Goal: Task Accomplishment & Management: Use online tool/utility

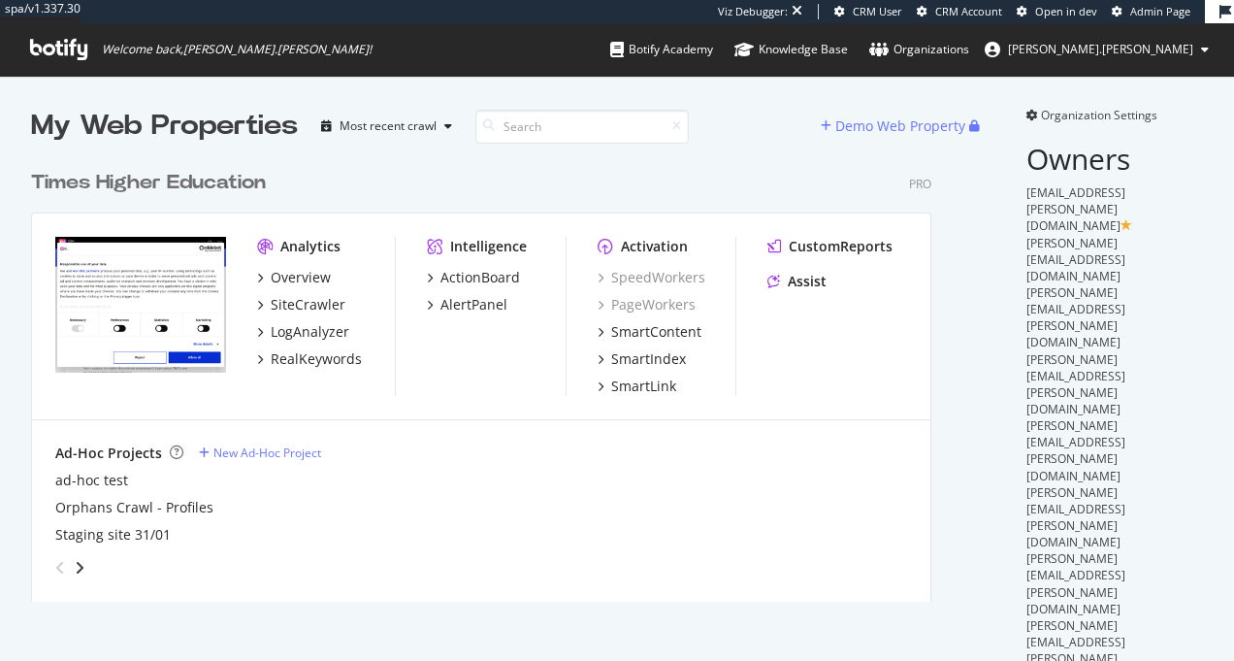
scroll to position [442, 902]
click at [186, 168] on div "Times Higher Education Pro Analytics Overview SiteCrawler LogAnalyzer RealKeywo…" at bounding box center [489, 374] width 916 height 456
click at [196, 181] on div "Times Higher Education" at bounding box center [148, 183] width 235 height 28
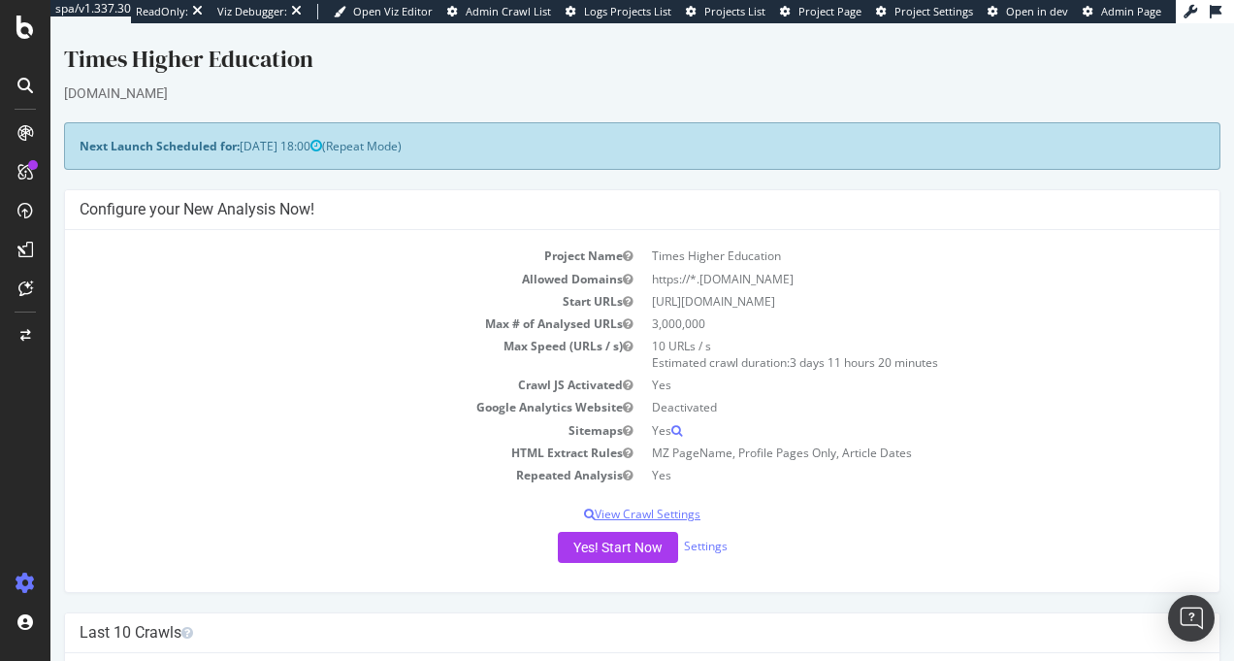
drag, startPoint x: 458, startPoint y: 215, endPoint x: 1049, endPoint y: 514, distance: 662.3
click at [1049, 514] on div "Configure your New Analysis Now! Project Name Times Higher Education Allowed Do…" at bounding box center [642, 391] width 1157 height 404
click at [1049, 514] on p "View Crawl Settings" at bounding box center [643, 514] width 1126 height 16
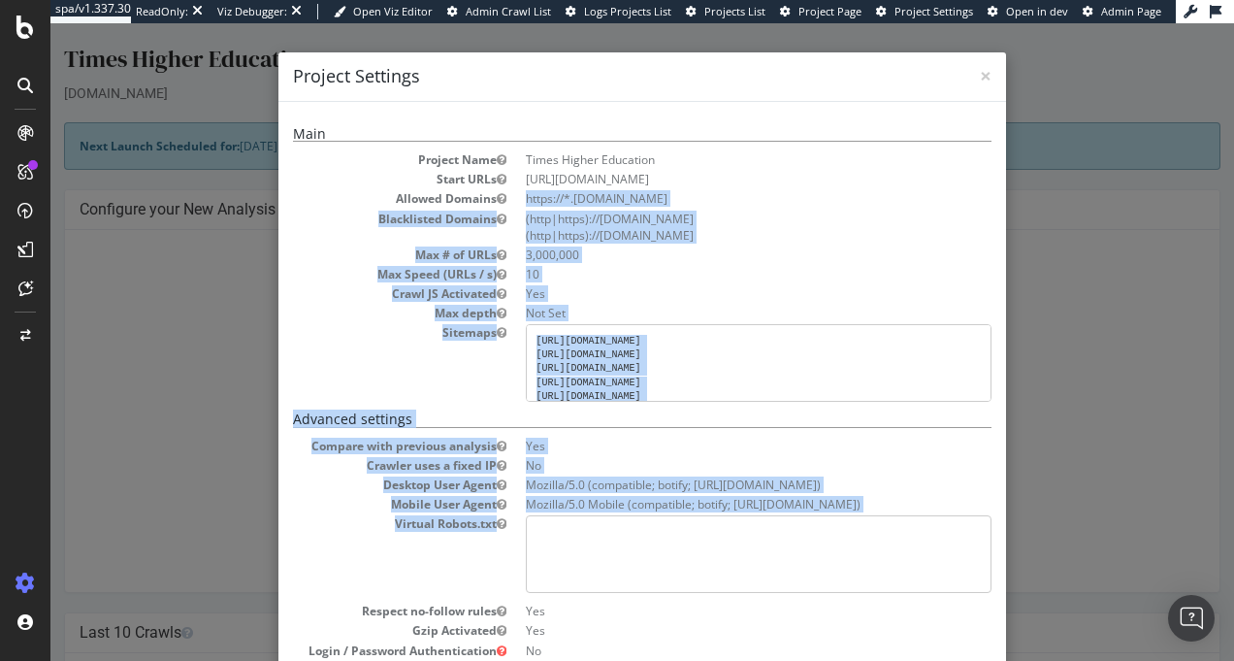
drag, startPoint x: 1037, startPoint y: 507, endPoint x: 222, endPoint y: 200, distance: 871.0
click at [223, 200] on div "× Close Project Settings Main Project Name Times Higher Education Start URLs ht…" at bounding box center [642, 342] width 1184 height 638
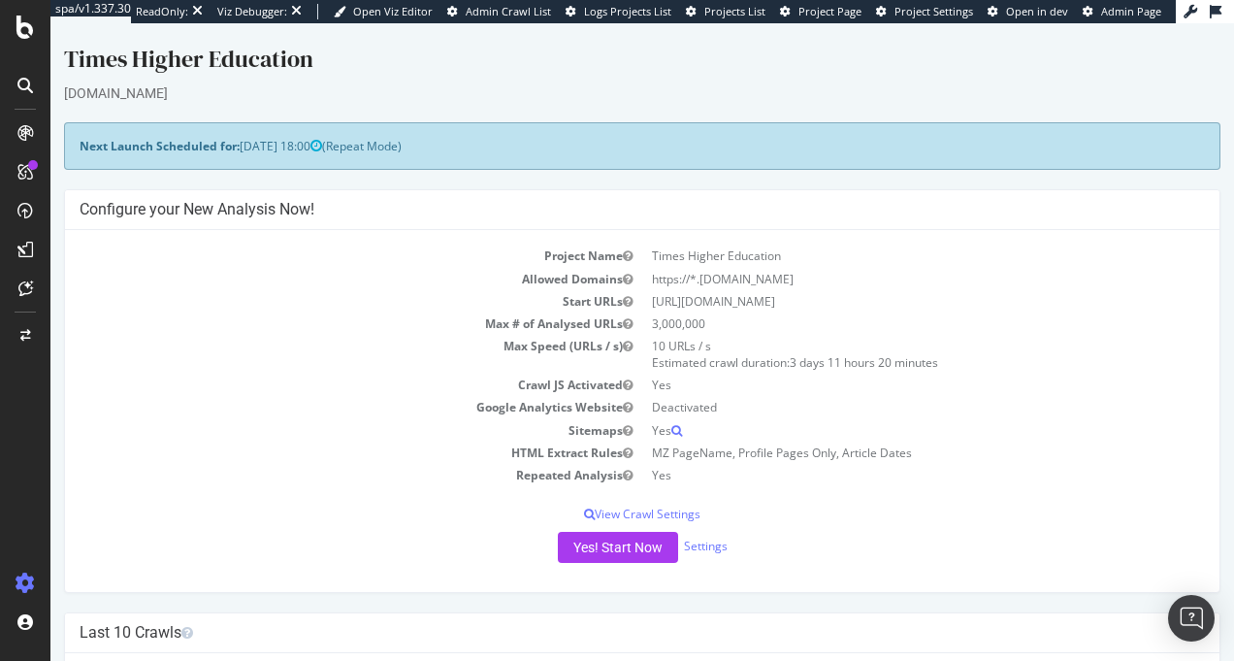
click at [265, 152] on span "2025-09-19 18:00" at bounding box center [281, 146] width 82 height 16
click at [240, 155] on div "Next Launch Scheduled for: 2025-09-19 18:00 (Repeat Mode)" at bounding box center [642, 146] width 1157 height 48
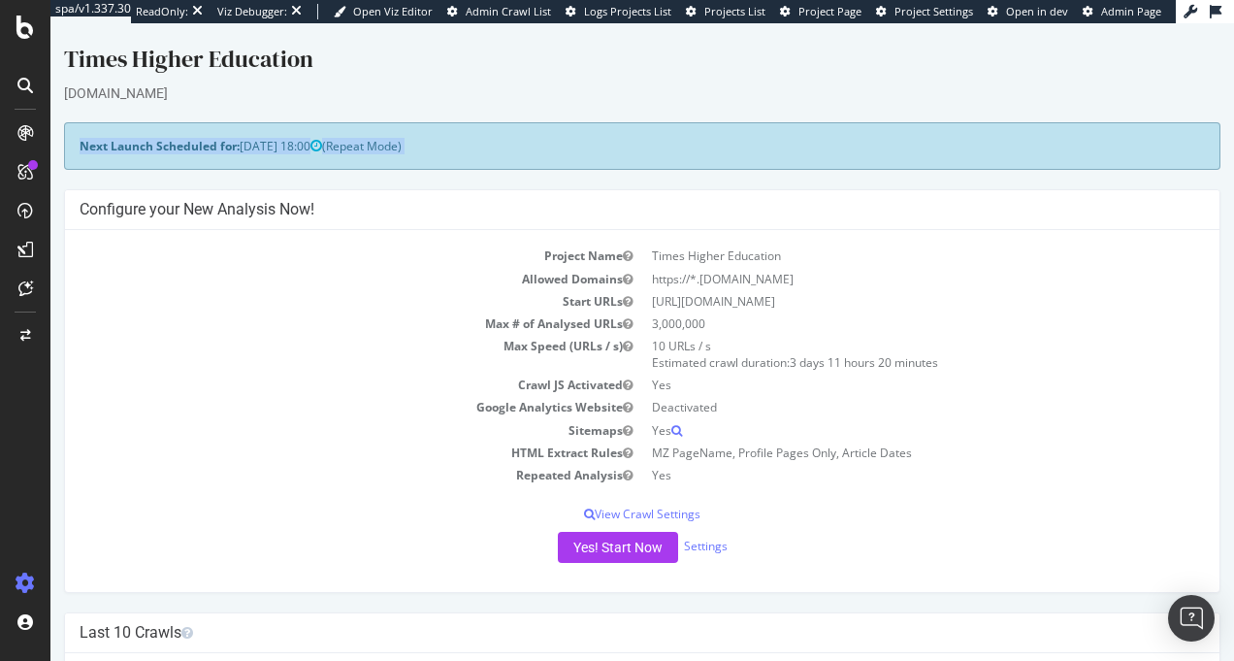
click at [240, 155] on div "Next Launch Scheduled for: 2025-09-19 18:00 (Repeat Mode)" at bounding box center [642, 146] width 1157 height 48
click at [313, 141] on span "2025-09-19 18:00" at bounding box center [281, 146] width 82 height 16
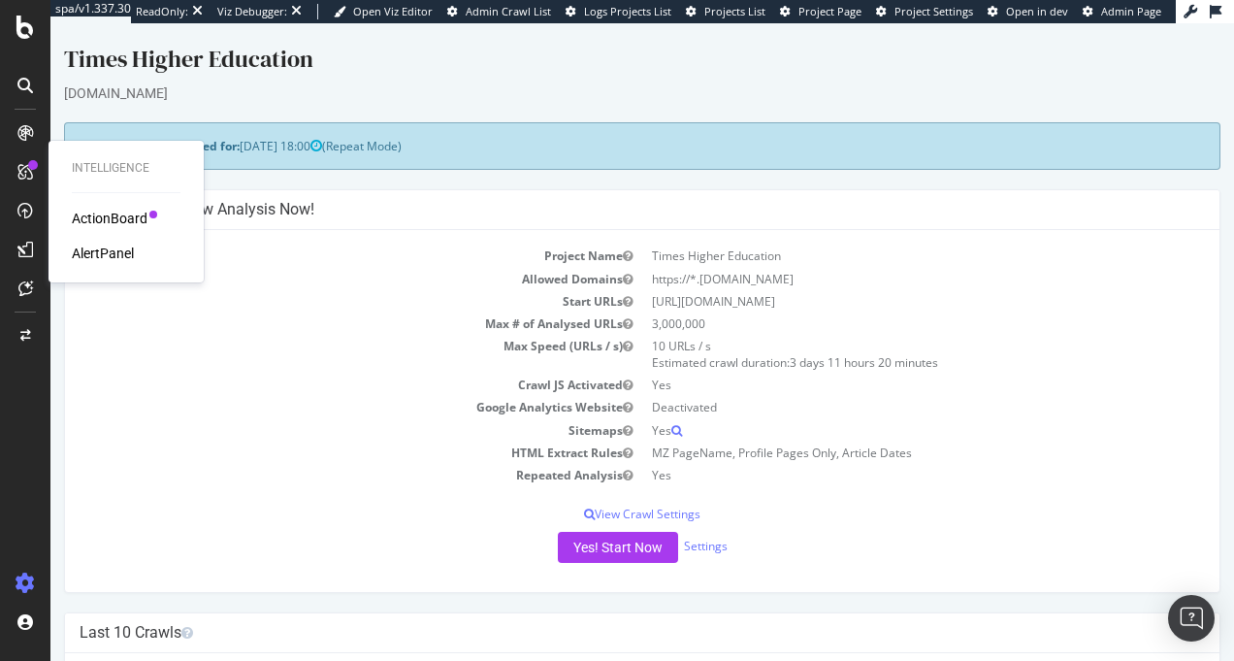
click at [87, 216] on div "ActionBoard" at bounding box center [110, 218] width 76 height 19
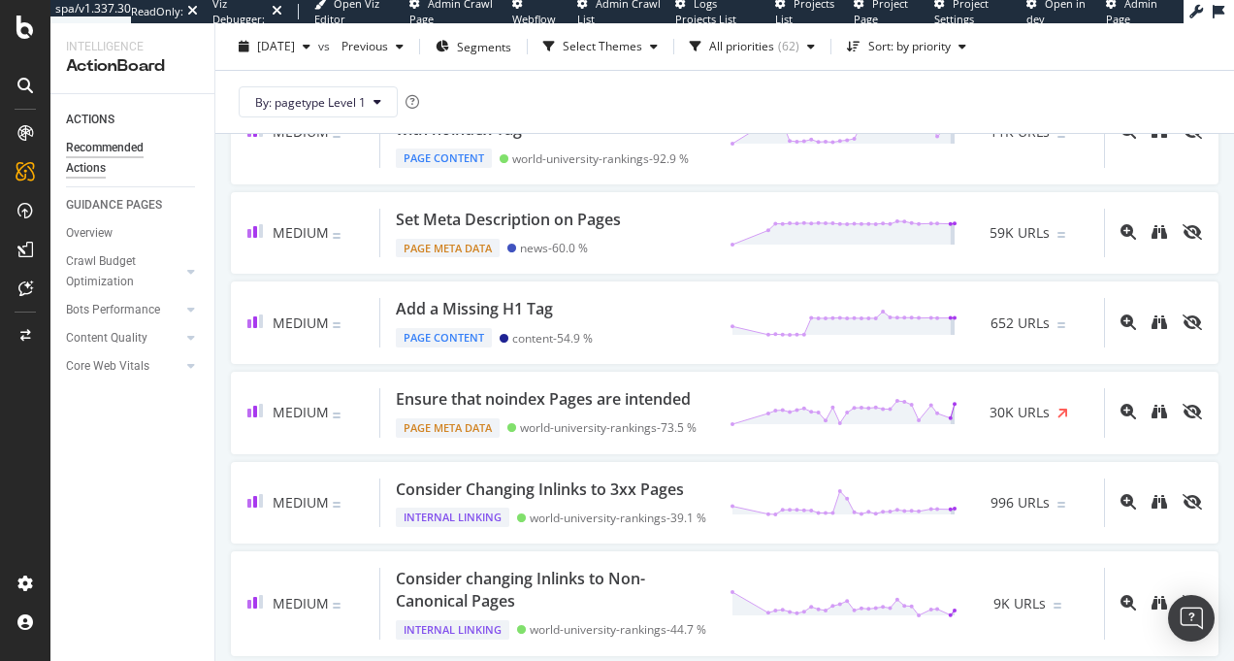
scroll to position [806, 0]
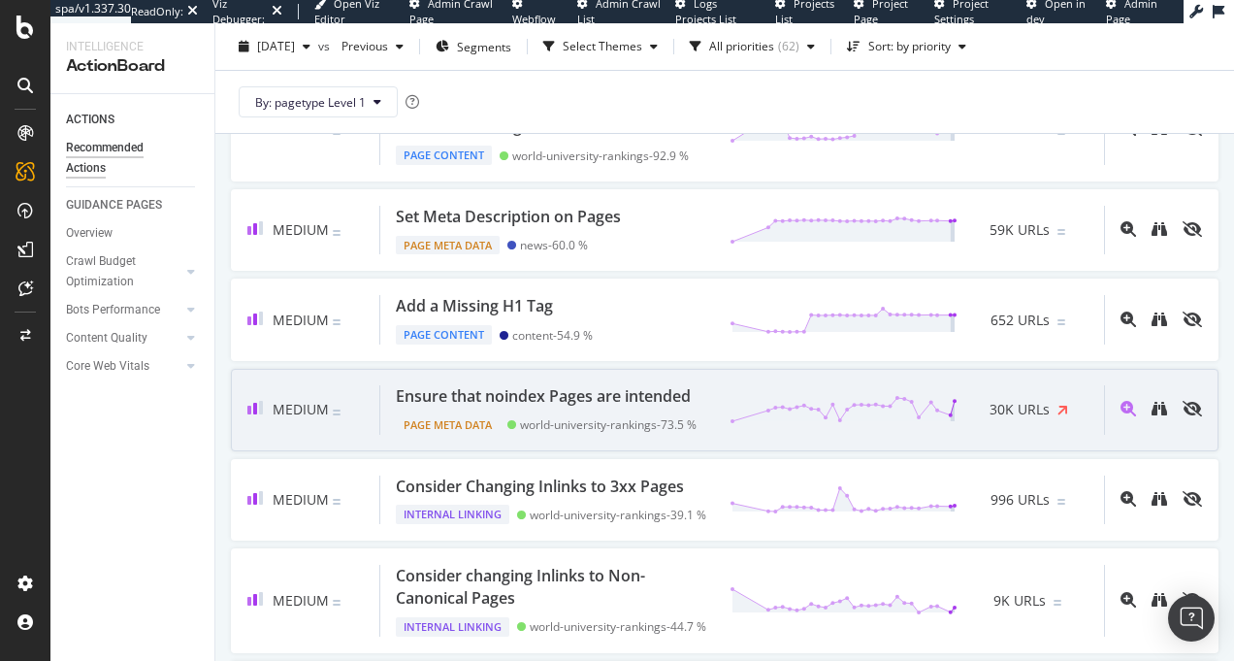
click at [549, 385] on div "Ensure that noindex Pages are intended" at bounding box center [543, 396] width 295 height 22
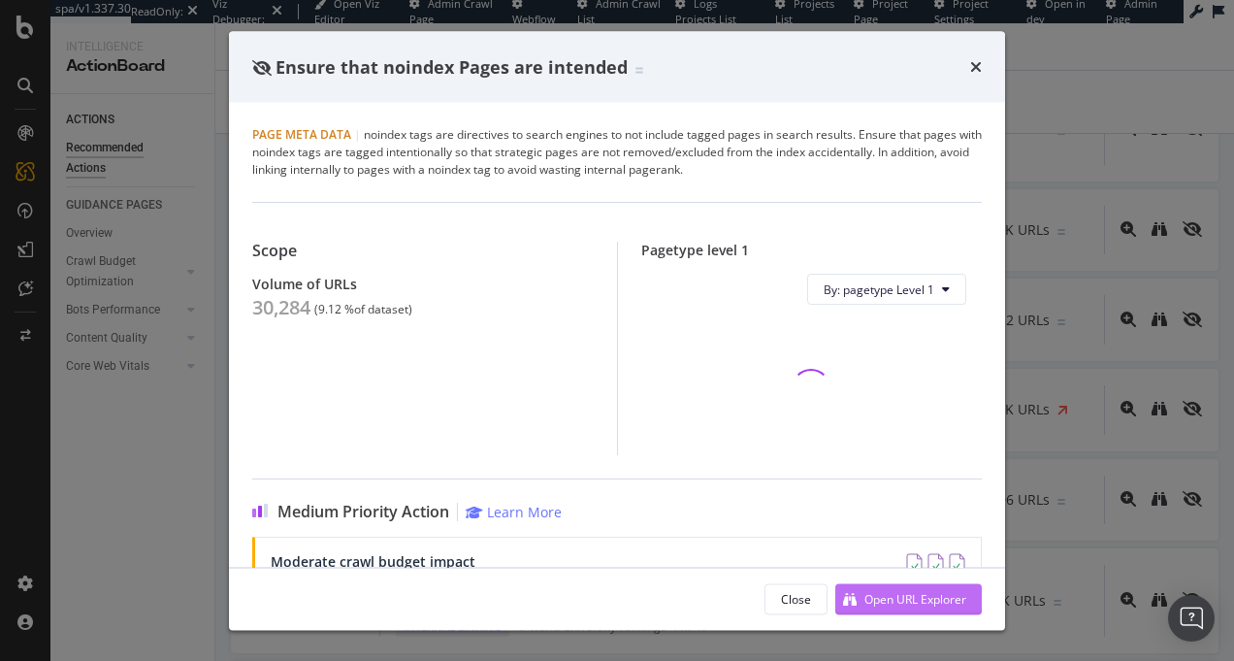
click at [920, 601] on div "Open URL Explorer" at bounding box center [916, 598] width 102 height 16
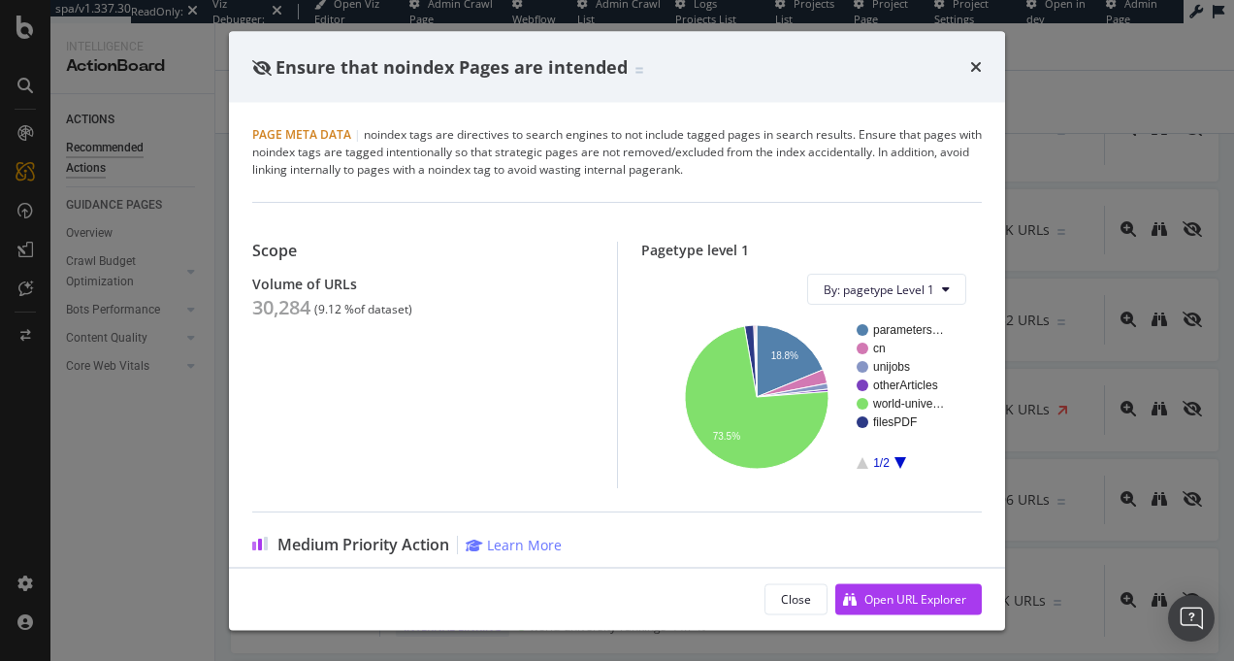
click at [983, 69] on div "Ensure that noindex Pages are intended" at bounding box center [617, 67] width 776 height 72
click at [978, 67] on icon "times" at bounding box center [977, 67] width 12 height 16
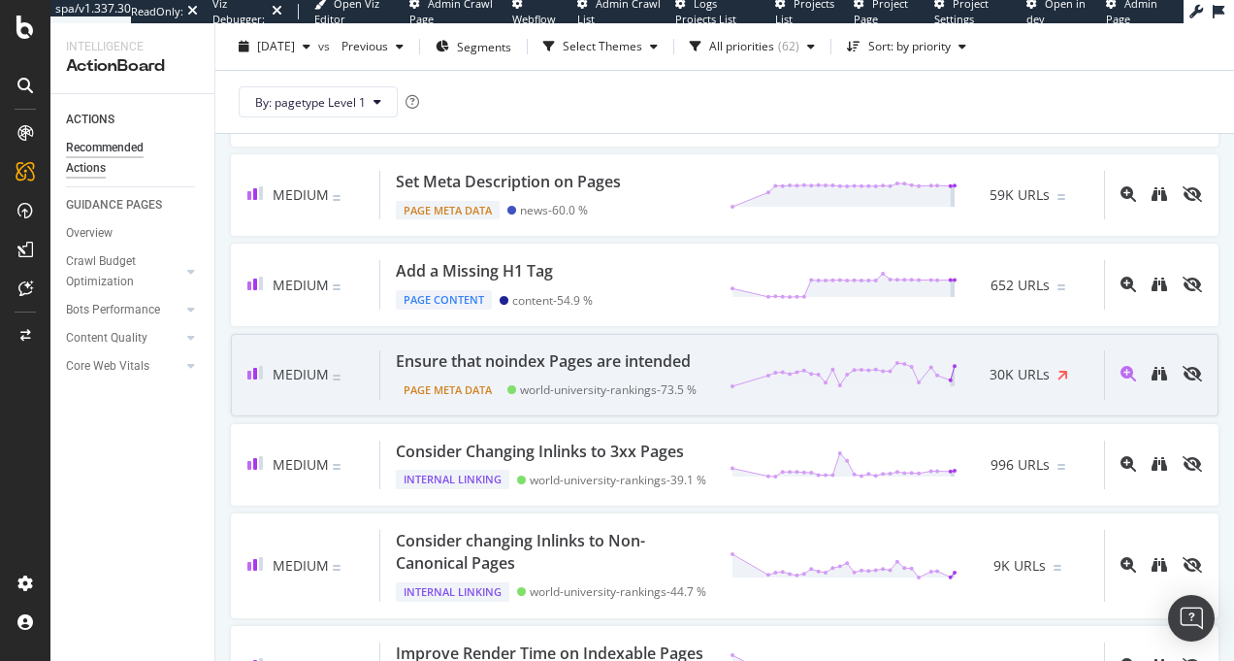
scroll to position [994, 0]
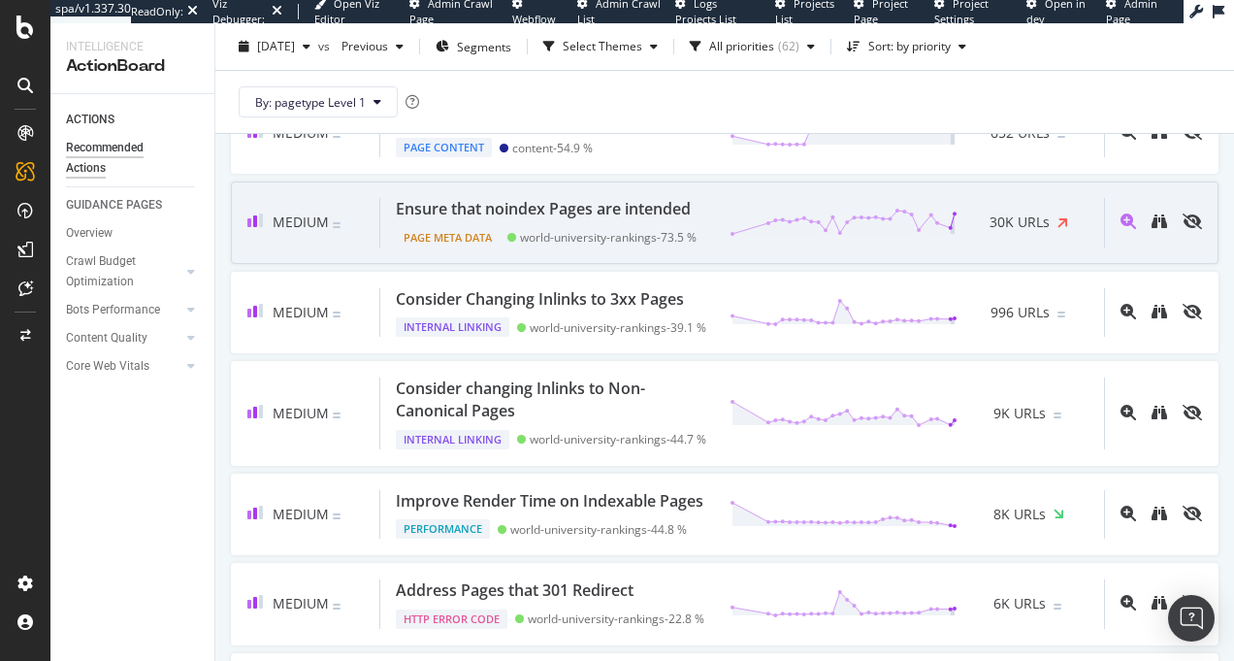
click at [497, 220] on div "Ensure that noindex Pages are intended" at bounding box center [543, 209] width 295 height 22
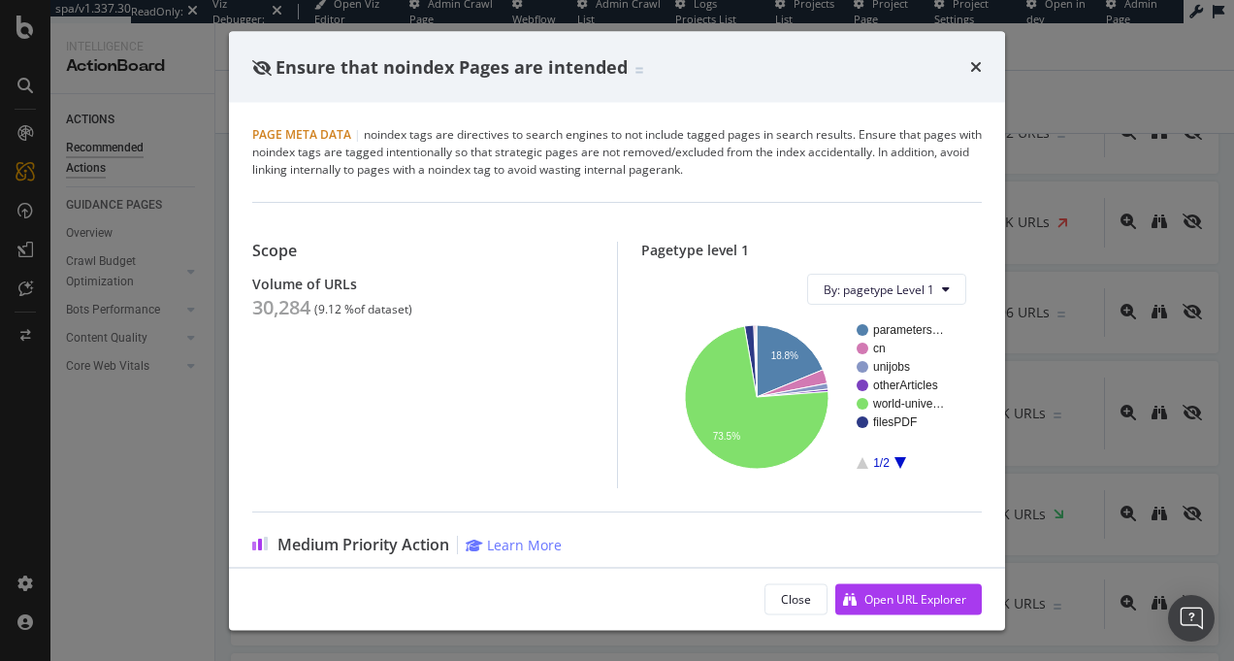
click at [445, 145] on div "Page Meta Data | noindex tags are directives to search engines to not include t…" at bounding box center [617, 152] width 730 height 52
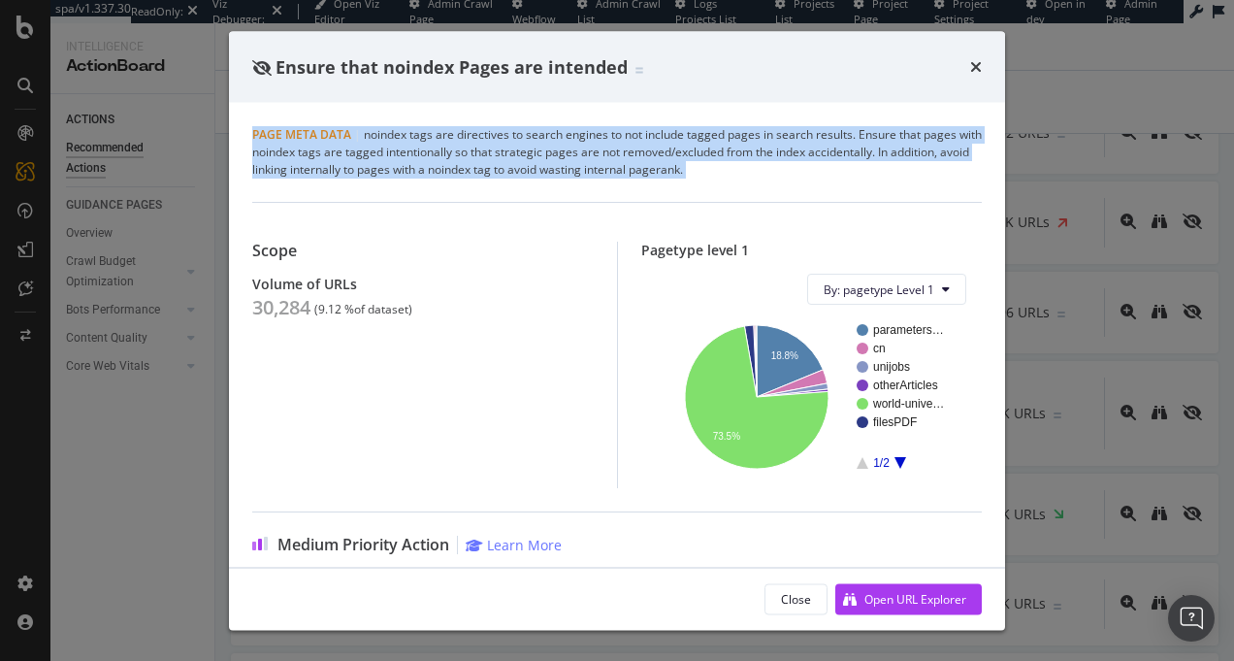
click at [445, 145] on div "Page Meta Data | noindex tags are directives to search engines to not include t…" at bounding box center [617, 152] width 730 height 52
click at [601, 142] on div "Page Meta Data | noindex tags are directives to search engines to not include t…" at bounding box center [617, 152] width 730 height 52
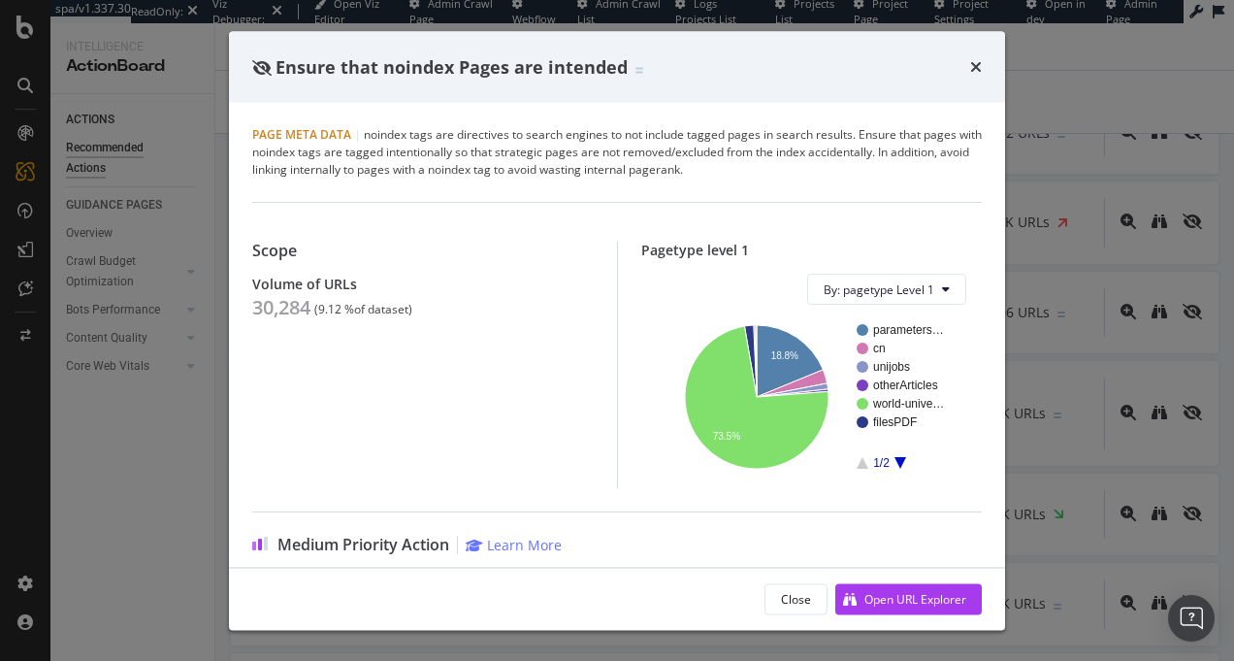
click at [966, 61] on div "Ensure that noindex Pages are intended" at bounding box center [617, 66] width 730 height 25
click at [970, 68] on div "Ensure that noindex Pages are intended" at bounding box center [617, 66] width 730 height 25
click at [974, 72] on icon "times" at bounding box center [977, 67] width 12 height 16
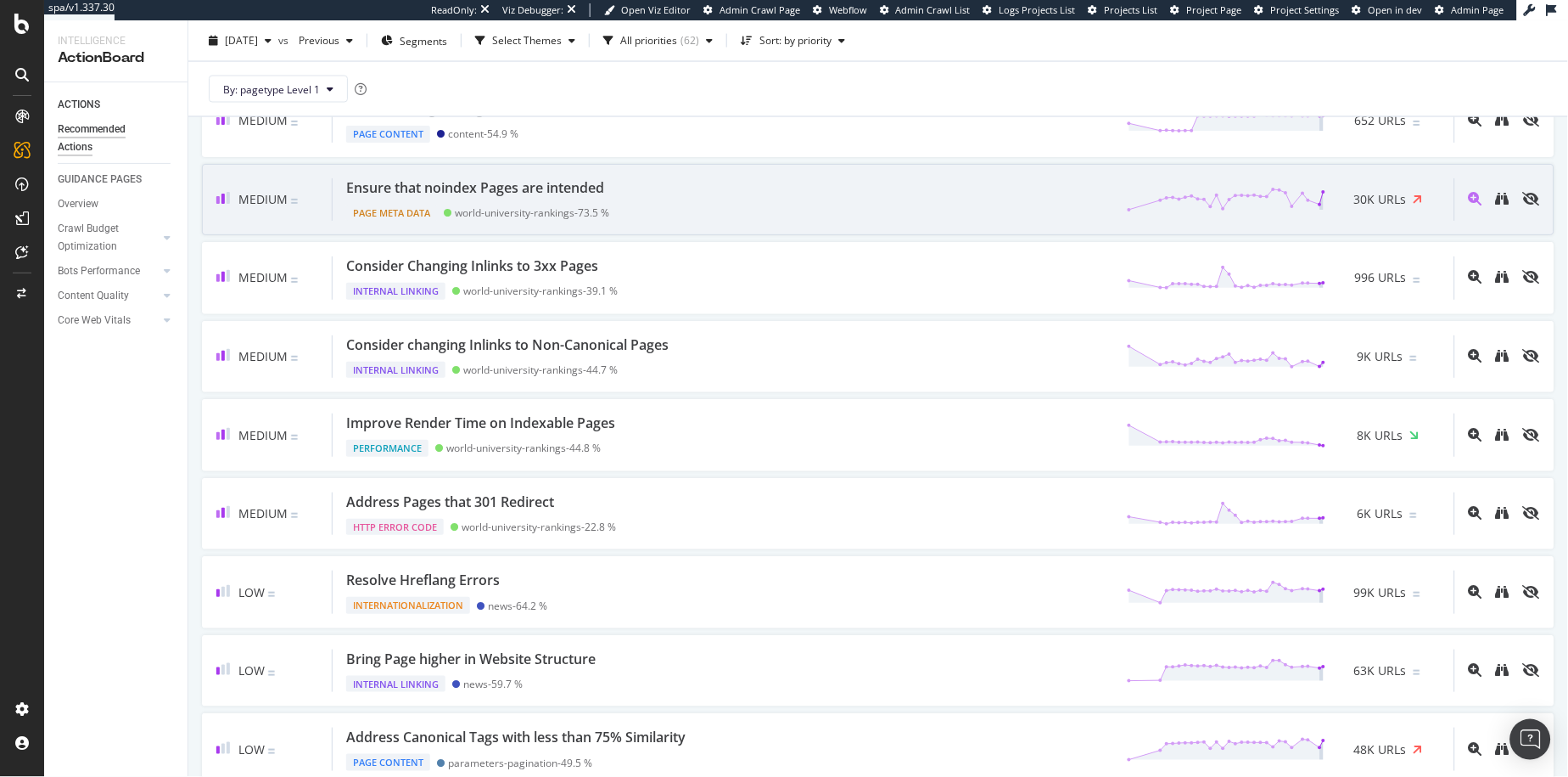
scroll to position [768, 0]
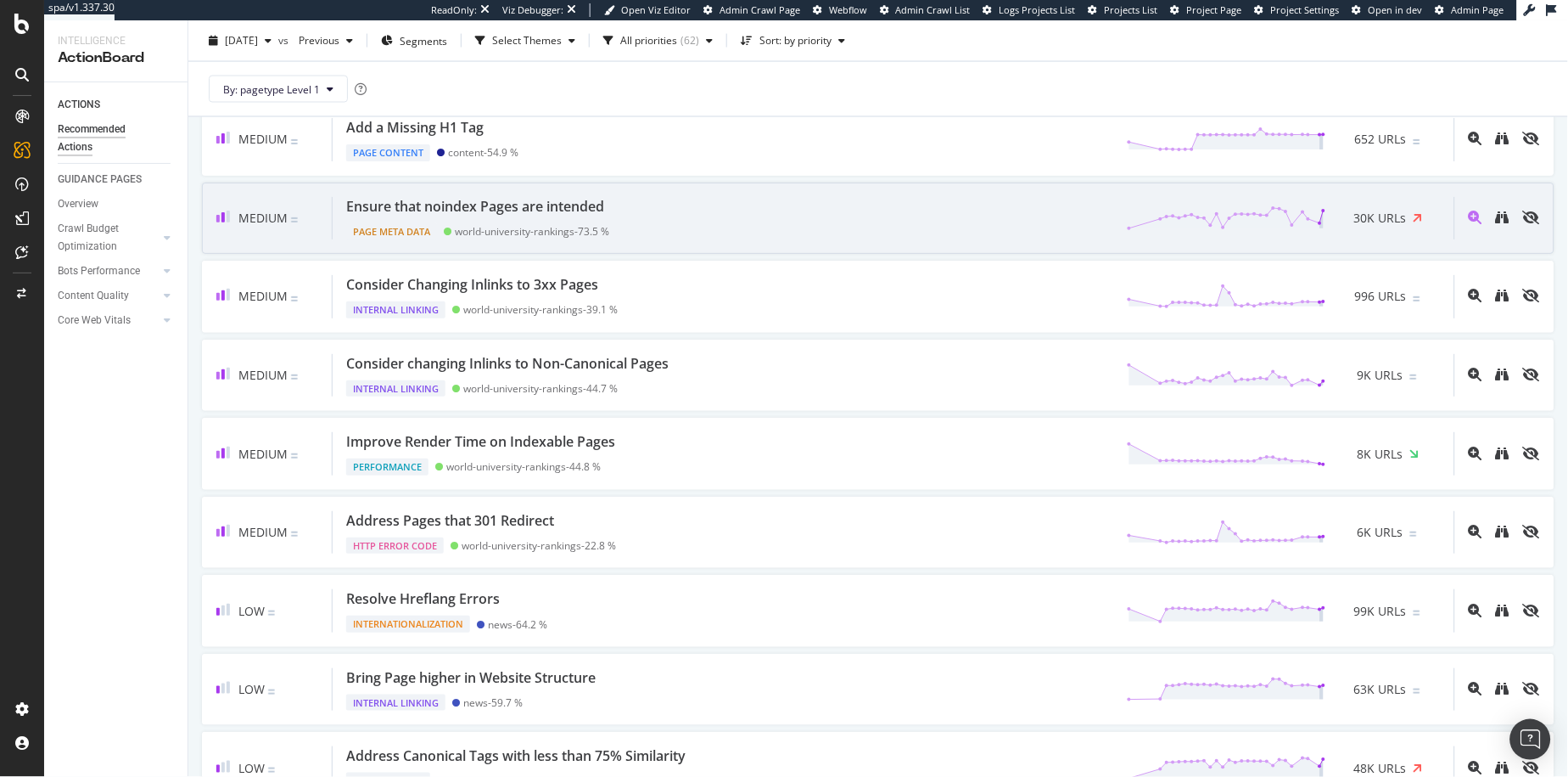
click at [620, 210] on div "Ensure that noindex Pages are intended Page Meta Data world-university-rankings…" at bounding box center [893, 218] width 1122 height 43
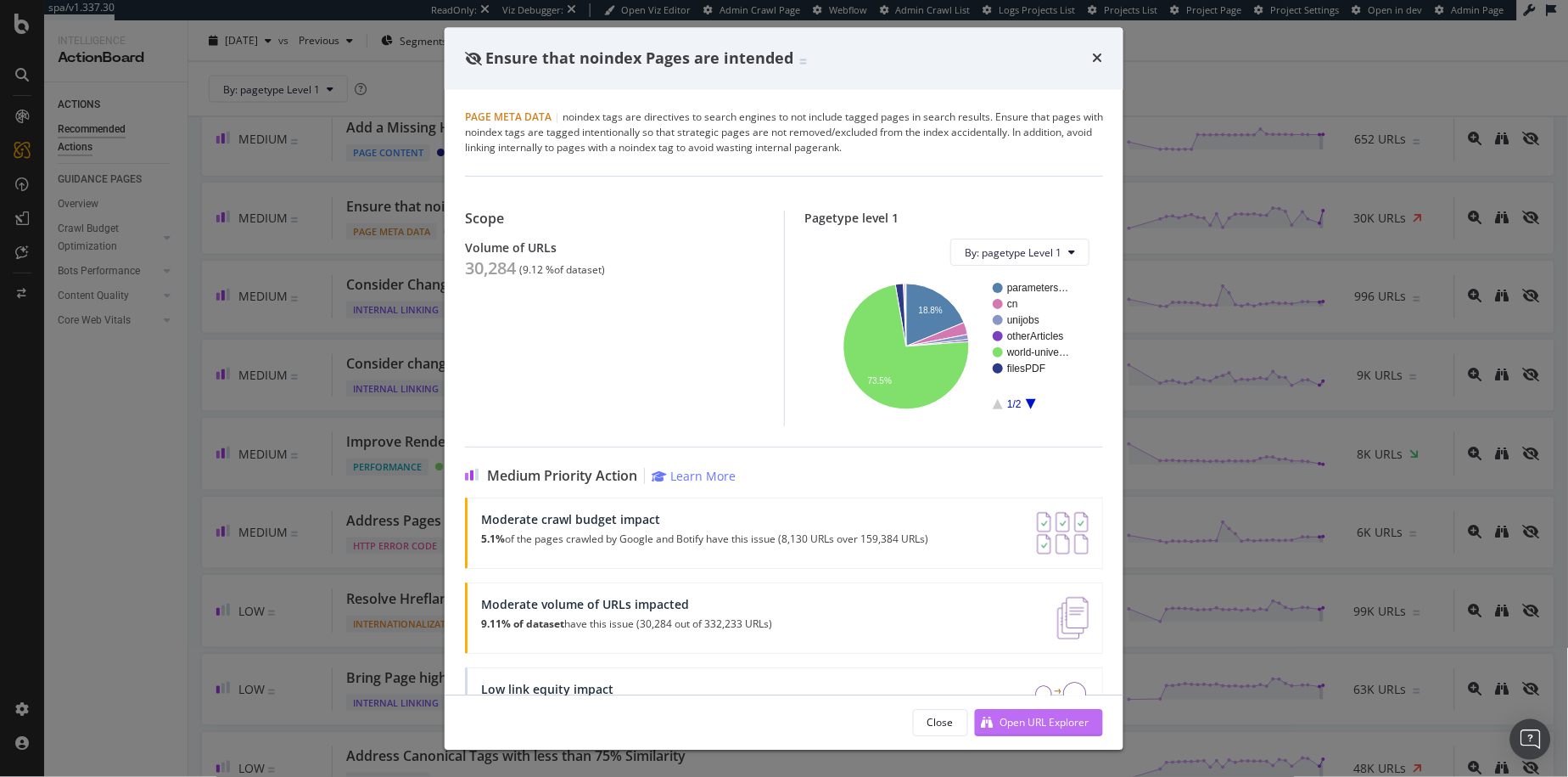
click at [1069, 578] on div "Open URL Explorer" at bounding box center [1045, 722] width 89 height 14
drag, startPoint x: 1096, startPoint y: 62, endPoint x: 883, endPoint y: 257, distance: 288.8
click at [1079, 62] on icon "times" at bounding box center [1098, 59] width 10 height 14
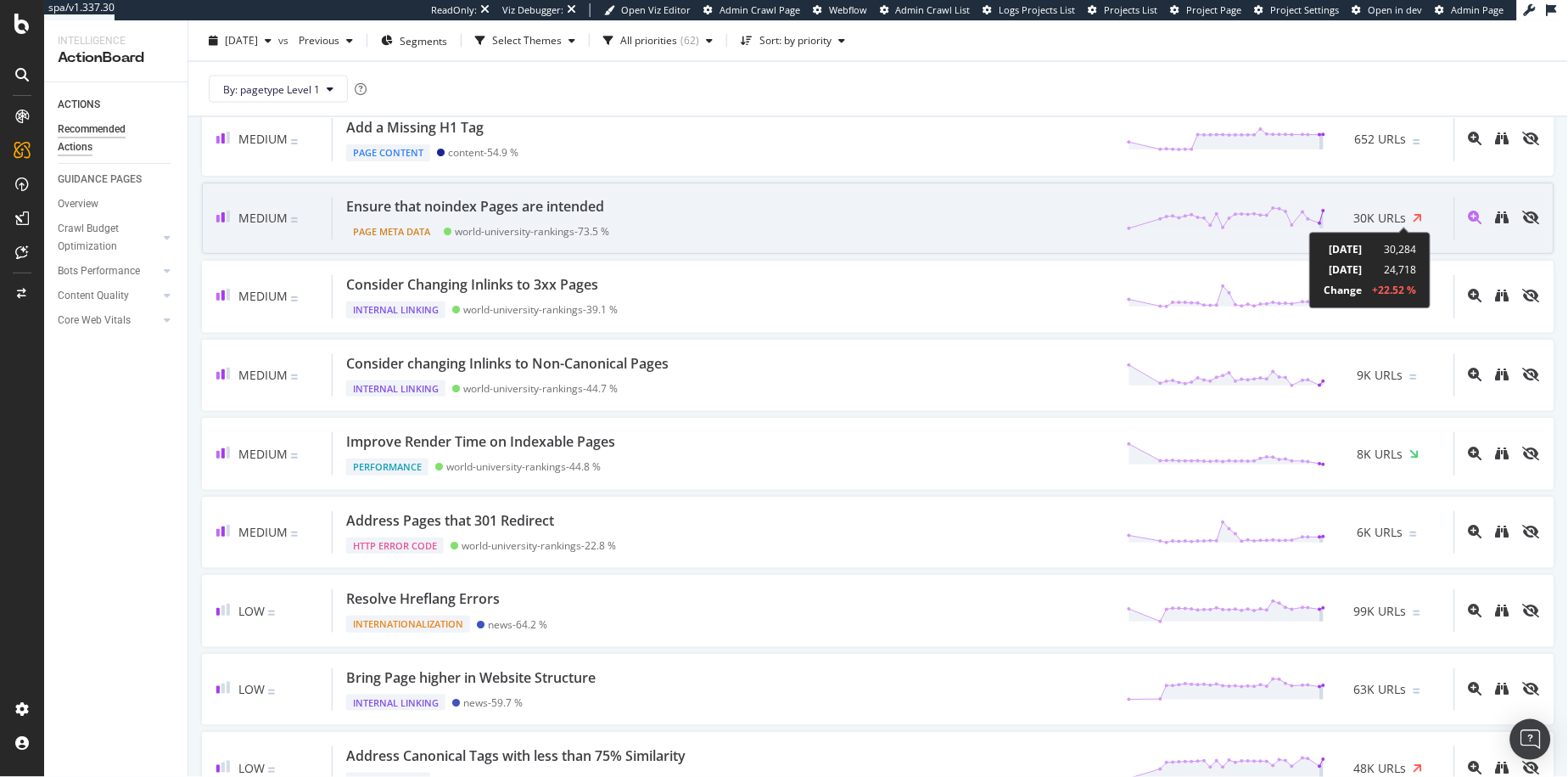
click at [1079, 217] on icon at bounding box center [1418, 218] width 10 height 13
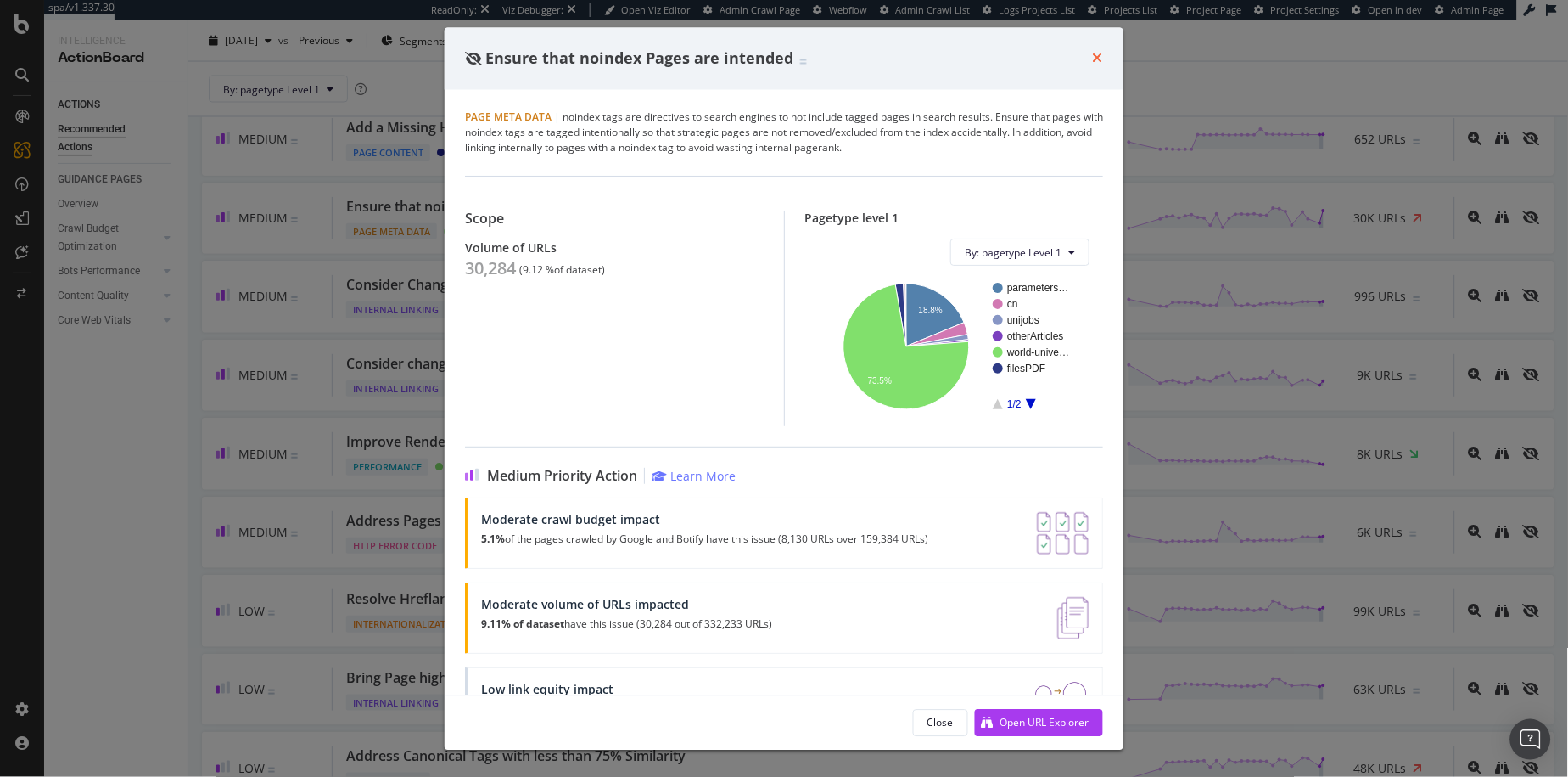
click at [1079, 58] on icon "times" at bounding box center [1098, 59] width 10 height 14
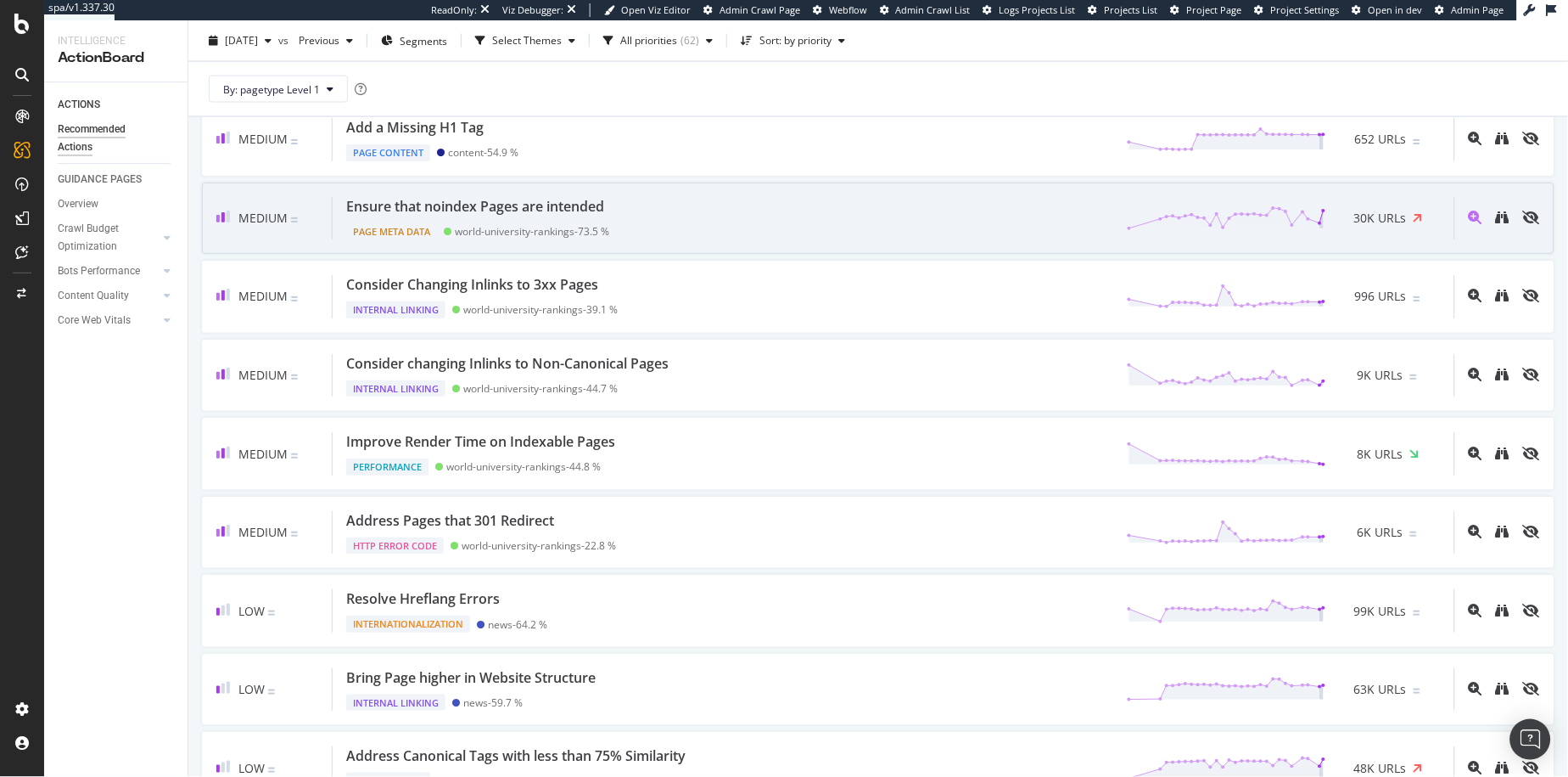
click at [1079, 221] on span "30K URLs" at bounding box center [1381, 218] width 52 height 17
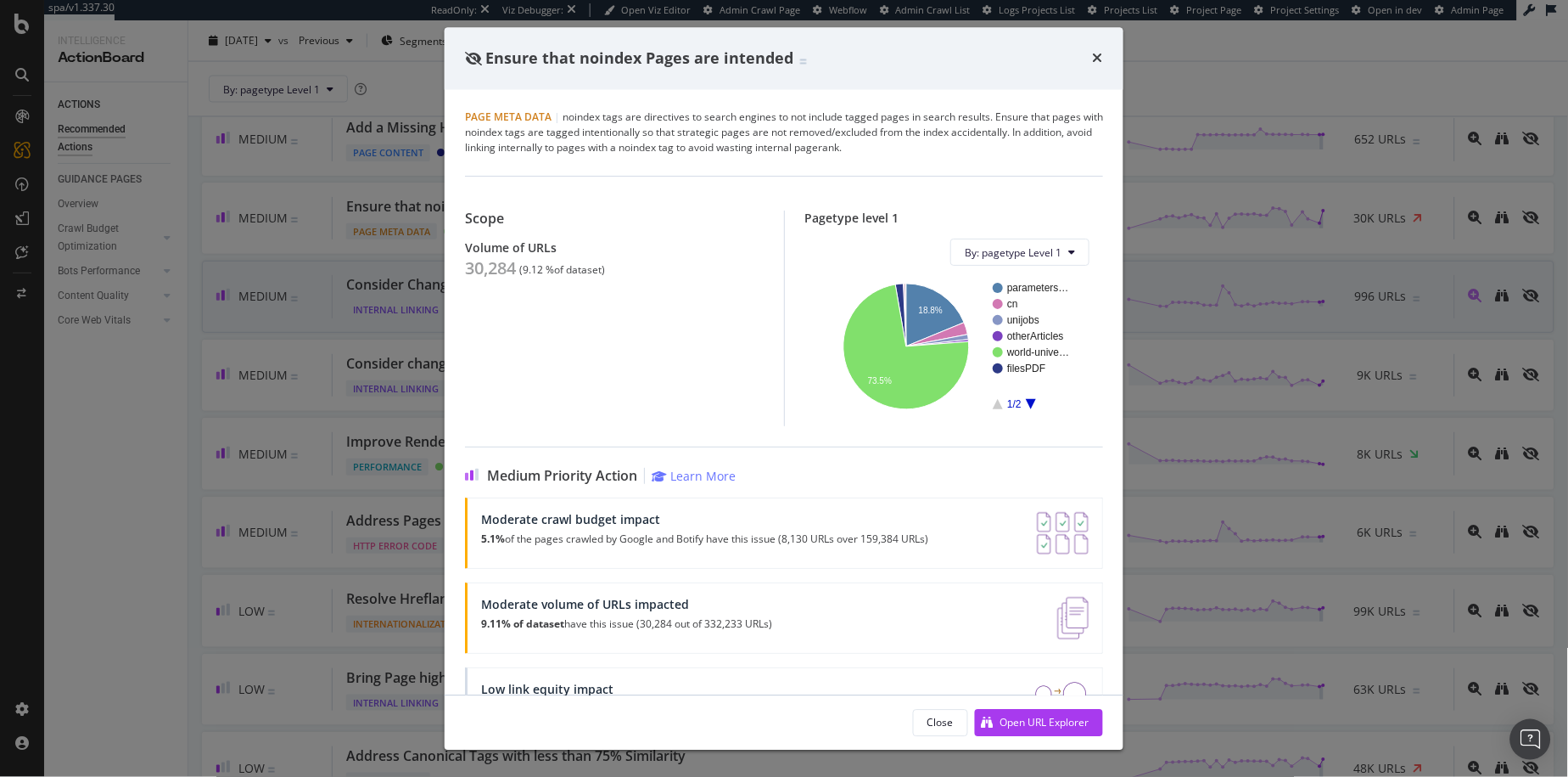
click at [1079, 61] on icon "times" at bounding box center [1098, 59] width 10 height 14
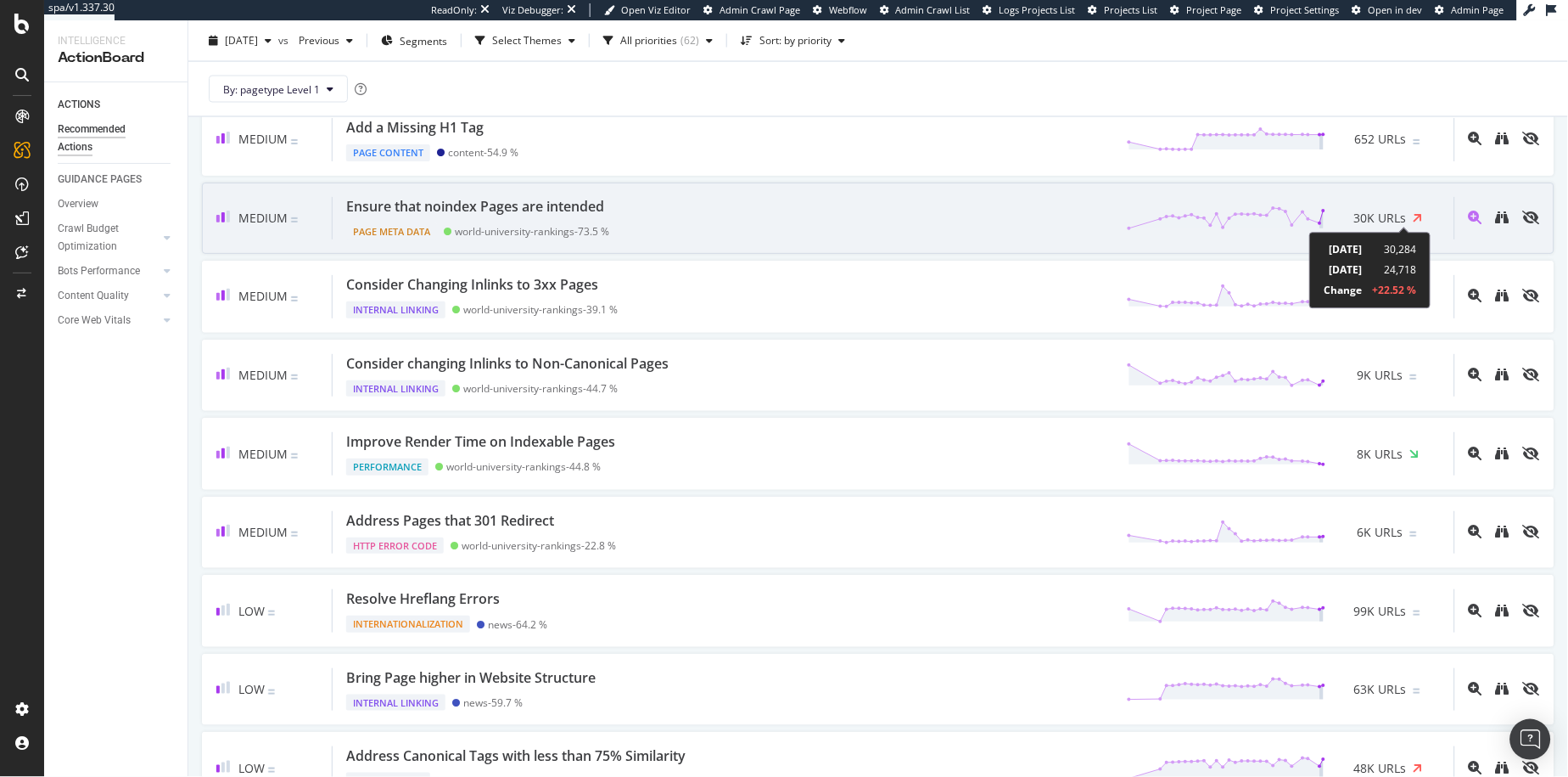
click at [1079, 220] on icon at bounding box center [1418, 218] width 10 height 13
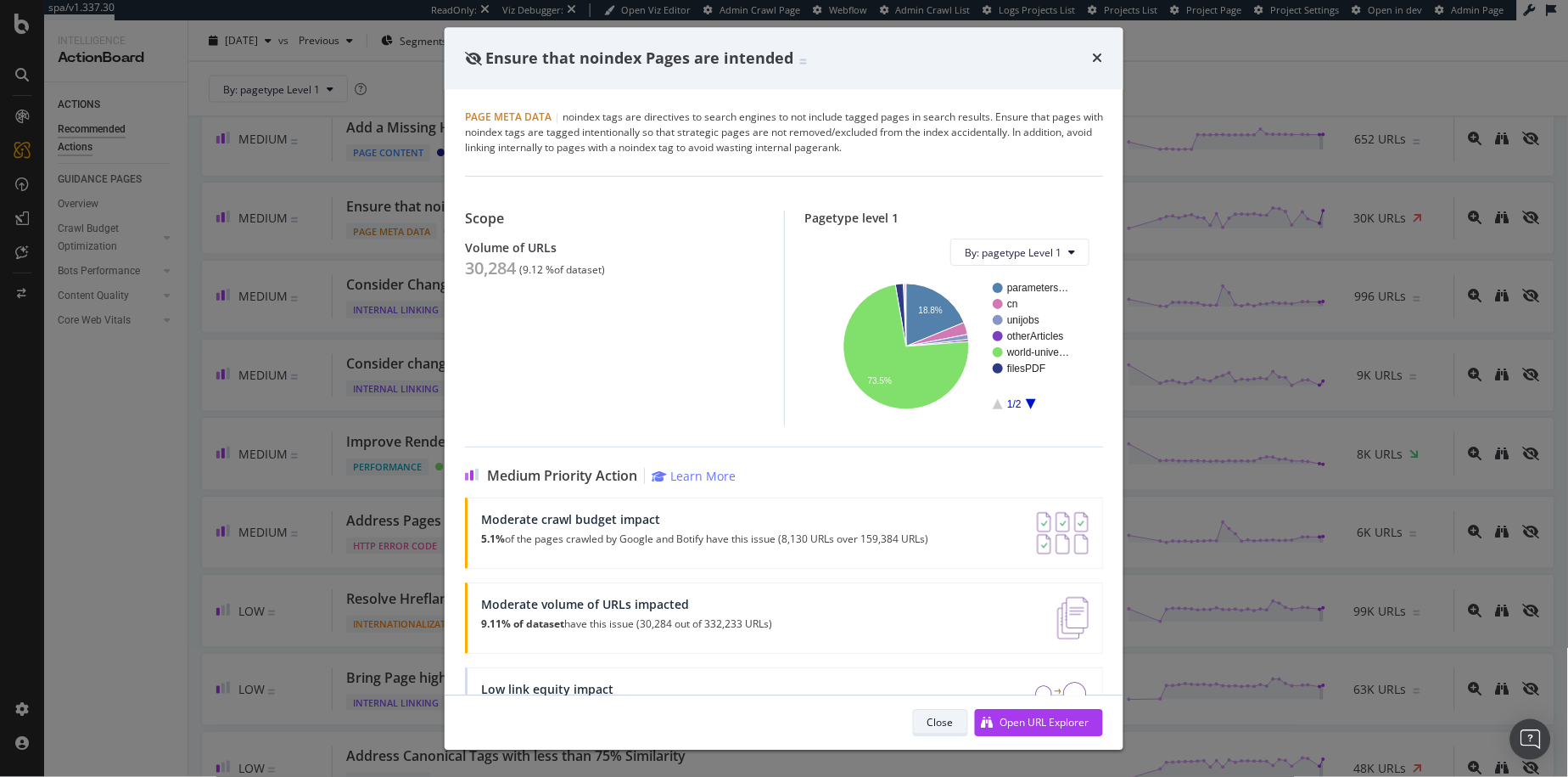
click at [951, 578] on button "Close" at bounding box center [940, 722] width 55 height 27
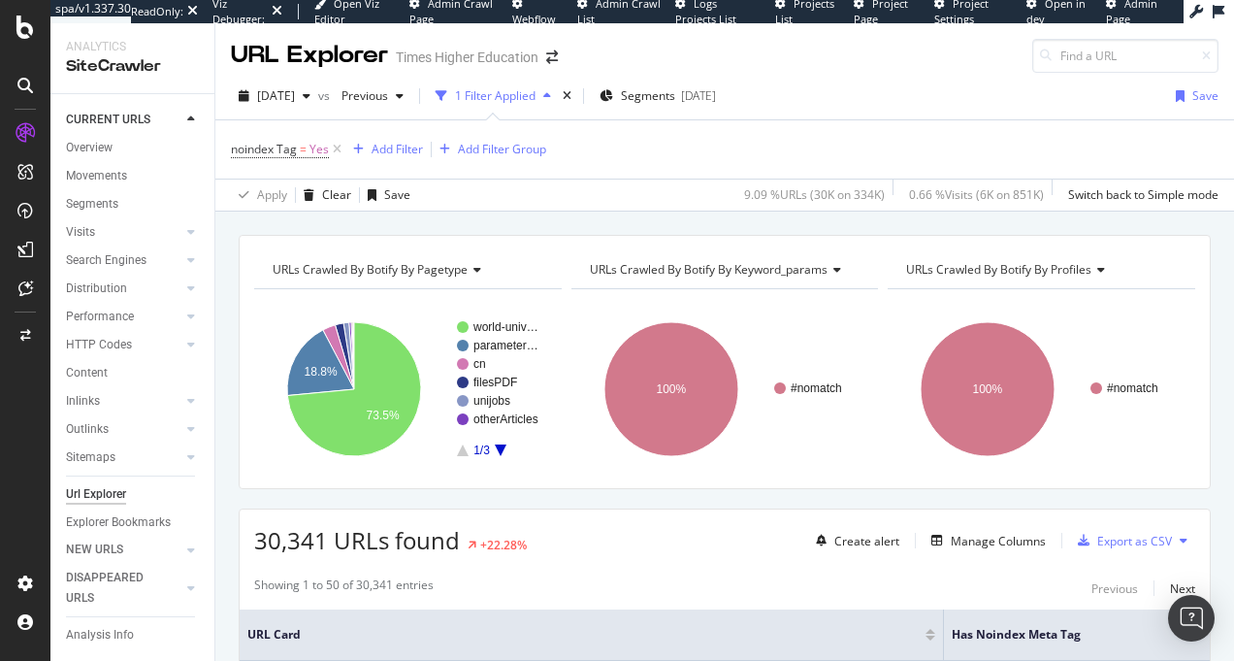
click at [927, 98] on div "2025 Sep. 12th vs Previous 1 Filter Applied Segments 2025-09-11 Save" at bounding box center [724, 100] width 1019 height 39
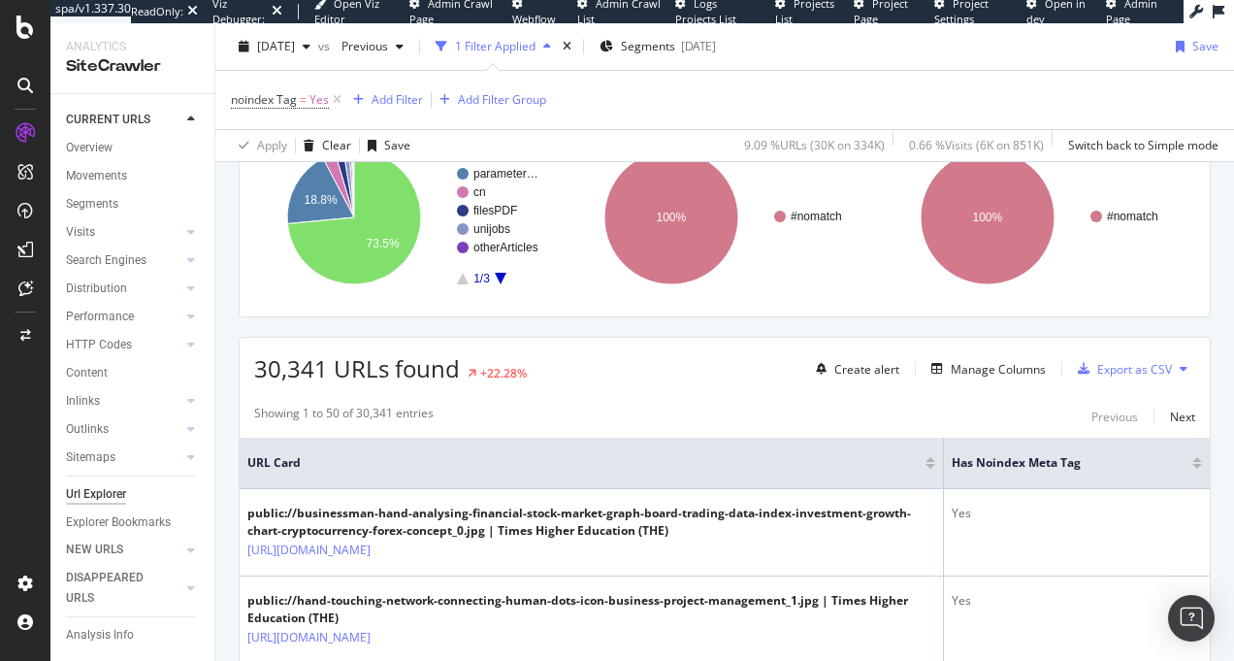
scroll to position [195, 0]
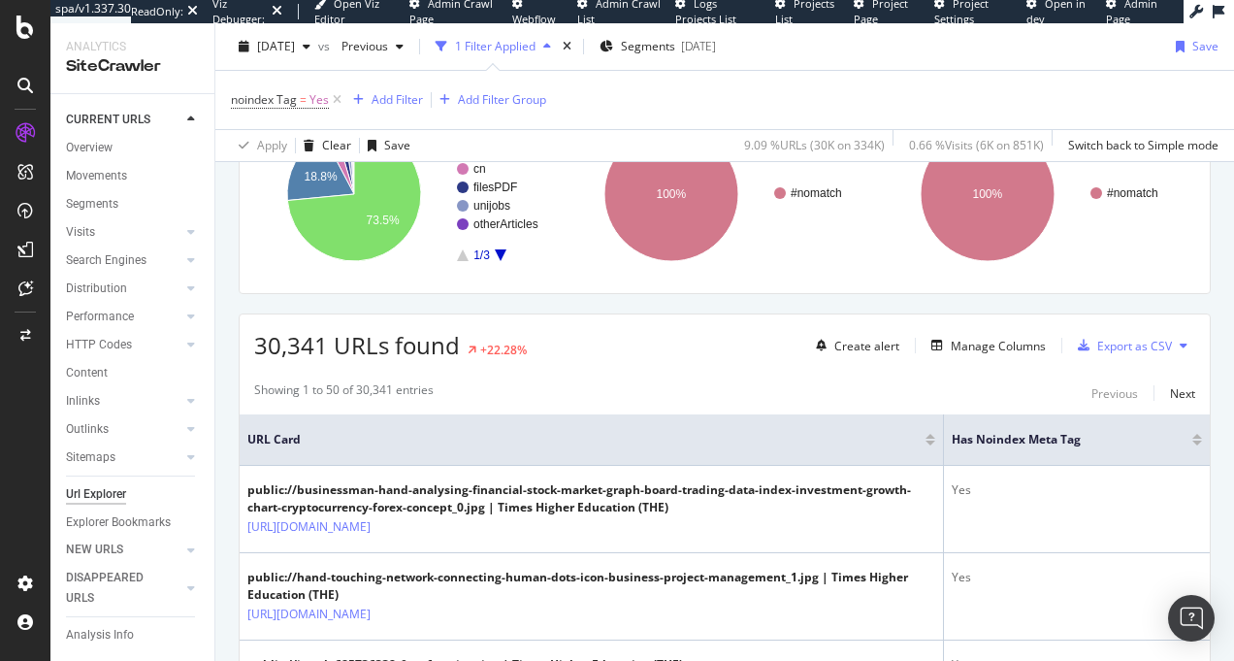
click at [308, 350] on span "30,341 URLs found" at bounding box center [357, 345] width 206 height 32
click at [307, 350] on span "30,341 URLs found" at bounding box center [357, 345] width 206 height 32
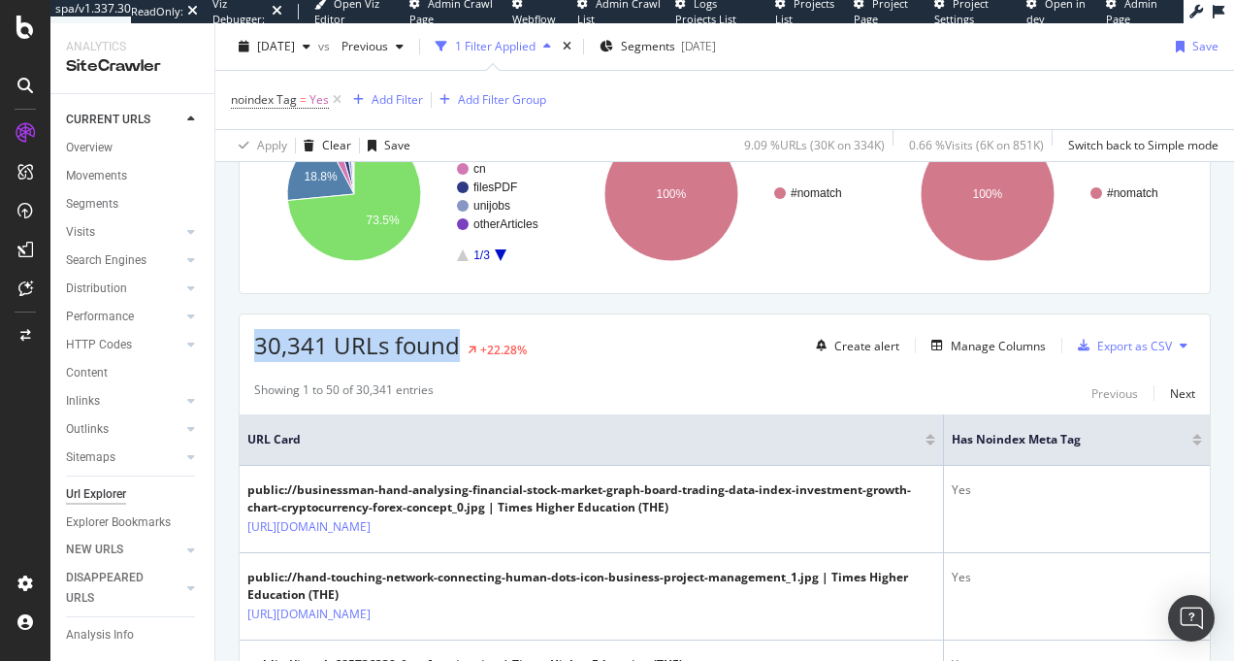
click at [307, 350] on span "30,341 URLs found" at bounding box center [357, 345] width 206 height 32
click at [301, 349] on span "30,341 URLs found" at bounding box center [357, 345] width 206 height 32
click at [333, 345] on span "30,341 URLs found" at bounding box center [357, 345] width 206 height 32
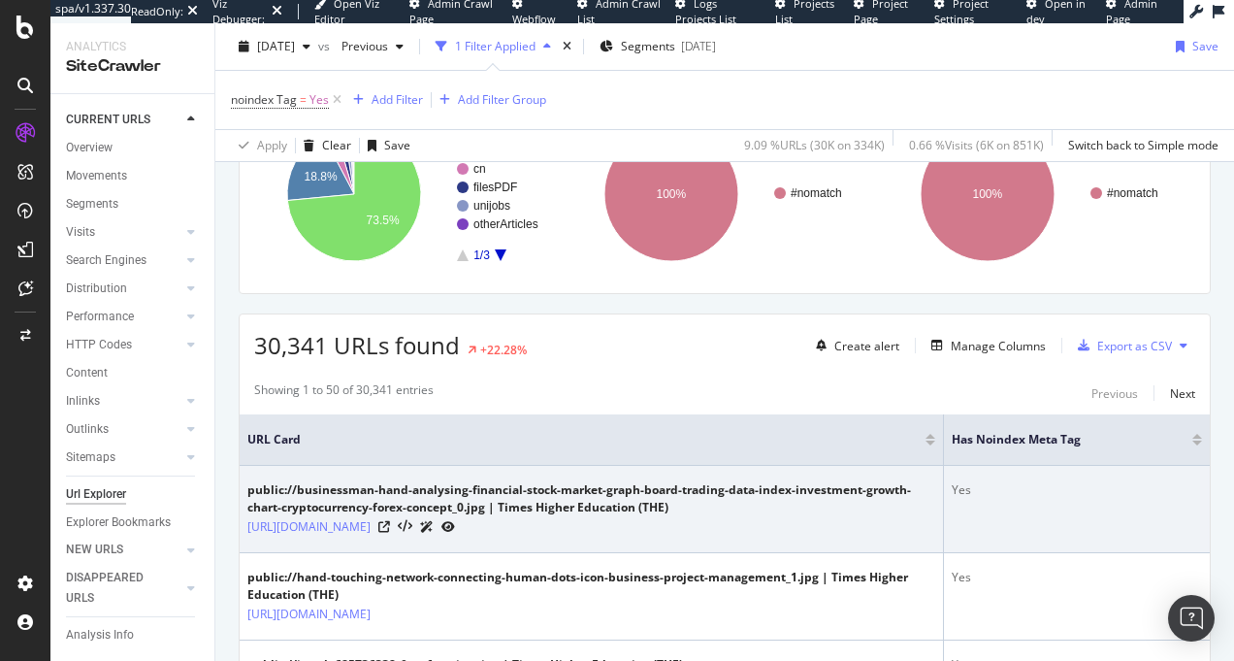
scroll to position [569, 0]
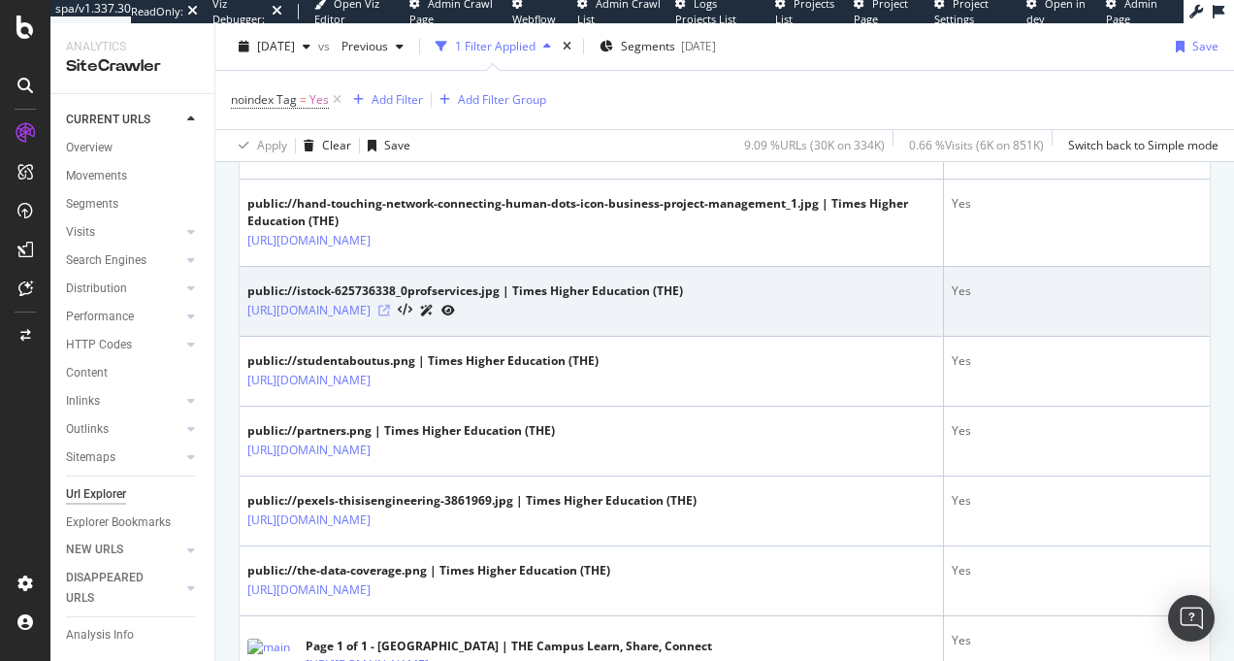
click at [390, 316] on icon at bounding box center [384, 311] width 12 height 12
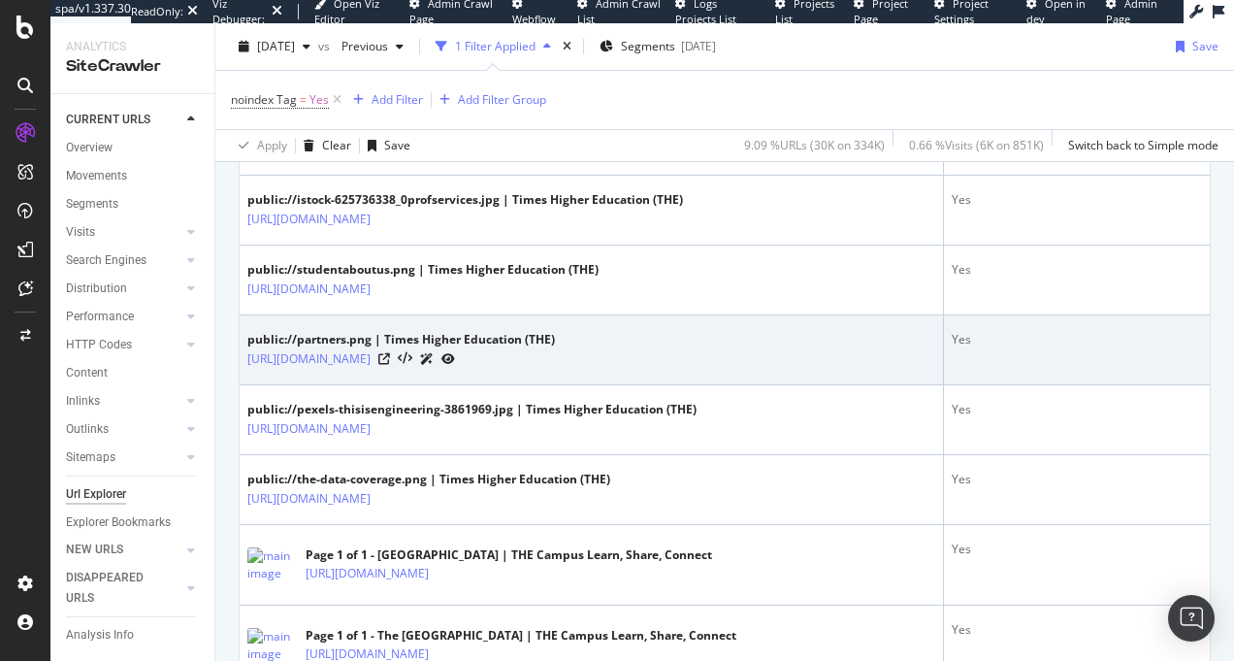
scroll to position [740, 0]
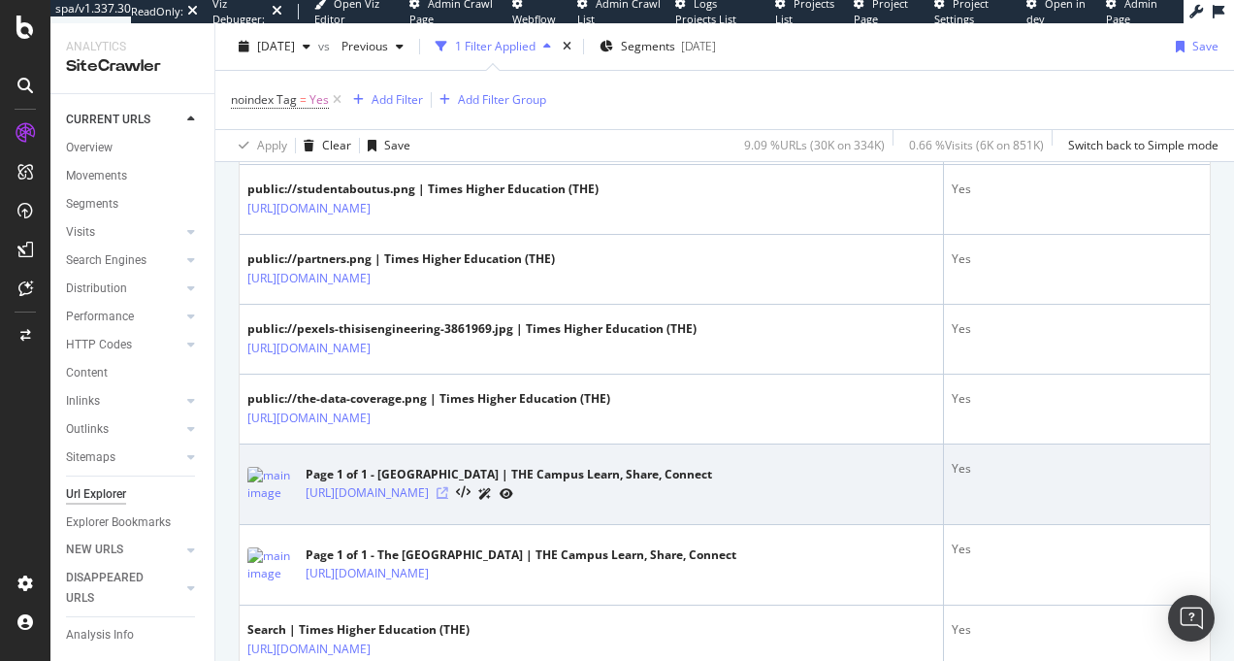
click at [448, 499] on icon at bounding box center [443, 493] width 12 height 12
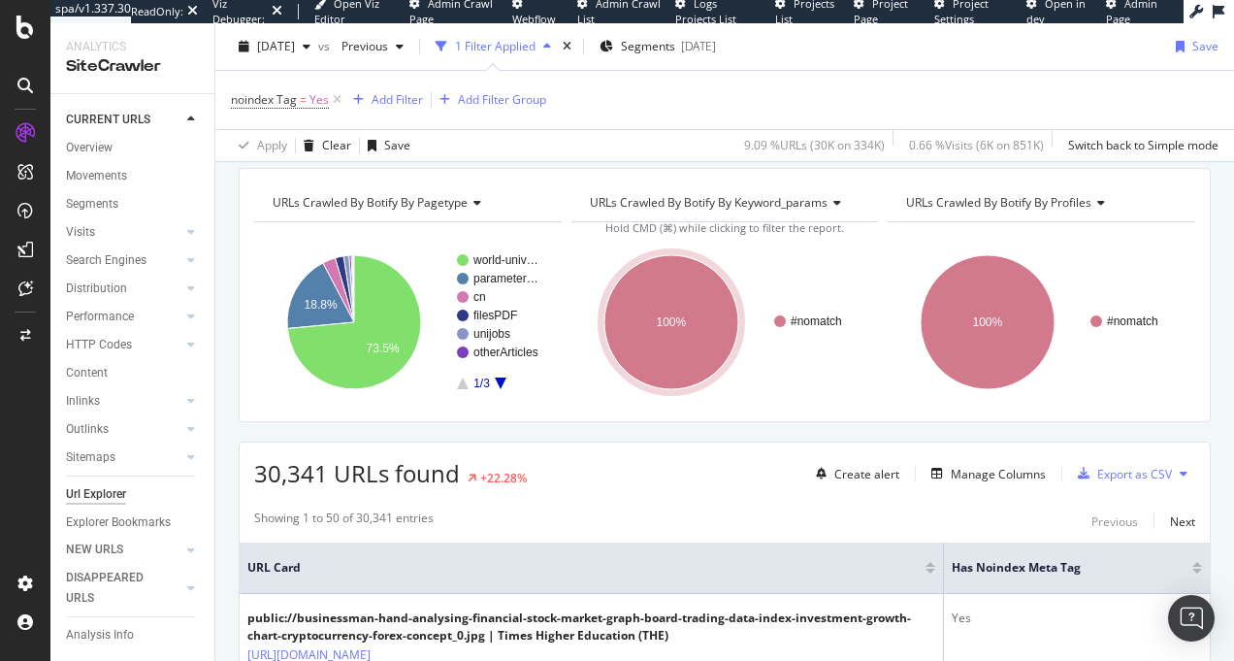
scroll to position [0, 0]
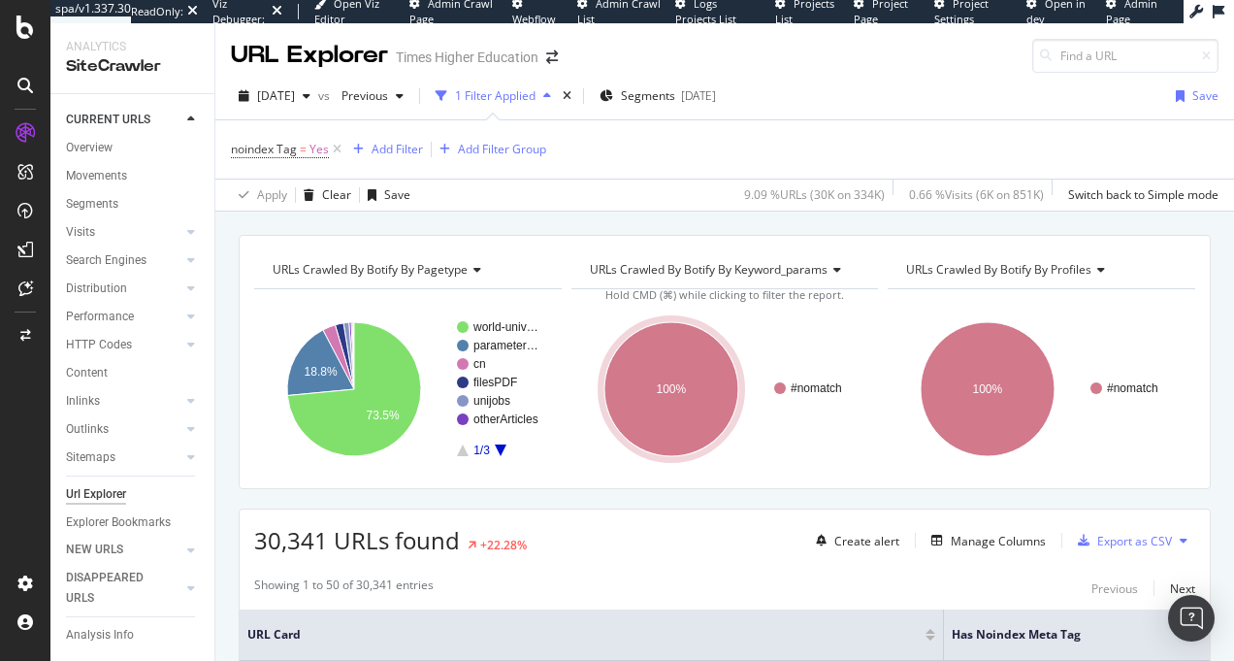
click at [500, 450] on icon "A chart." at bounding box center [501, 450] width 12 height 12
click at [463, 452] on icon "A chart." at bounding box center [463, 450] width 12 height 12
click at [582, 199] on div "Apply Clear Save 9.09 % URLs ( 30K on 334K ) 0.66 % Visits ( 6K on 851K ) Switc…" at bounding box center [724, 195] width 1019 height 32
click at [721, 149] on div "noindex Tag = Yes Add Filter Add Filter Group" at bounding box center [725, 149] width 988 height 58
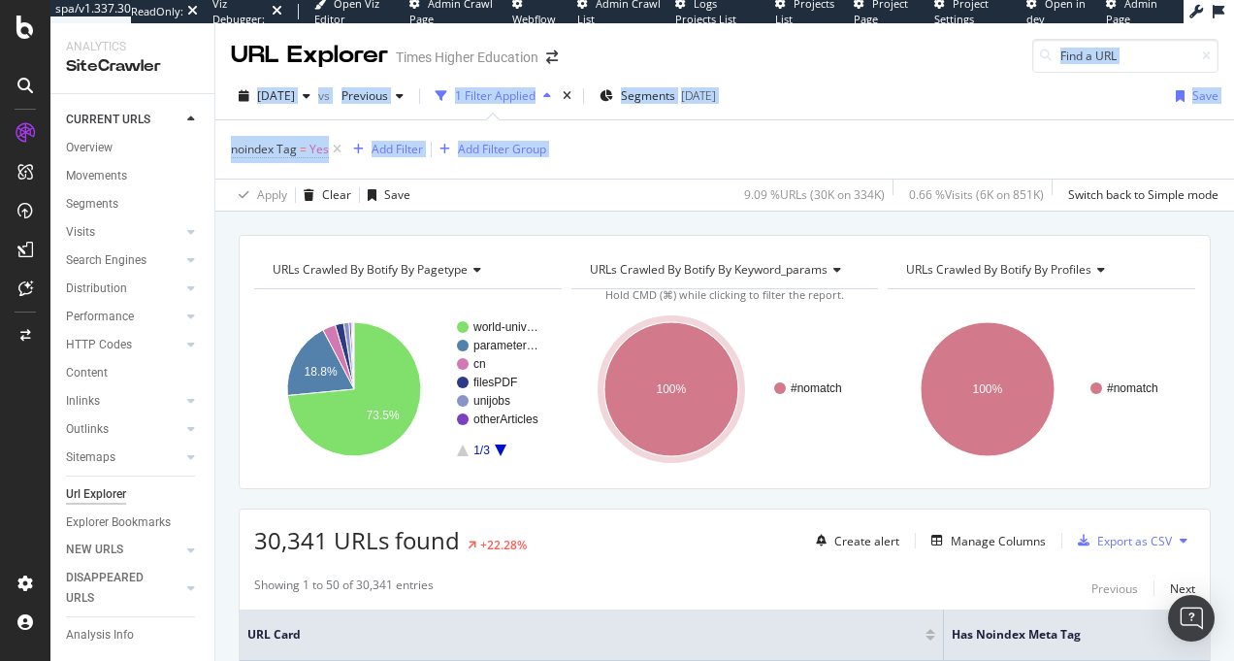
drag, startPoint x: 721, startPoint y: 149, endPoint x: 832, endPoint y: 61, distance: 141.6
click at [832, 61] on div "URL Explorer Times Higher Education 2025 Sep. 12th vs Previous 1 Filter Applied…" at bounding box center [724, 342] width 1019 height 638
click at [832, 61] on div "URL Explorer Times Higher Education" at bounding box center [724, 47] width 1019 height 49
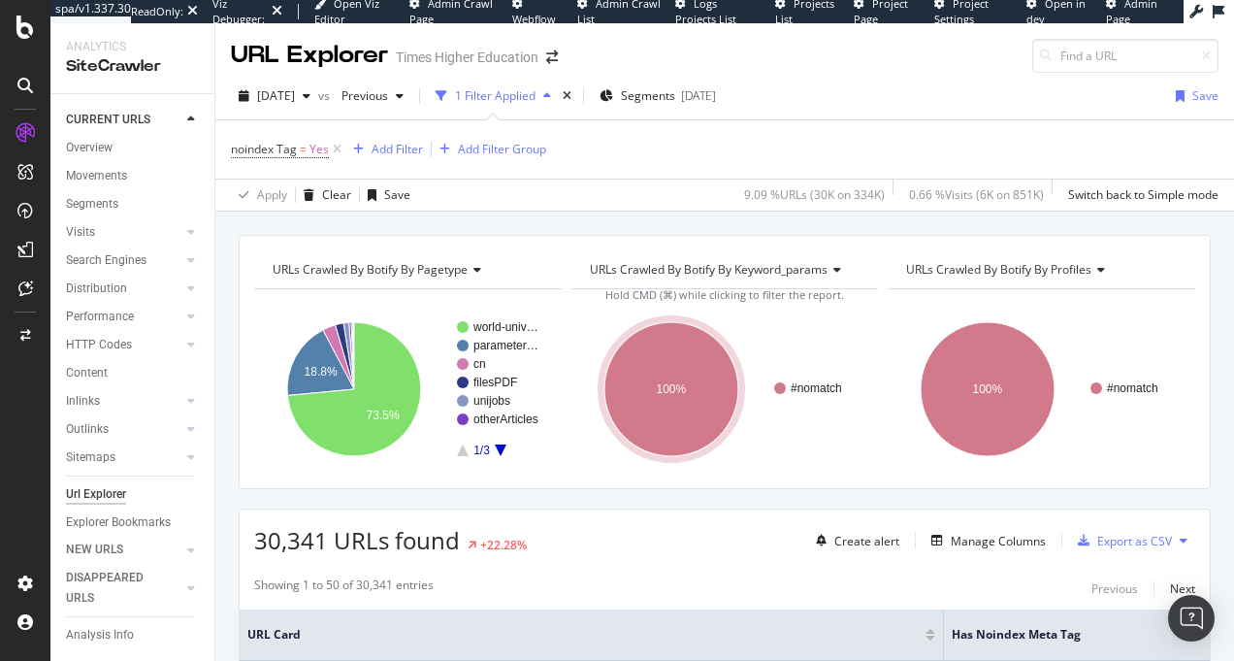
drag, startPoint x: 832, startPoint y: 61, endPoint x: 847, endPoint y: 147, distance: 86.8
click at [847, 146] on div "URL Explorer Times Higher Education 2025 Sep. 12th vs Previous 1 Filter Applied…" at bounding box center [724, 342] width 1019 height 638
click at [847, 147] on div "noindex Tag = Yes Add Filter Add Filter Group" at bounding box center [725, 149] width 988 height 58
drag, startPoint x: 846, startPoint y: 149, endPoint x: 833, endPoint y: 85, distance: 65.5
click at [833, 85] on div "2025 Sep. 12th vs Previous 1 Filter Applied Segments 2025-09-11 Save noindex Ta…" at bounding box center [724, 142] width 1019 height 139
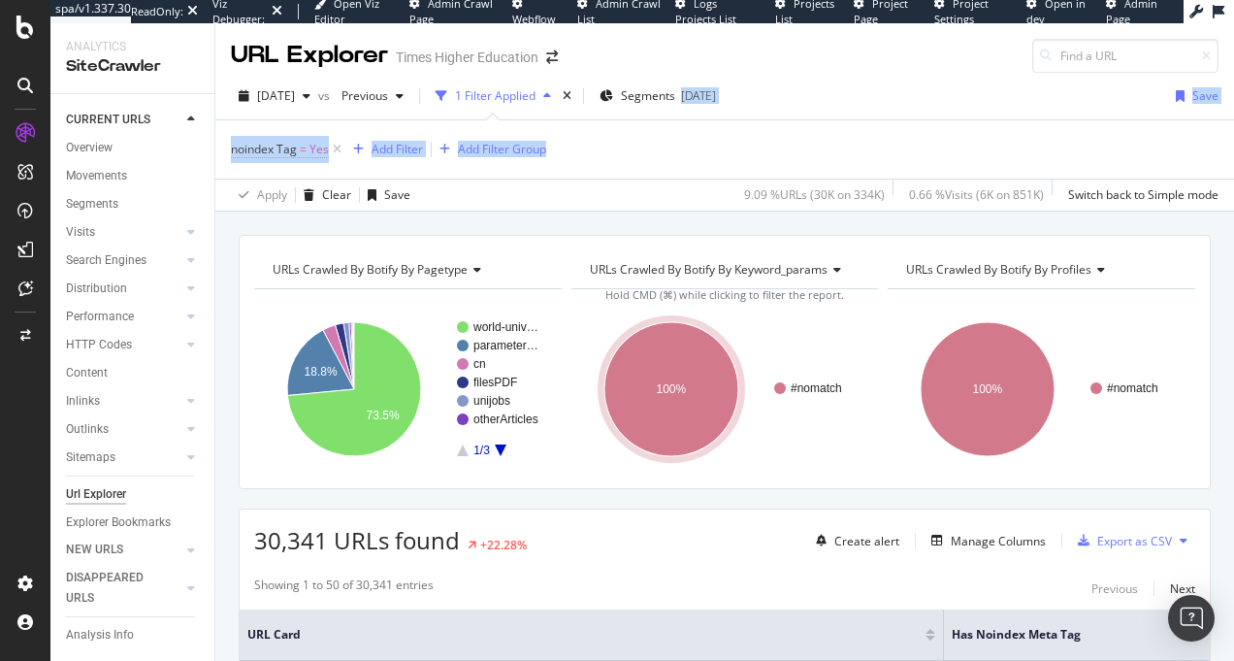
click at [833, 85] on div "2025 Sep. 12th vs Previous 1 Filter Applied Segments 2025-09-11 Save" at bounding box center [724, 100] width 1019 height 39
drag, startPoint x: 954, startPoint y: 116, endPoint x: 921, endPoint y: 76, distance: 52.4
click at [921, 76] on div "2025 Sep. 12th vs Previous 1 Filter Applied Segments 2025-09-11 Save noindex Ta…" at bounding box center [724, 142] width 1019 height 139
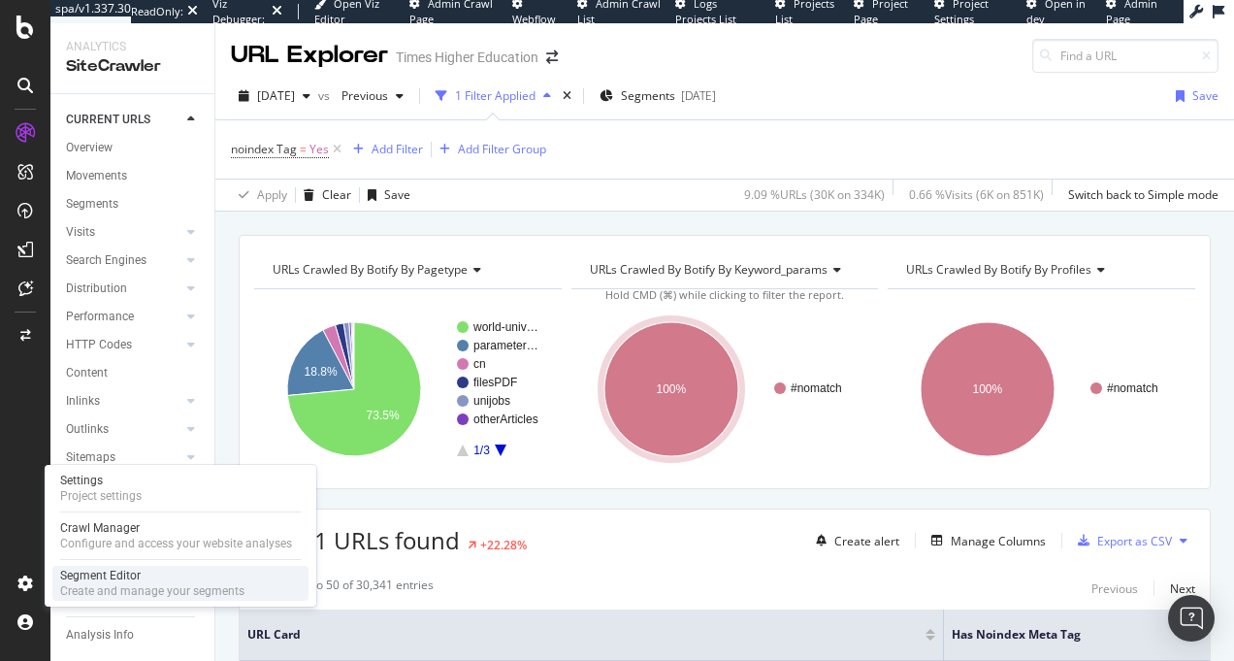
click at [74, 586] on div "Create and manage your segments" at bounding box center [152, 591] width 184 height 16
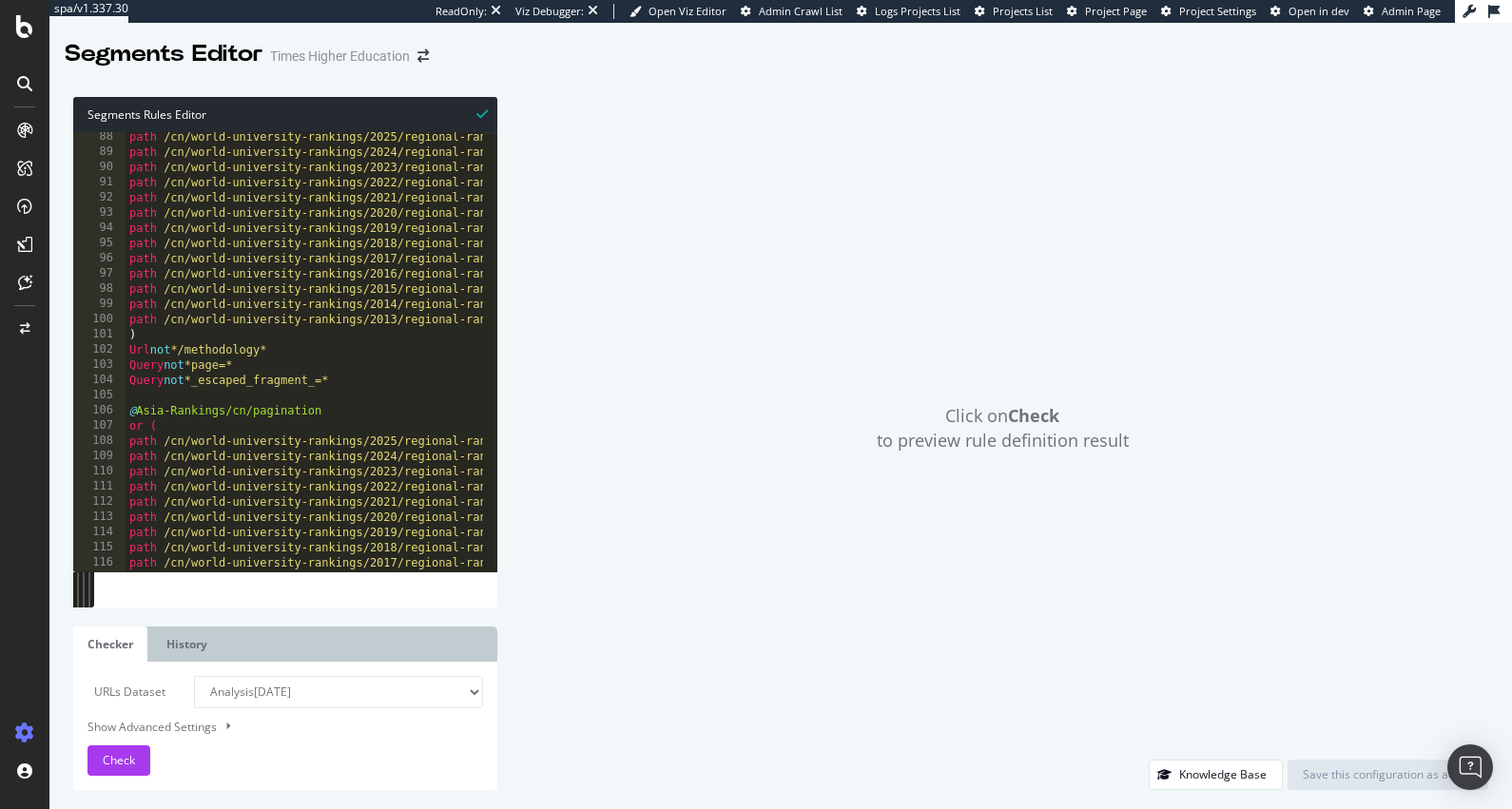
scroll to position [586, 0]
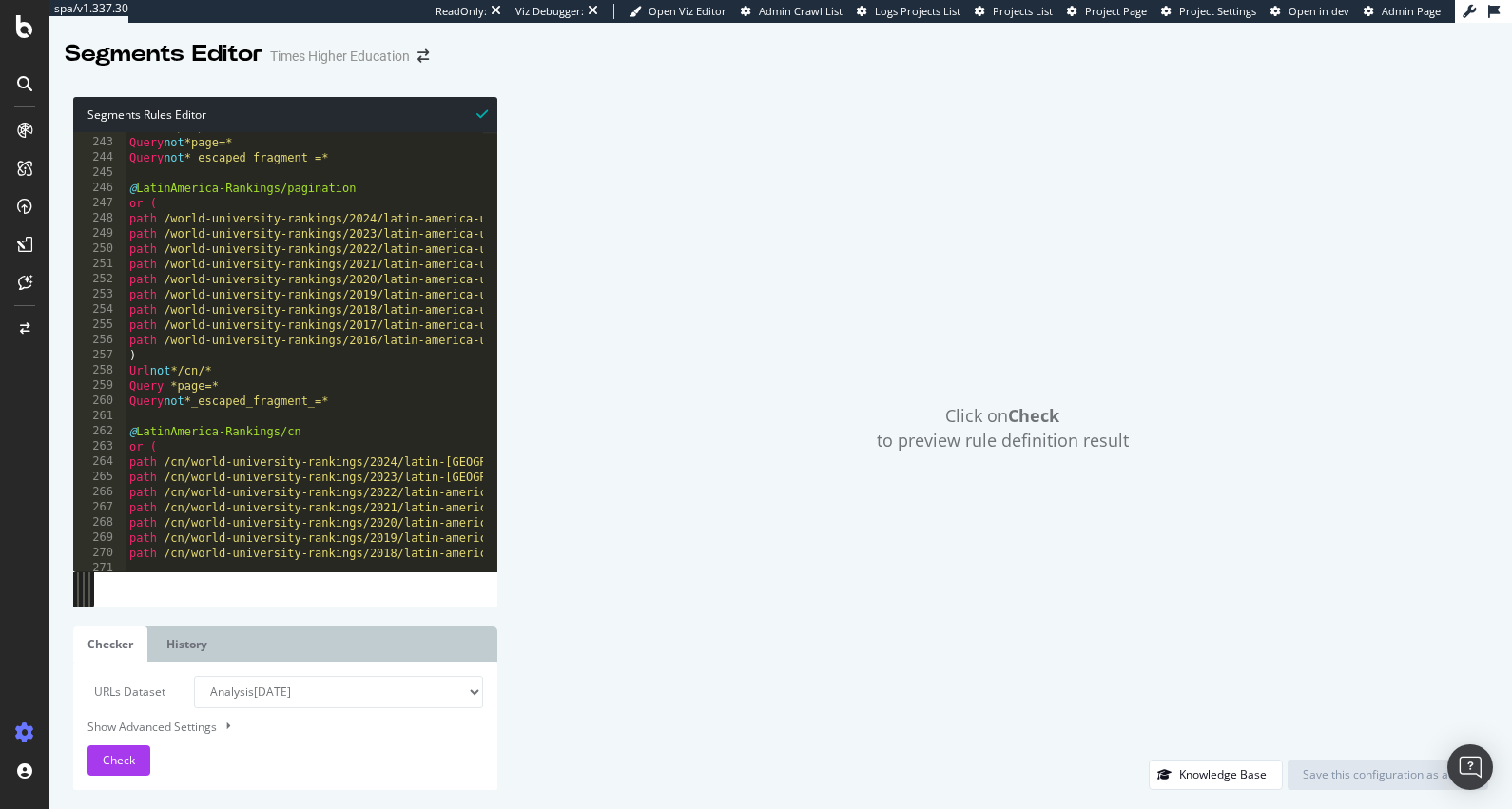
click at [498, 573] on div "Click on Check to preview rule definition result Knowledge Base Save this confi…" at bounding box center [993, 443] width 991 height 692
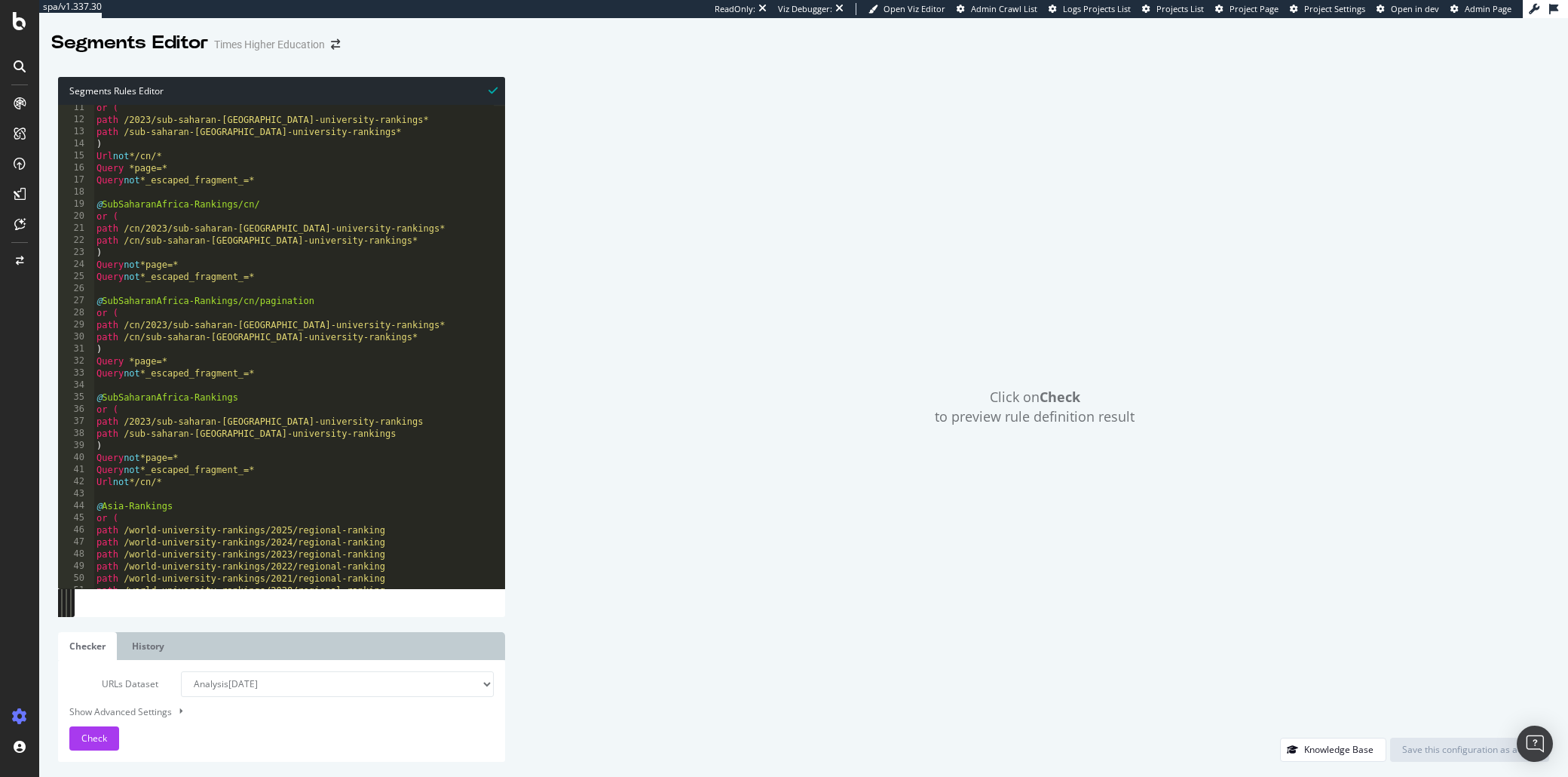
scroll to position [0, 0]
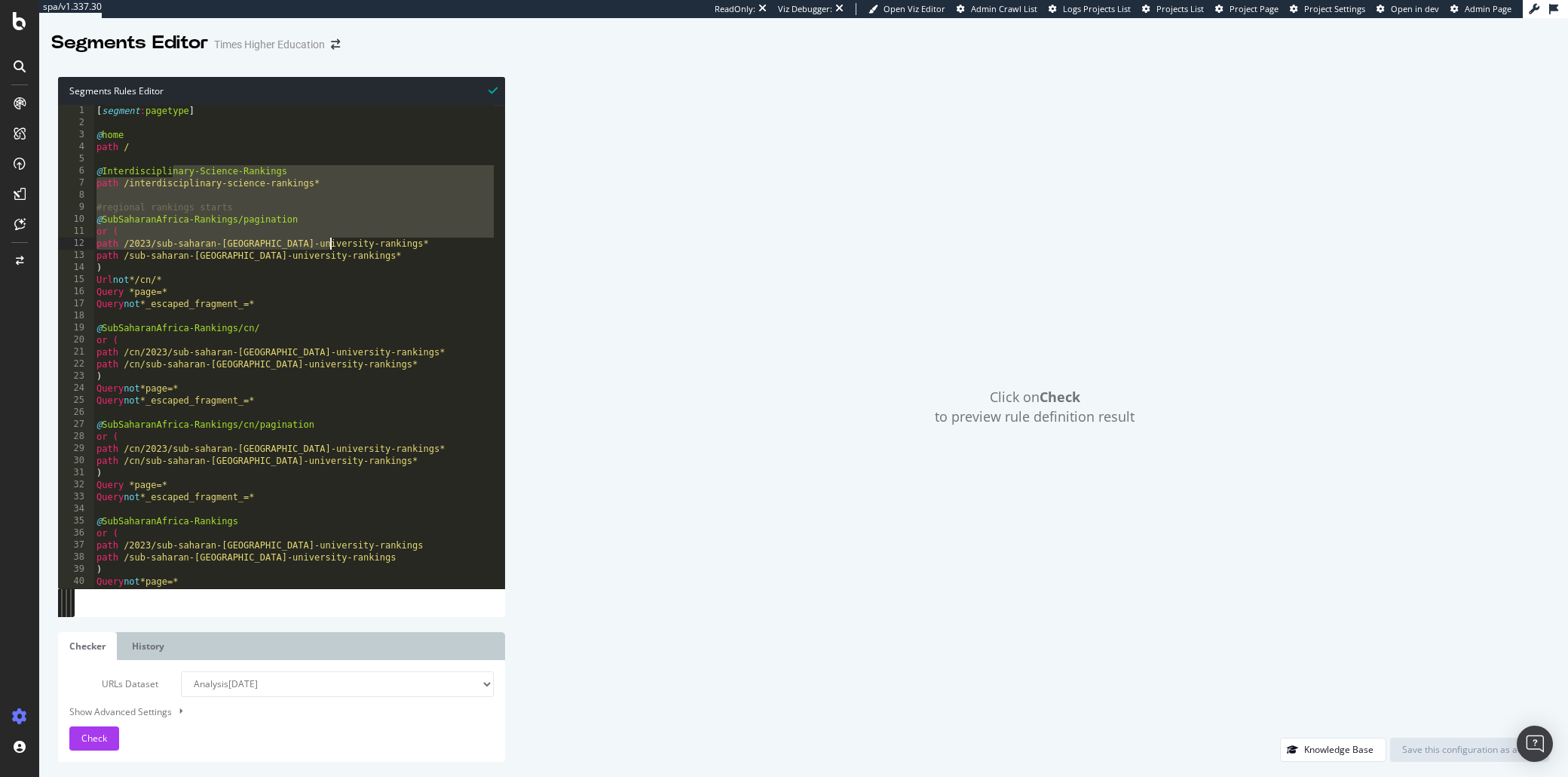
drag, startPoint x: 175, startPoint y: 166, endPoint x: 329, endPoint y: 244, distance: 172.6
click at [329, 244] on div "[ segment : pagetype ] @ home path / @ Interdisciplinary-Science-Rankings path …" at bounding box center [478, 354] width 771 height 497
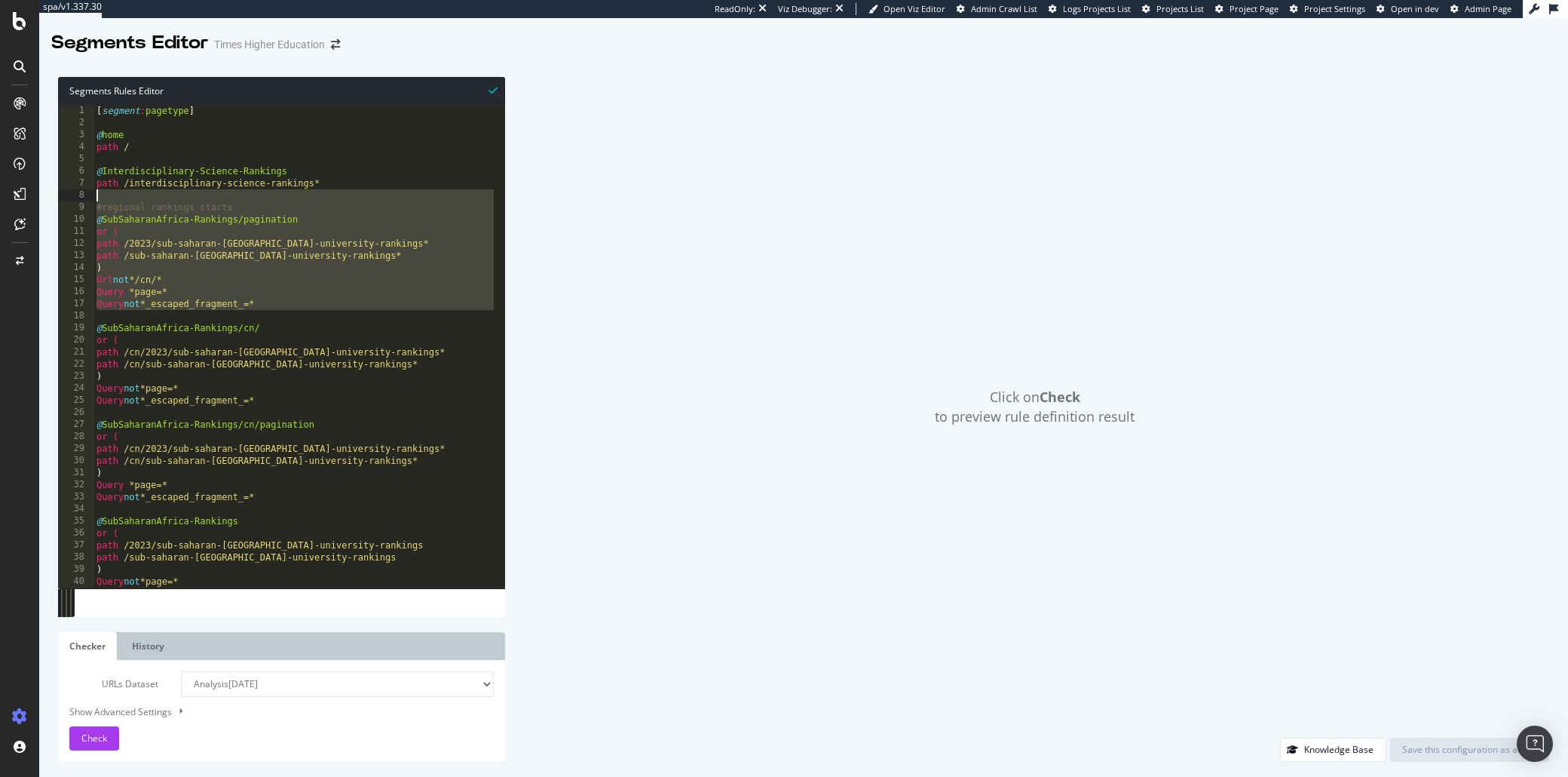
drag, startPoint x: 348, startPoint y: 312, endPoint x: 228, endPoint y: 194, distance: 168.3
click at [228, 194] on div "[ segment : pagetype ] @ home path / @ Interdisciplinary-Science-Rankings path …" at bounding box center [478, 354] width 771 height 497
type textarea "#regional rankings starts"
click at [156, 164] on div "[ segment : pagetype ] @ home path / @ Interdisciplinary-Science-Rankings path …" at bounding box center [478, 354] width 771 height 497
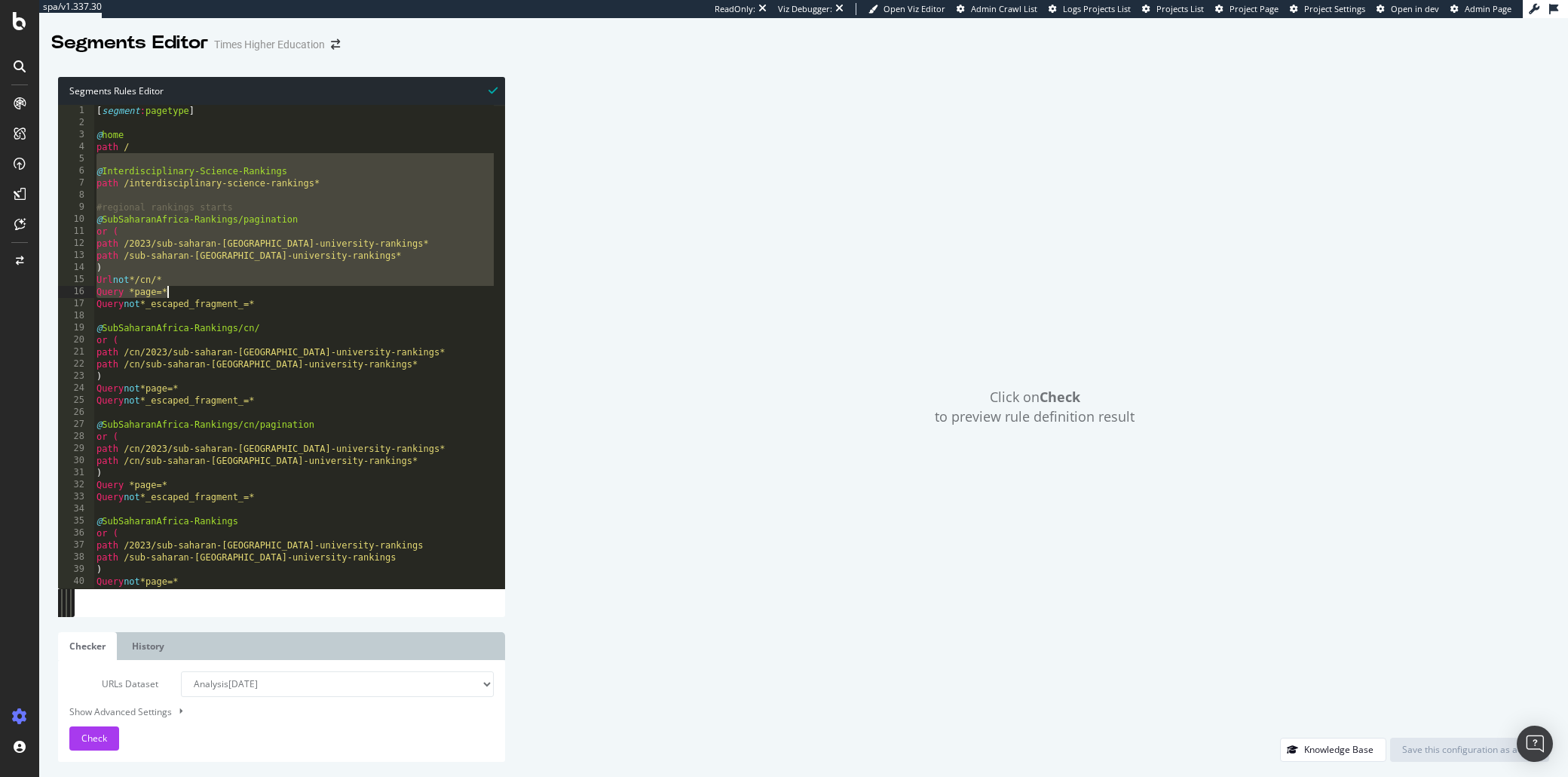
drag, startPoint x: 134, startPoint y: 164, endPoint x: 312, endPoint y: 302, distance: 225.2
click at [312, 302] on div "[ segment : pagetype ] @ home path / @ Interdisciplinary-Science-Rankings path …" at bounding box center [478, 354] width 771 height 497
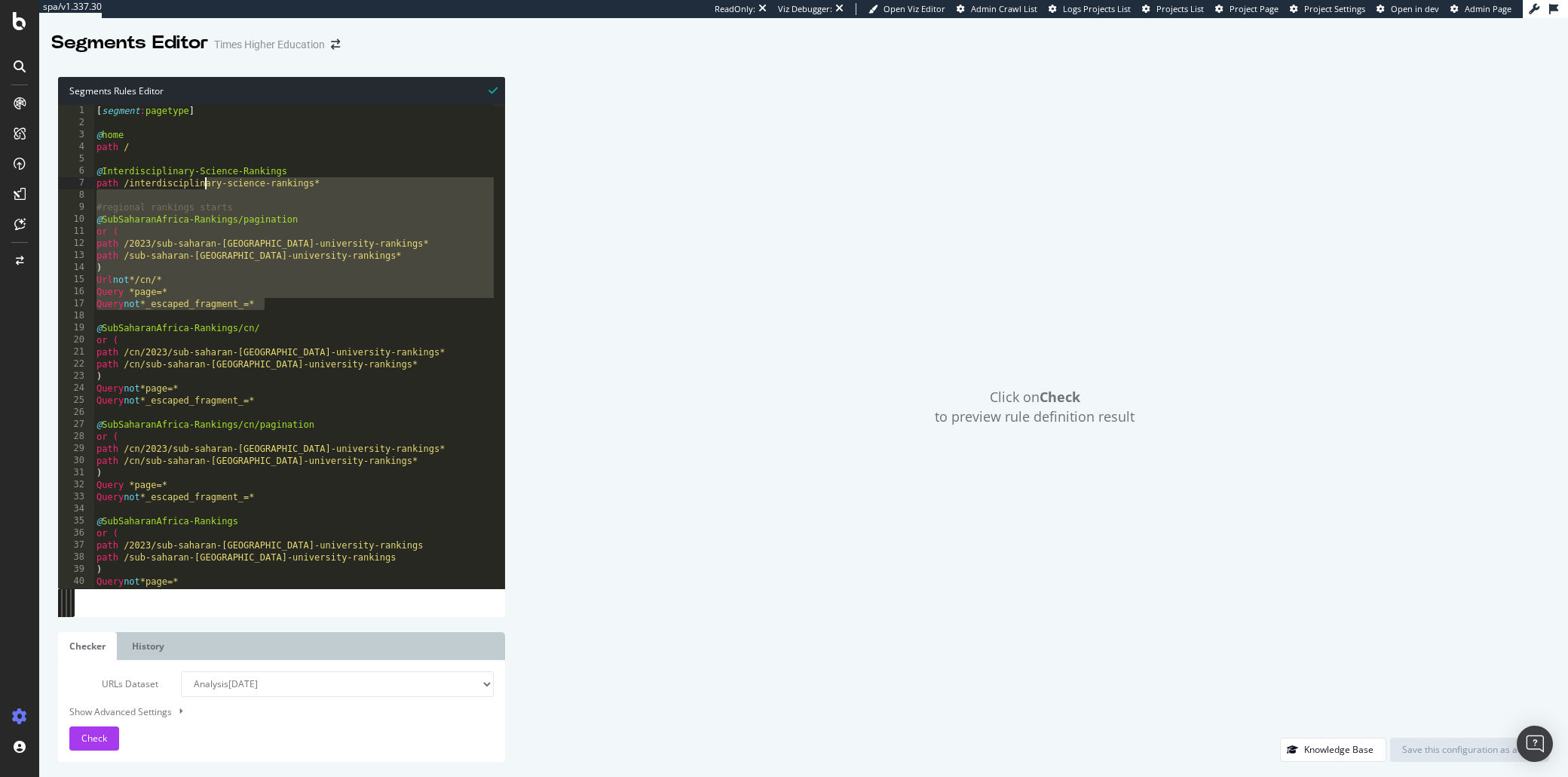
drag, startPoint x: 325, startPoint y: 307, endPoint x: 186, endPoint y: 172, distance: 193.8
click at [186, 172] on div "[ segment : pagetype ] @ home path / @ Interdisciplinary-Science-Rankings path …" at bounding box center [478, 354] width 771 height 497
click at [186, 171] on div "[ segment : pagetype ] @ home path / @ Interdisciplinary-Science-Rankings path …" at bounding box center [478, 354] width 771 height 497
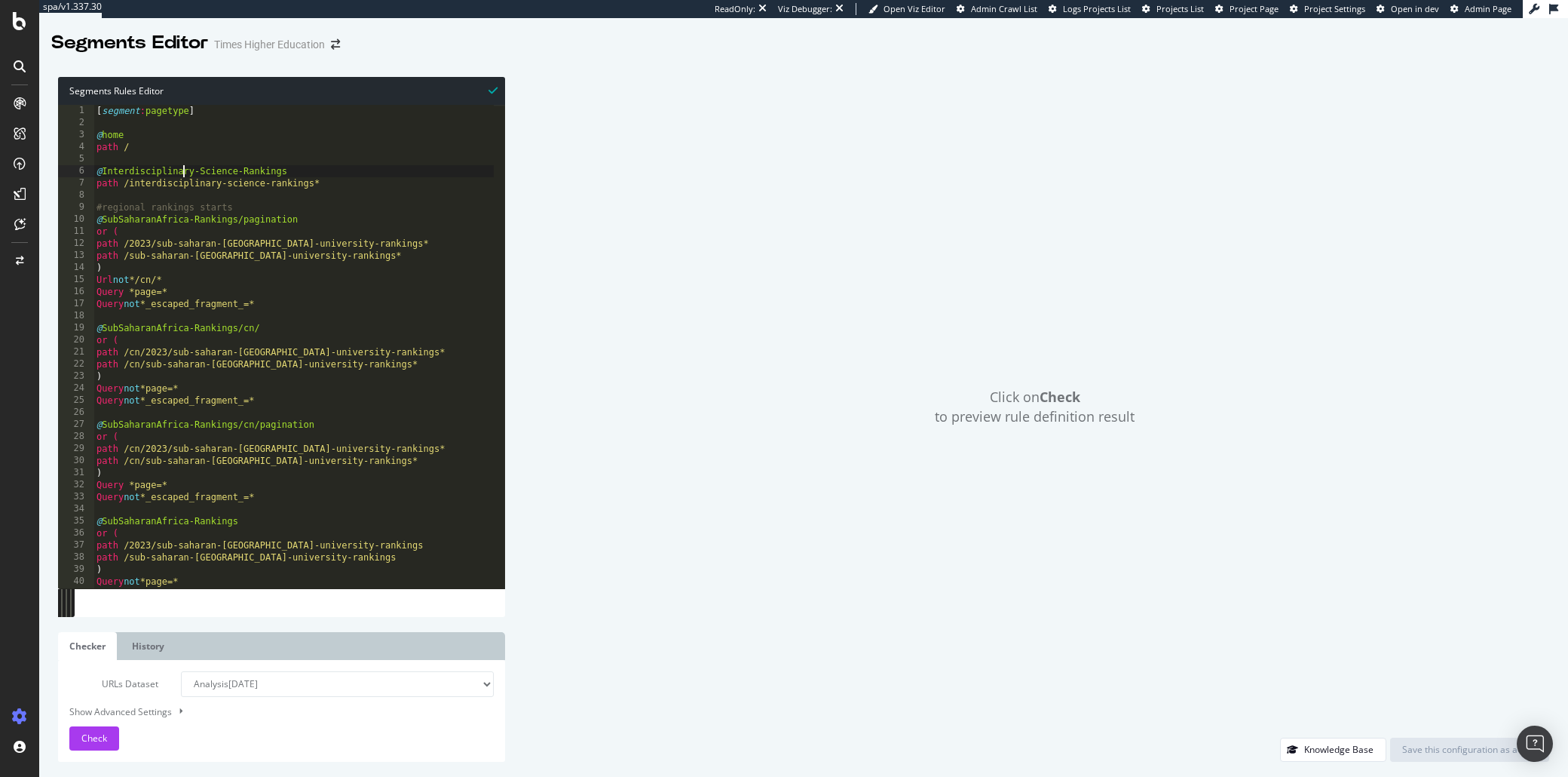
click at [315, 188] on div "[ segment : pagetype ] @ home path / @ Interdisciplinary-Science-Rankings path …" at bounding box center [478, 354] width 771 height 497
click at [353, 183] on div "[ segment : pagetype ] @ home path / @ Interdisciplinary-Science-Rankings path …" at bounding box center [478, 354] width 771 height 497
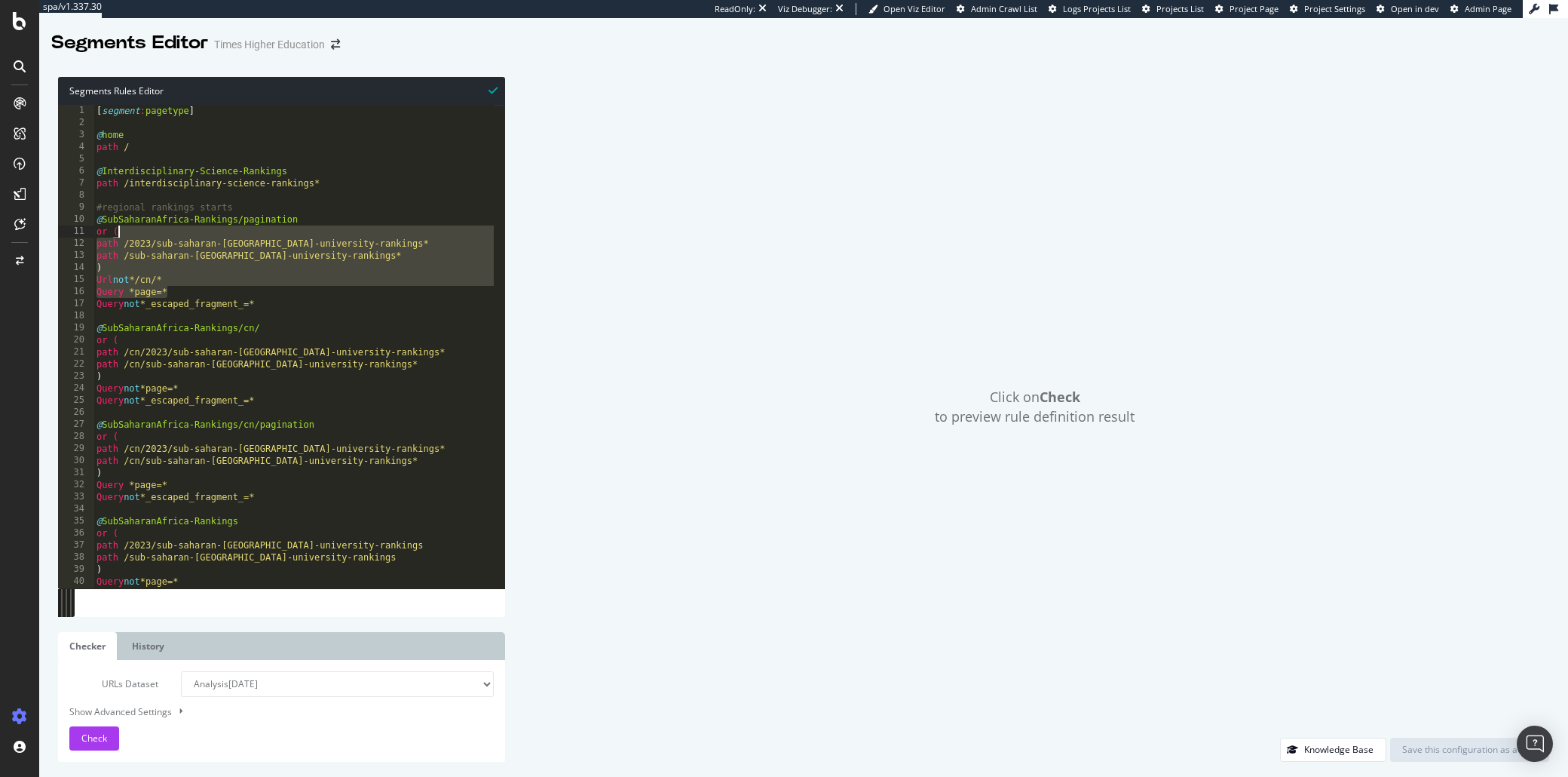
drag, startPoint x: 354, startPoint y: 298, endPoint x: 126, endPoint y: 226, distance: 239.1
click at [126, 226] on div "[ segment : pagetype ] @ home path / @ Interdisciplinary-Science-Rankings path …" at bounding box center [478, 354] width 771 height 497
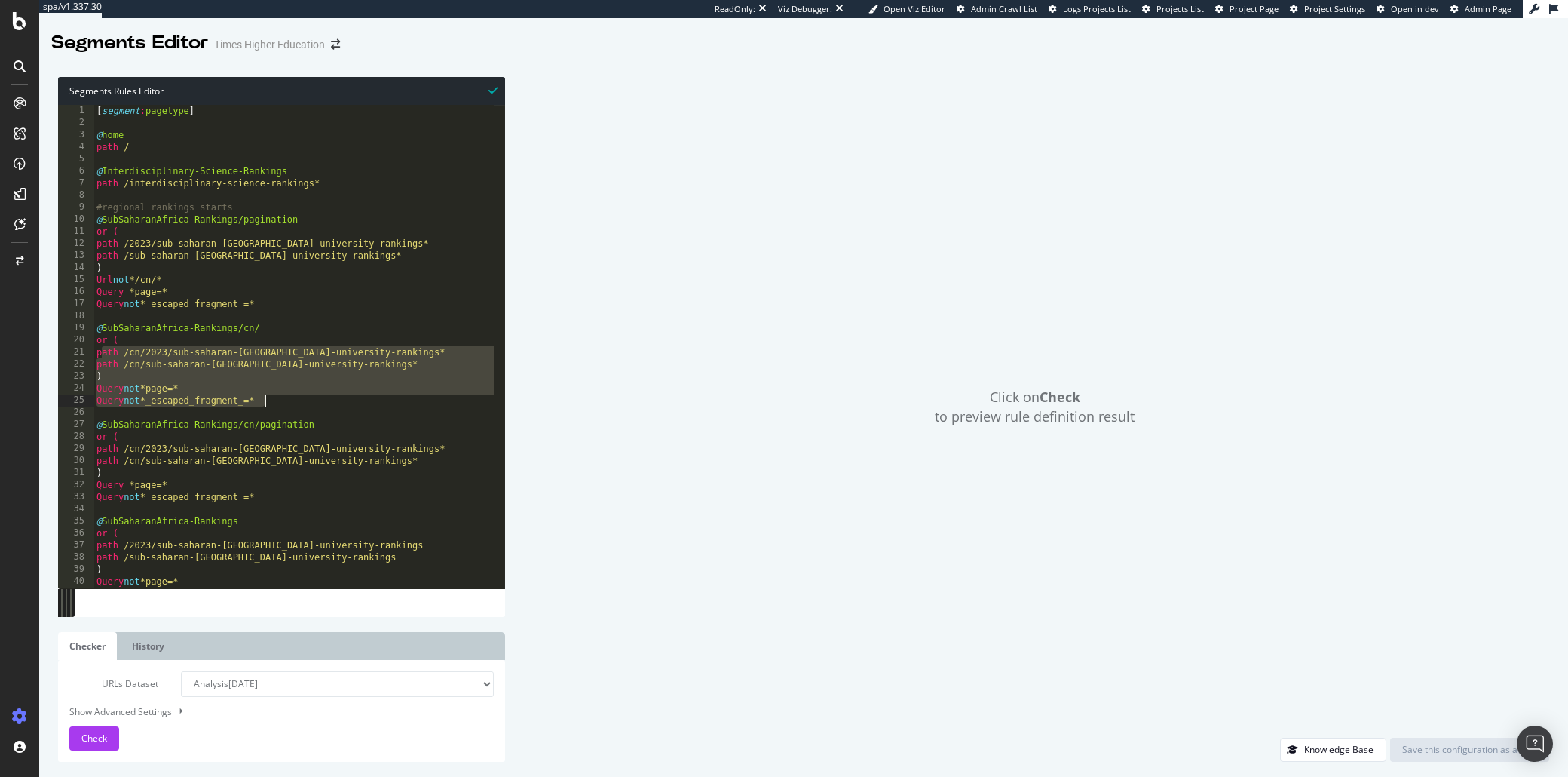
drag, startPoint x: 103, startPoint y: 347, endPoint x: 291, endPoint y: 401, distance: 195.6
click at [291, 401] on div "[ segment : pagetype ] @ home path / @ Interdisciplinary-Science-Rankings path …" at bounding box center [478, 354] width 771 height 497
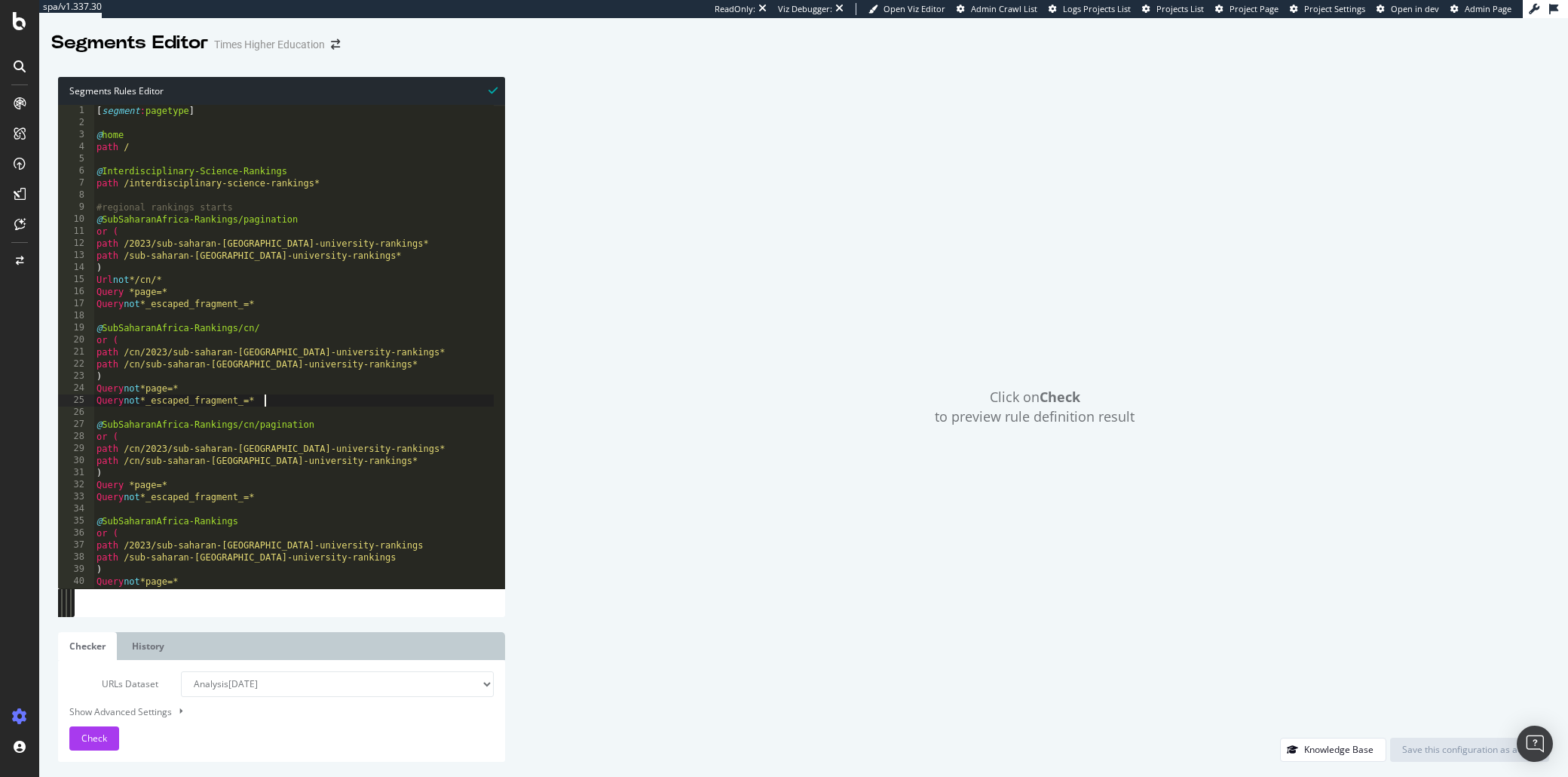
click at [377, 206] on div "[ segment : pagetype ] @ home path / @ Interdisciplinary-Science-Rankings path …" at bounding box center [478, 354] width 771 height 497
type textarea "#regional rankings starts"
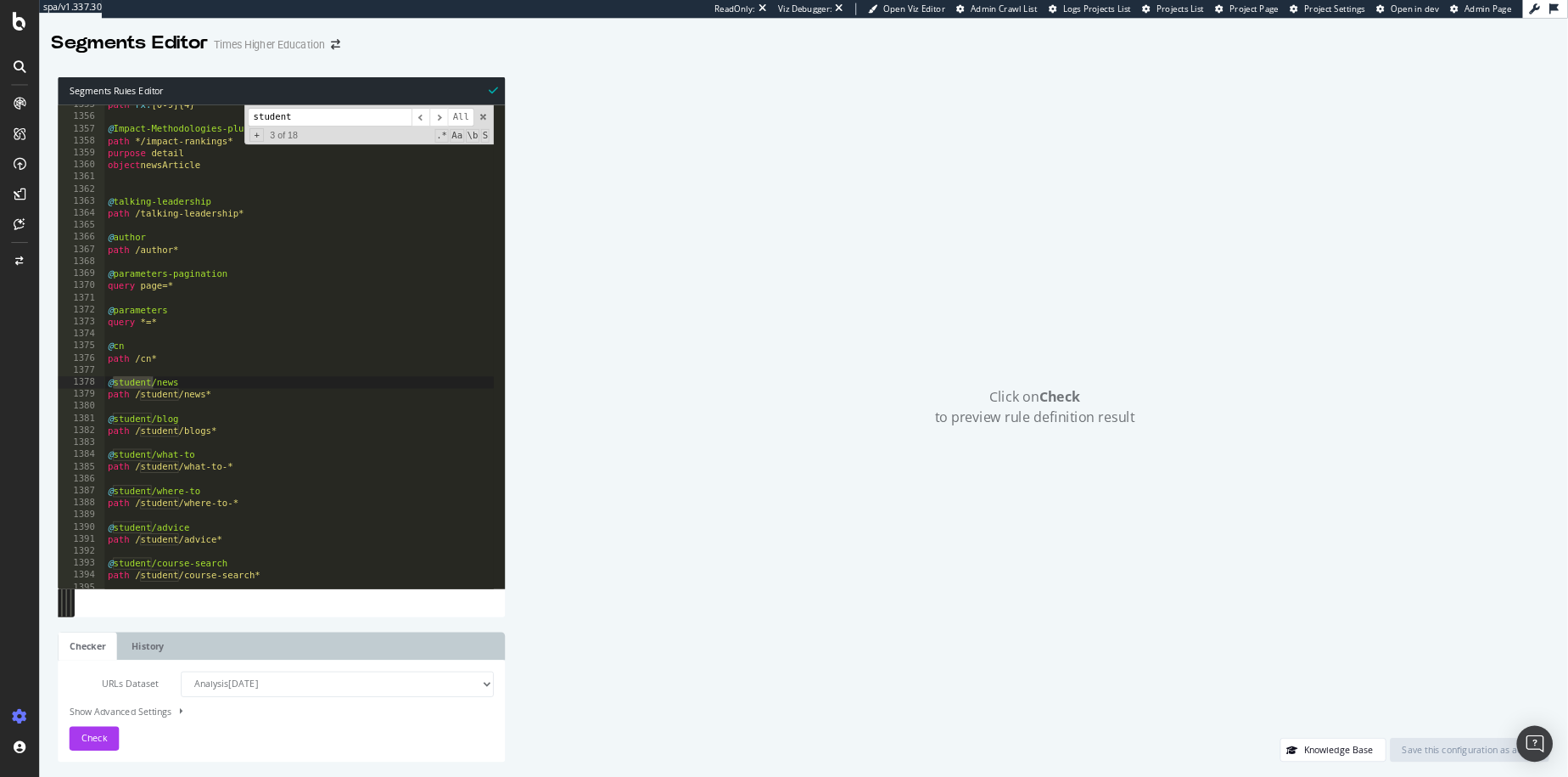
scroll to position [2986, 0]
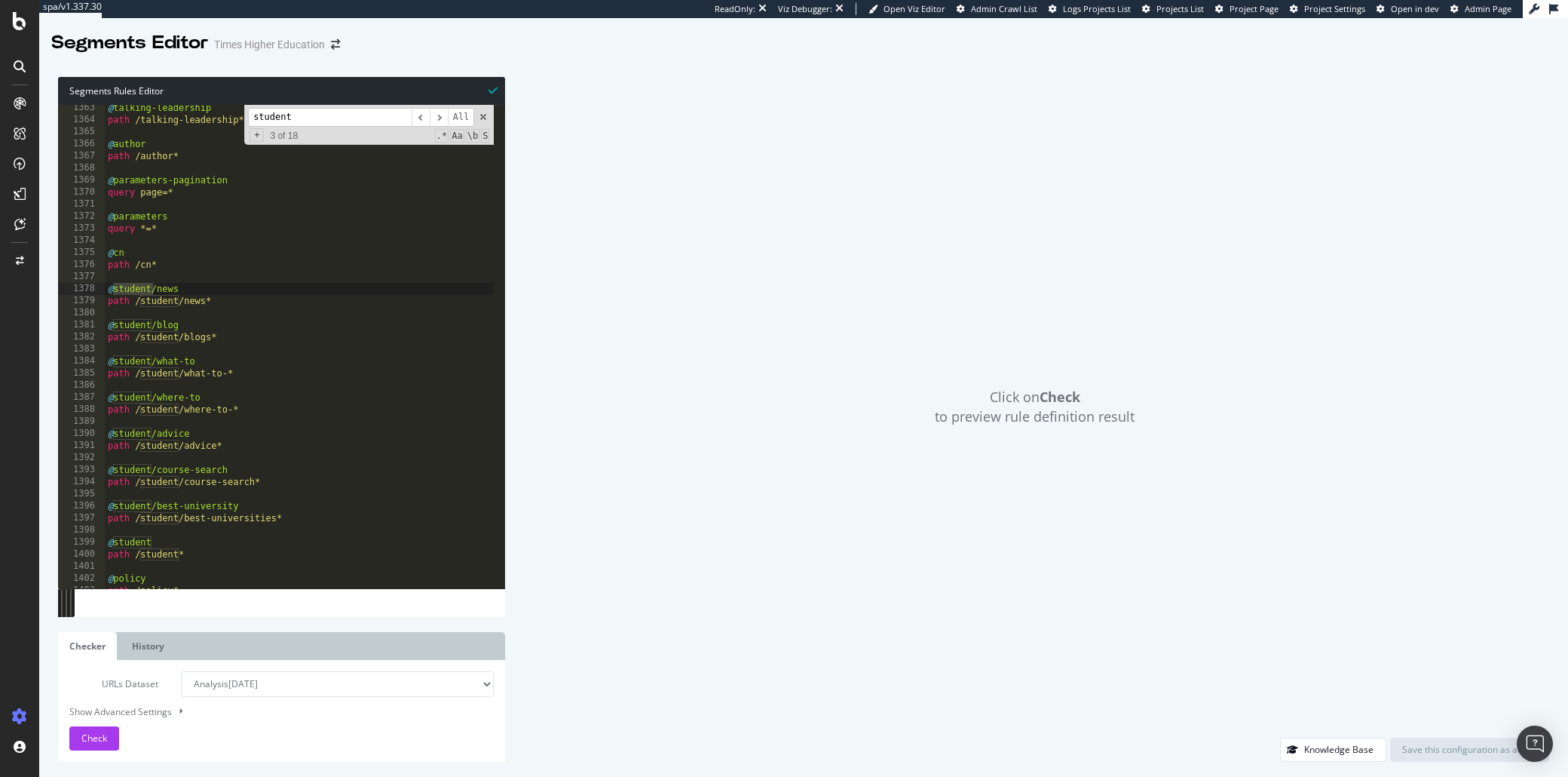
type input "student"
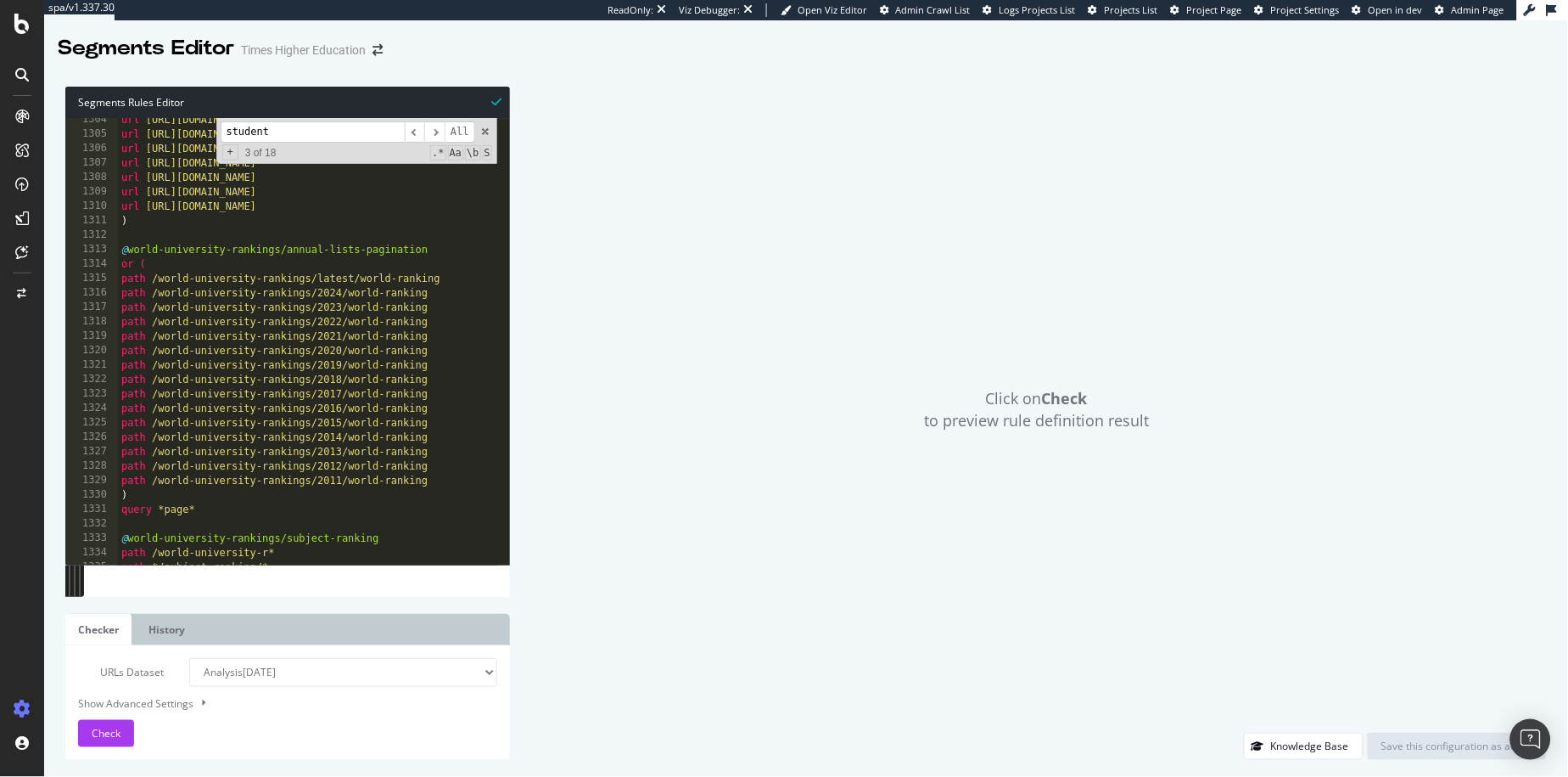
scroll to position [2857, 0]
click at [294, 141] on input "student" at bounding box center [312, 132] width 185 height 21
click at [439, 132] on span "​" at bounding box center [434, 132] width 20 height 21
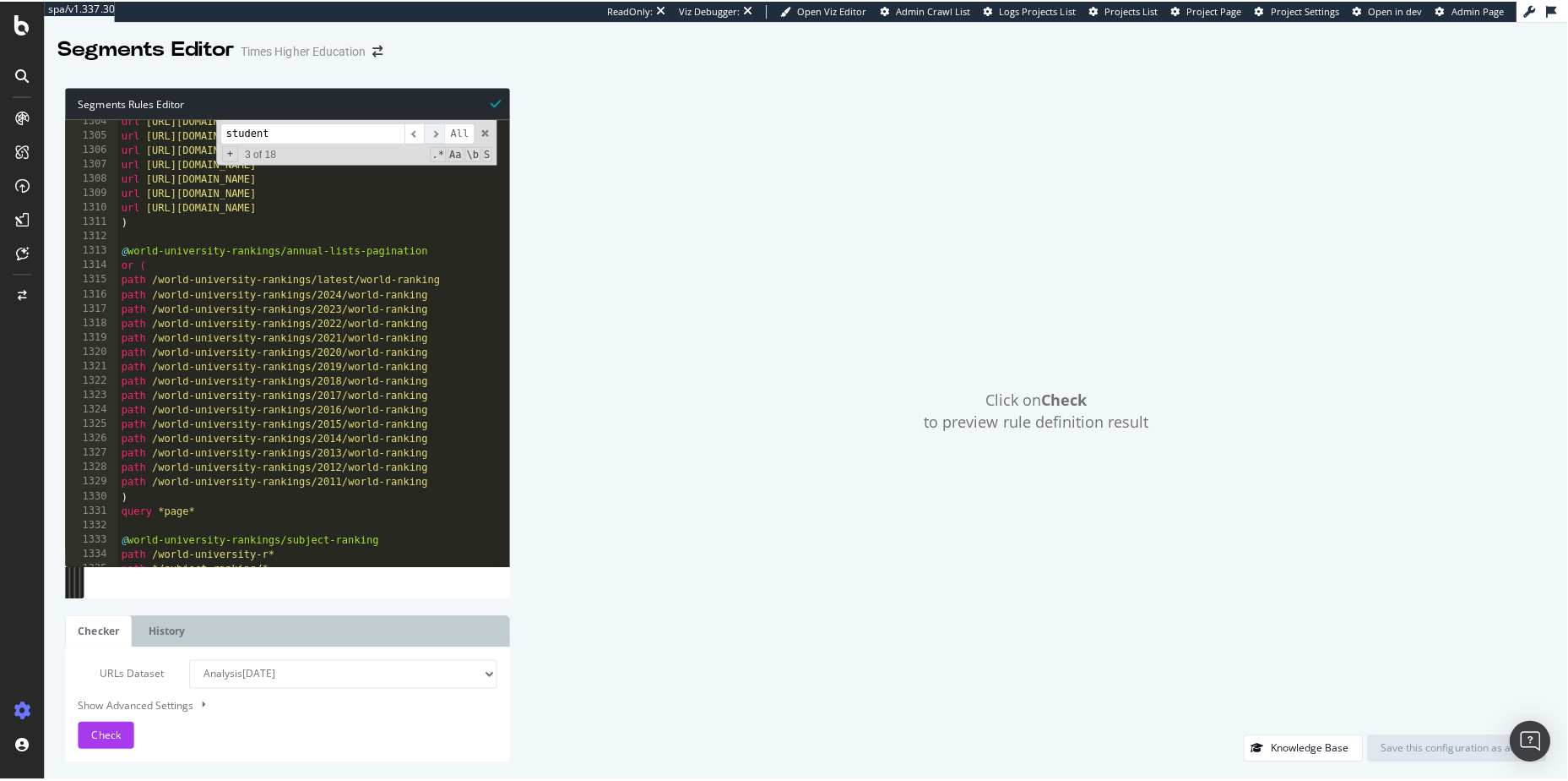
scroll to position [2974, 0]
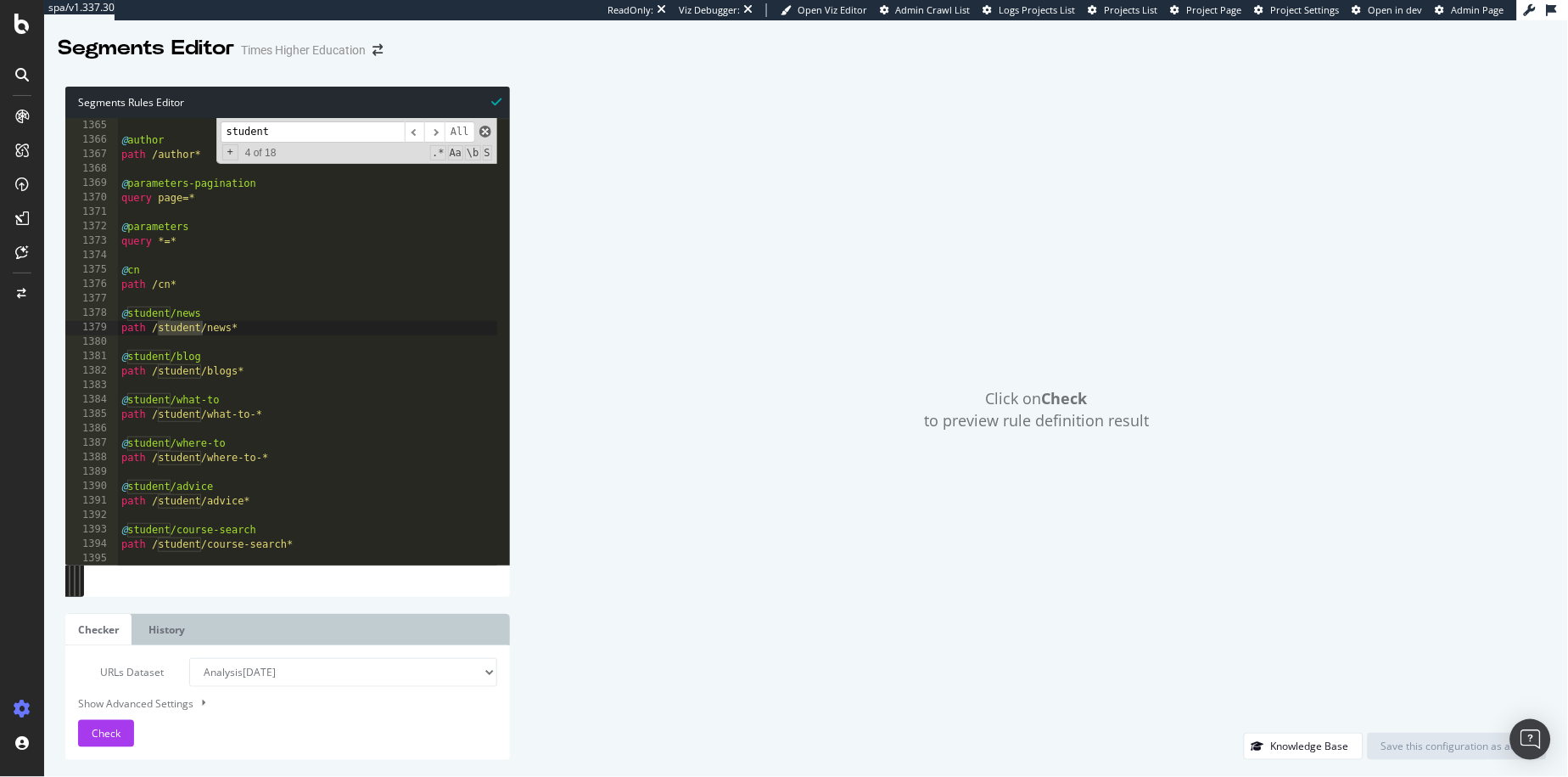
click at [491, 132] on span at bounding box center [485, 132] width 12 height 12
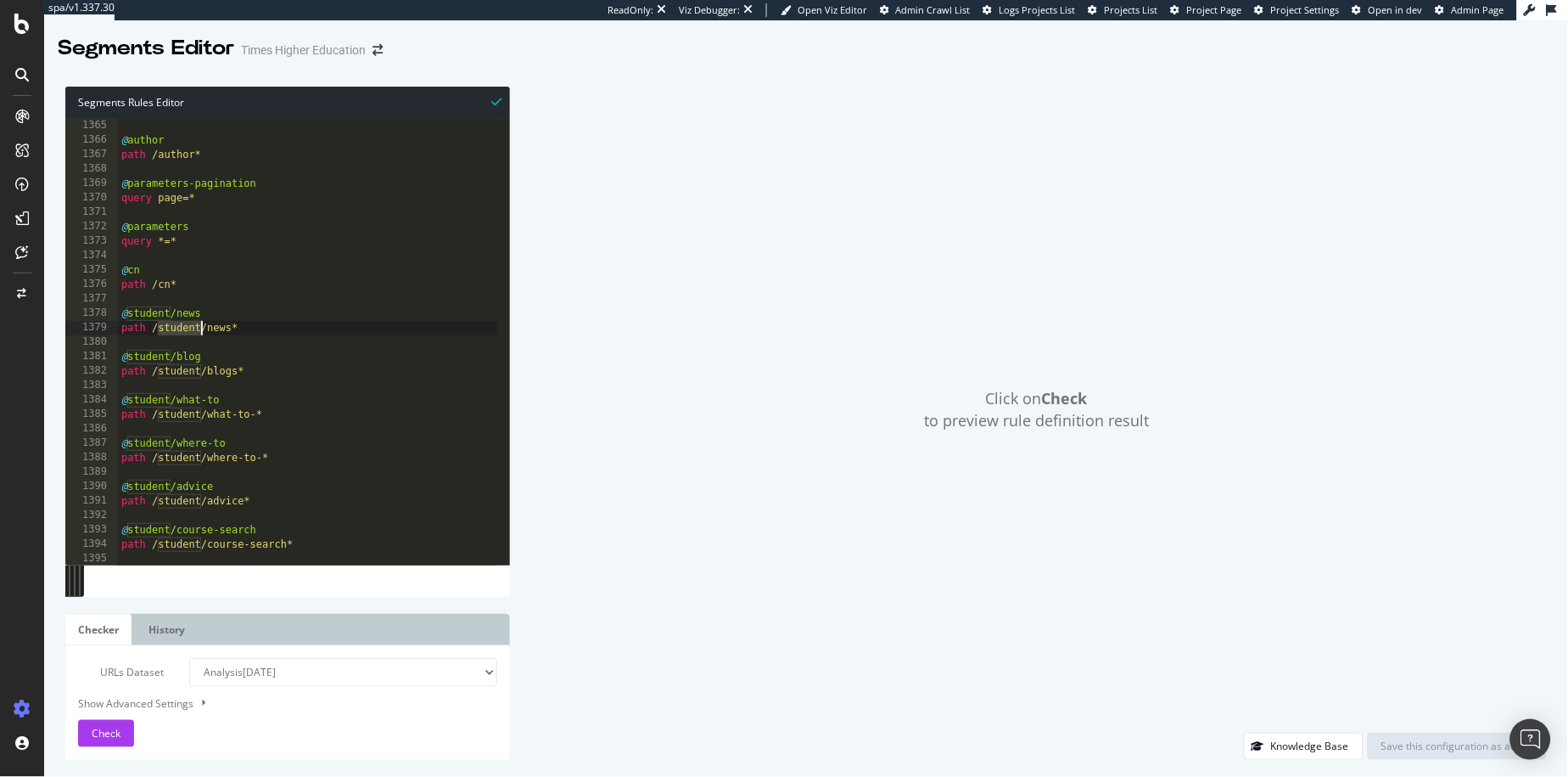
click at [724, 163] on div "Click on Check to preview rule definition result" at bounding box center [1037, 410] width 1021 height 647
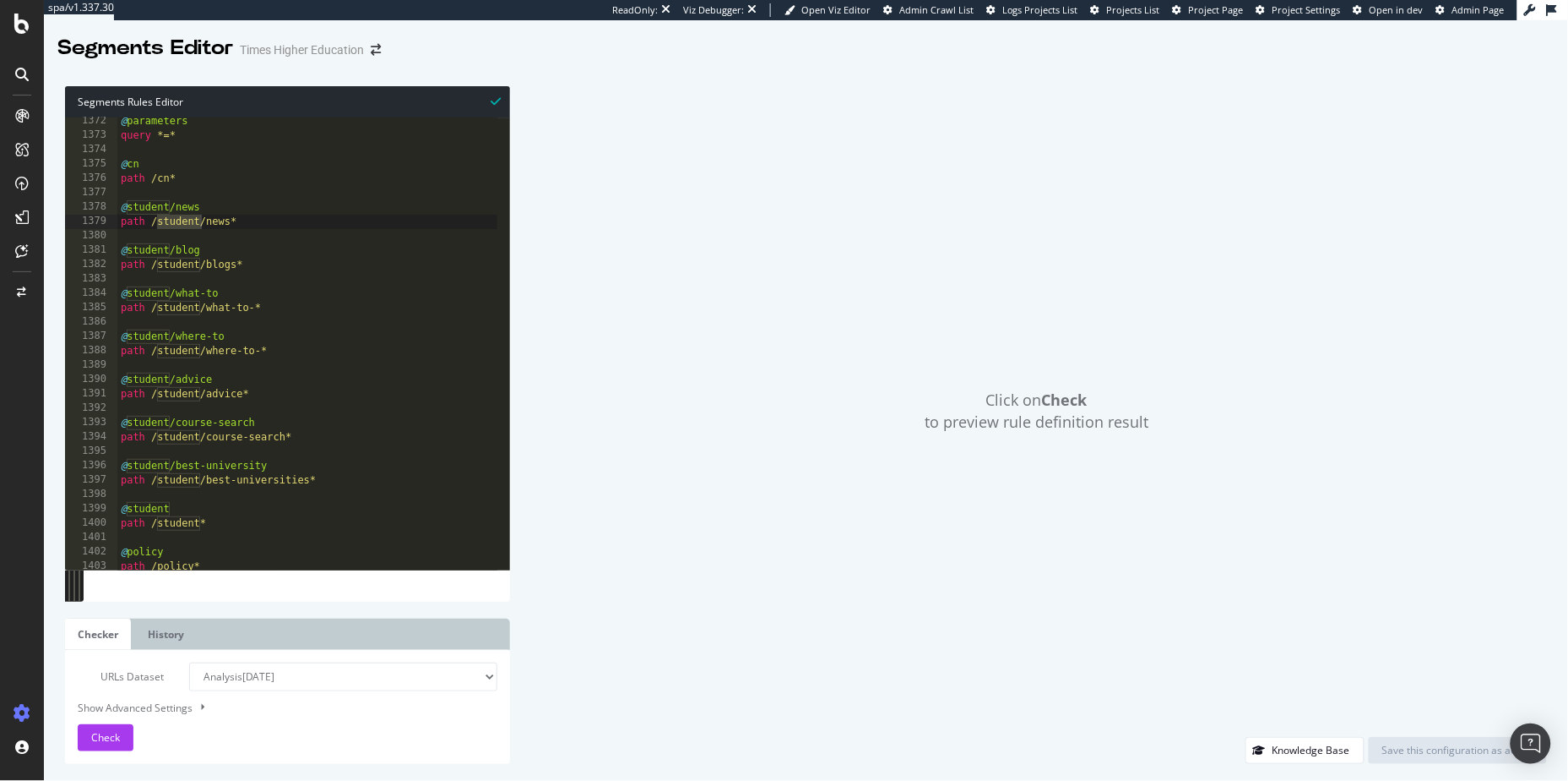
scroll to position [2911, 0]
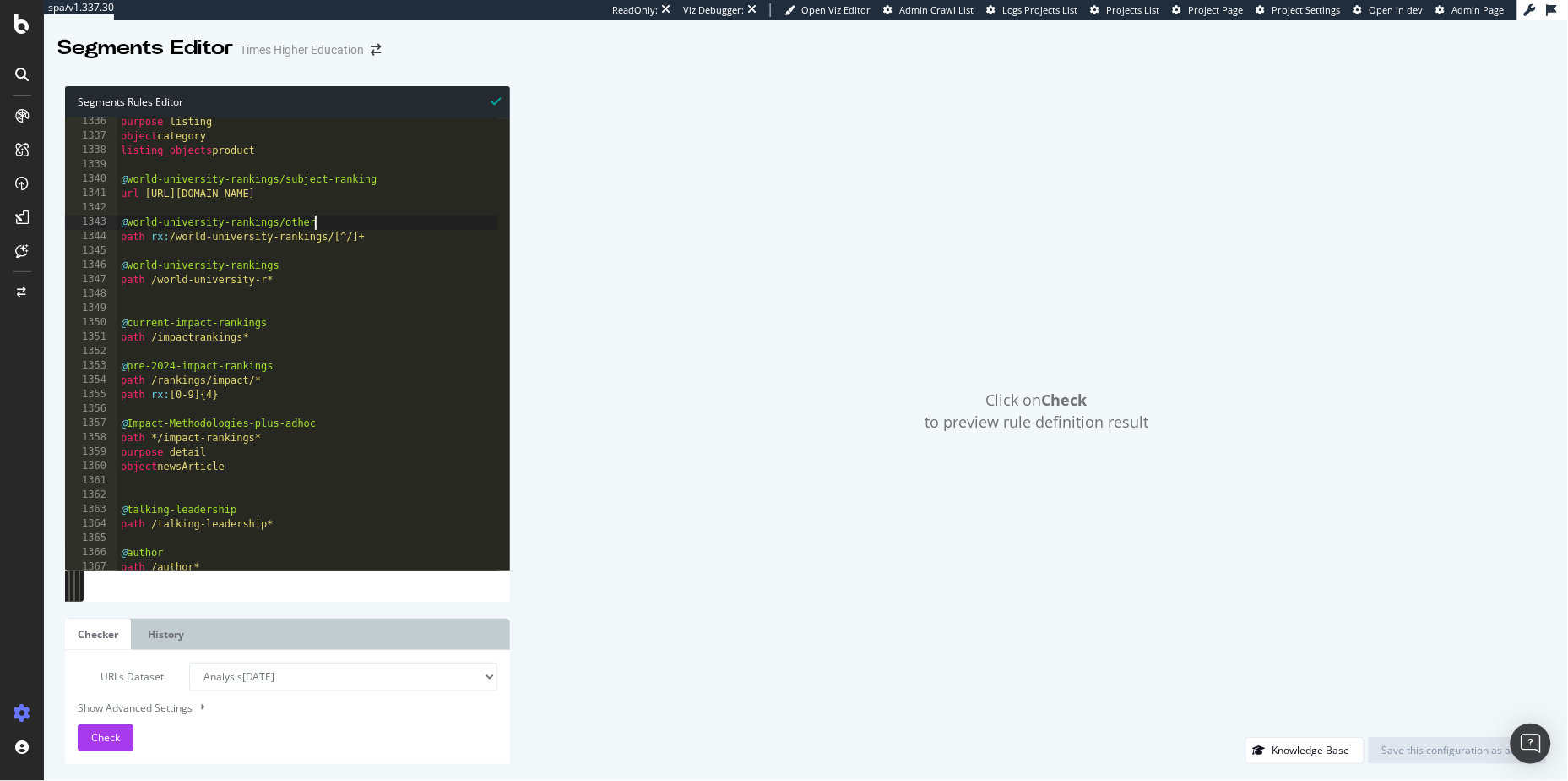
click at [407, 228] on div "purpose listing object category listing_objects product @ world-university-rank…" at bounding box center [549, 349] width 864 height 469
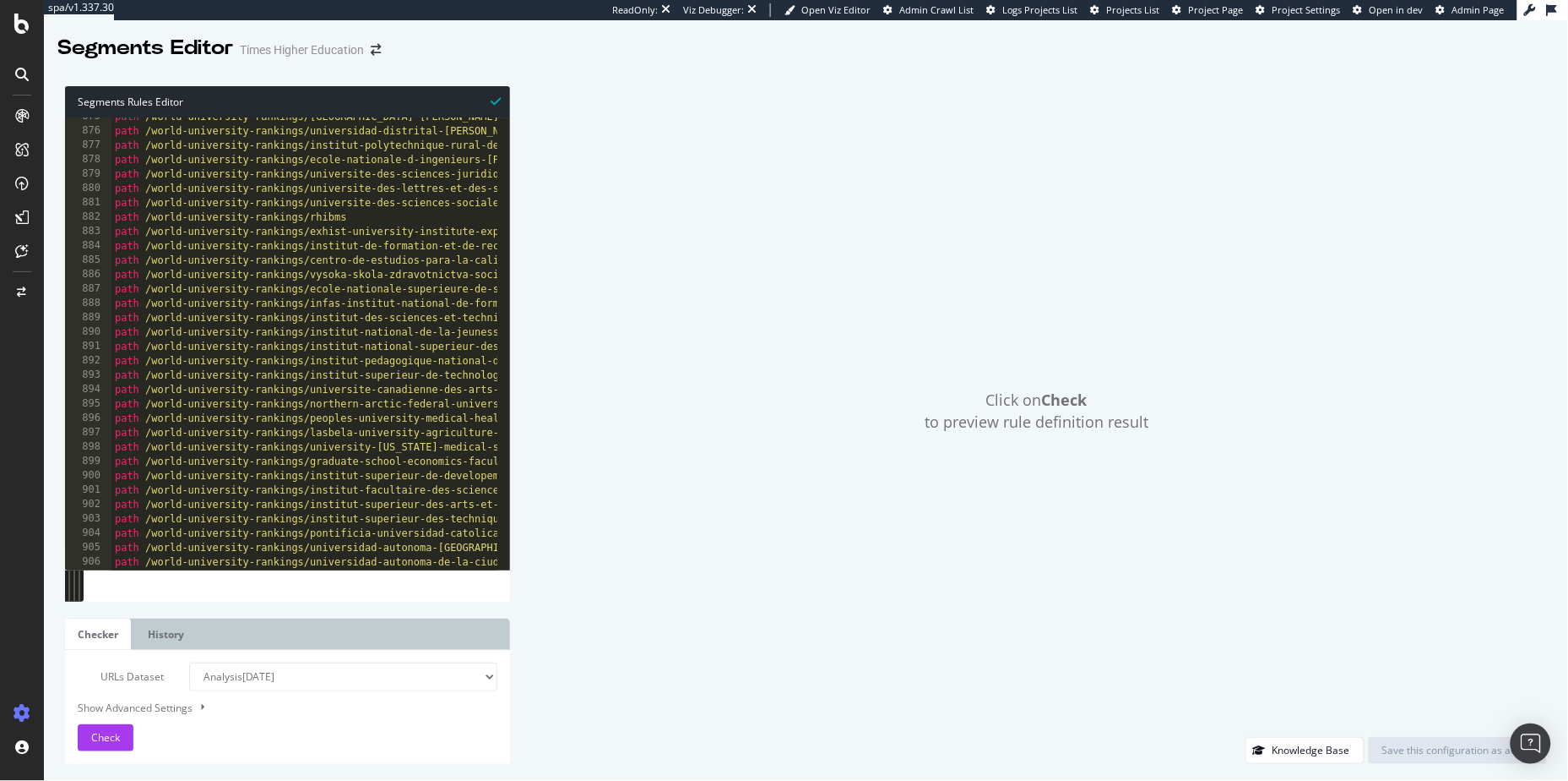
scroll to position [0, 0]
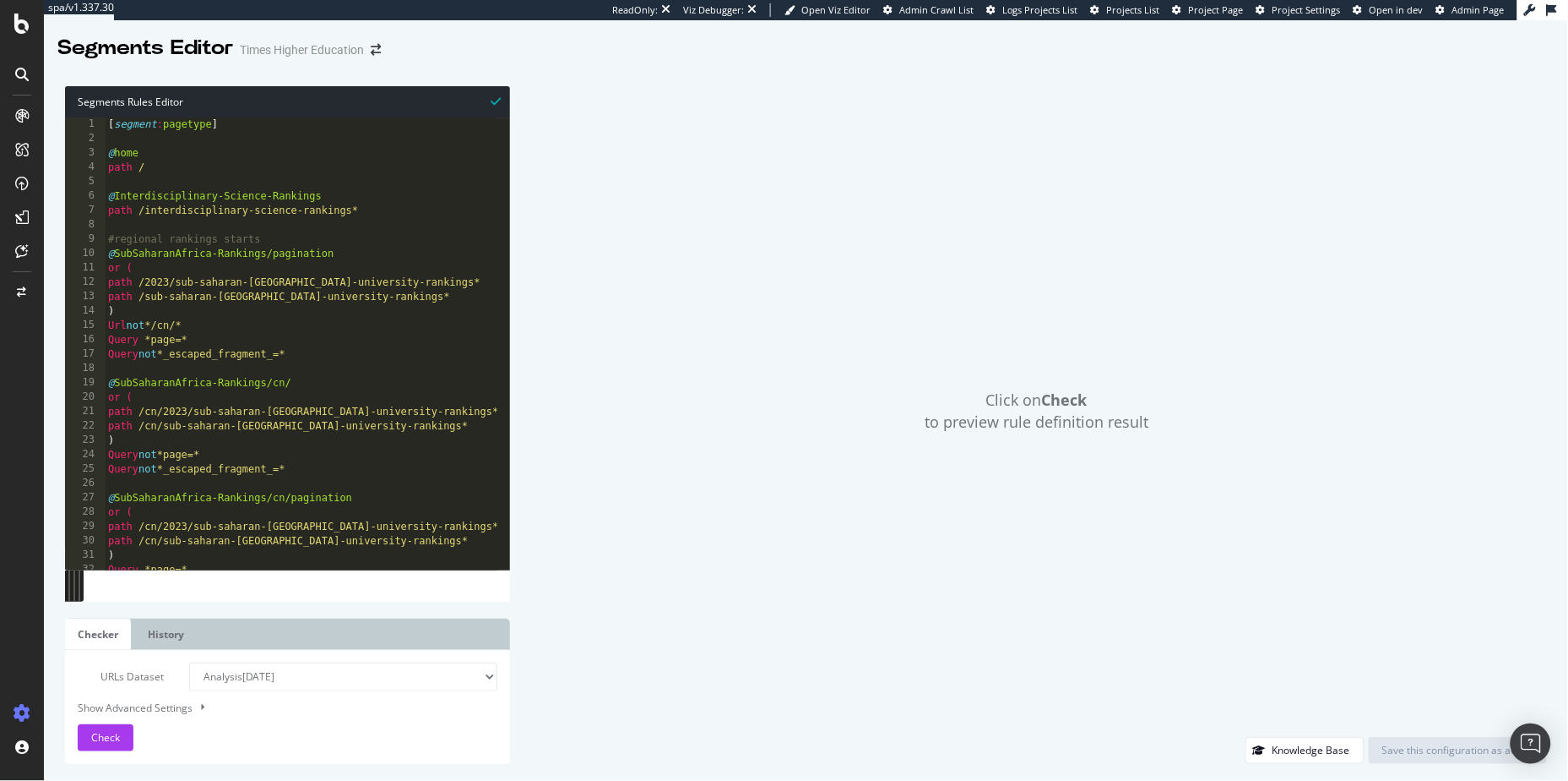
click at [653, 225] on div "Click on Check to preview rule definition result" at bounding box center [1037, 411] width 1021 height 650
type textarea "path /"
click at [196, 174] on div "[ segment : pagetype ] @ home path / @ Interdisciplinary-Science-Rankings path …" at bounding box center [536, 352] width 864 height 469
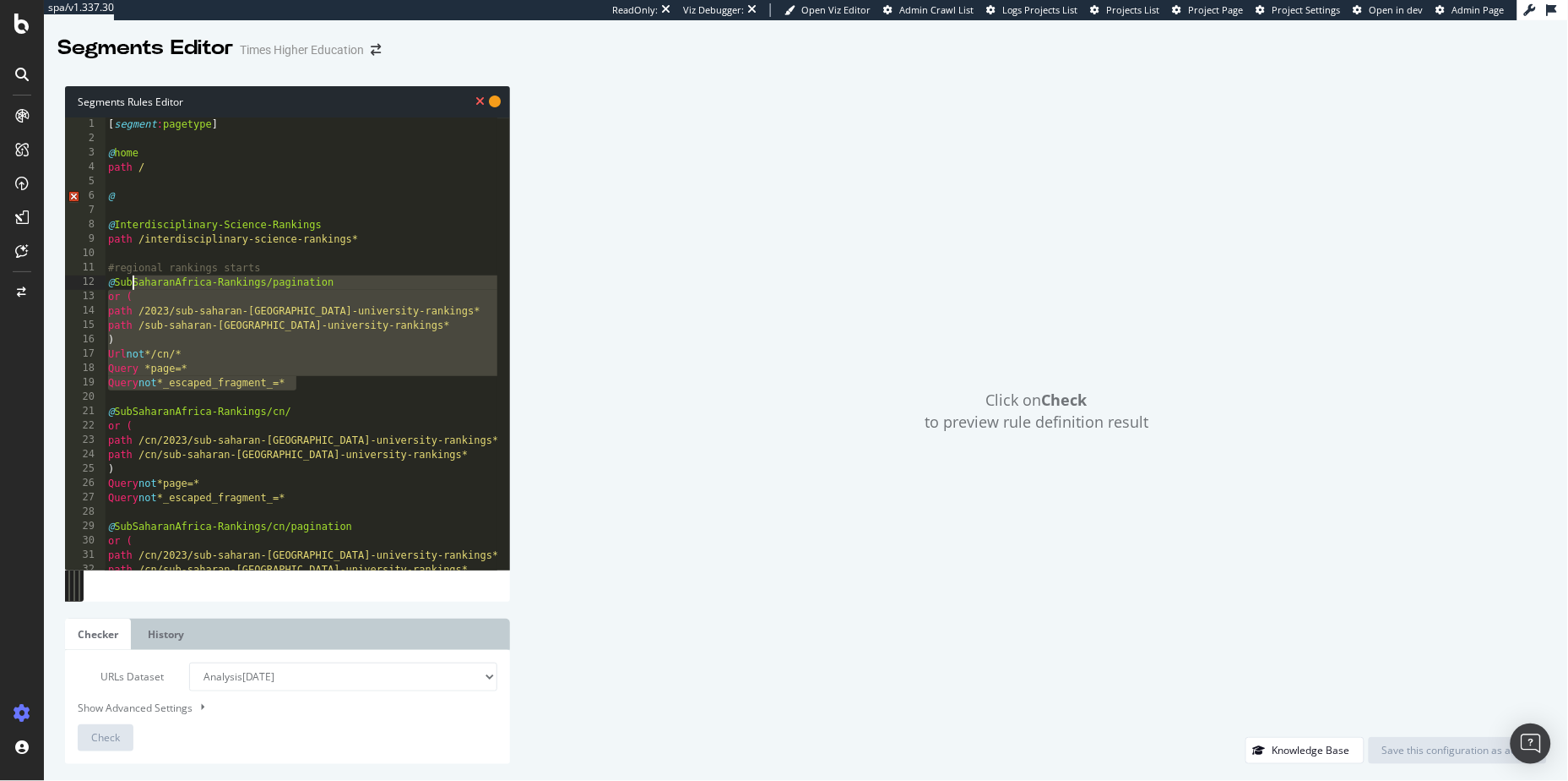
drag, startPoint x: 327, startPoint y: 381, endPoint x: 132, endPoint y: 287, distance: 216.5
click at [132, 287] on div "[ segment : pagetype ] @ home path / @ @ Interdisciplinary-Science-Rankings pat…" at bounding box center [536, 352] width 864 height 469
click at [213, 329] on div "[ segment : pagetype ] @ home path / @ @ Interdisciplinary-Science-Rankings pat…" at bounding box center [536, 352] width 864 height 469
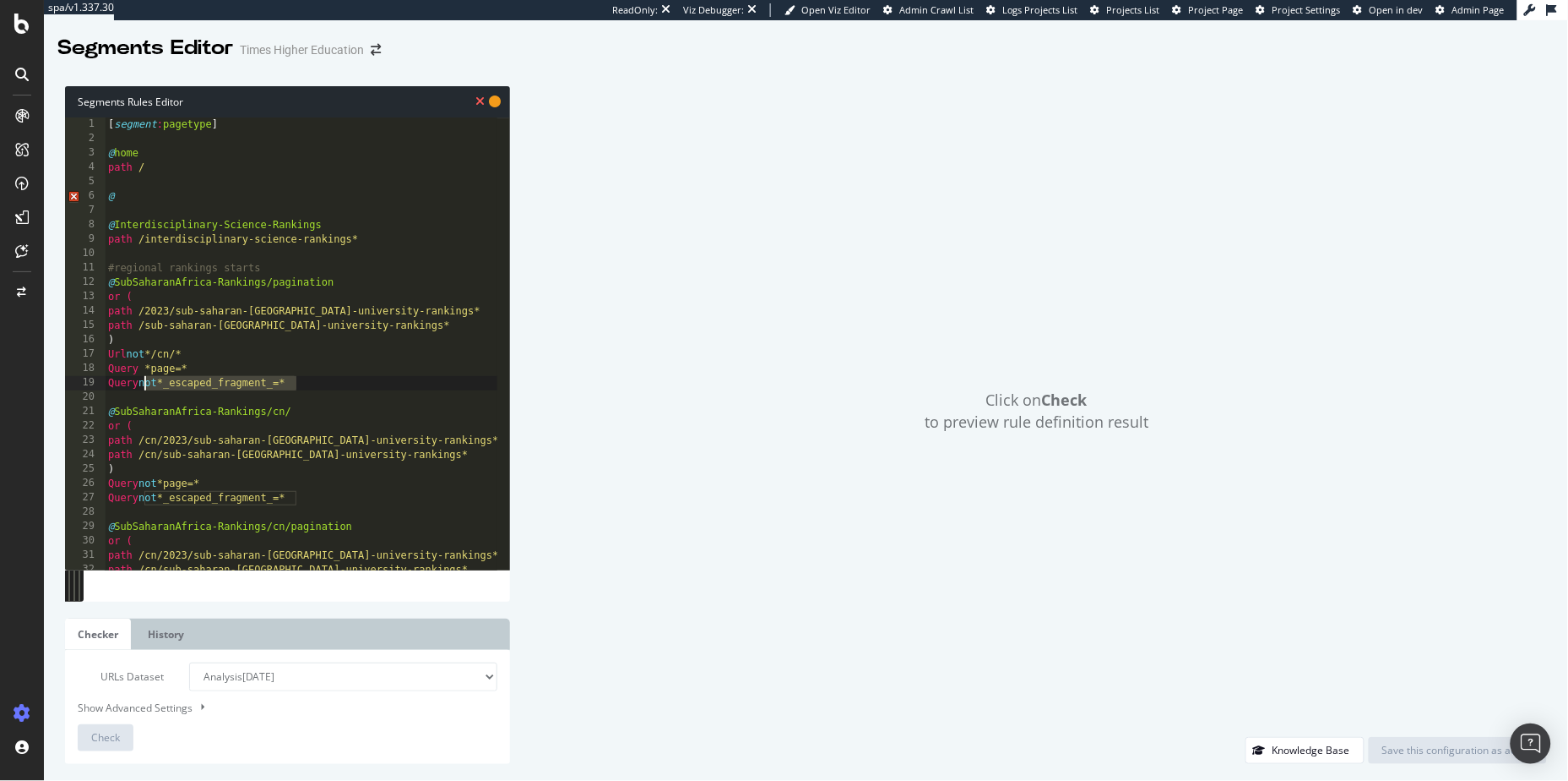
drag, startPoint x: 241, startPoint y: 386, endPoint x: 131, endPoint y: 387, distance: 110.0
click at [131, 387] on div "[ segment : pagetype ] @ home path / @ @ Interdisciplinary-Science-Rankings pat…" at bounding box center [536, 352] width 864 height 469
click at [204, 360] on div "[ segment : pagetype ] @ home path / @ @ Interdisciplinary-Science-Rankings pat…" at bounding box center [536, 352] width 864 height 469
drag, startPoint x: 325, startPoint y: 380, endPoint x: 111, endPoint y: 381, distance: 214.0
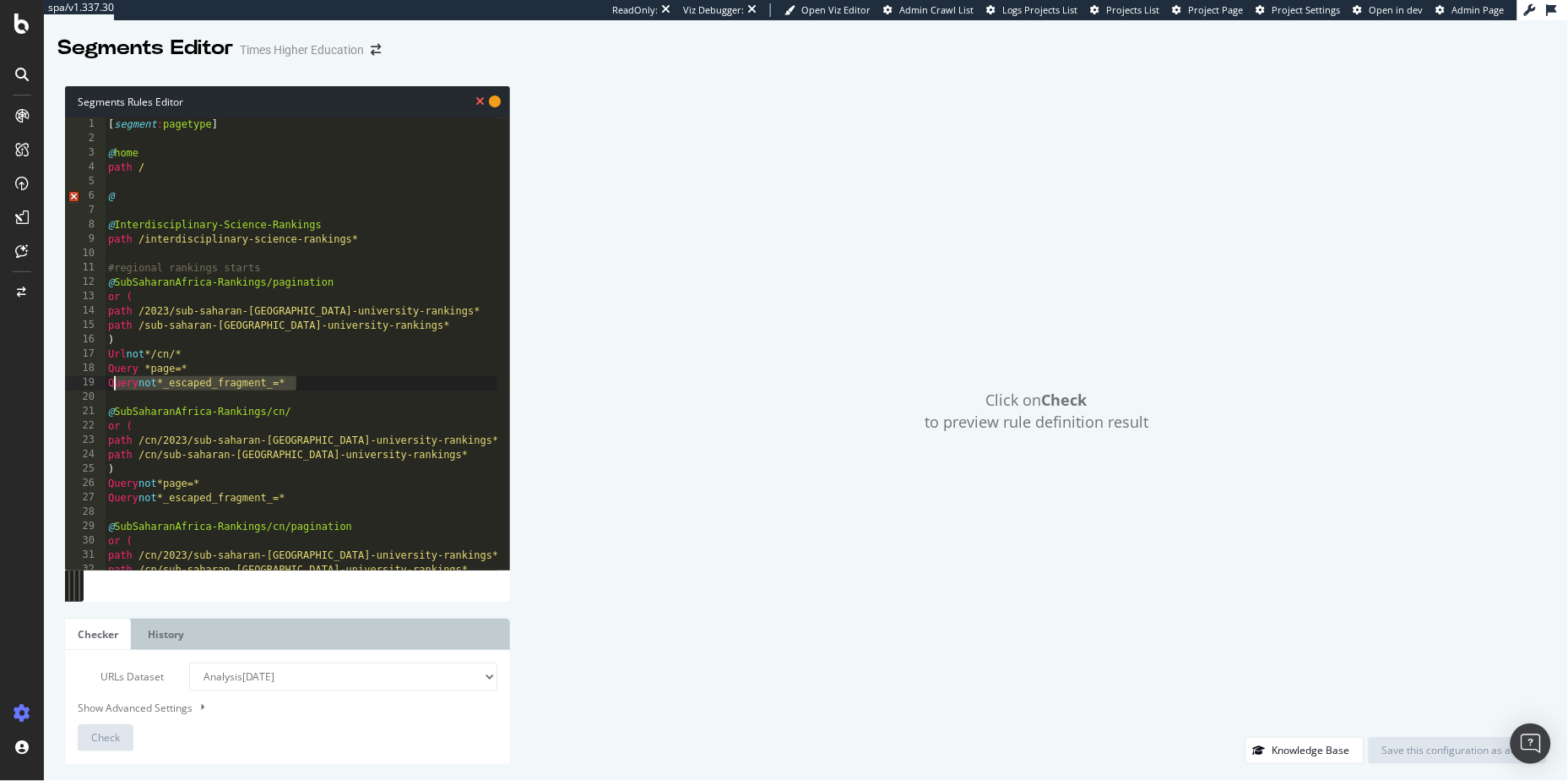
click at [111, 381] on div "[ segment : pagetype ] @ home path / @ @ Interdisciplinary-Science-Rankings pat…" at bounding box center [536, 352] width 864 height 469
click at [157, 196] on div "[ segment : pagetype ] @ home path / @ @ Interdisciplinary-Science-Rankings pat…" at bounding box center [536, 352] width 864 height 469
type textarea "@escaped-fragment"
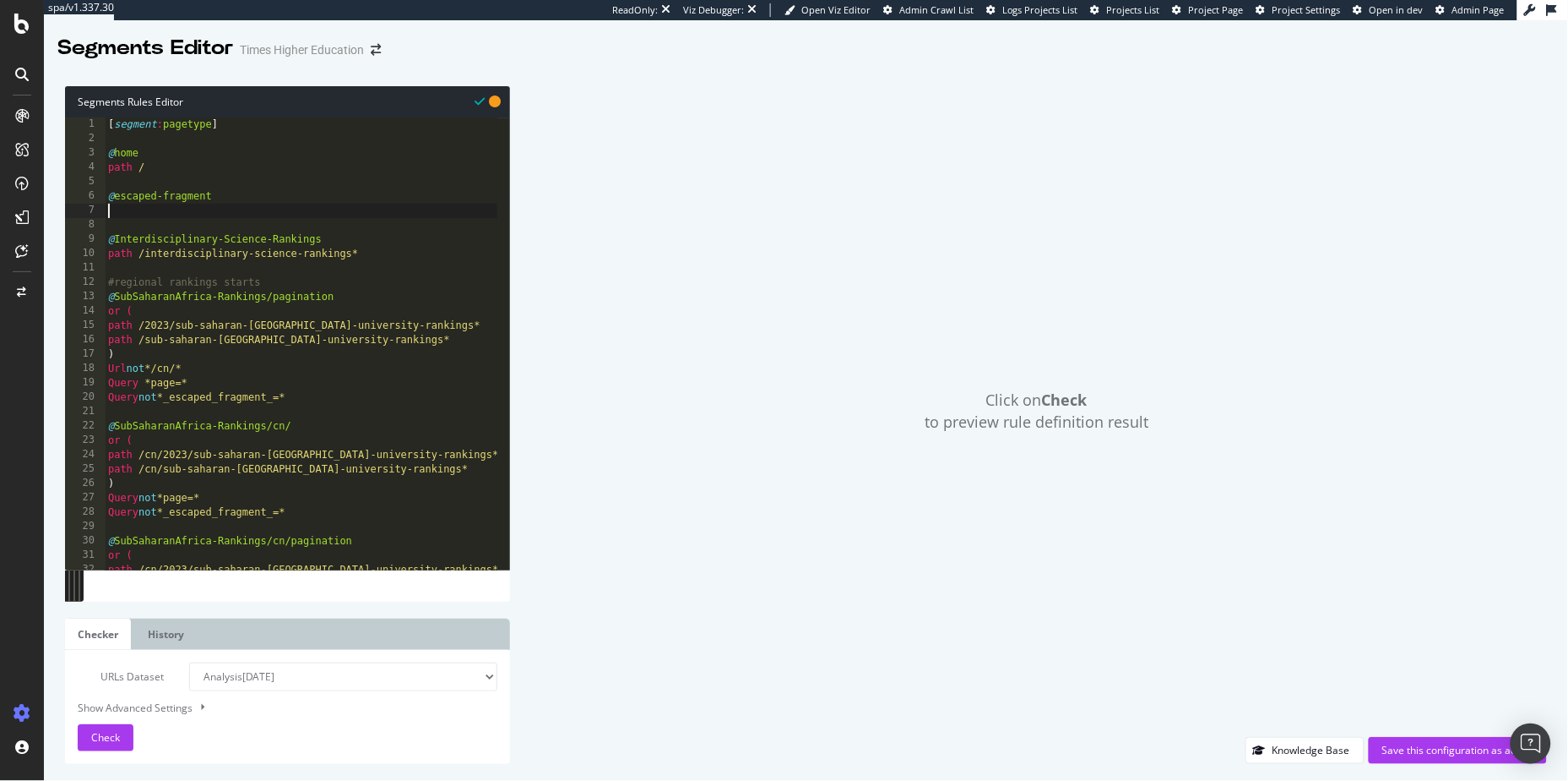
paste textarea "Query not *_escaped_fragment_=*"
click at [164, 212] on div "[ segment : pagetype ] @ home path / @ escaped-fragment Query not *_escaped_fra…" at bounding box center [536, 352] width 864 height 469
type textarea "Query *_escaped_fragment_=*"
click at [691, 285] on div "Click on Check to preview rule definition result" at bounding box center [1037, 411] width 1021 height 650
click at [274, 575] on select "Analysis 2025 Sep. 12th Analysis 2025 Sep. 8th Analysis 2025 Aug. 26th Analysis…" at bounding box center [343, 677] width 308 height 29
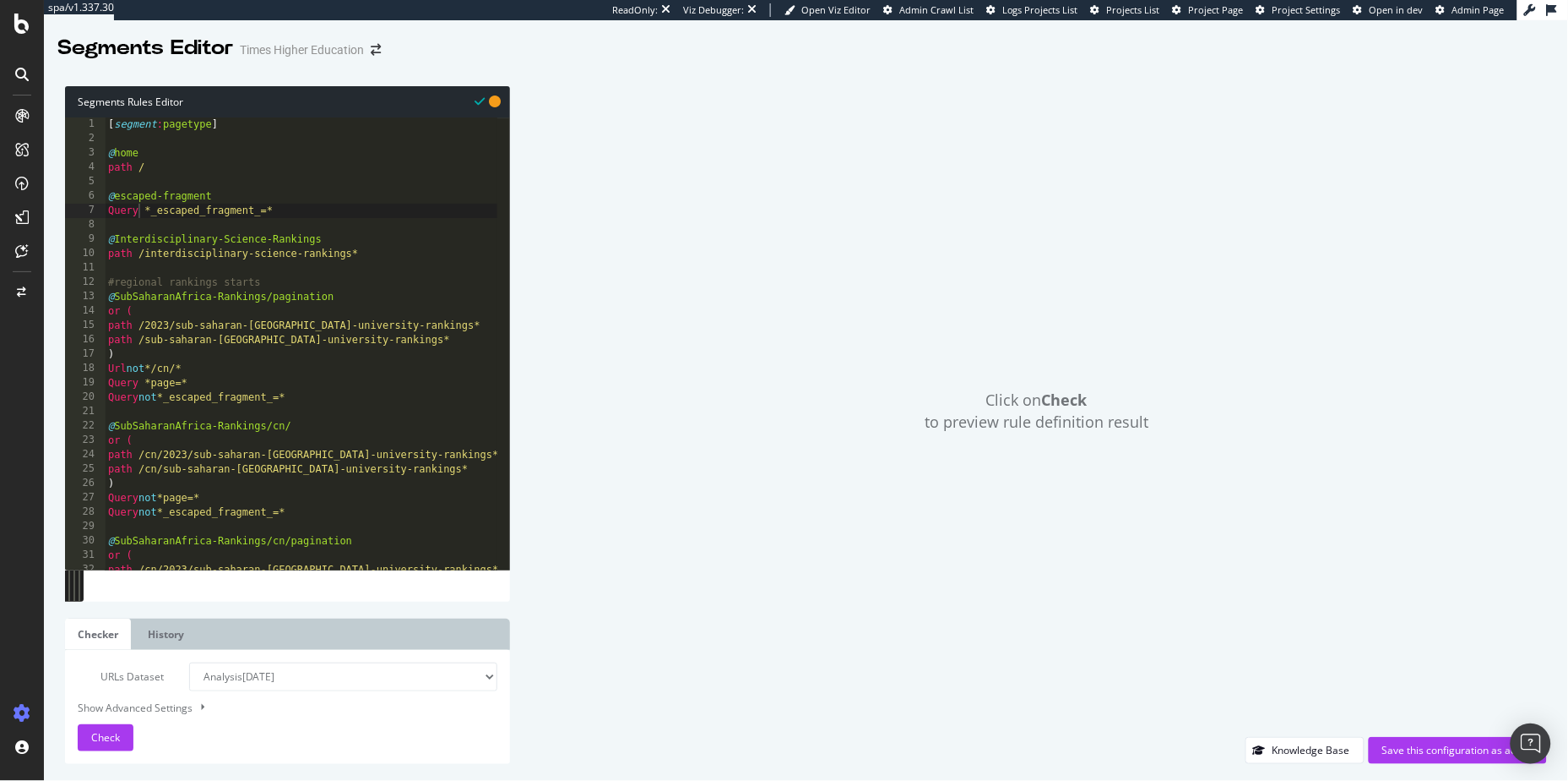
select select "urlList"
click at [189, 575] on select "Analysis 2025 Sep. 12th Analysis 2025 Sep. 8th Analysis 2025 Aug. 26th Analysis…" at bounding box center [343, 677] width 308 height 29
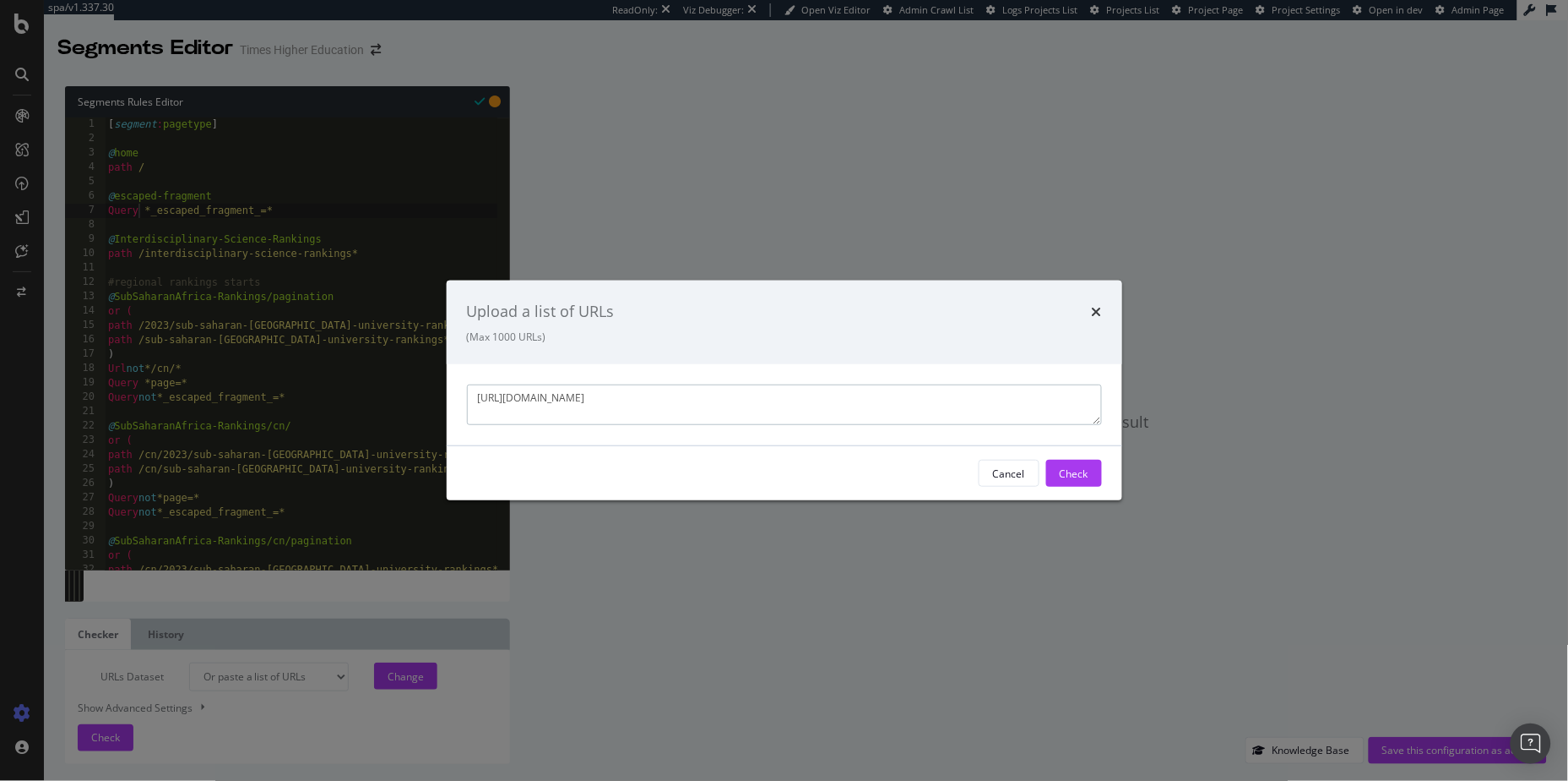
scroll to position [10, 0]
paste textarea "https://www.timeshighereducation.com/world-university-rankings/2016/world-ranki…"
paste textarea "https://www.timeshighereducation.com/world-university-rankings/2020/subject-ran…"
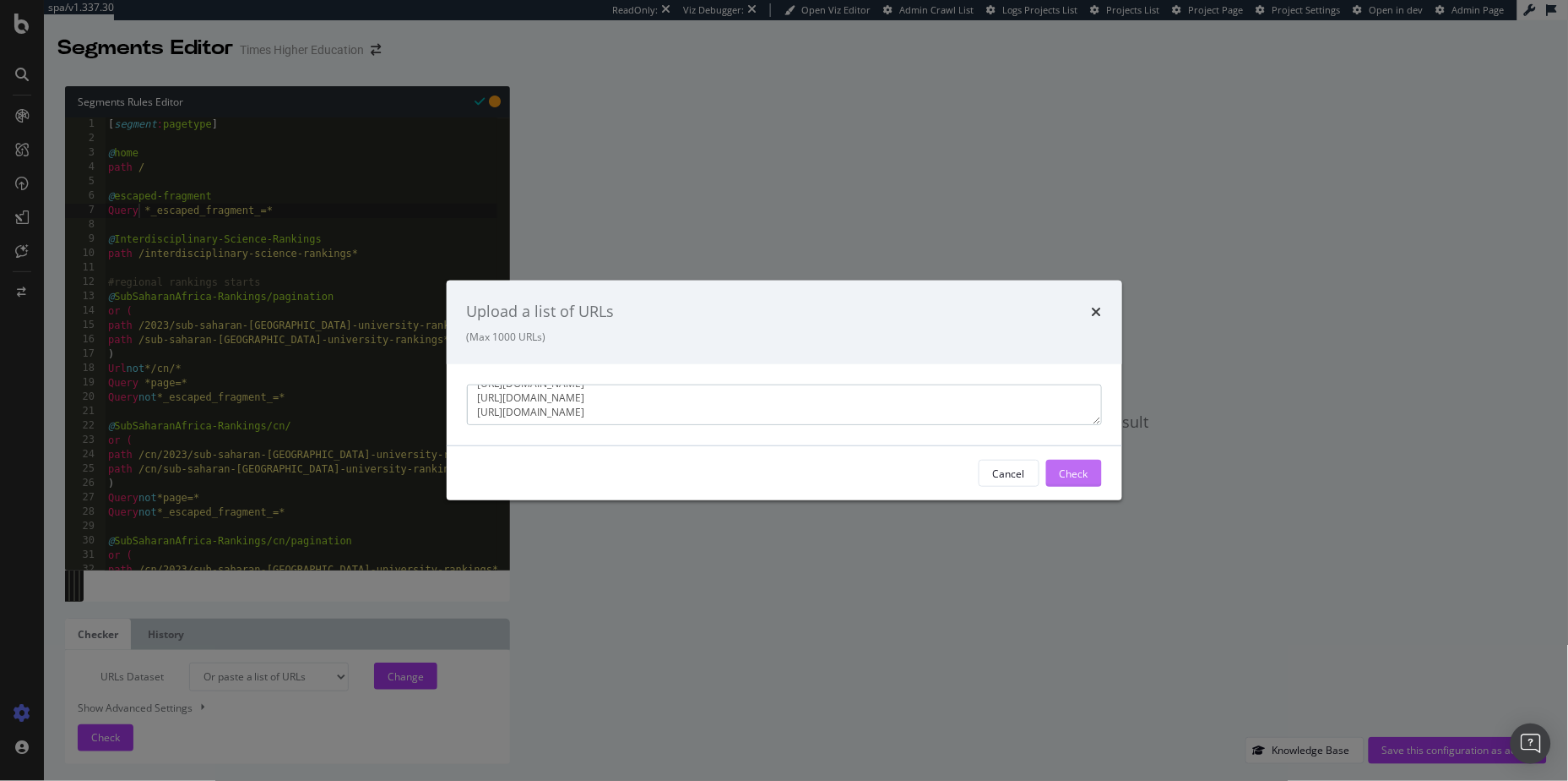
type textarea "https://www.timeshighereducation.com/world-university-rankings/2022?_escaped_fr…"
click at [1074, 478] on div "Check" at bounding box center [1074, 473] width 29 height 14
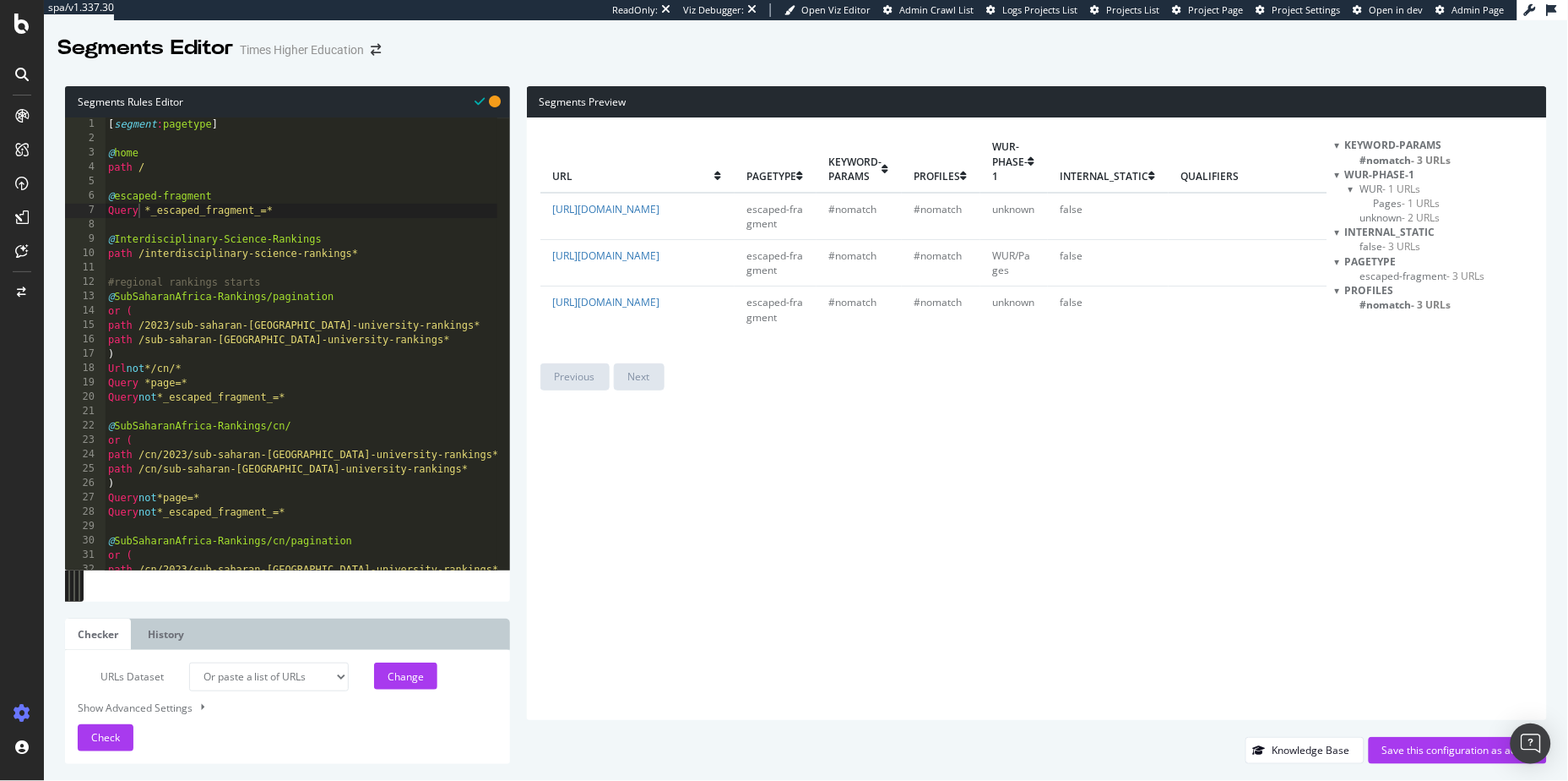
click at [754, 219] on span "escaped-fragment" at bounding box center [775, 216] width 57 height 29
click at [769, 277] on span "escaped-fragment" at bounding box center [775, 262] width 57 height 29
click at [768, 277] on span "escaped-fragment" at bounding box center [775, 262] width 57 height 29
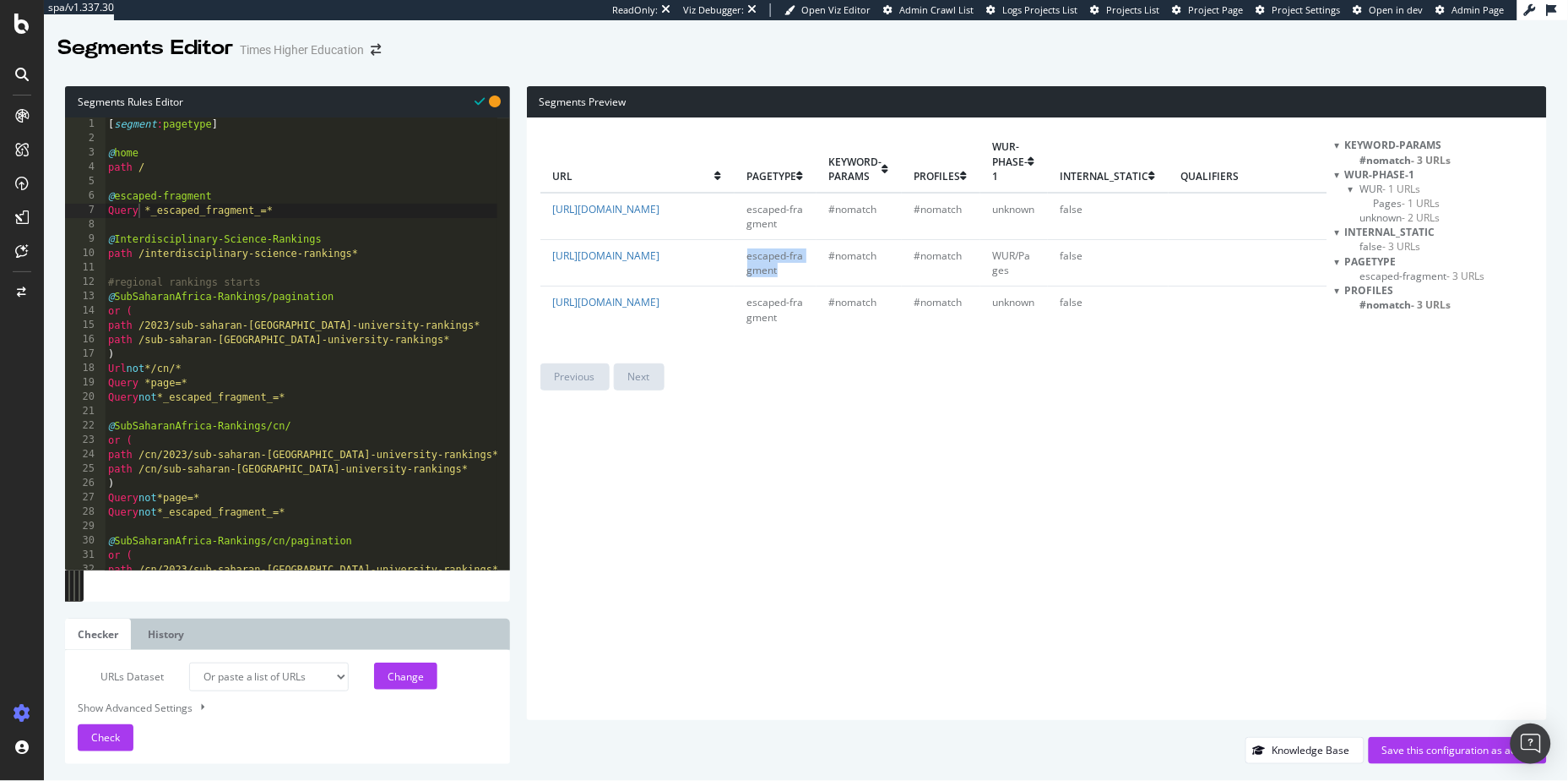
click at [768, 277] on span "escaped-fragment" at bounding box center [775, 262] width 57 height 29
click at [760, 324] on span "escaped-fragment" at bounding box center [775, 309] width 57 height 29
click at [760, 333] on td "escaped-fragment" at bounding box center [775, 309] width 82 height 46
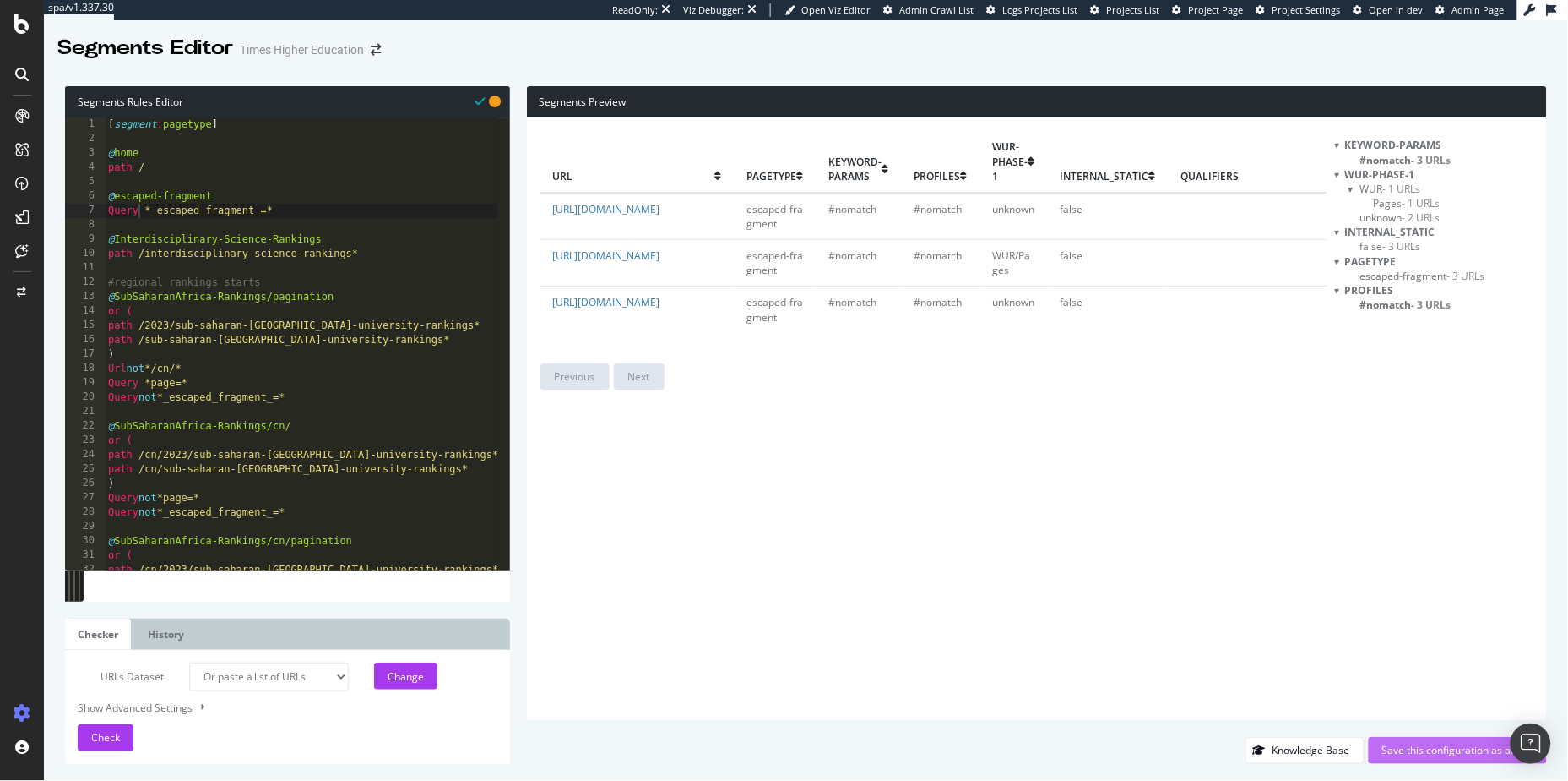
click at [1074, 575] on div "Save this configuration as active" at bounding box center [1458, 750] width 151 height 14
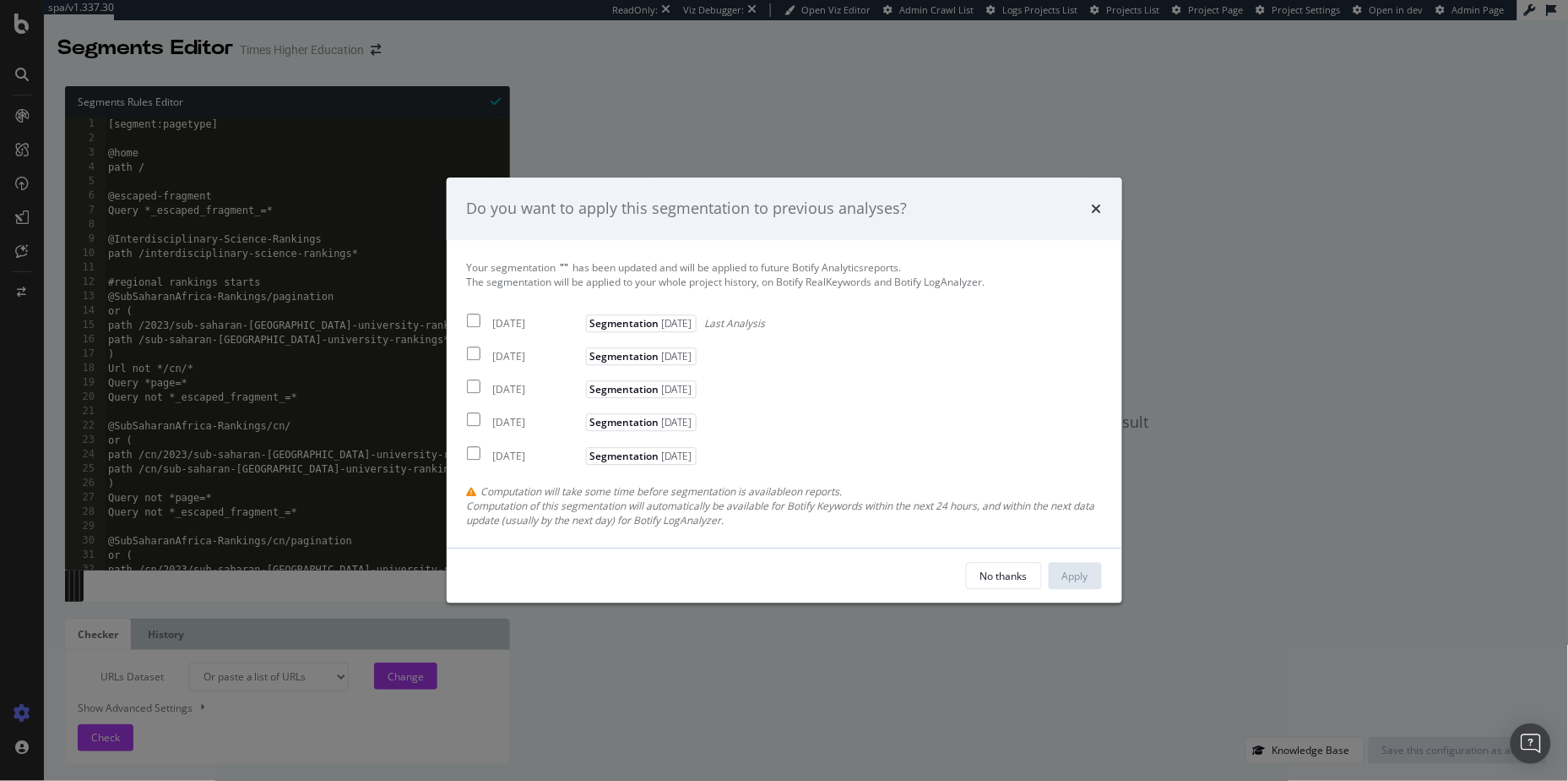
click at [476, 320] on input "modal" at bounding box center [474, 320] width 14 height 14
checkbox input "true"
drag, startPoint x: 475, startPoint y: 355, endPoint x: 476, endPoint y: 372, distance: 17.0
click at [475, 355] on input "modal" at bounding box center [474, 354] width 14 height 14
checkbox input "true"
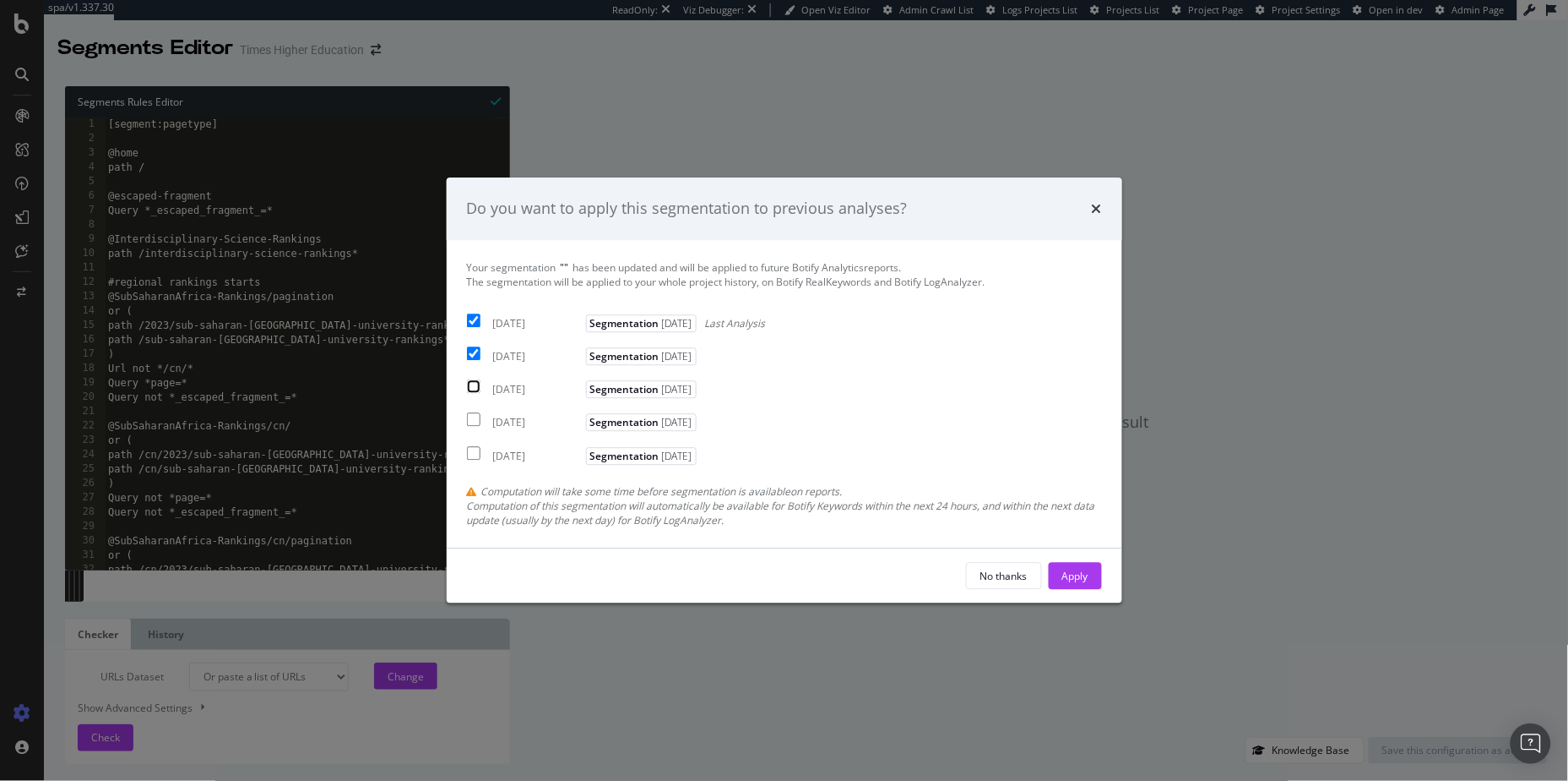
click at [473, 389] on input "modal" at bounding box center [474, 387] width 14 height 14
checkbox input "true"
click at [1068, 575] on div "Apply" at bounding box center [1075, 576] width 26 height 14
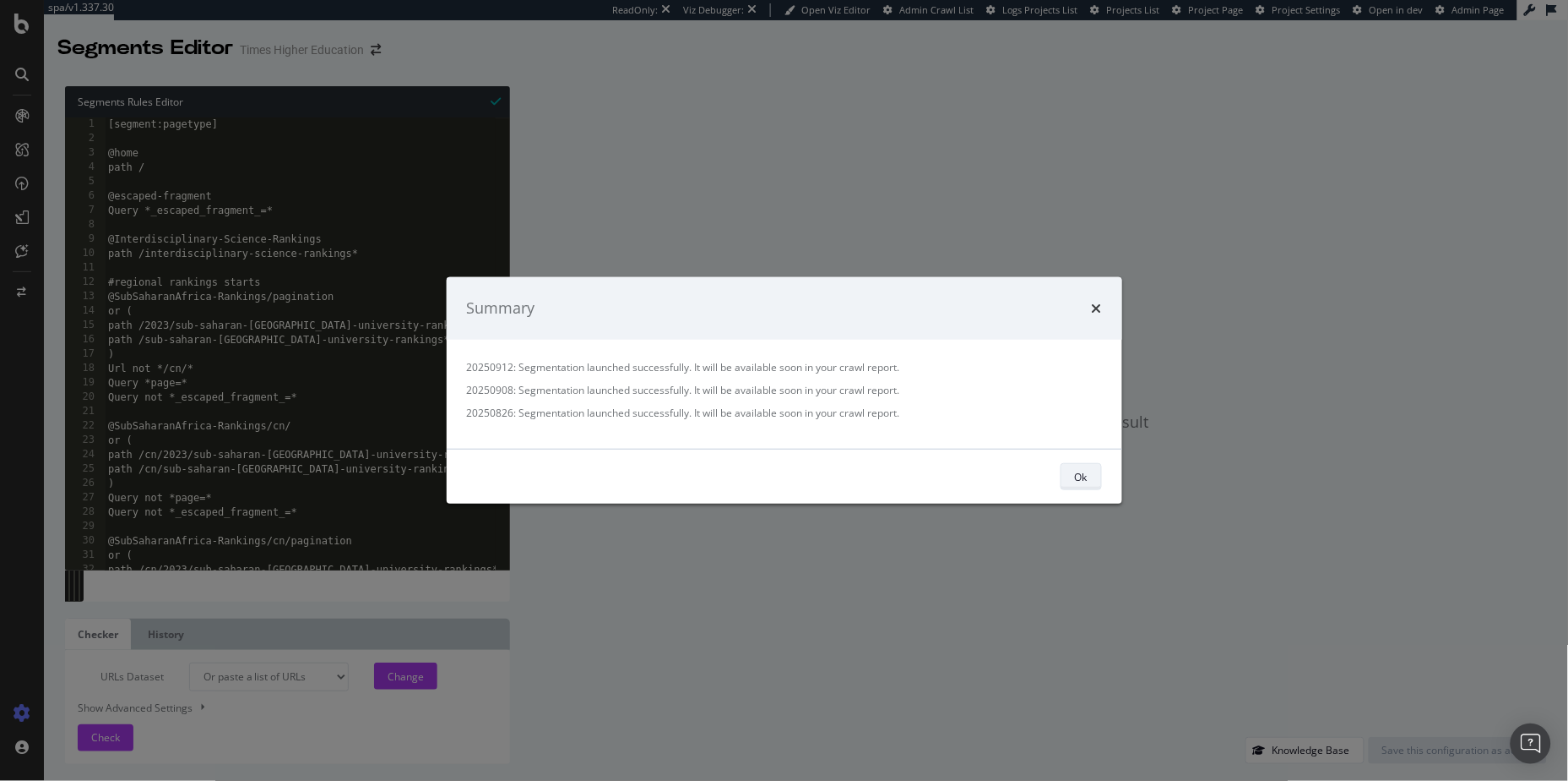
click at [1074, 478] on div "Ok" at bounding box center [1081, 476] width 13 height 14
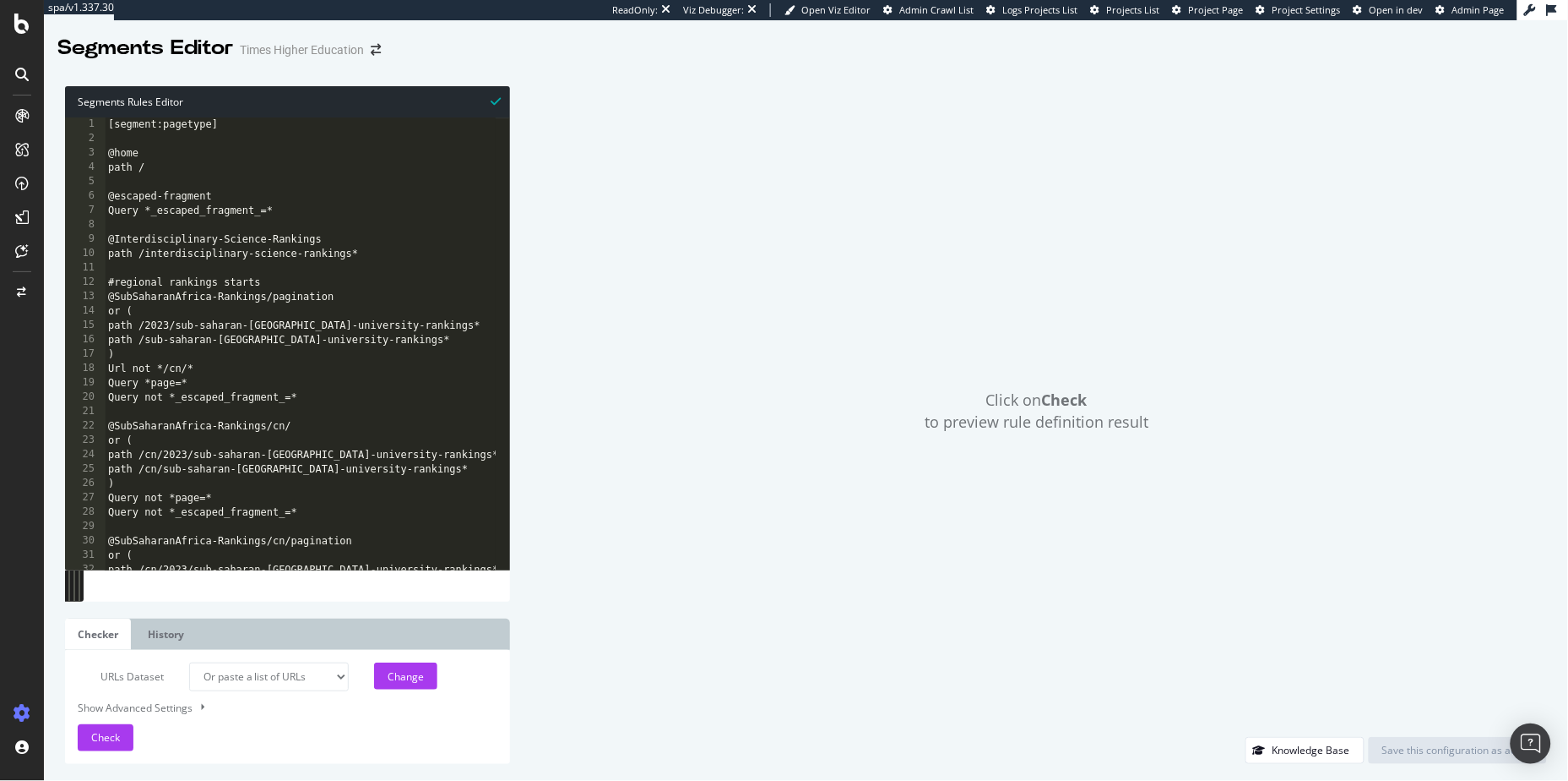
click at [785, 212] on div "Click on Check to preview rule definition result" at bounding box center [1037, 411] width 1021 height 650
click at [291, 322] on div "[segment:pagetype] @home path / @escaped-fragment Query *_escaped_fragment_=* @…" at bounding box center [536, 351] width 864 height 468
click at [404, 300] on div "[segment:pagetype] @home path / @escaped-fragment Query *_escaped_fragment_=* @…" at bounding box center [536, 351] width 864 height 468
type textarea "@SubSaharanAfrica-Rankings/pagination"
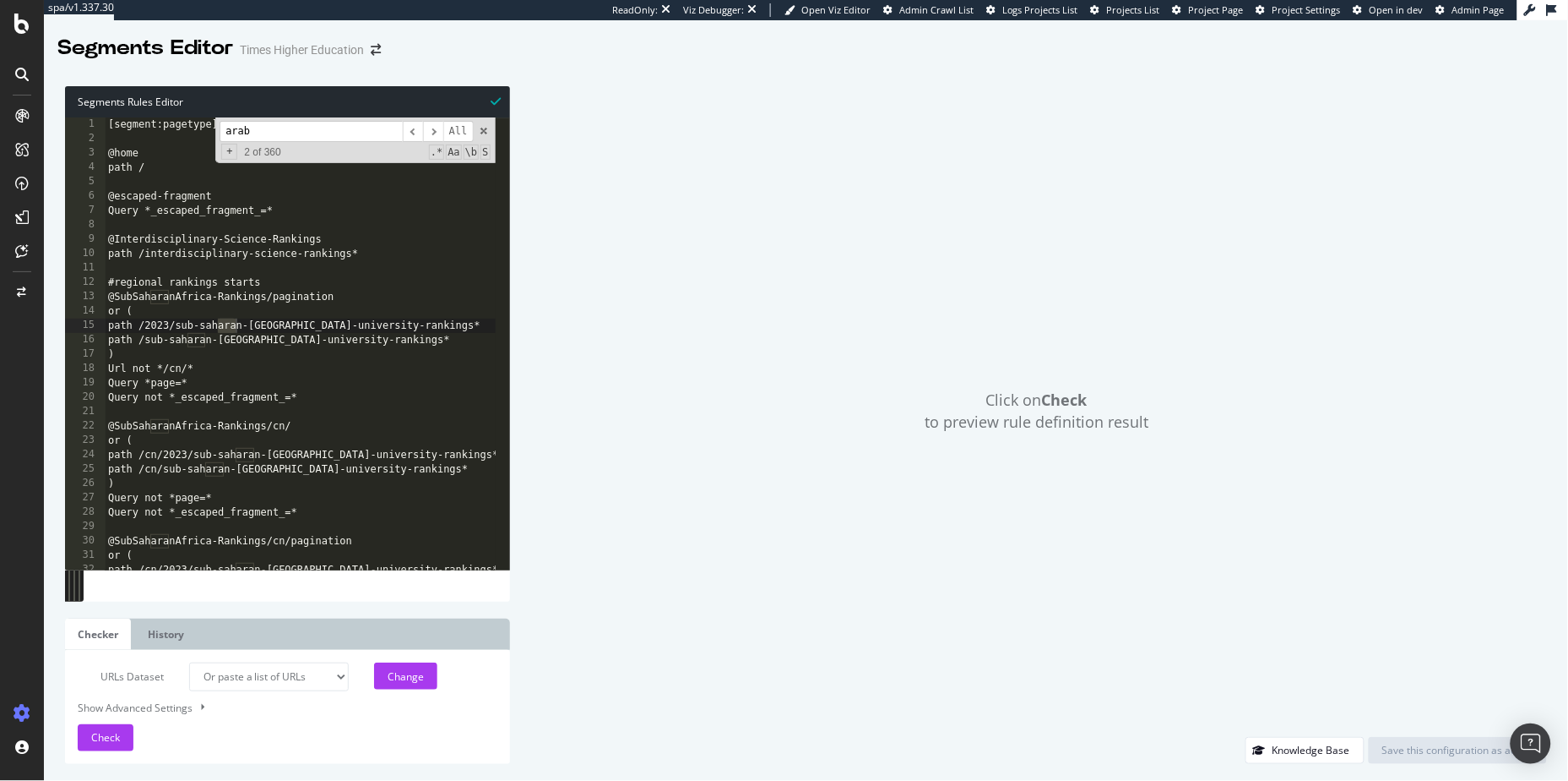
scroll to position [383, 0]
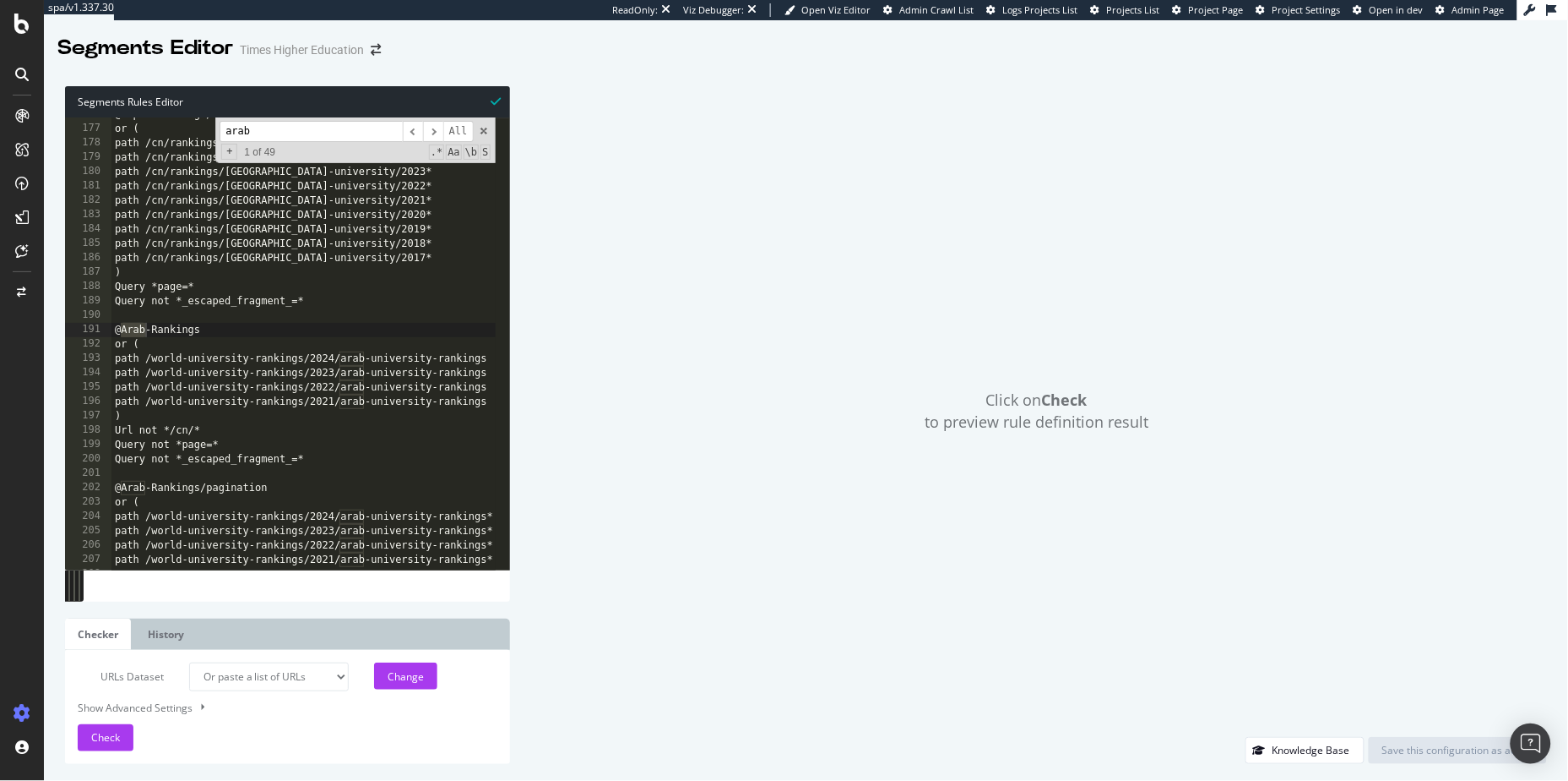
type input "arab"
type textarea "path /world-university-rankings/2021/arab-university-rankings"
click at [490, 405] on div "@Japan-Rankings/cn/pagination or ( path /cn/rankings/japan-university/2025* pat…" at bounding box center [543, 340] width 864 height 468
paste textarea "/world-university-rankings/2021/arabic-university-rankings"
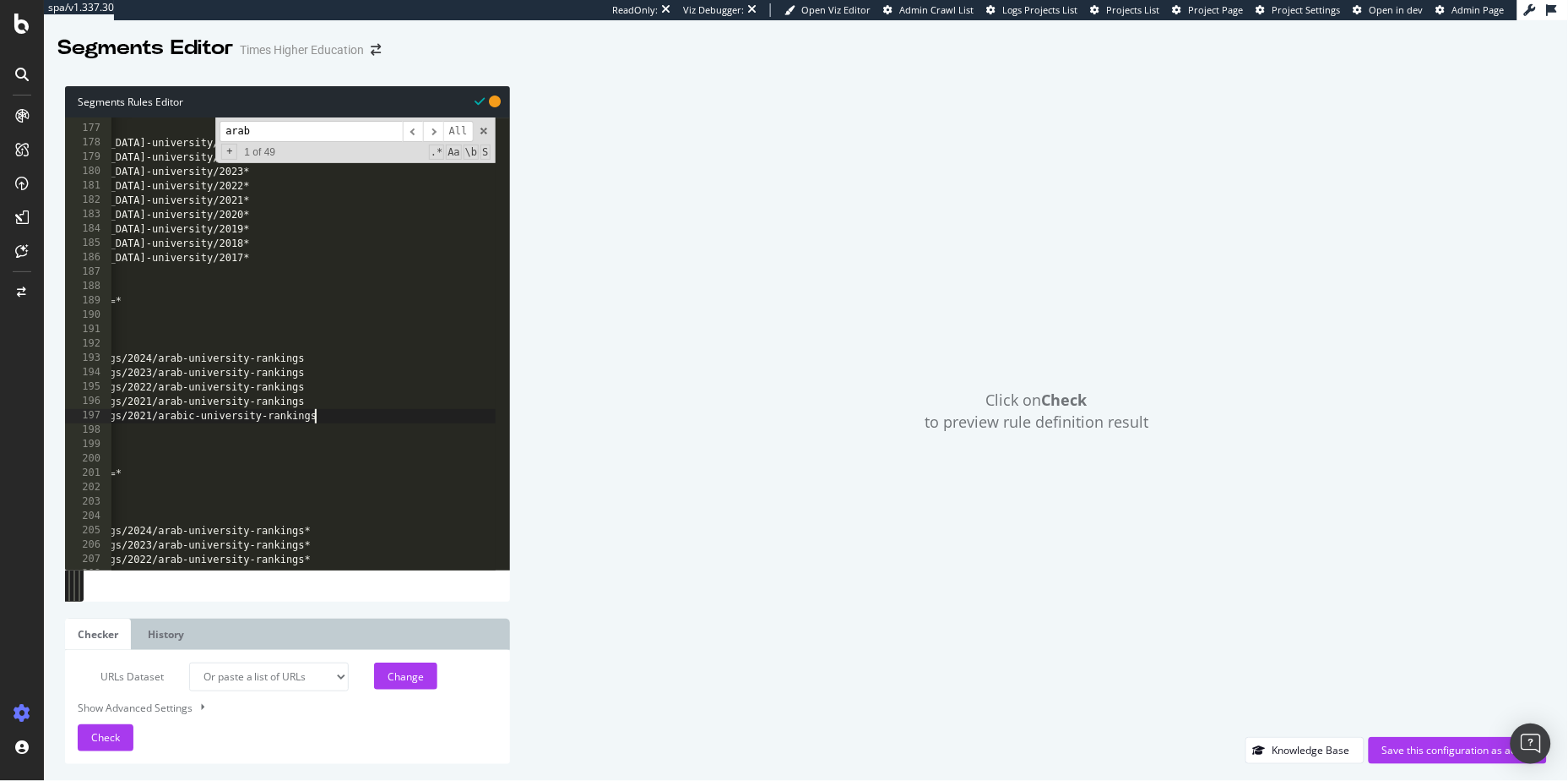
scroll to position [0, 194]
type textarea "path /world-university-rankings/2021/arabic-university-rankings"
click at [1074, 575] on div "Save this configuration as active" at bounding box center [1458, 750] width 151 height 25
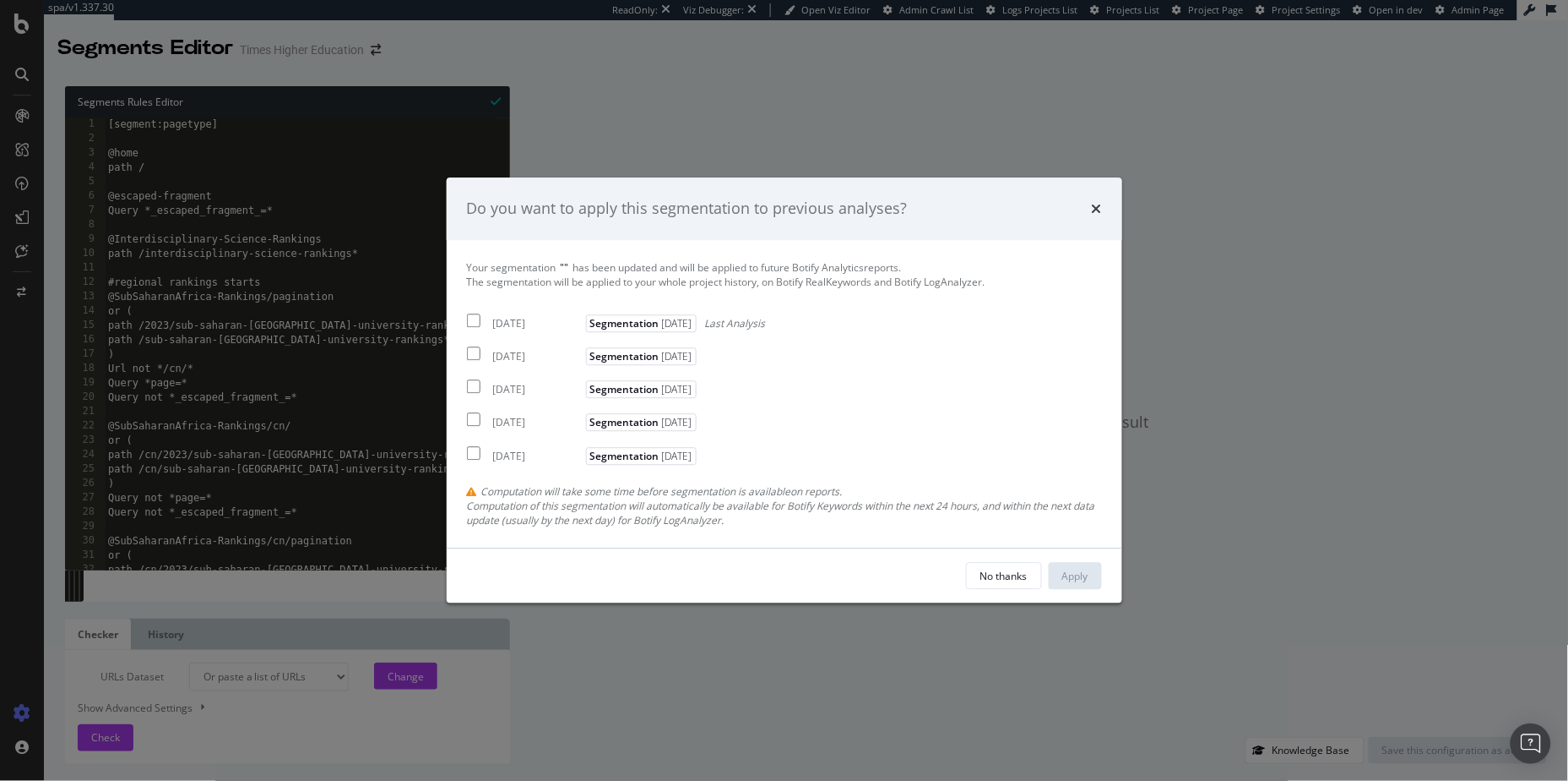
click at [476, 326] on input "modal" at bounding box center [474, 320] width 14 height 14
checkbox input "true"
click at [476, 355] on input "modal" at bounding box center [474, 354] width 14 height 14
checkbox input "true"
click at [482, 383] on div "2025 Aug. 26th Segmentation 2025-09-11" at bounding box center [584, 387] width 234 height 20
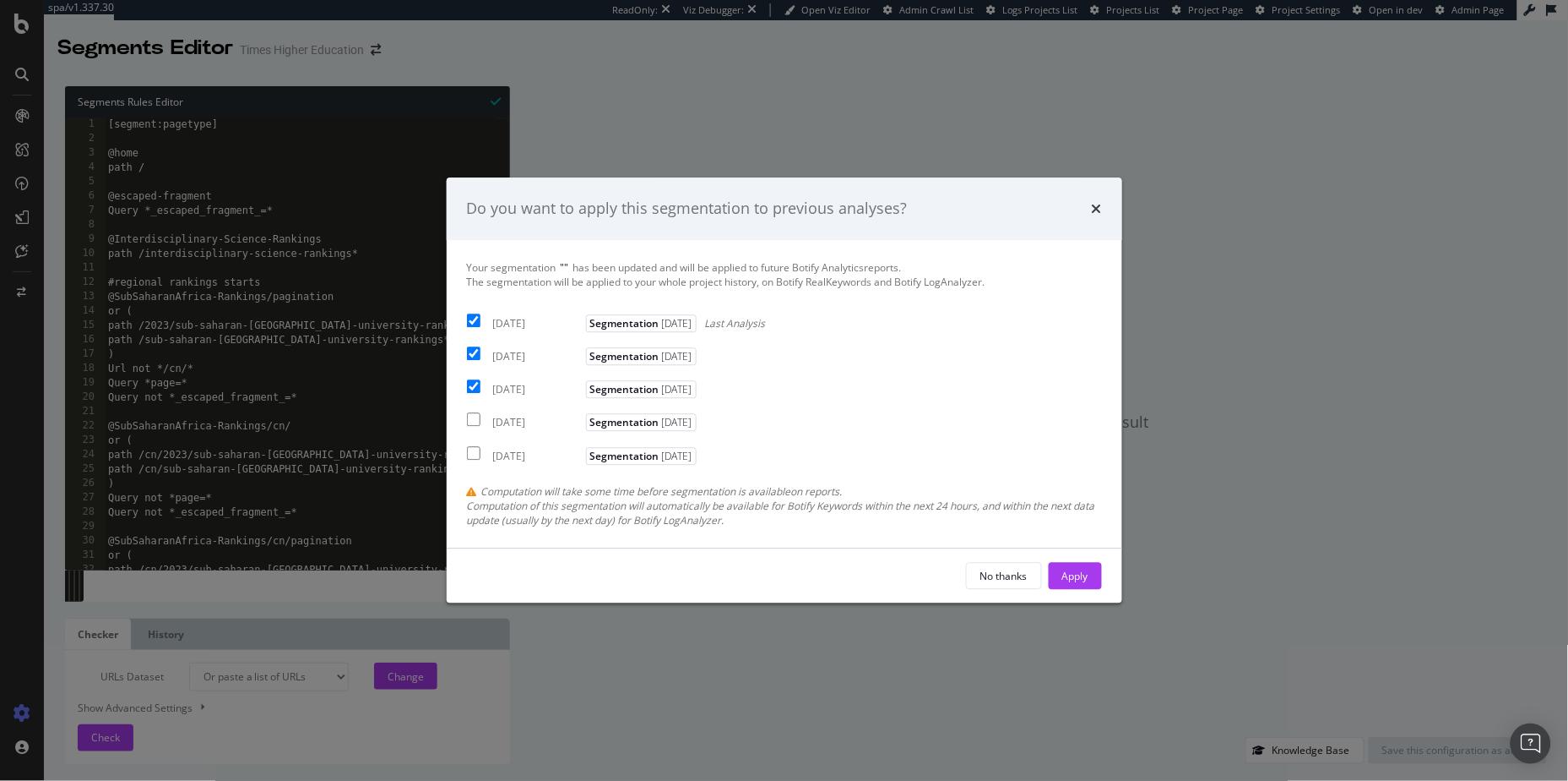
checkbox input "true"
click at [1063, 575] on div "Apply" at bounding box center [1075, 576] width 26 height 14
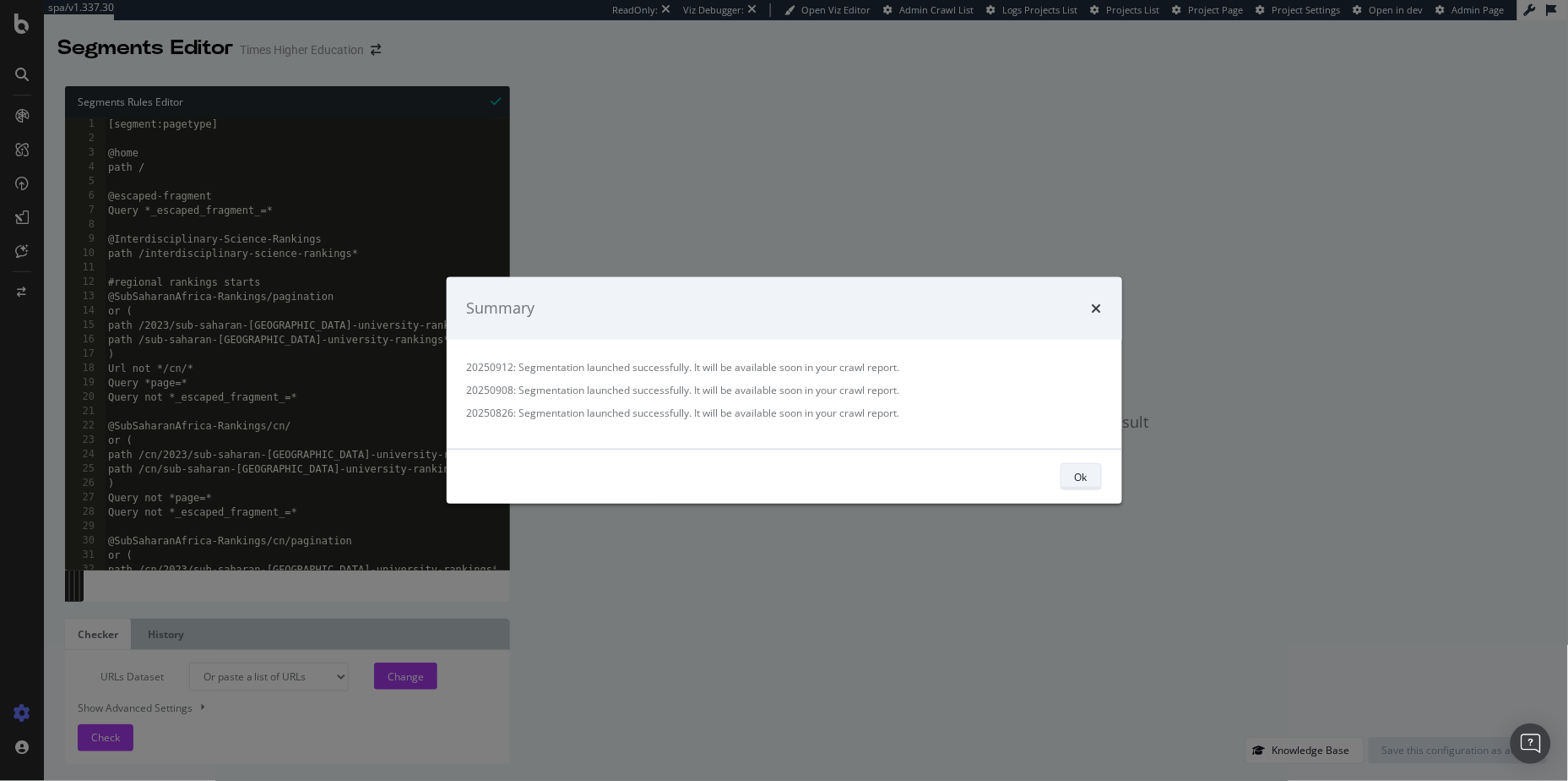
click at [1074, 475] on div "Ok" at bounding box center [1081, 476] width 13 height 14
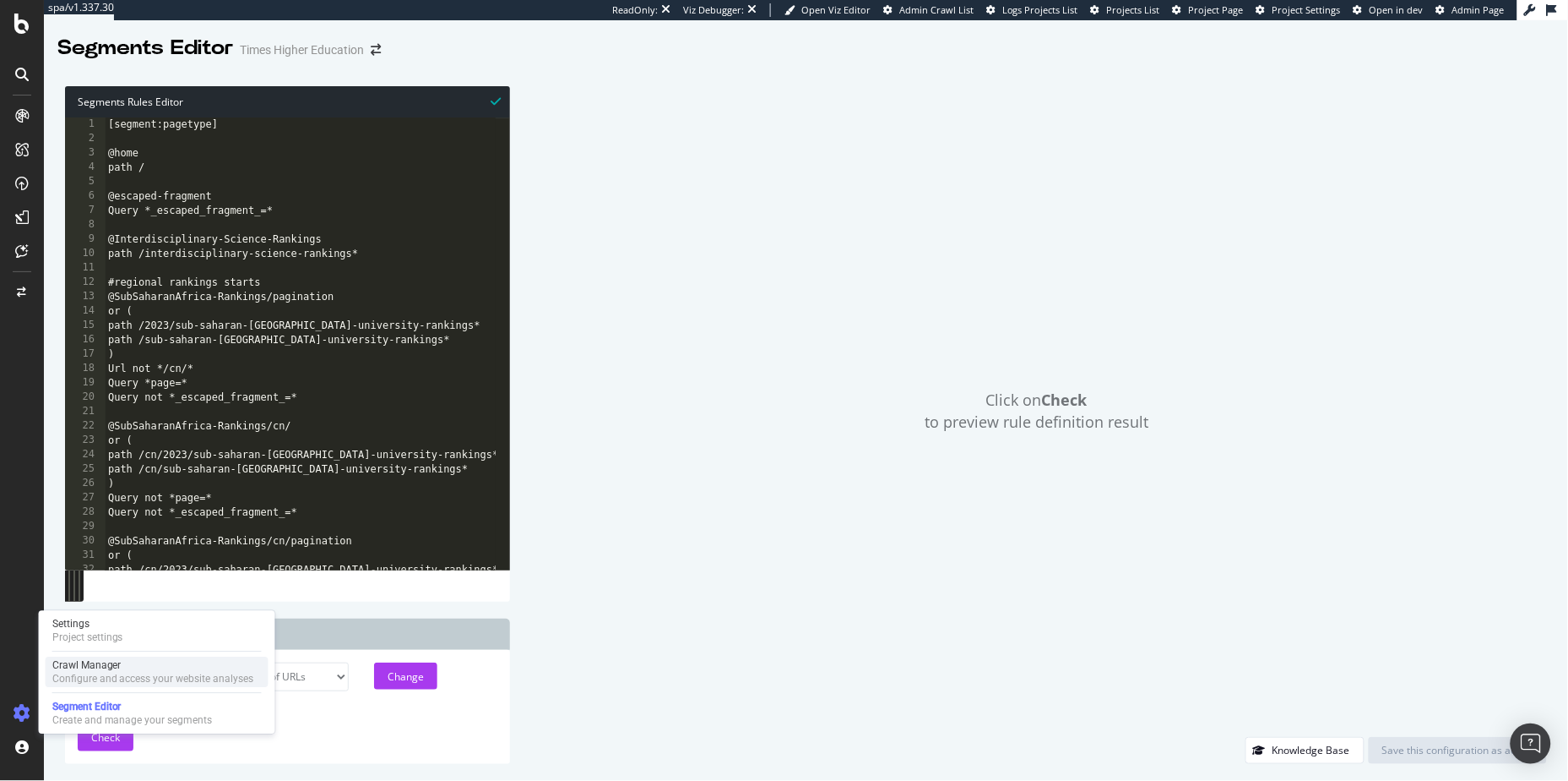
click at [62, 575] on div "Crawl Manager" at bounding box center [153, 665] width 202 height 14
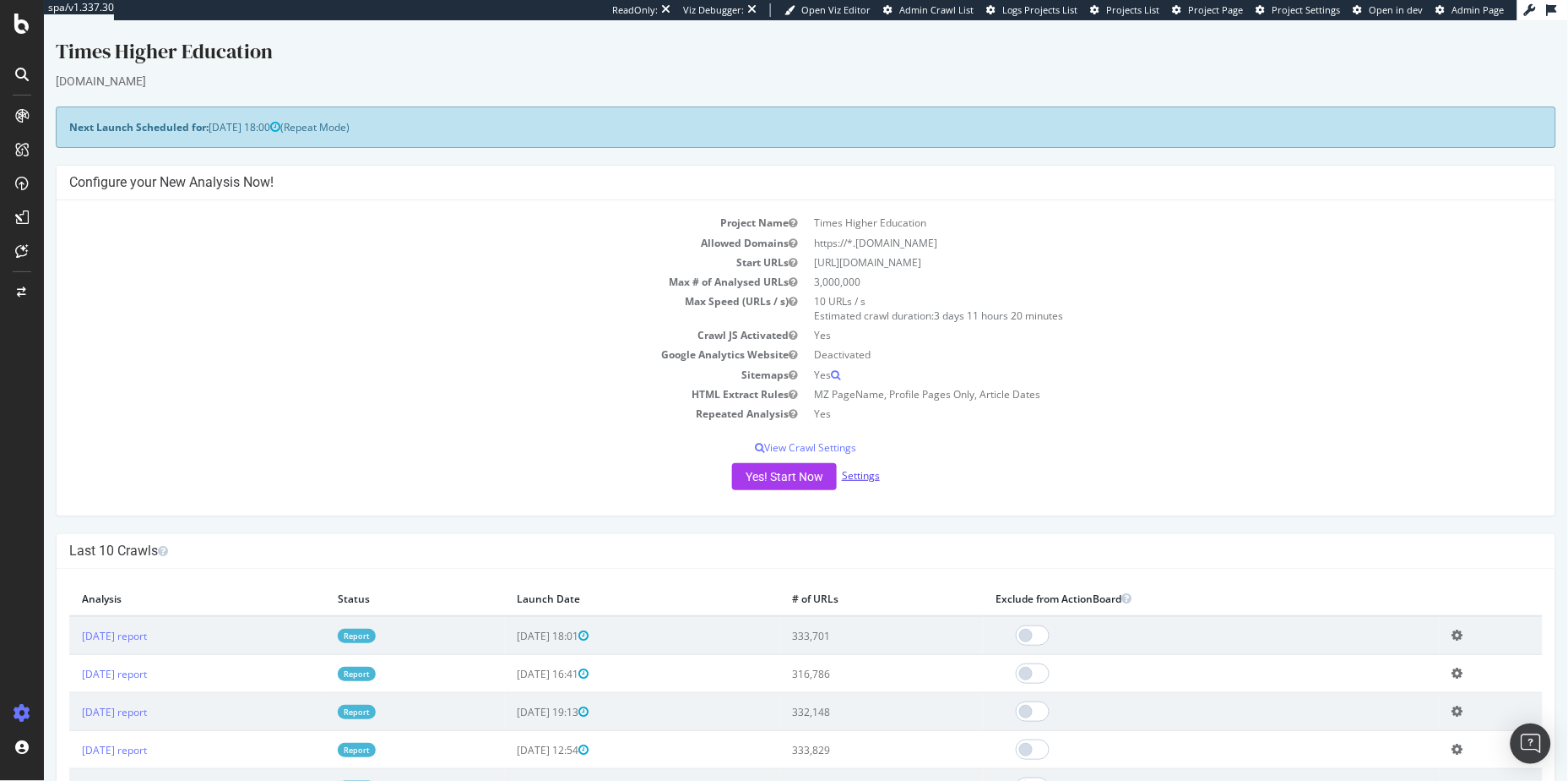
click at [844, 474] on link "Settings" at bounding box center [861, 475] width 38 height 14
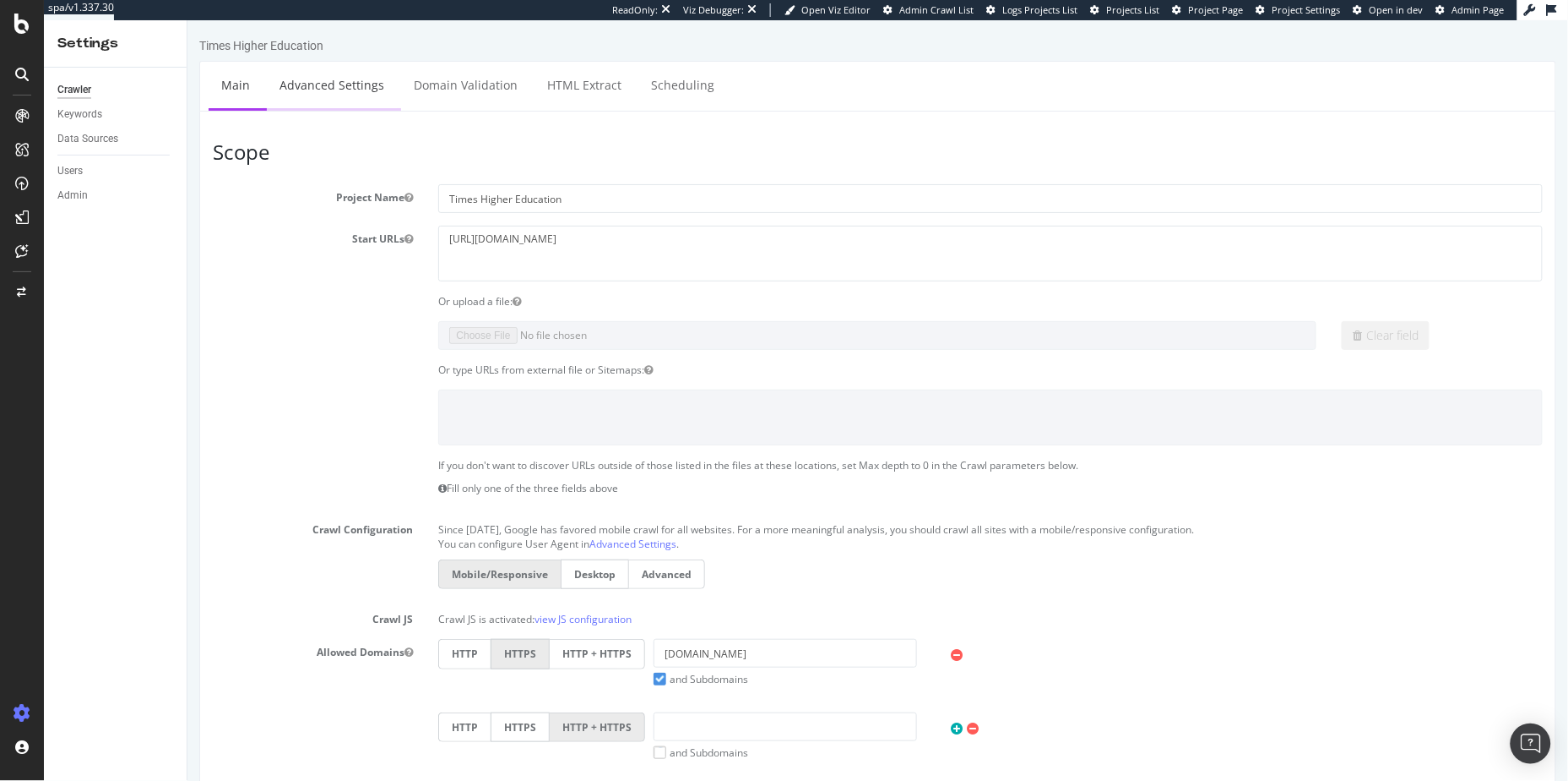
click at [318, 73] on link "Advanced Settings" at bounding box center [331, 84] width 130 height 46
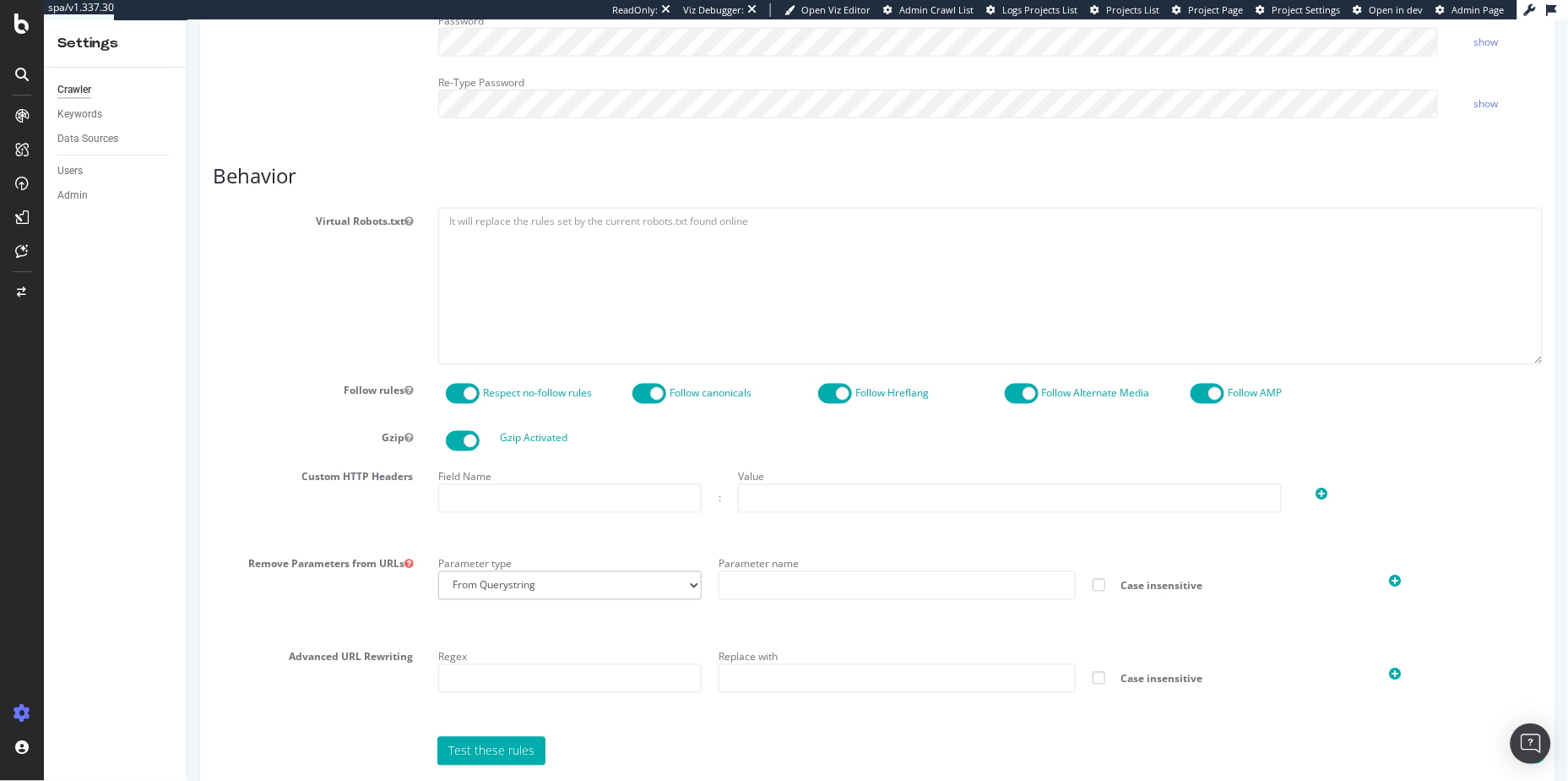
scroll to position [722, 0]
drag, startPoint x: 831, startPoint y: 259, endPoint x: 408, endPoint y: 219, distance: 424.9
click at [409, 219] on div "Virtual Robots.txt" at bounding box center [877, 286] width 1356 height 157
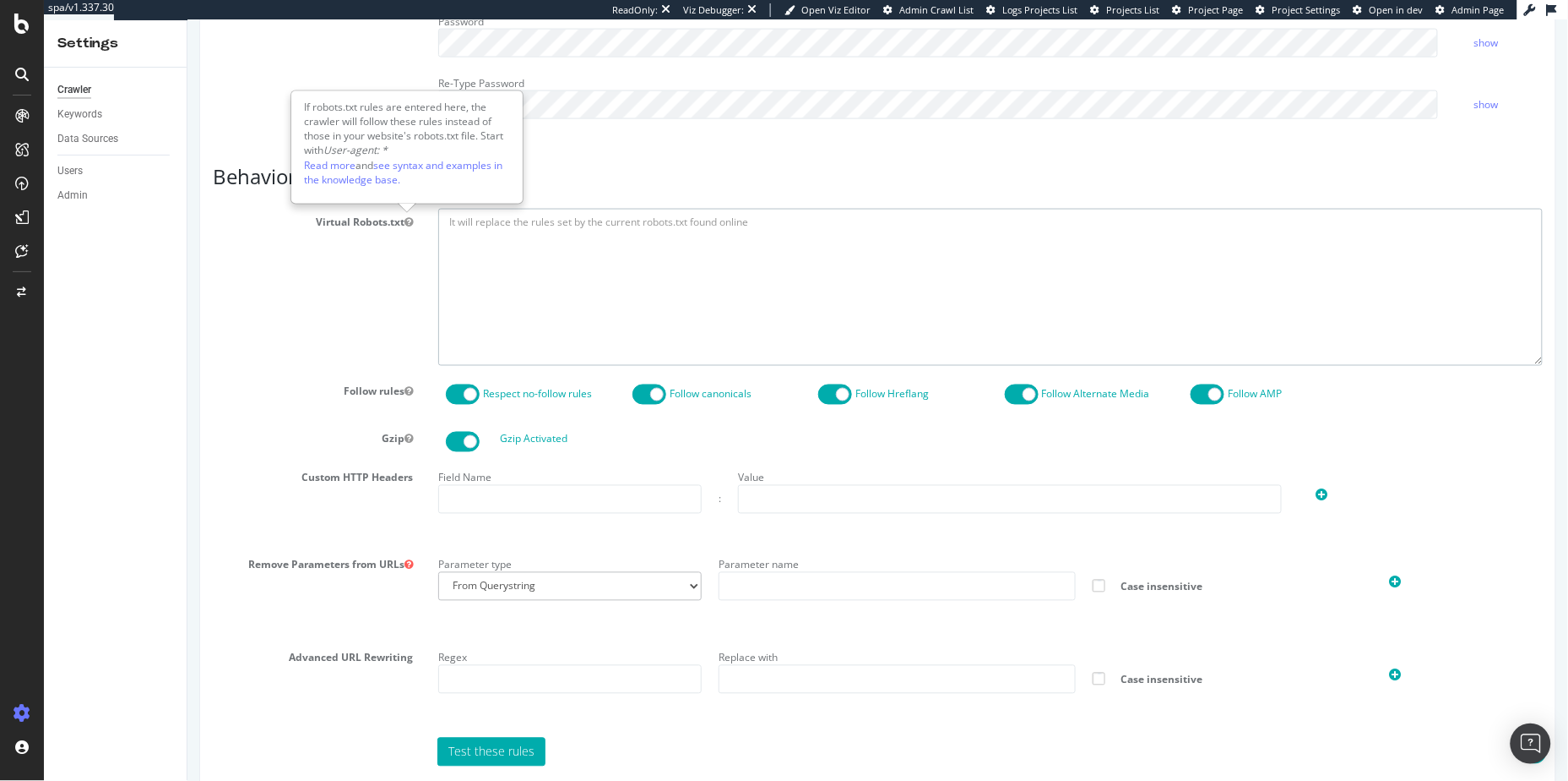
click at [606, 273] on textarea at bounding box center [989, 286] width 1104 height 157
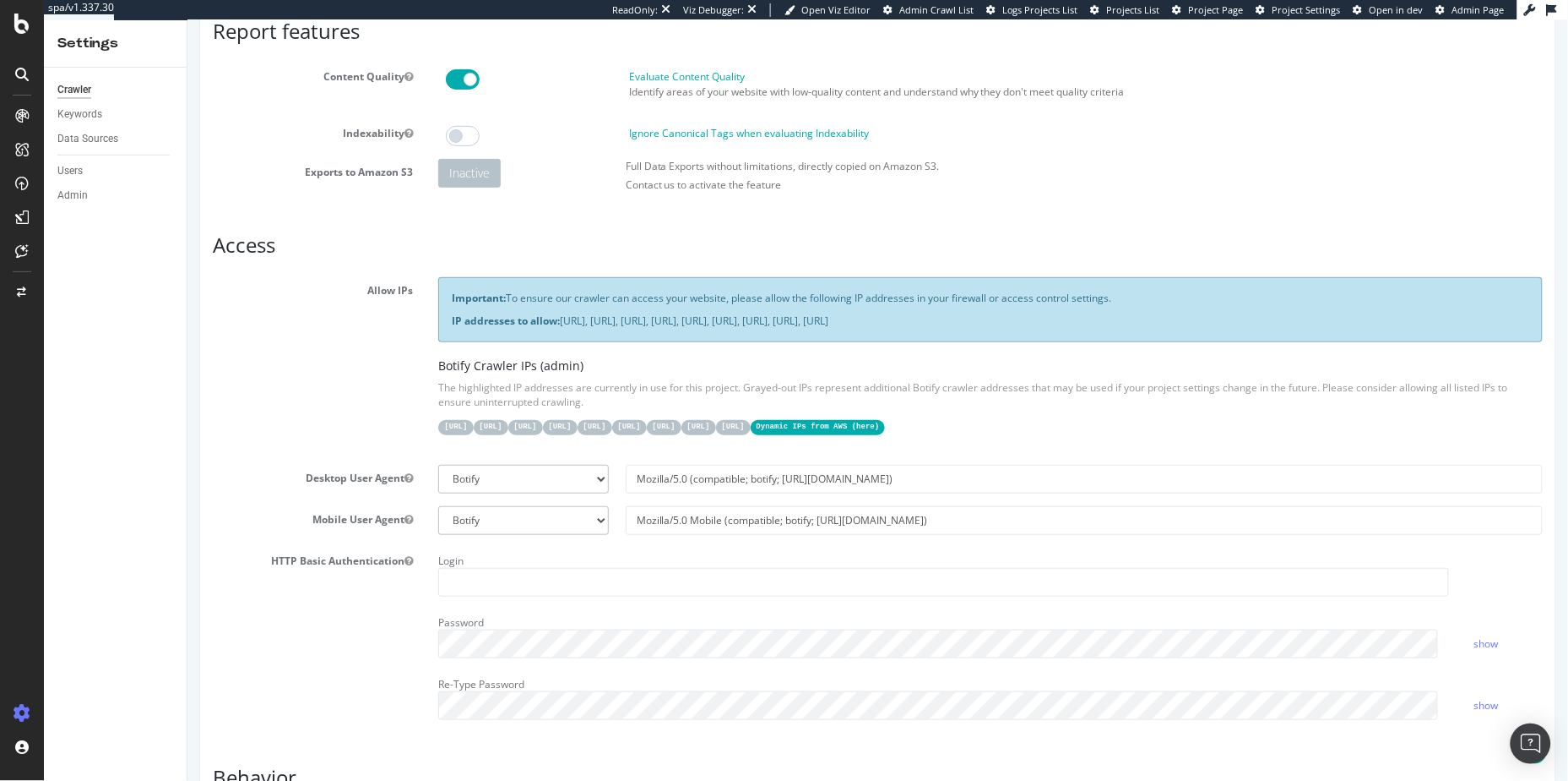
scroll to position [0, 0]
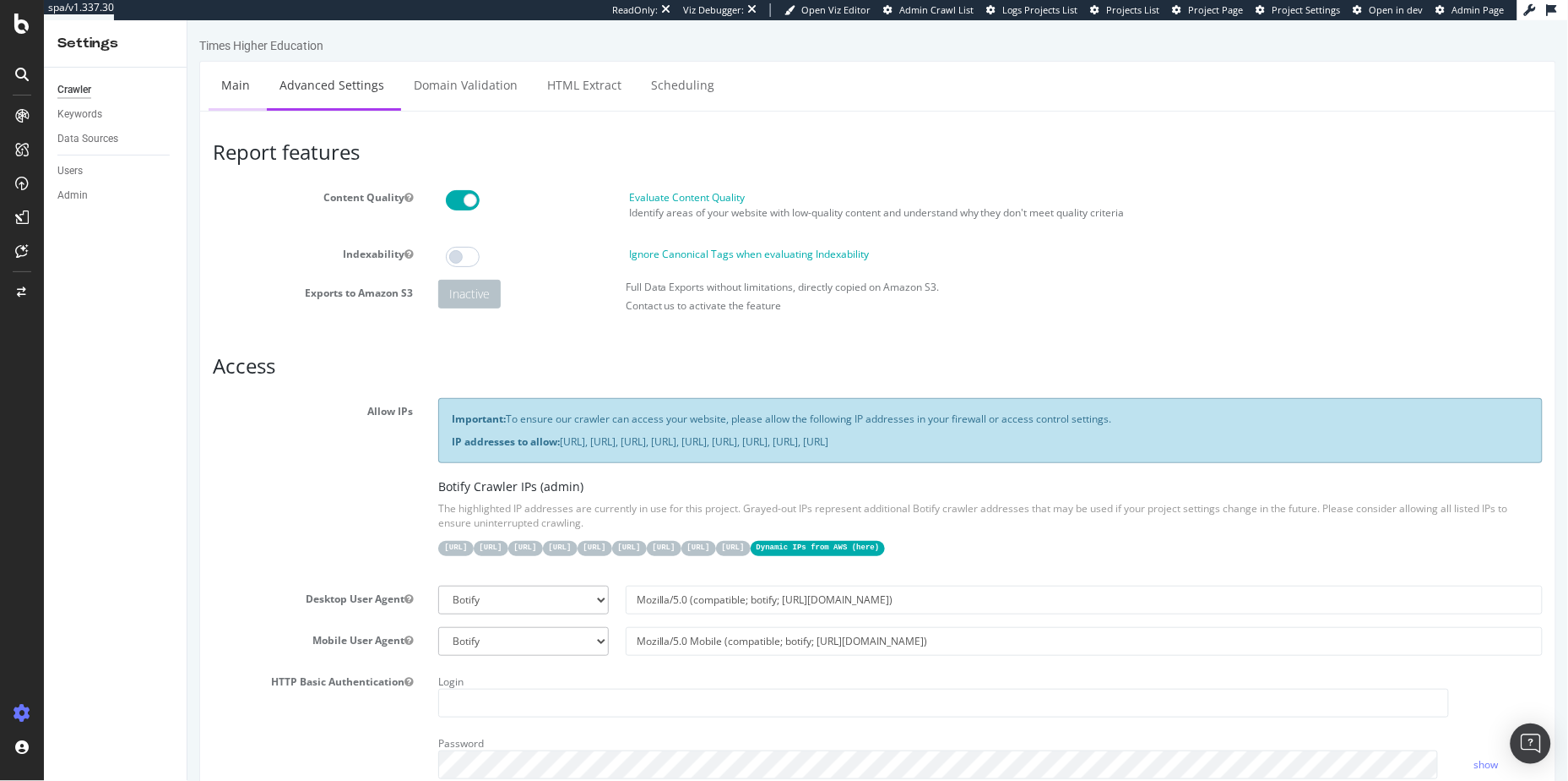
click at [240, 94] on link "Main" at bounding box center [235, 84] width 54 height 46
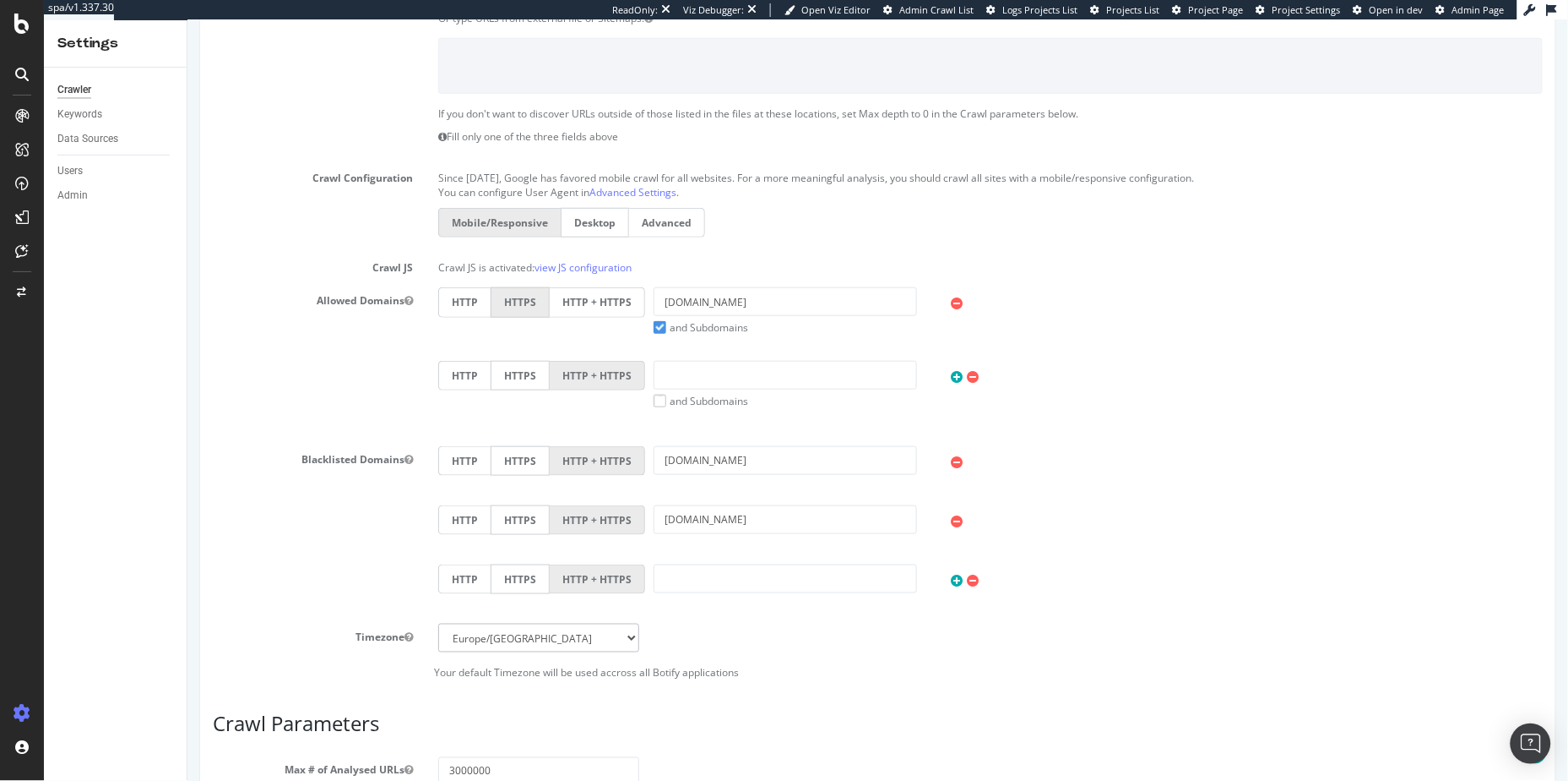
scroll to position [358, 0]
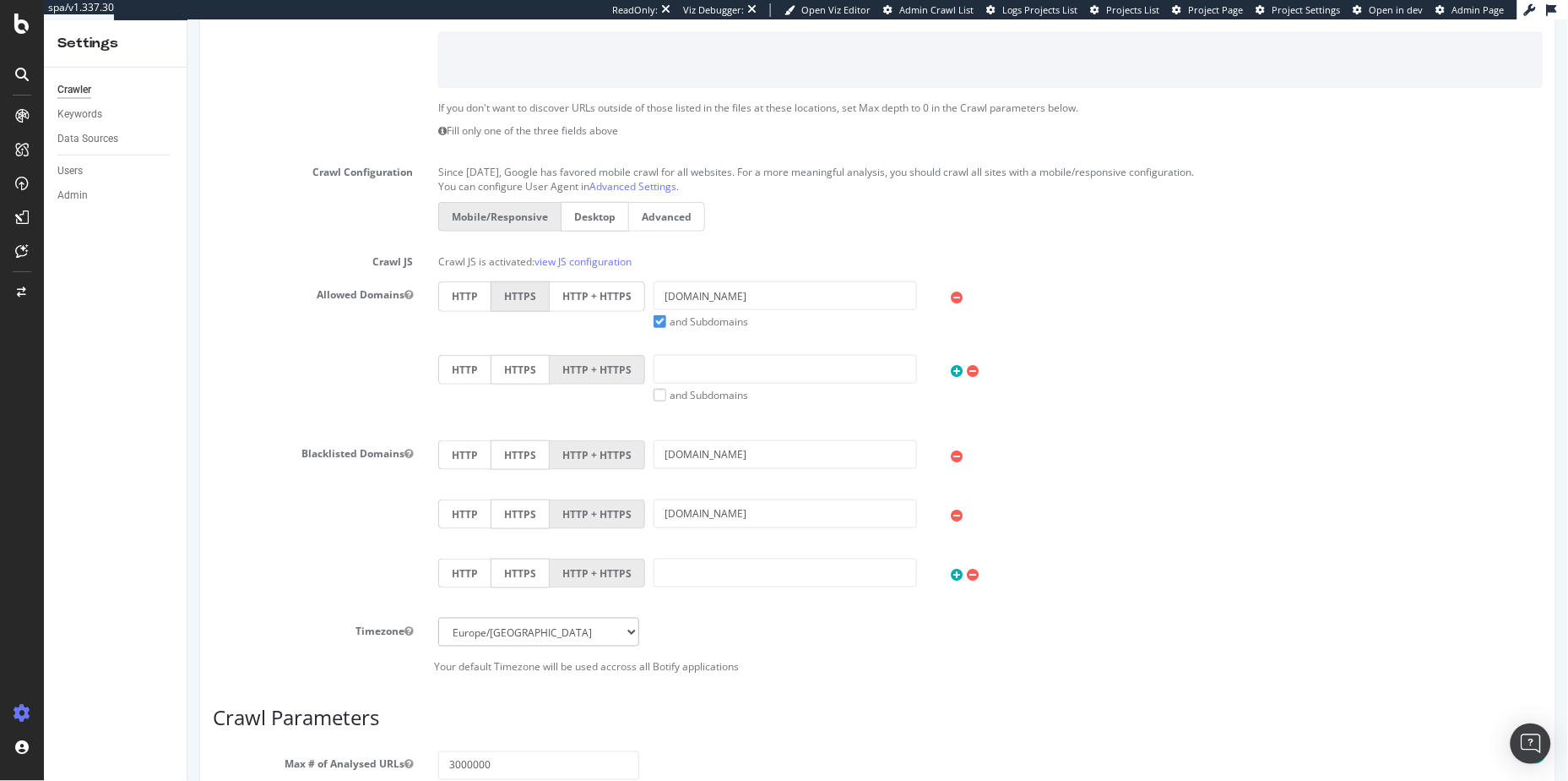
click at [467, 265] on p "Crawl JS is activated: view JS configuration" at bounding box center [989, 257] width 1104 height 20
click at [444, 265] on p "Crawl JS is activated: view JS configuration" at bounding box center [989, 257] width 1104 height 20
drag, startPoint x: 365, startPoint y: 260, endPoint x: 659, endPoint y: 263, distance: 294.0
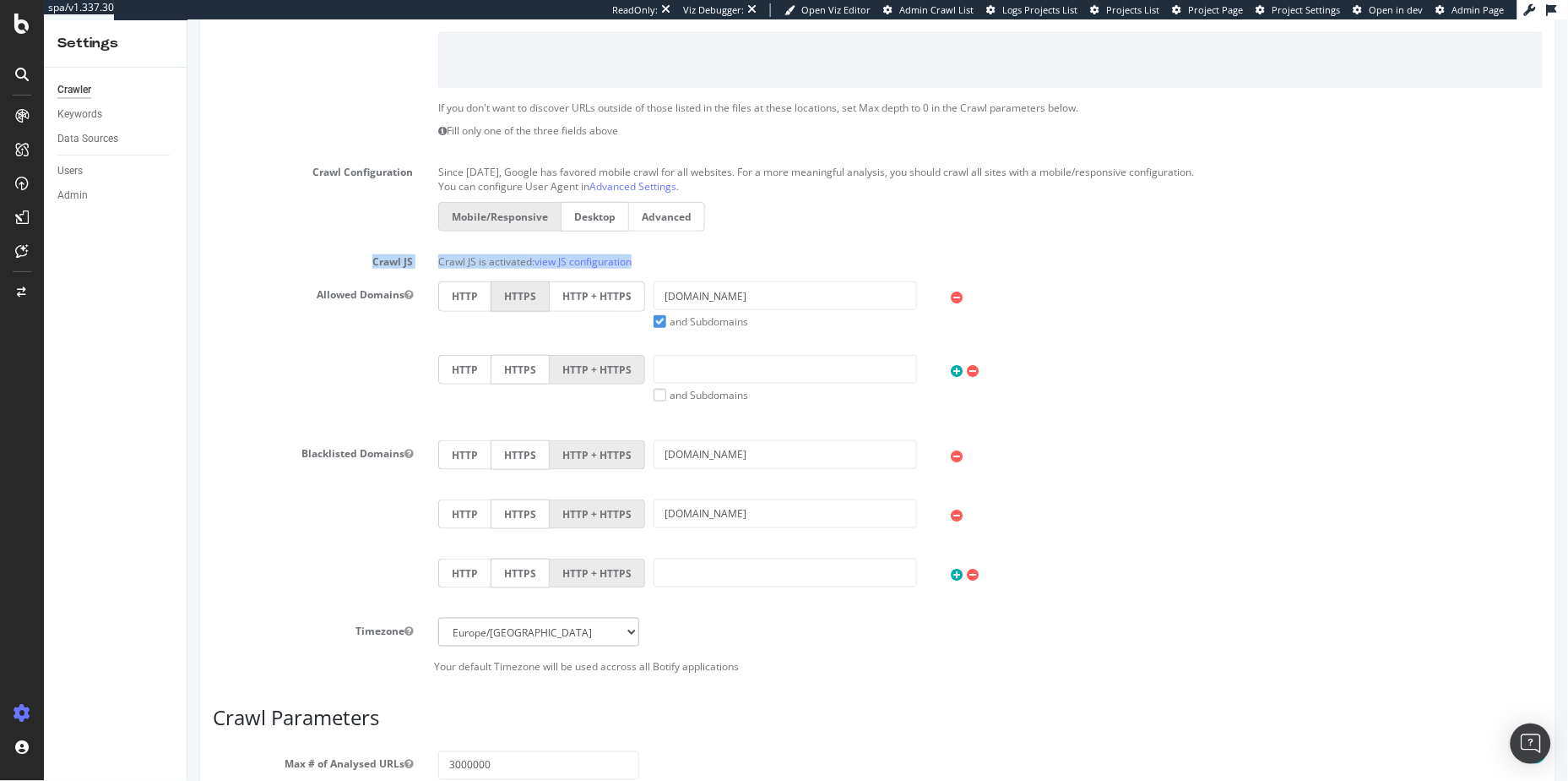
click at [659, 263] on div "Crawl JS Crawl JS is activated: view JS configuration" at bounding box center [877, 257] width 1356 height 20
click at [665, 261] on p "Crawl JS is activated: view JS configuration" at bounding box center [989, 257] width 1104 height 20
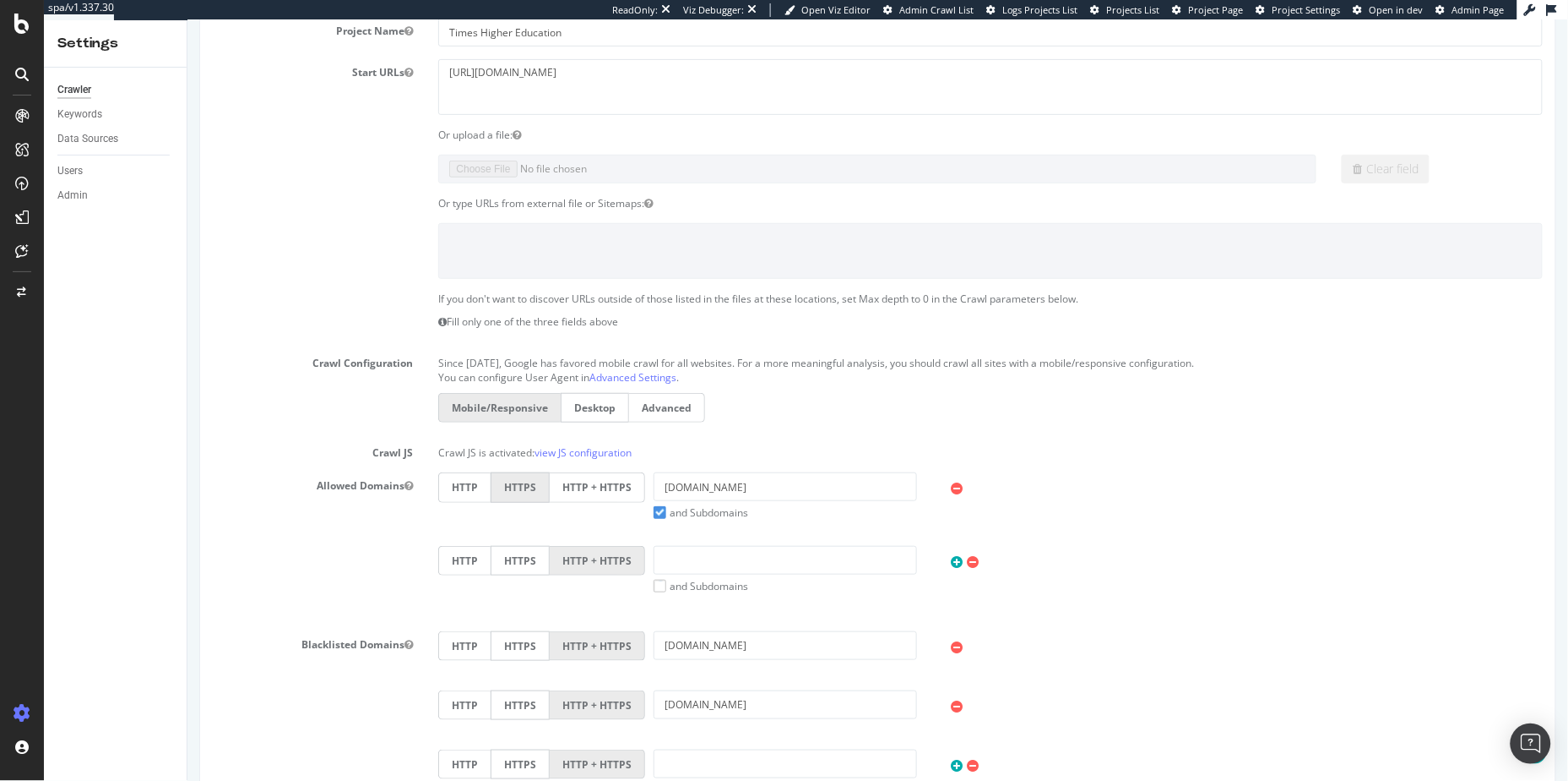
scroll to position [0, 0]
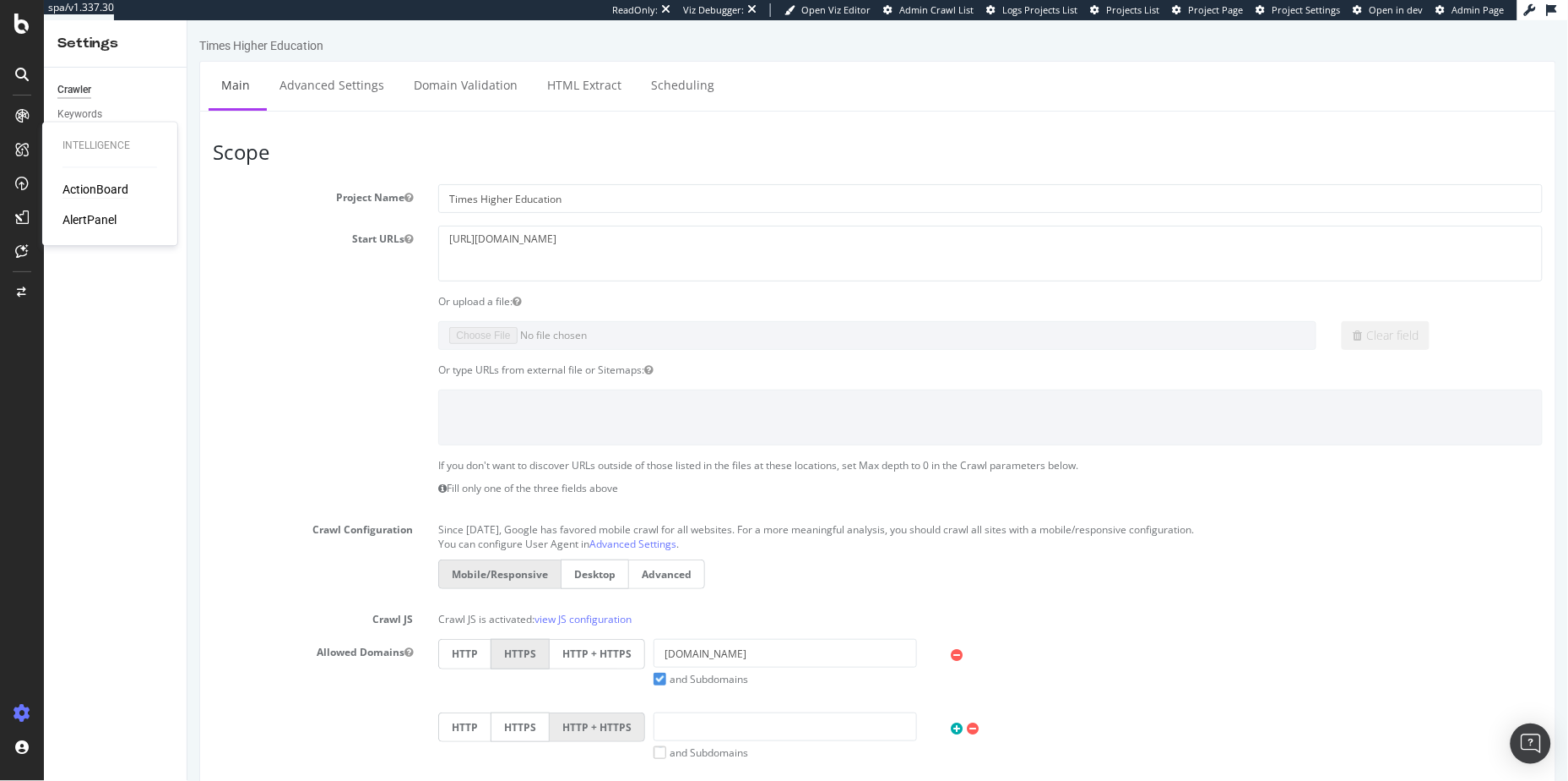
click at [82, 186] on div "ActionBoard" at bounding box center [96, 190] width 66 height 17
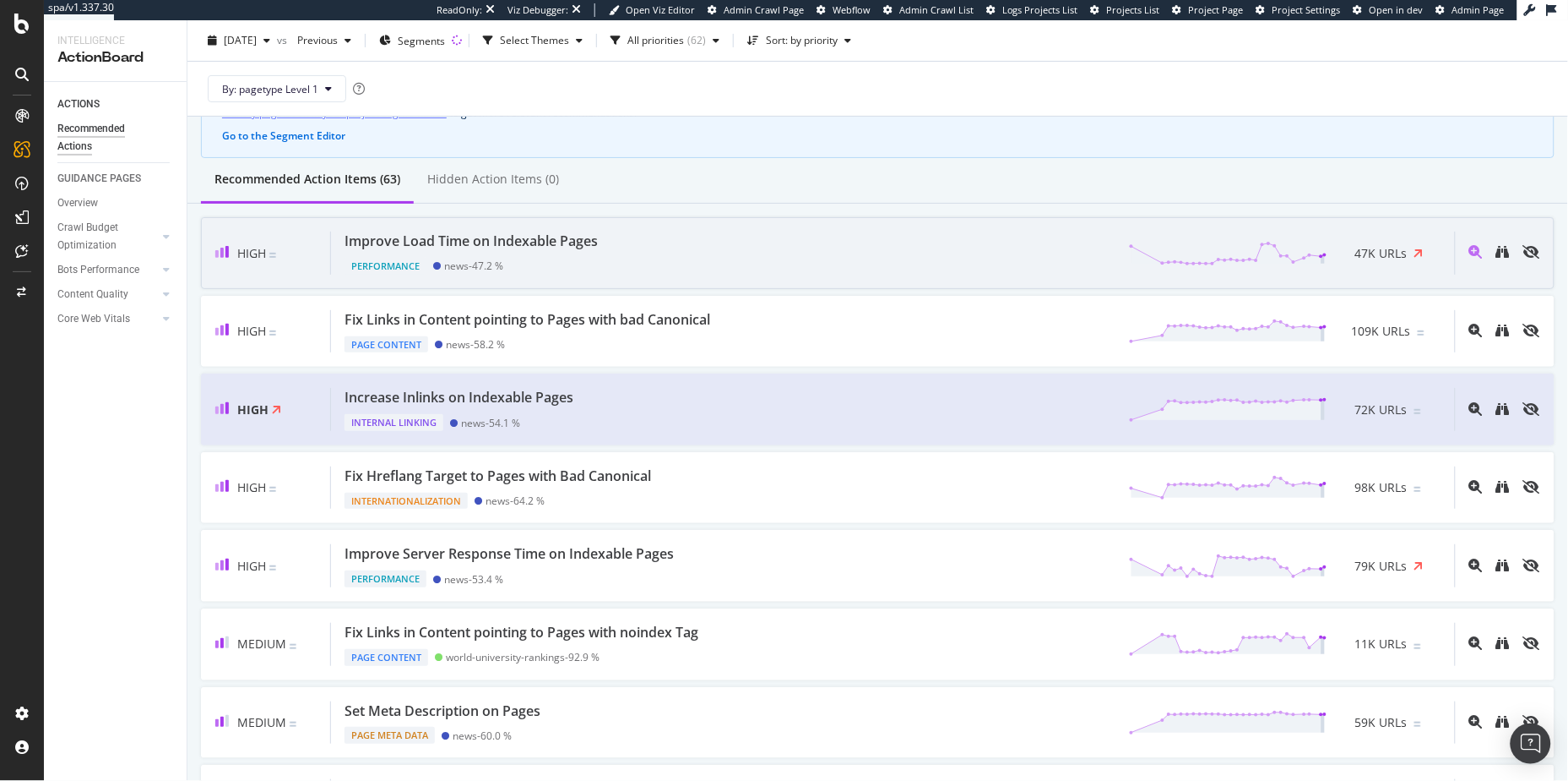
scroll to position [111, 0]
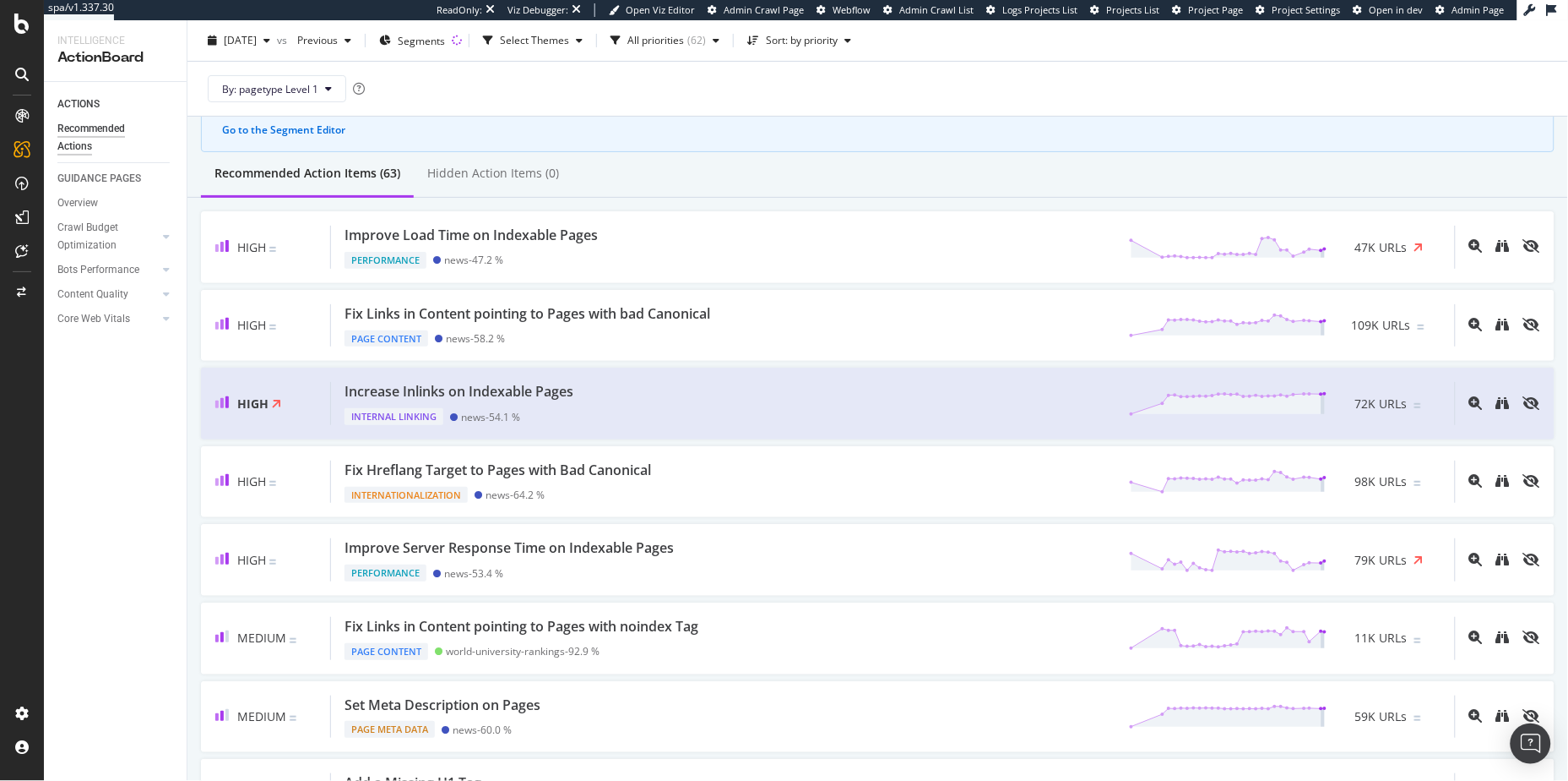
click at [1074, 149] on div "Get more relevant SEO actions Identify pagination in your project segmentation …" at bounding box center [878, 107] width 1354 height 91
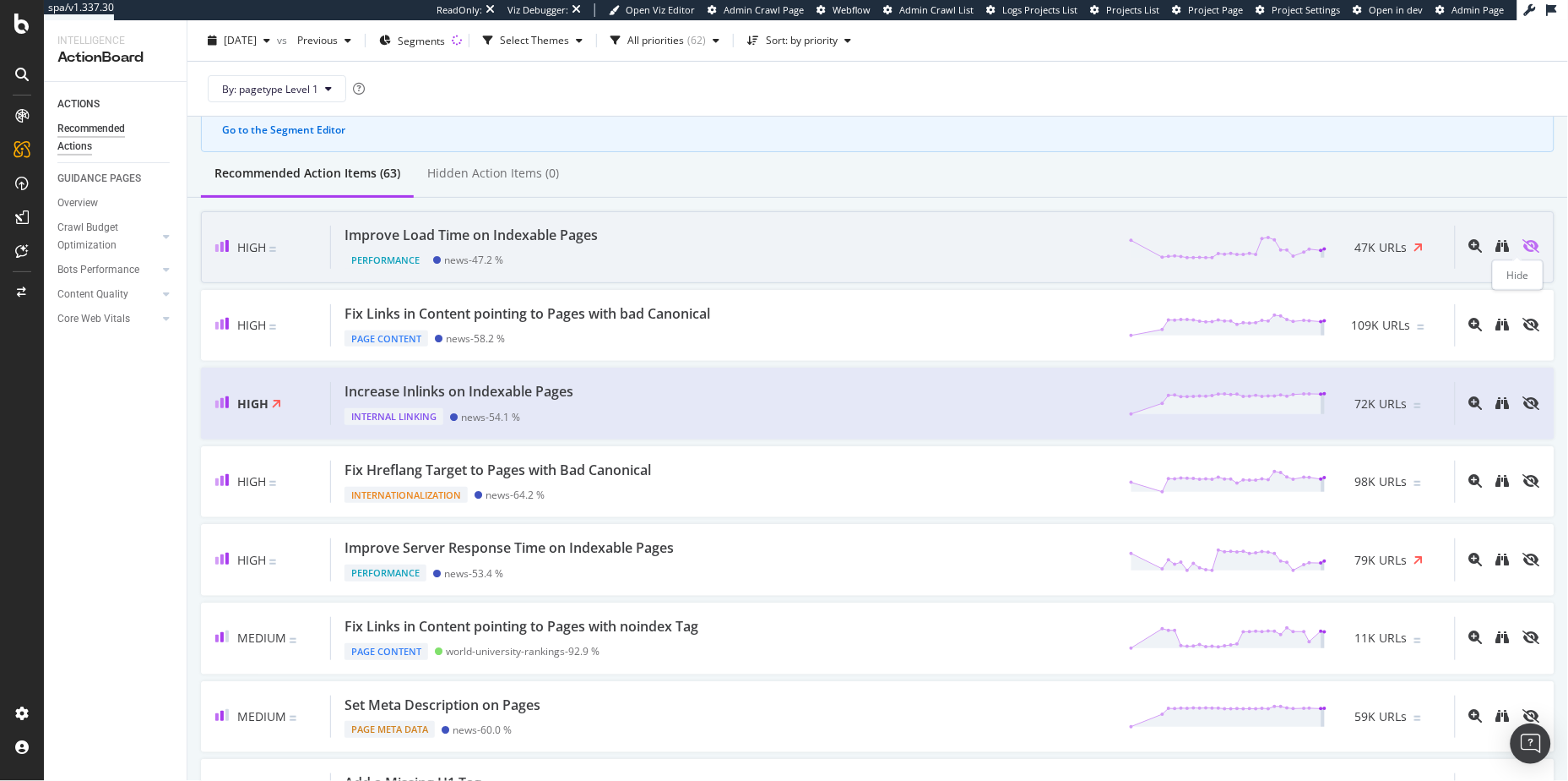
click at [1074, 248] on icon "eye-slash" at bounding box center [1531, 246] width 17 height 14
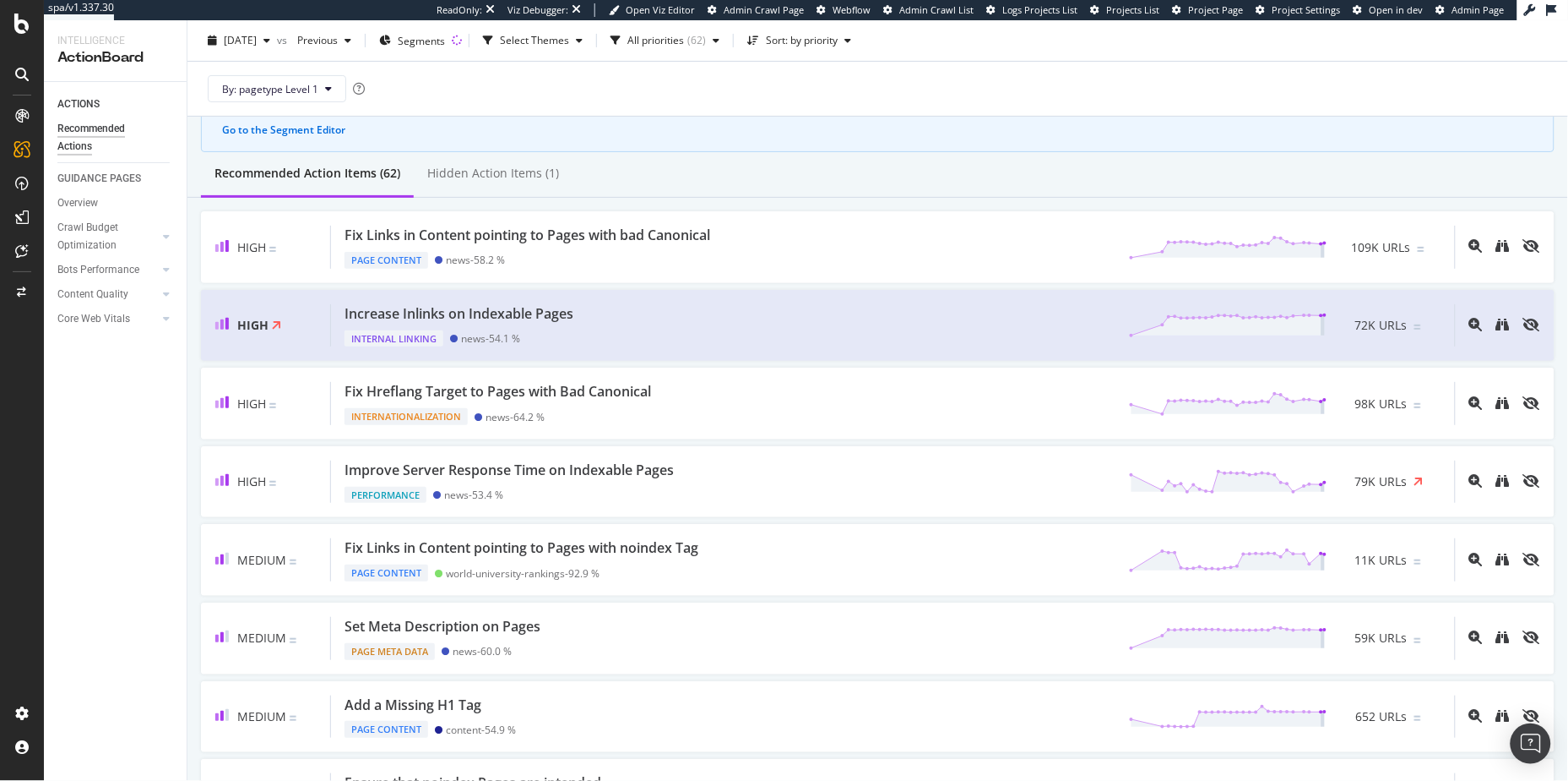
click at [513, 174] on div "Hidden Action Items (1)" at bounding box center [493, 172] width 131 height 17
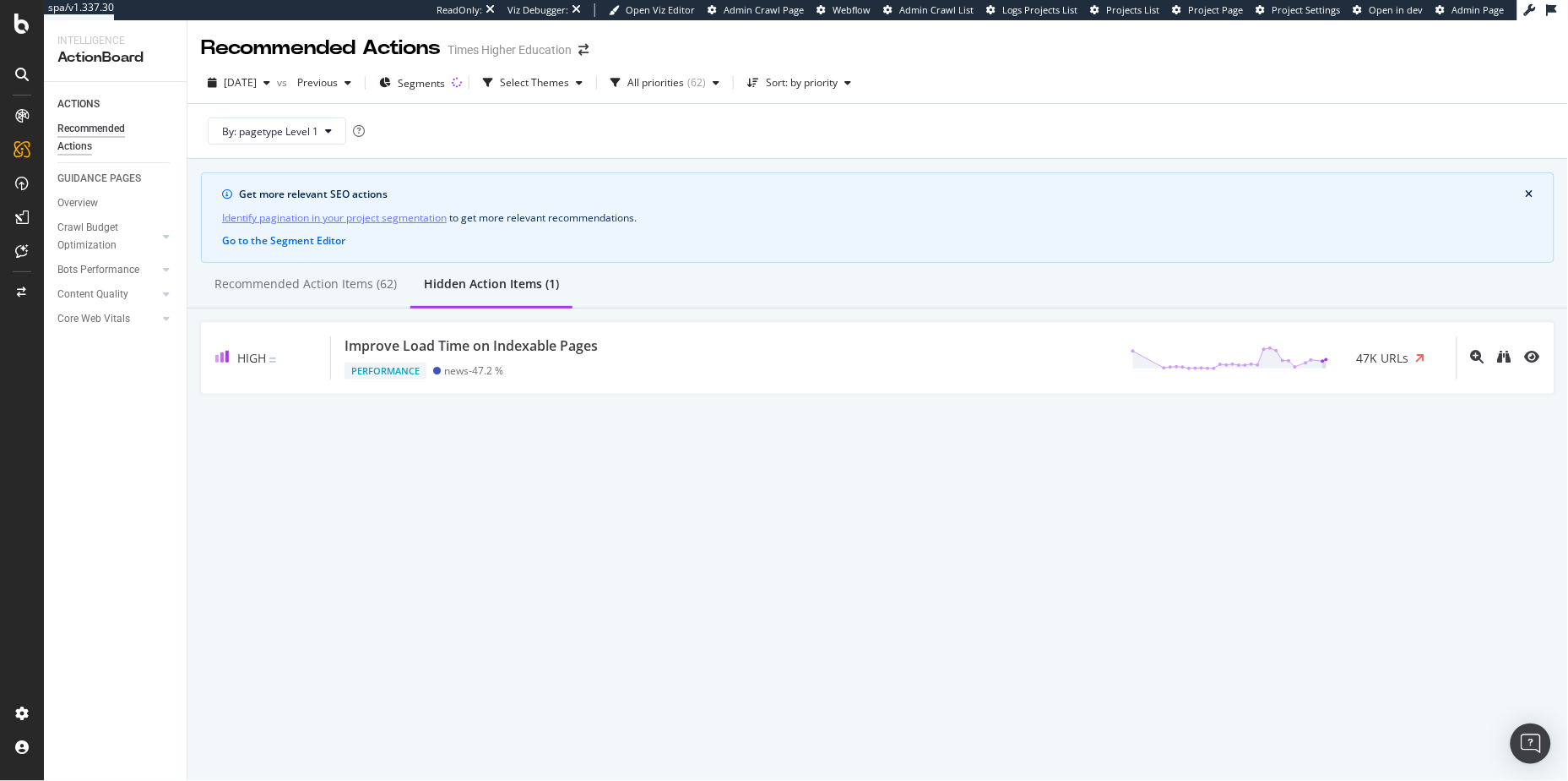
scroll to position [0, 0]
click at [305, 299] on div "Recommended Action Items (62)" at bounding box center [305, 285] width 210 height 46
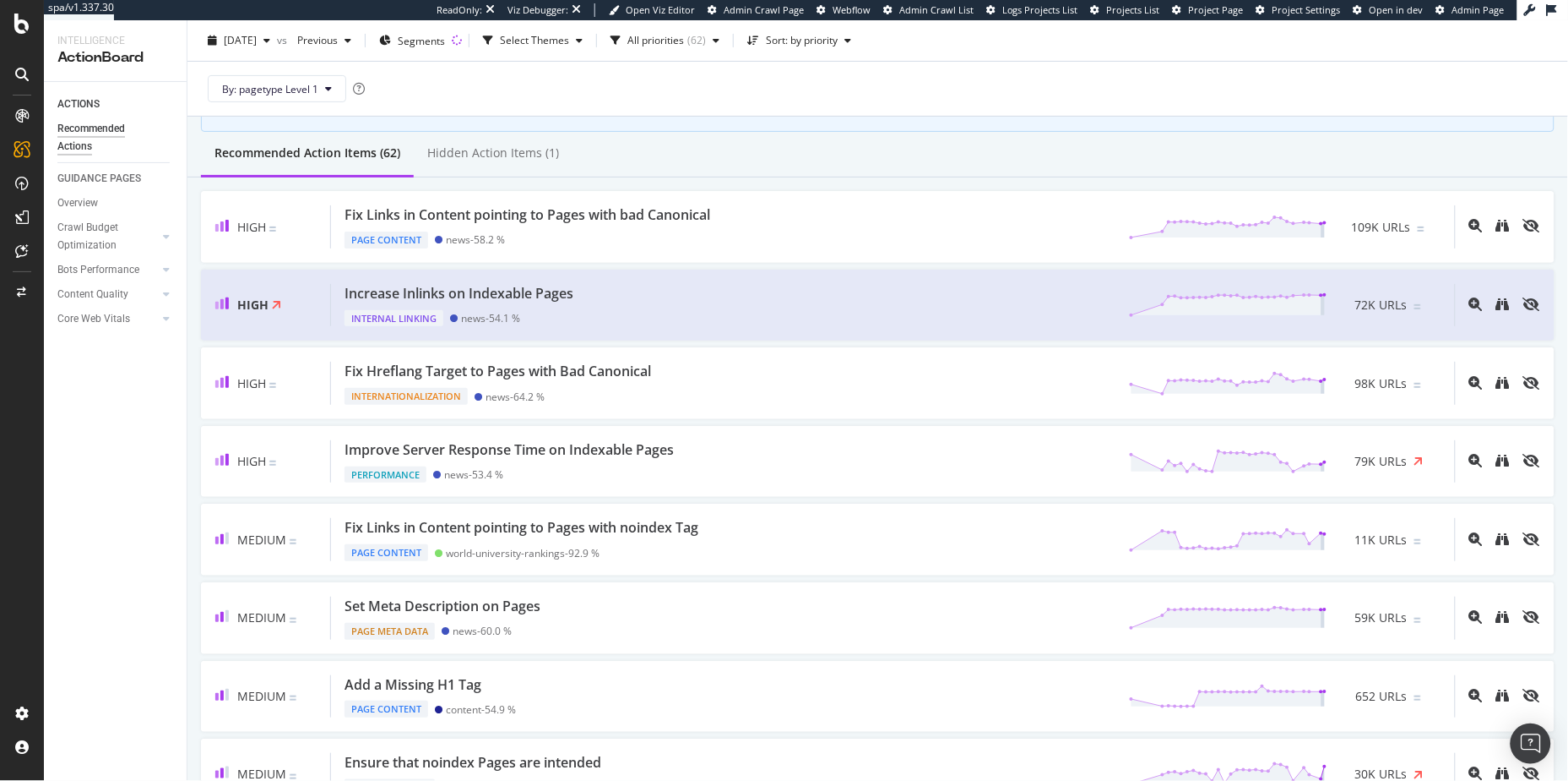
scroll to position [135, 0]
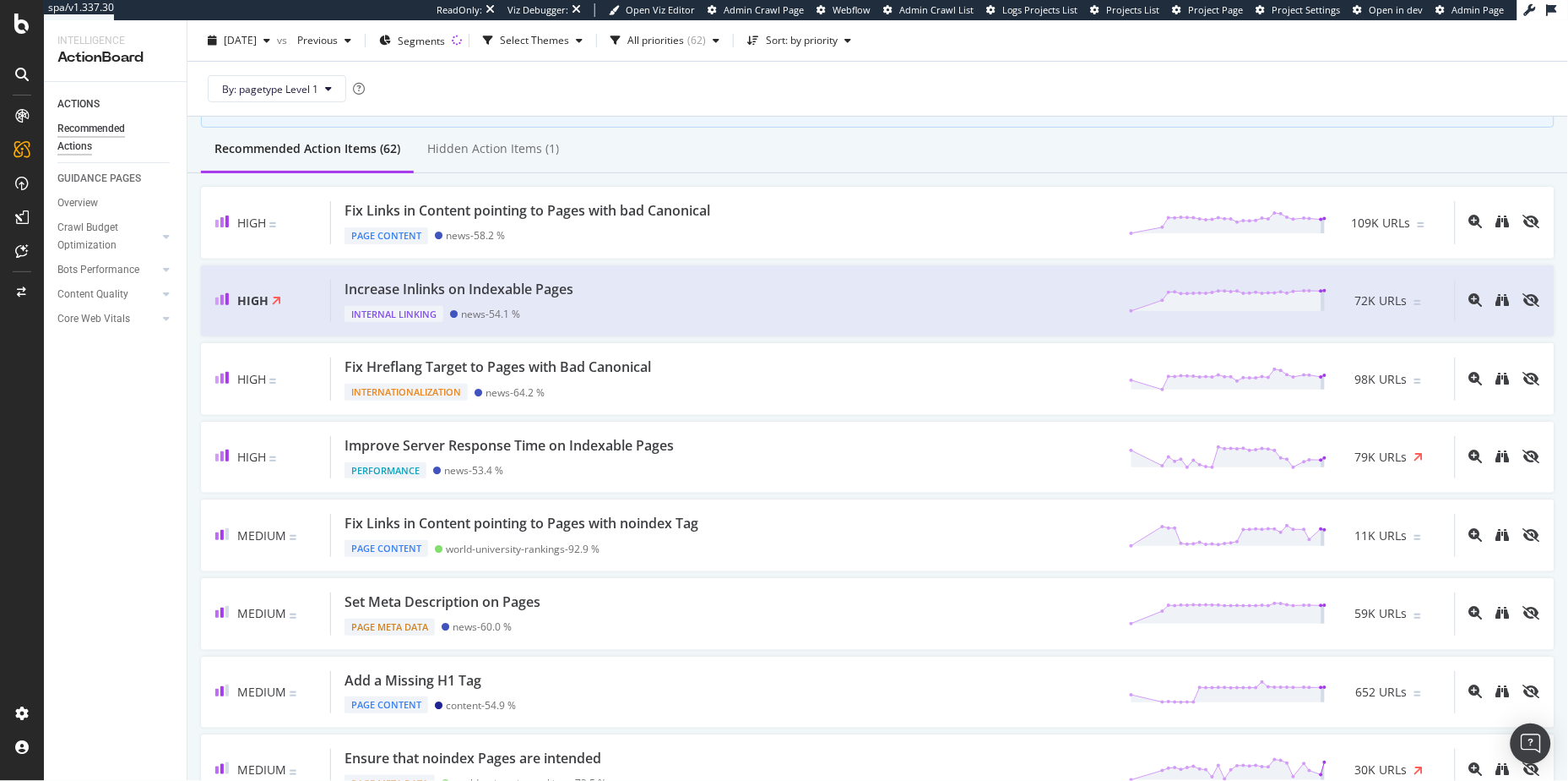
click at [493, 138] on div "Hidden Action Items (1)" at bounding box center [493, 150] width 158 height 46
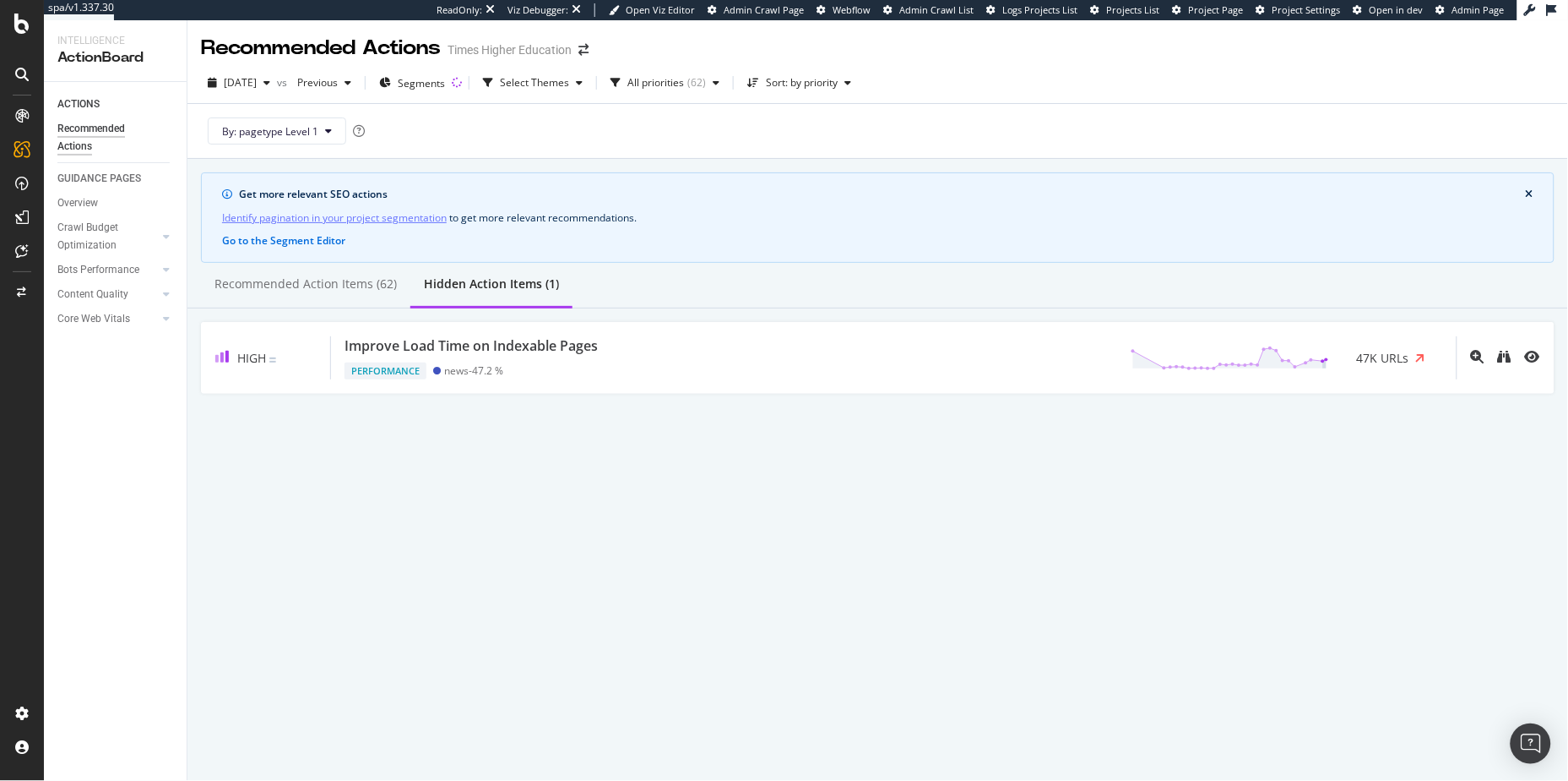
scroll to position [0, 0]
click at [1074, 358] on icon "eye" at bounding box center [1532, 357] width 15 height 14
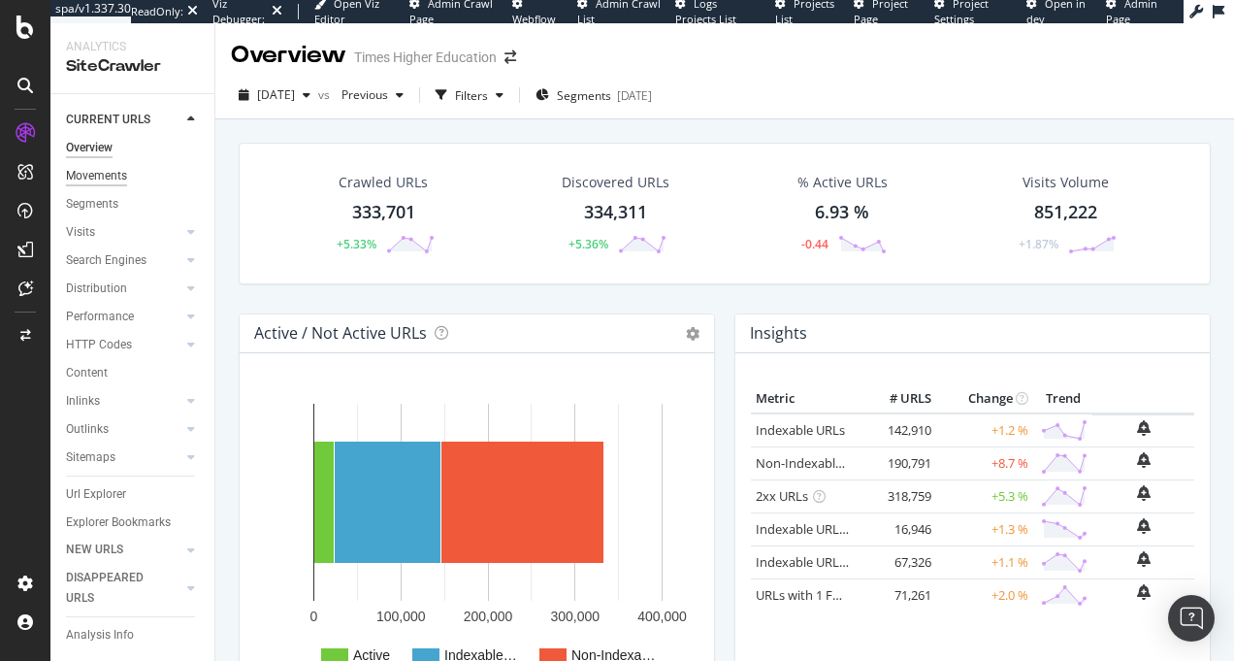
click at [104, 176] on div "Movements" at bounding box center [96, 176] width 61 height 20
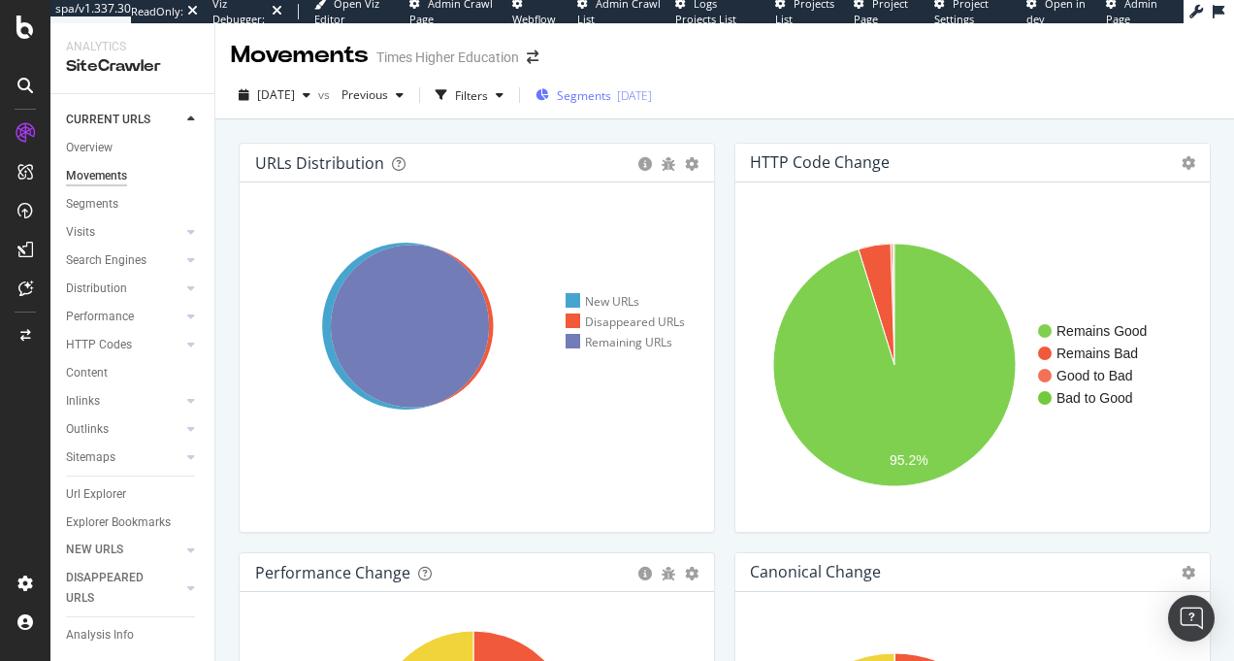
click at [611, 99] on span "Segments" at bounding box center [584, 95] width 54 height 16
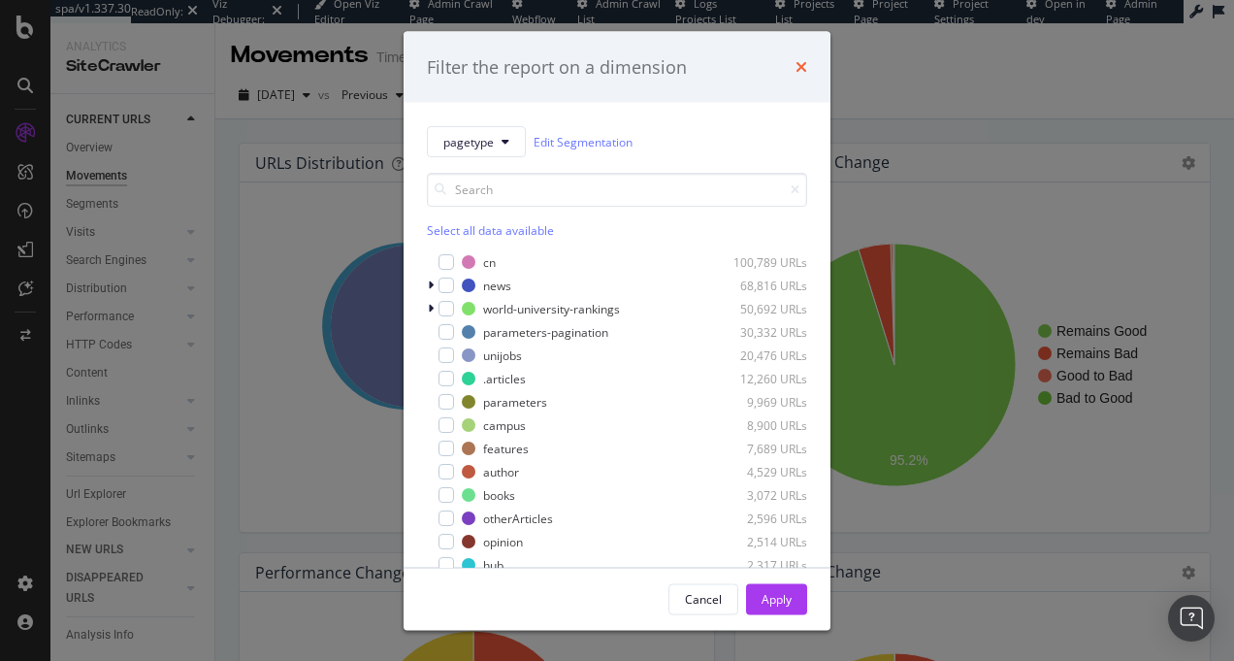
click at [796, 73] on icon "times" at bounding box center [802, 67] width 12 height 16
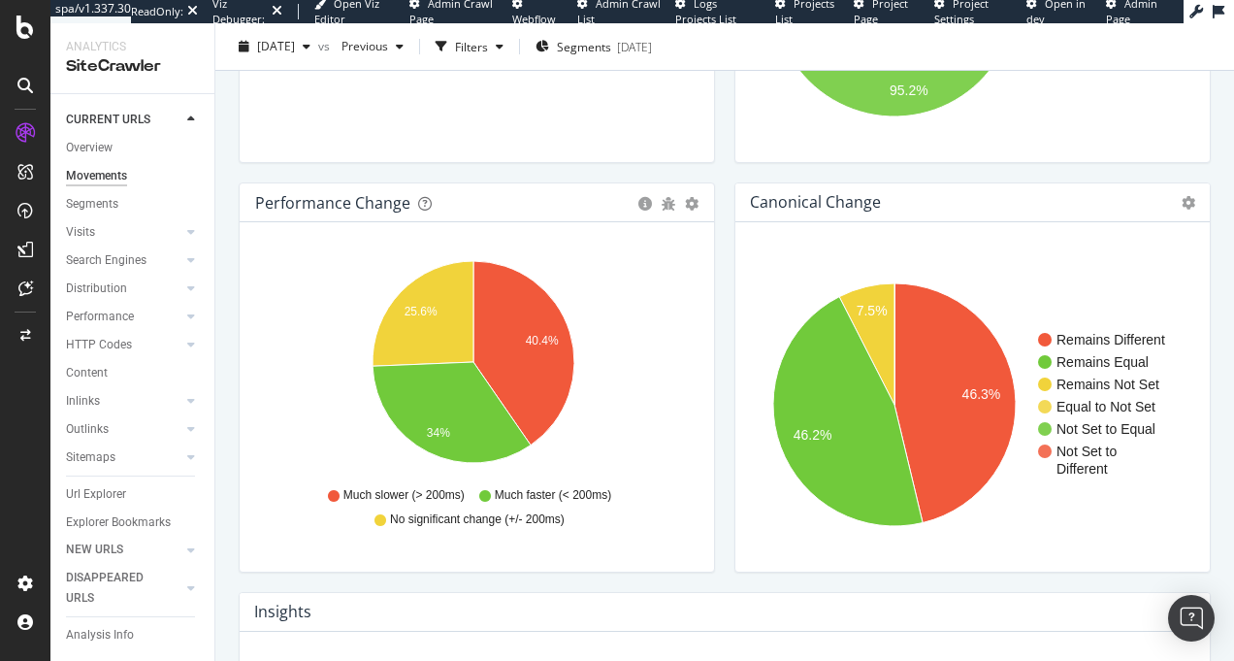
scroll to position [817, 0]
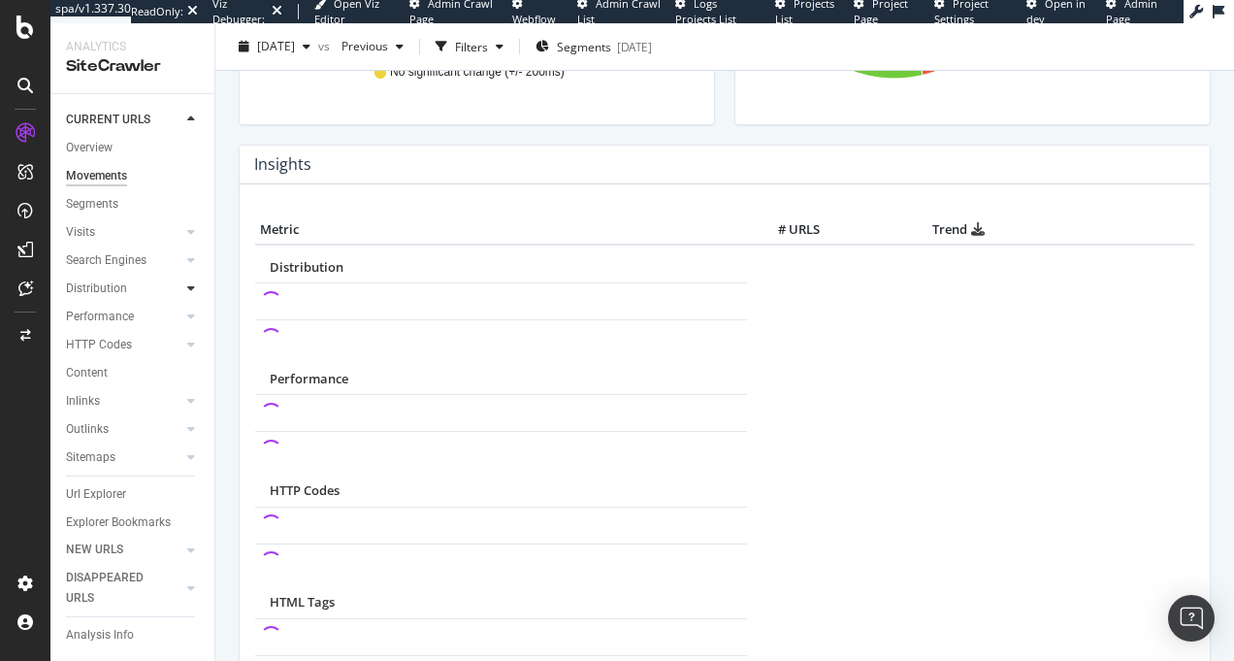
click at [187, 285] on icon at bounding box center [191, 288] width 8 height 12
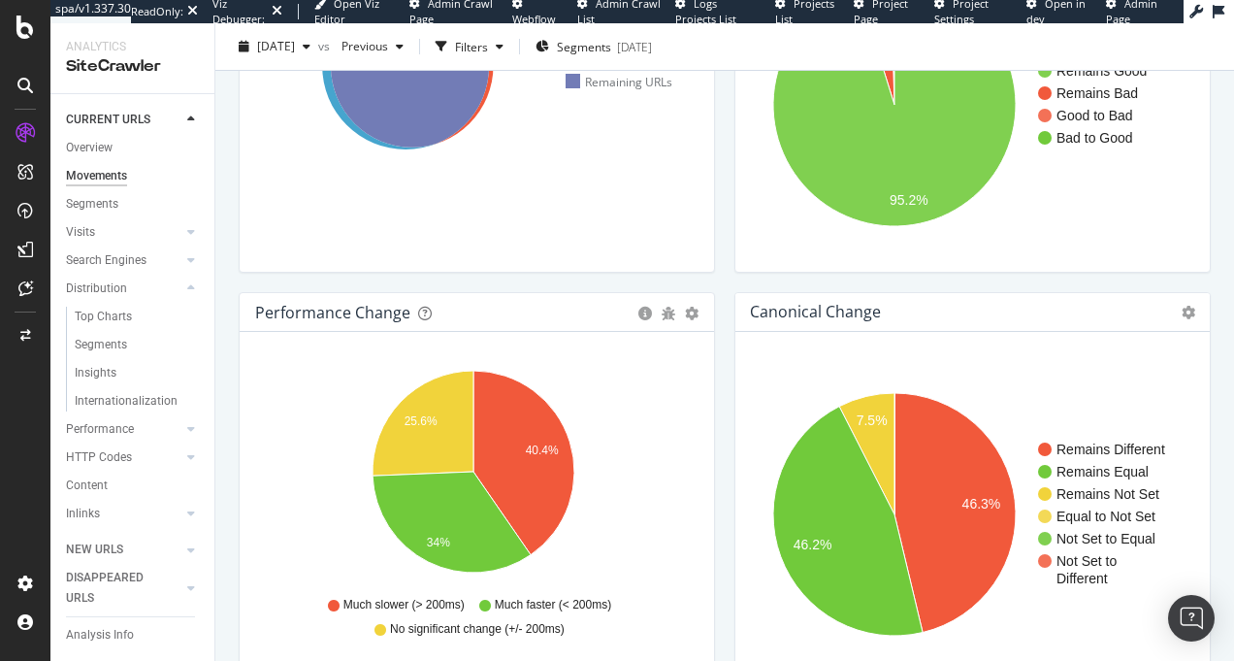
scroll to position [97, 0]
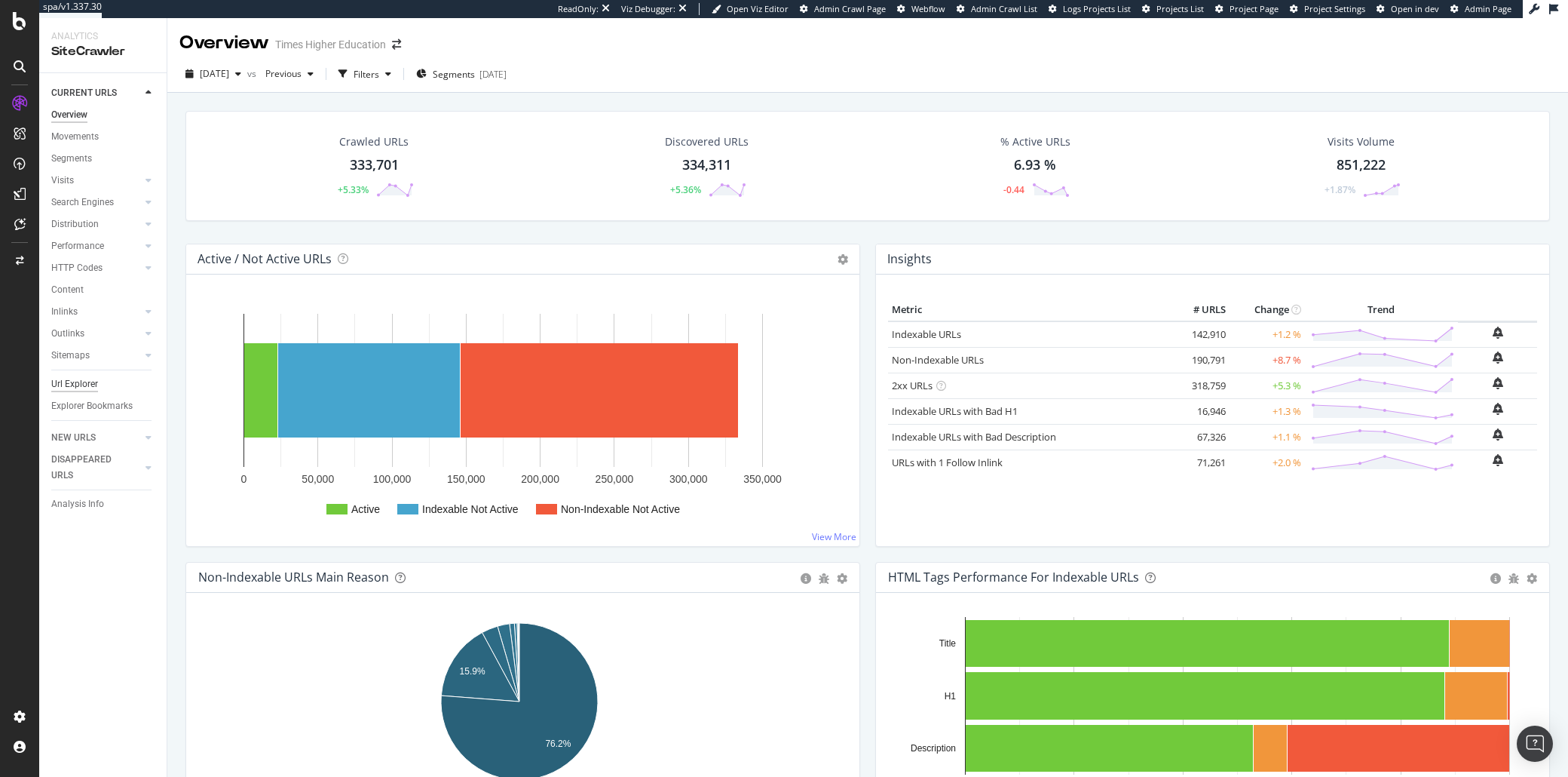
click at [69, 384] on div "Url Explorer" at bounding box center [75, 384] width 47 height 16
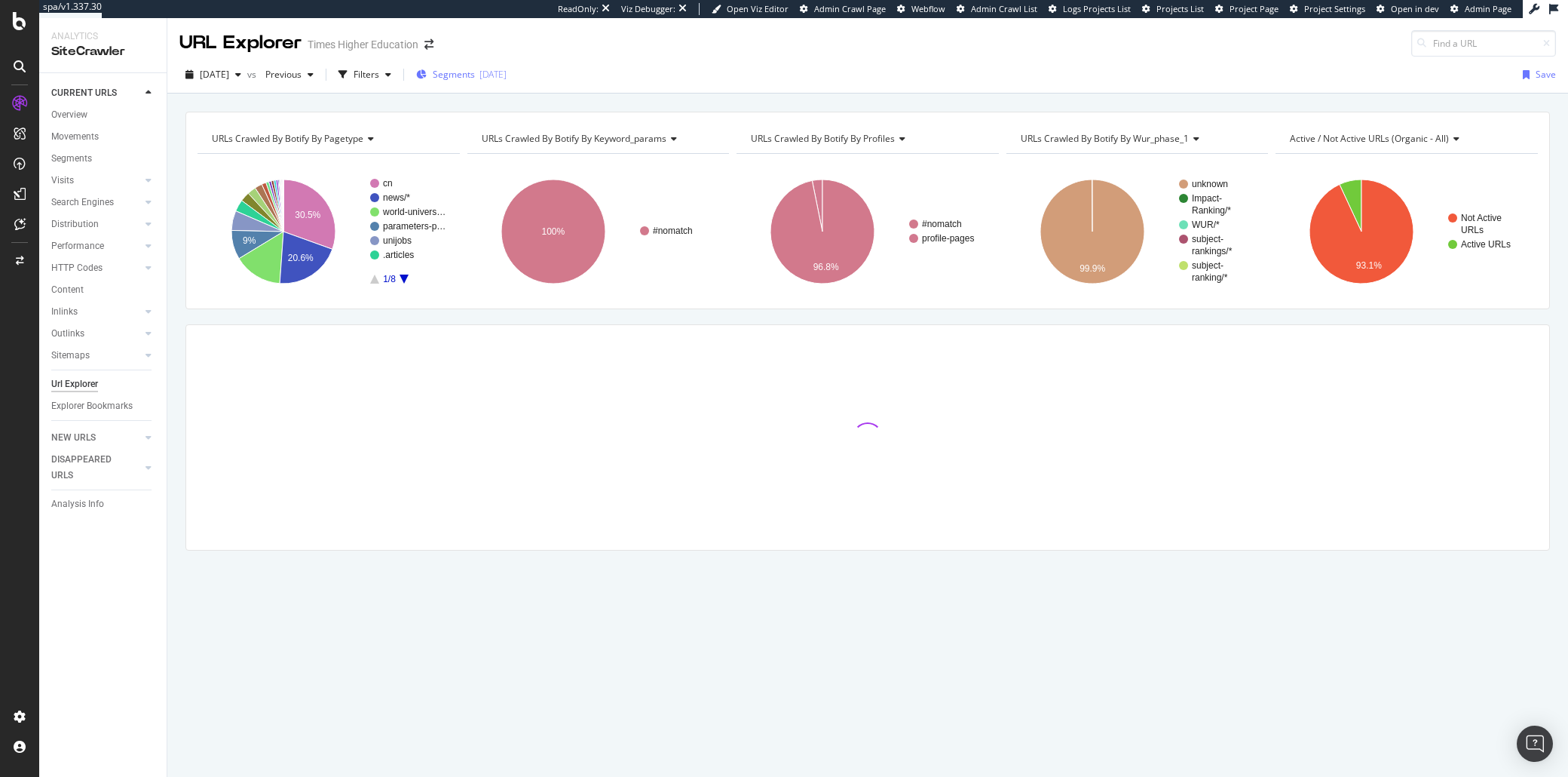
click at [506, 76] on div "Segments 2025-09-11" at bounding box center [461, 74] width 90 height 12
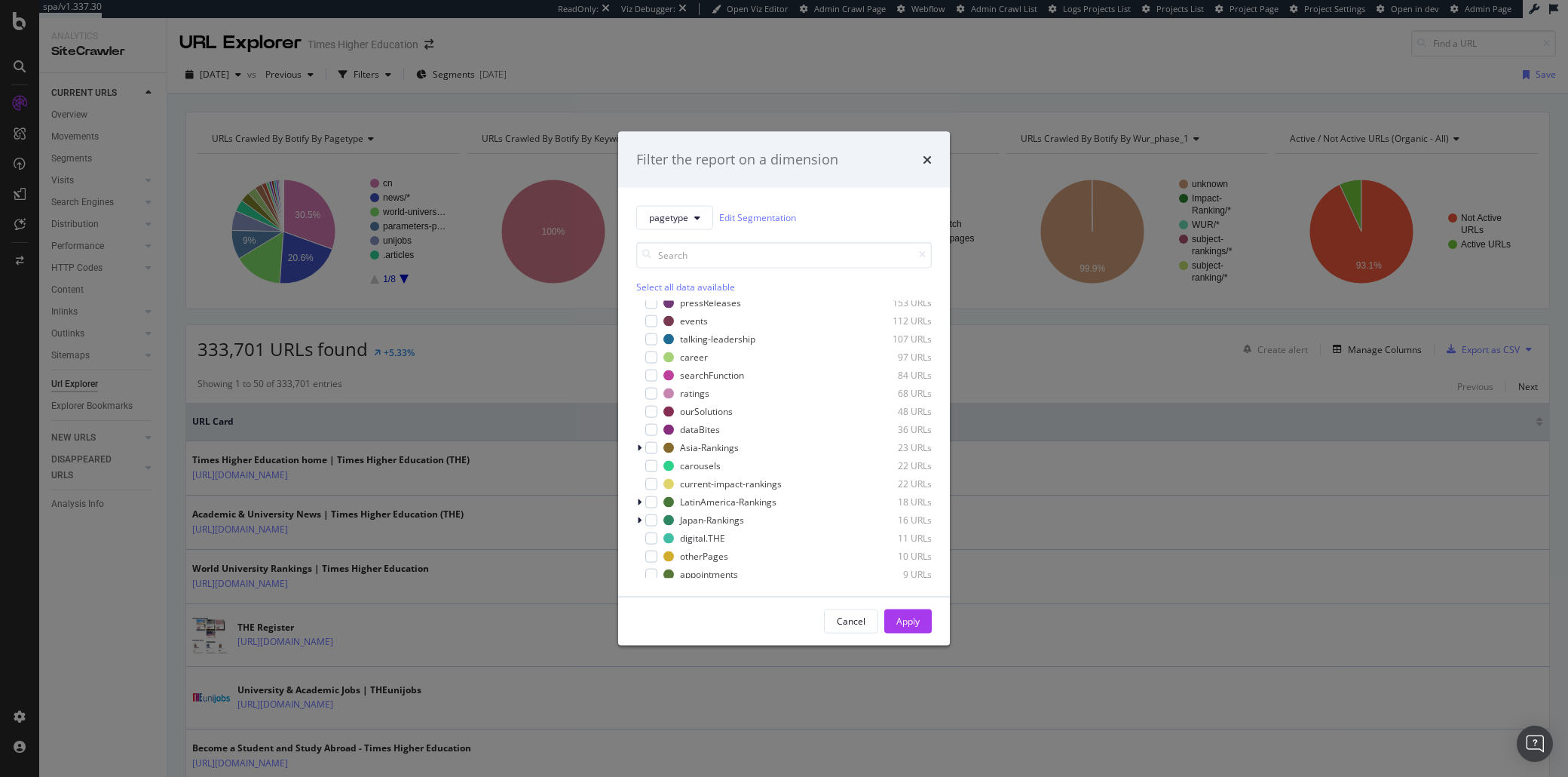
scroll to position [611, 0]
click at [671, 220] on span "pagetype" at bounding box center [669, 218] width 39 height 12
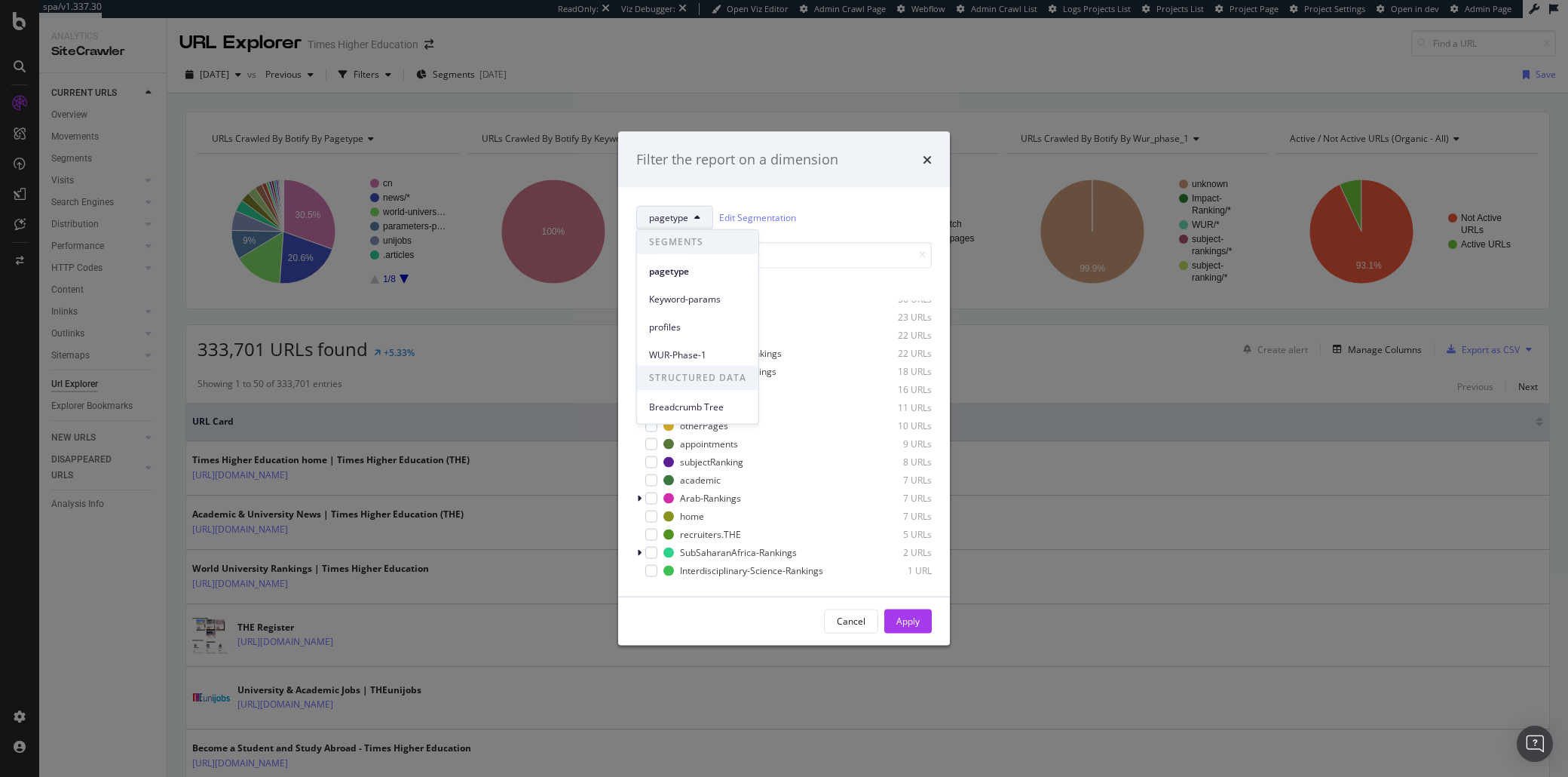
click at [671, 219] on span "pagetype" at bounding box center [669, 218] width 39 height 12
click at [697, 256] on input "modal" at bounding box center [784, 255] width 295 height 26
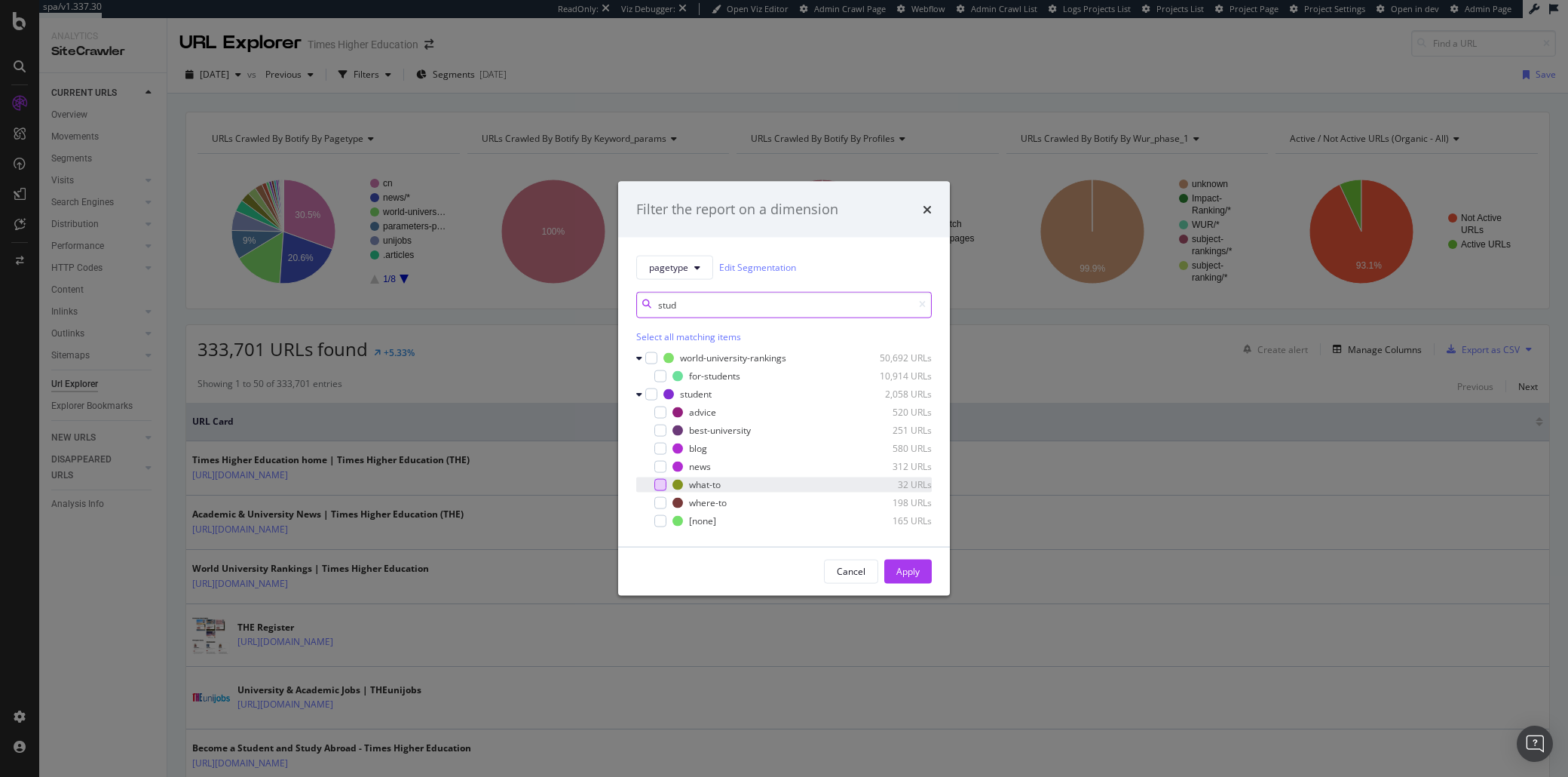
type input "stud"
click at [664, 483] on div "modal" at bounding box center [660, 484] width 12 height 12
click at [929, 567] on button "Apply" at bounding box center [907, 570] width 47 height 24
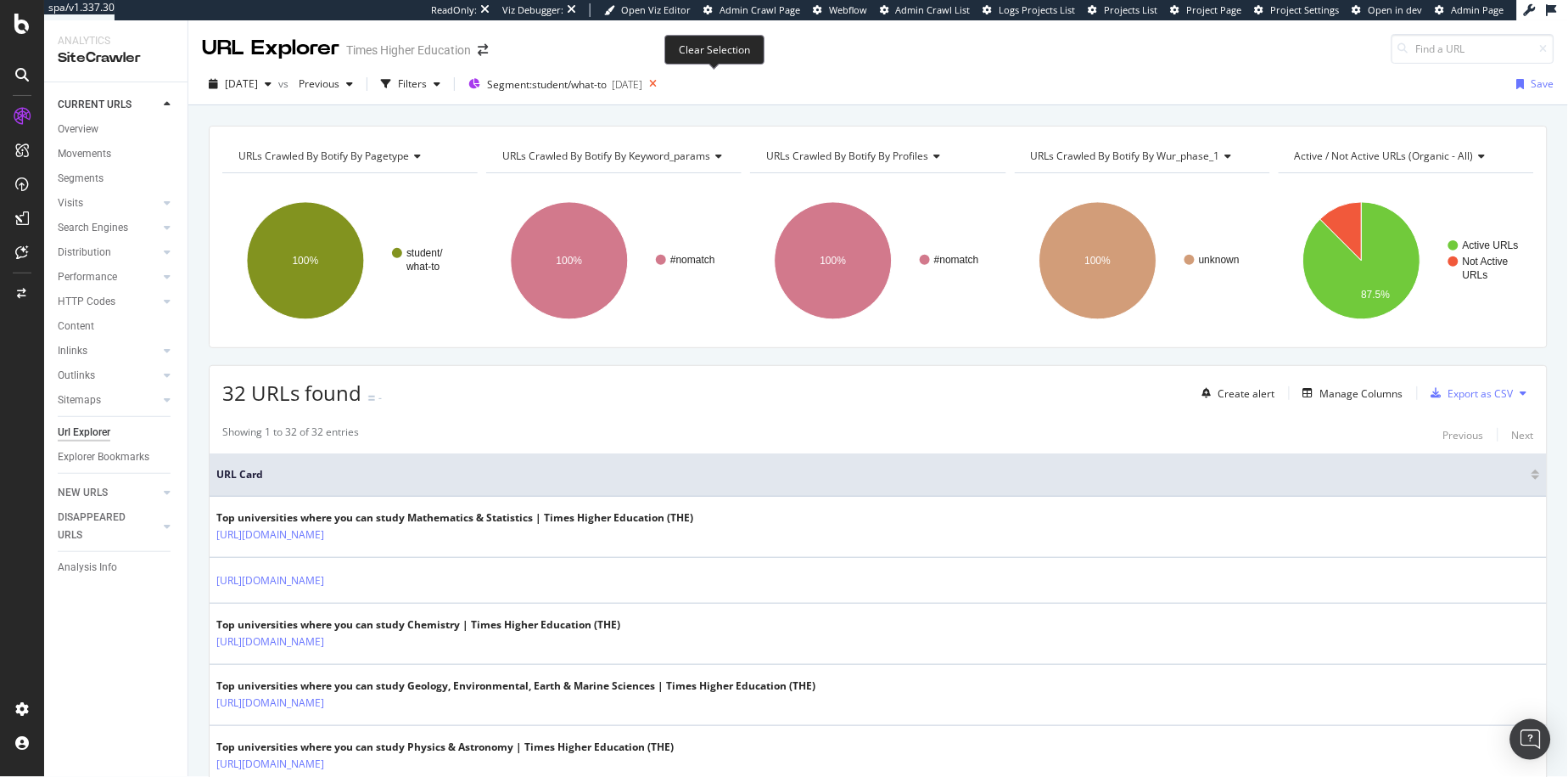
click at [664, 84] on icon at bounding box center [653, 83] width 21 height 24
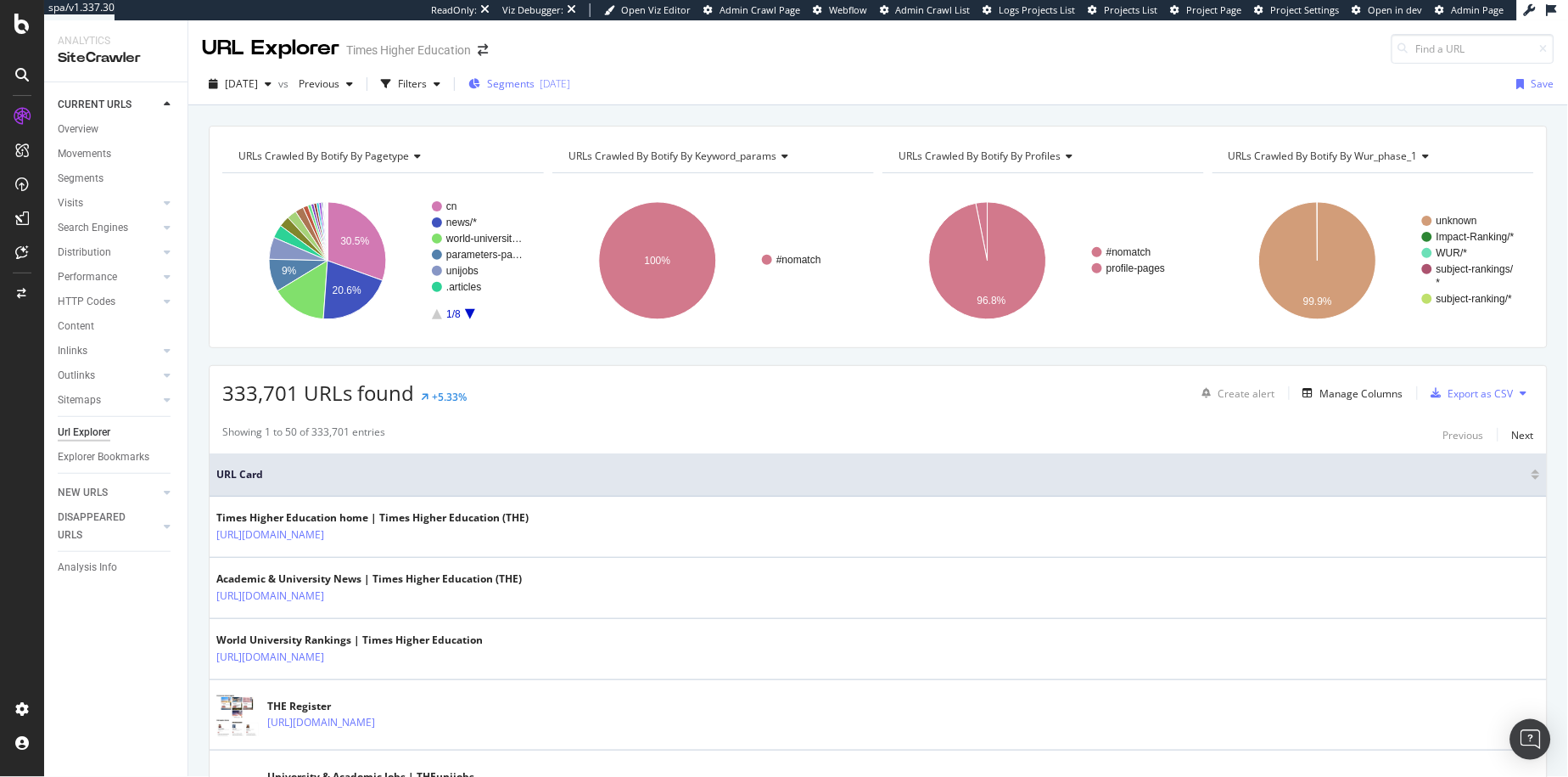
click at [519, 85] on div "Segments 2025-09-11" at bounding box center [519, 83] width 101 height 14
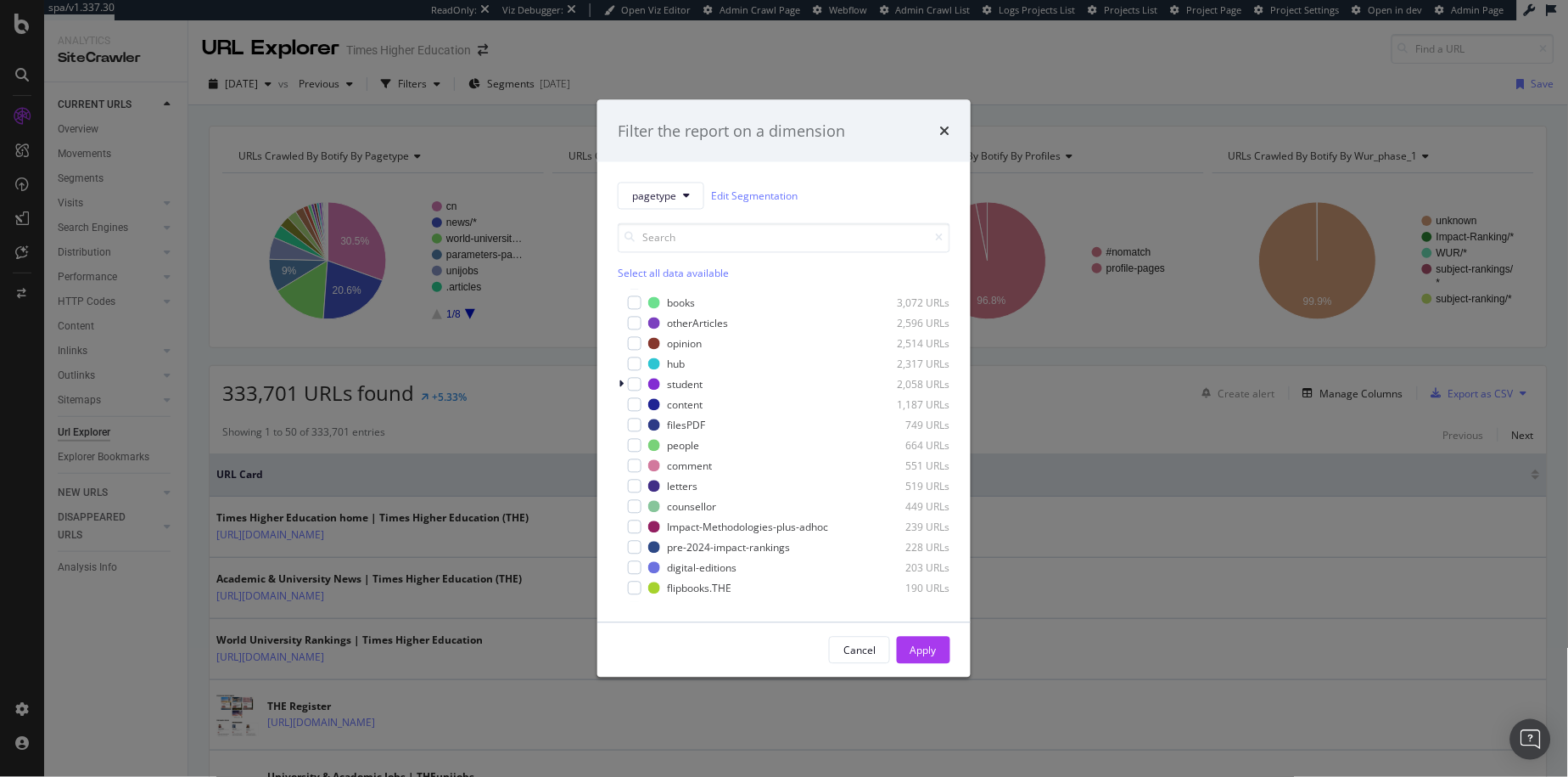
scroll to position [201, 0]
click at [622, 386] on icon "modal" at bounding box center [621, 386] width 5 height 10
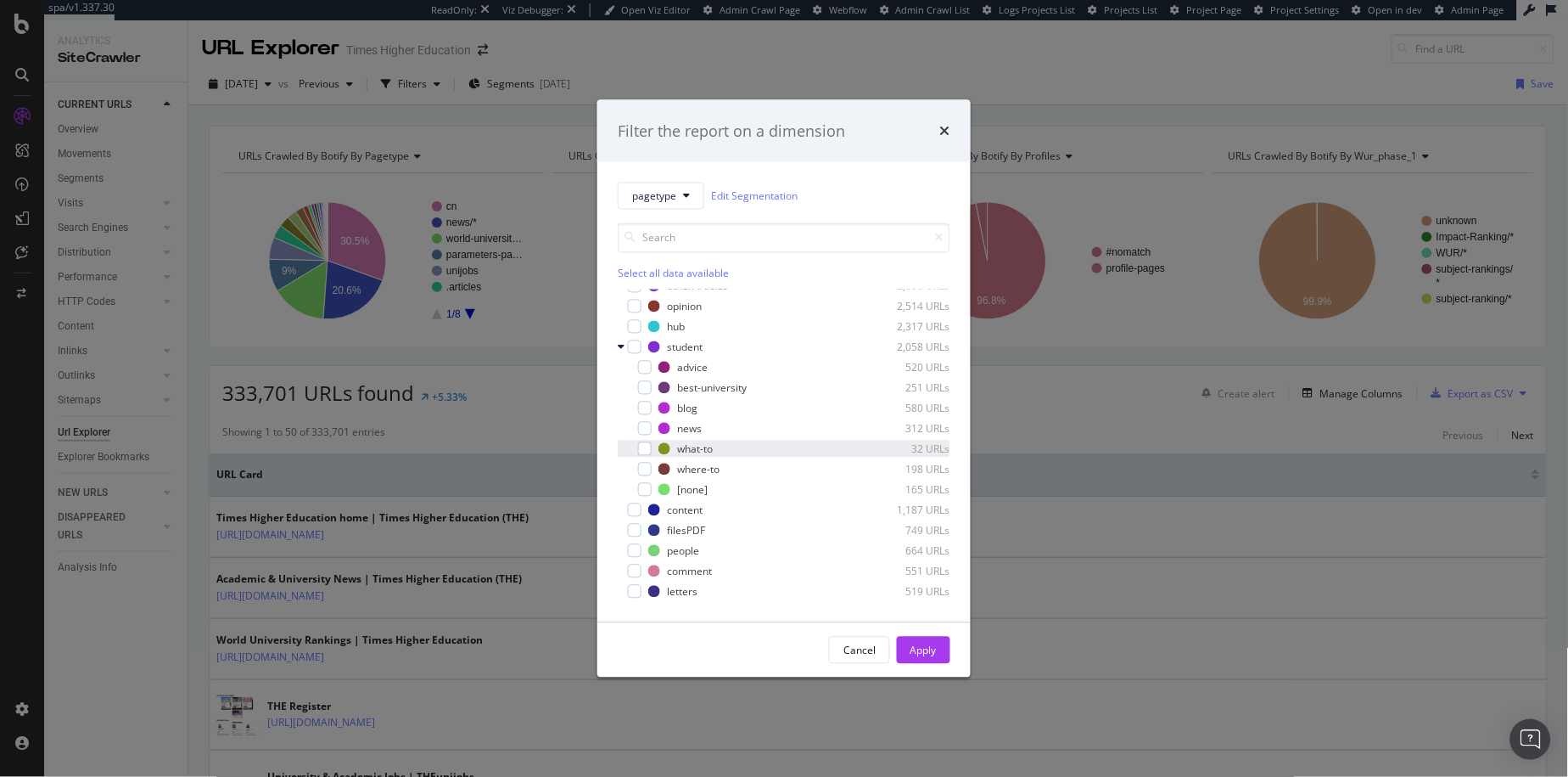
scroll to position [243, 0]
click at [640, 486] on div "modal" at bounding box center [645, 486] width 14 height 14
click at [928, 657] on div "Apply" at bounding box center [923, 650] width 26 height 14
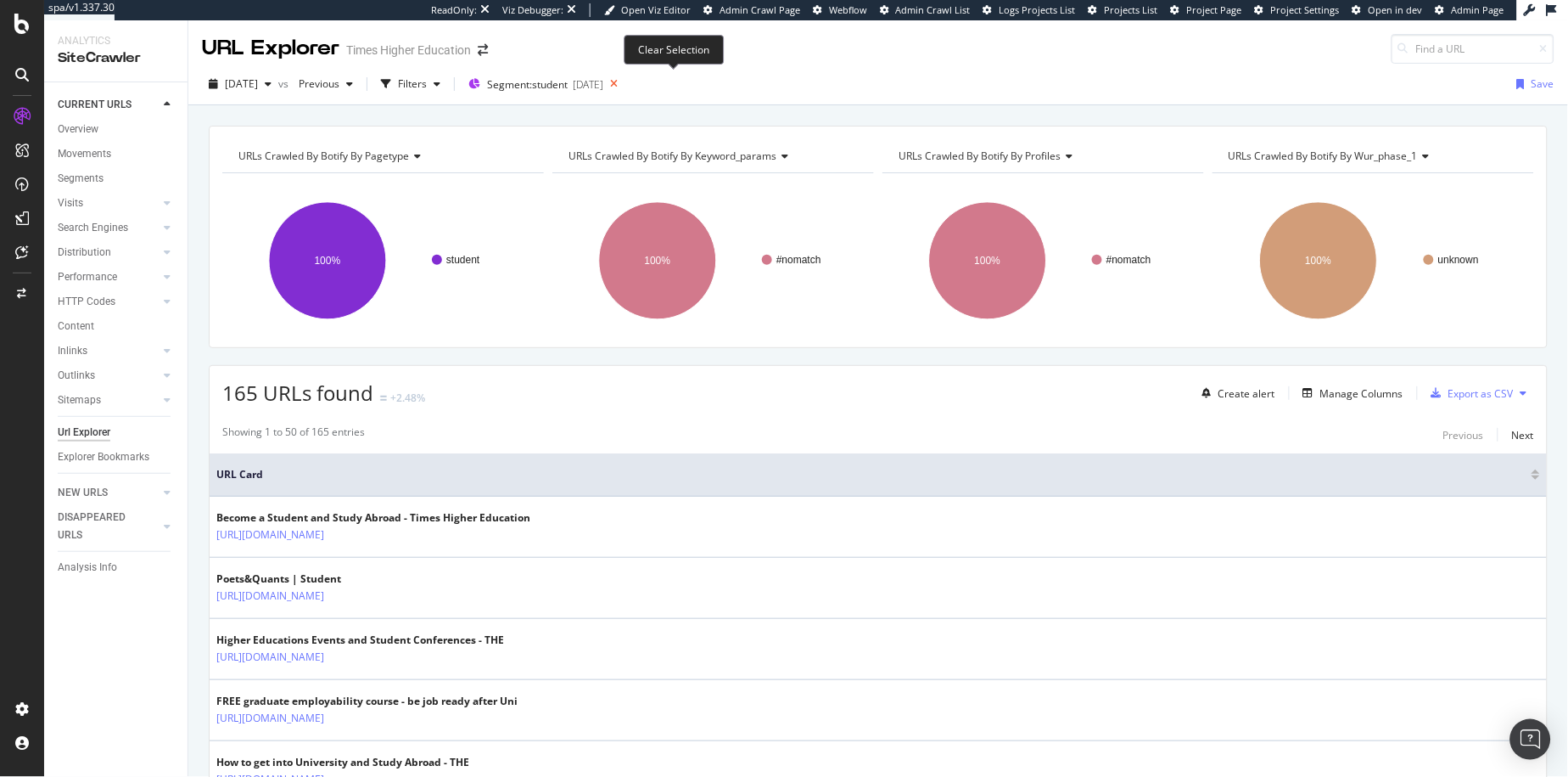
click at [624, 81] on icon at bounding box center [614, 83] width 21 height 24
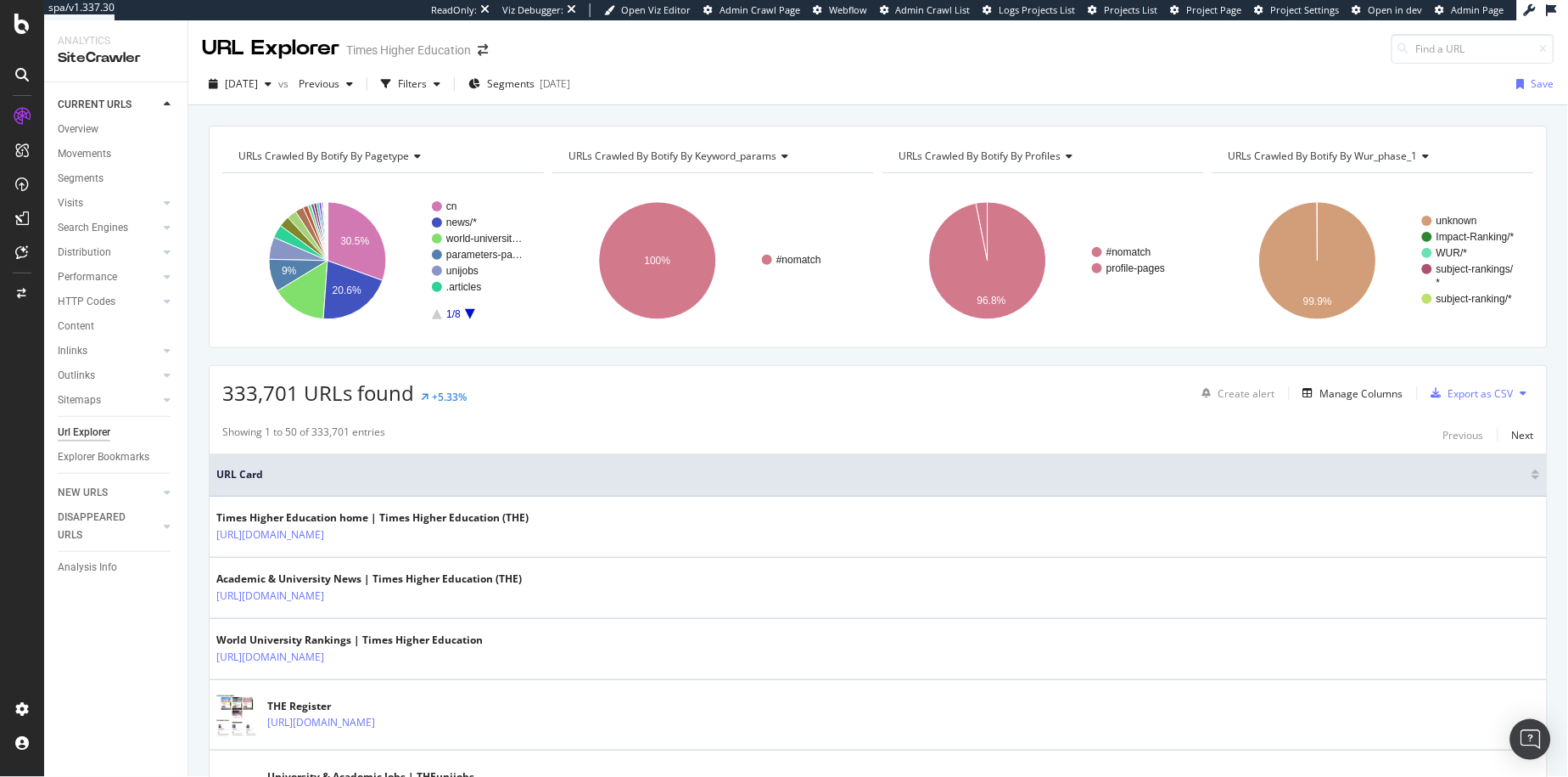
click at [677, 83] on div "2025 Sep. 12th vs Previous Filters Segments 2025-09-11 Save" at bounding box center [878, 88] width 1380 height 34
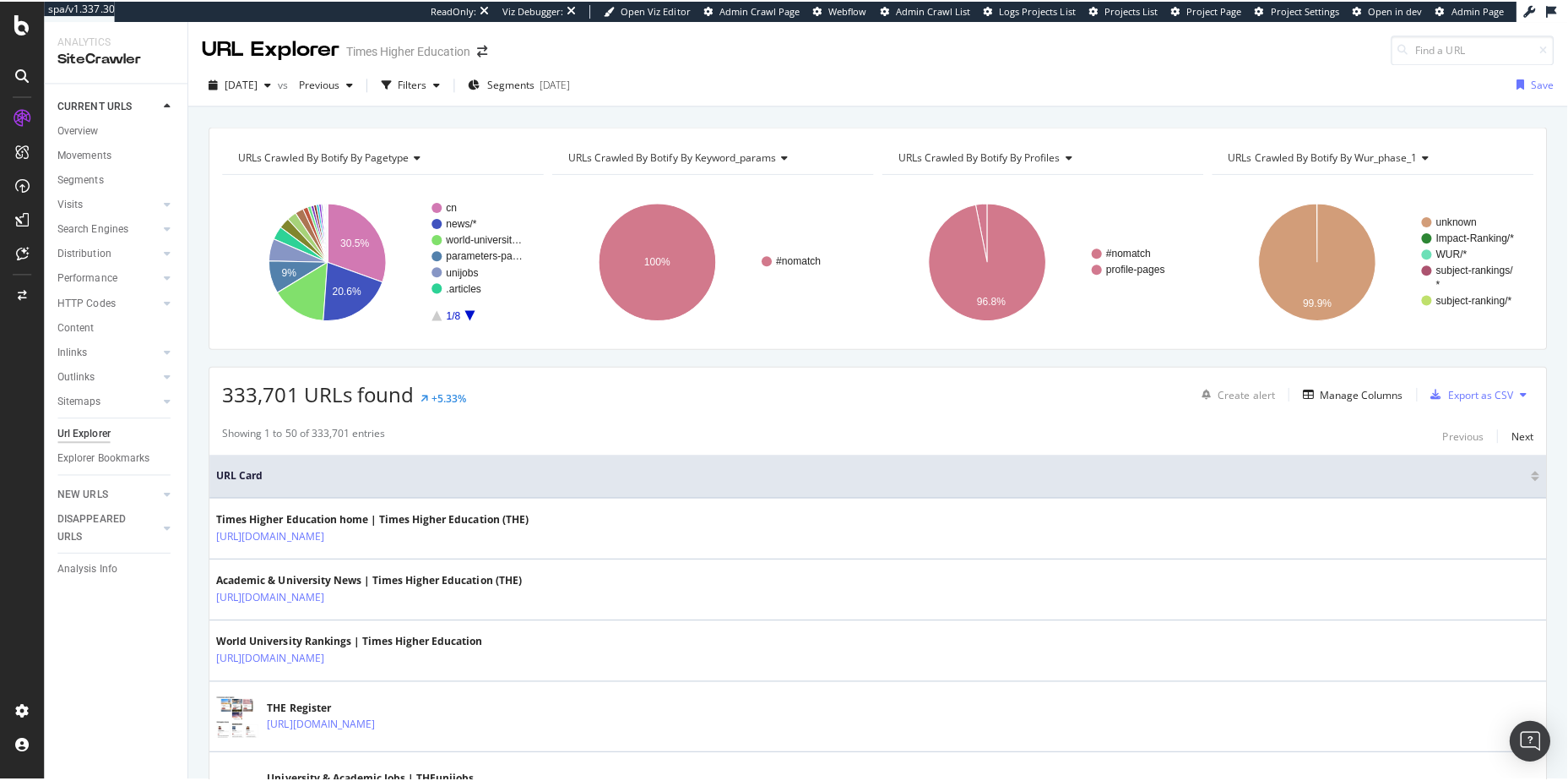
scroll to position [3, 0]
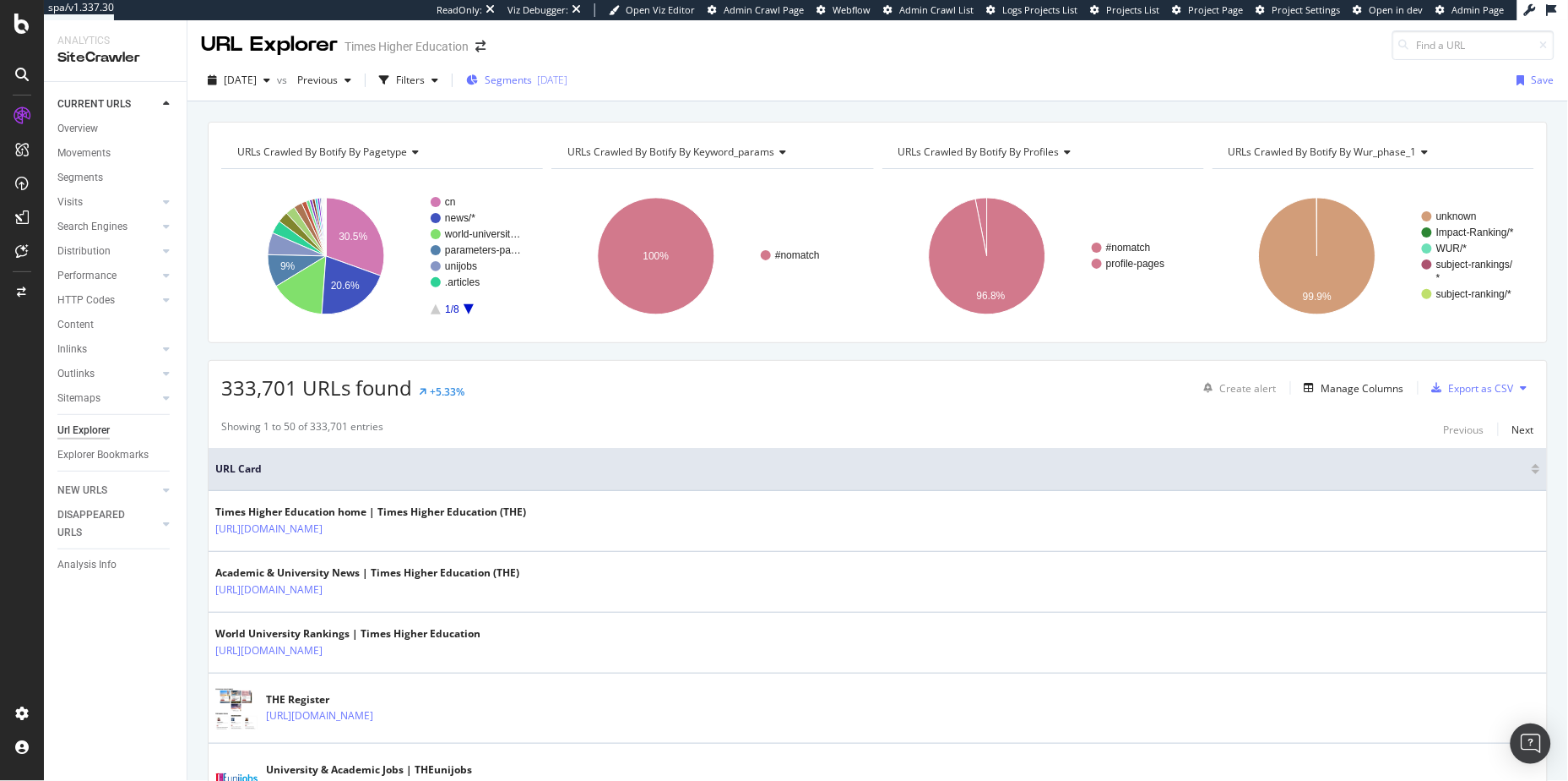
click at [557, 89] on div "Segments 2025-09-11" at bounding box center [517, 80] width 101 height 25
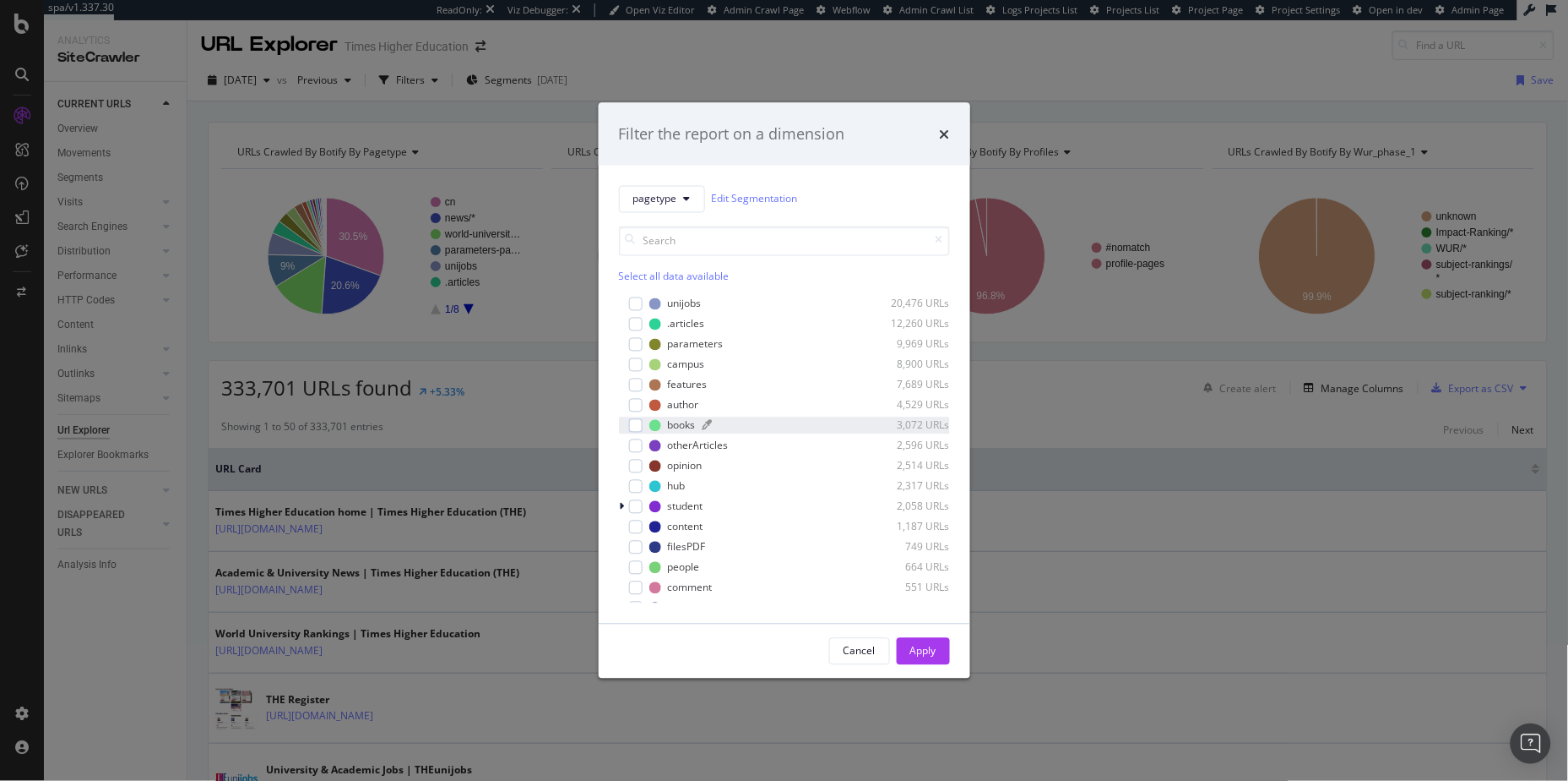
scroll to position [151, 0]
click at [620, 437] on icon "modal" at bounding box center [622, 437] width 5 height 10
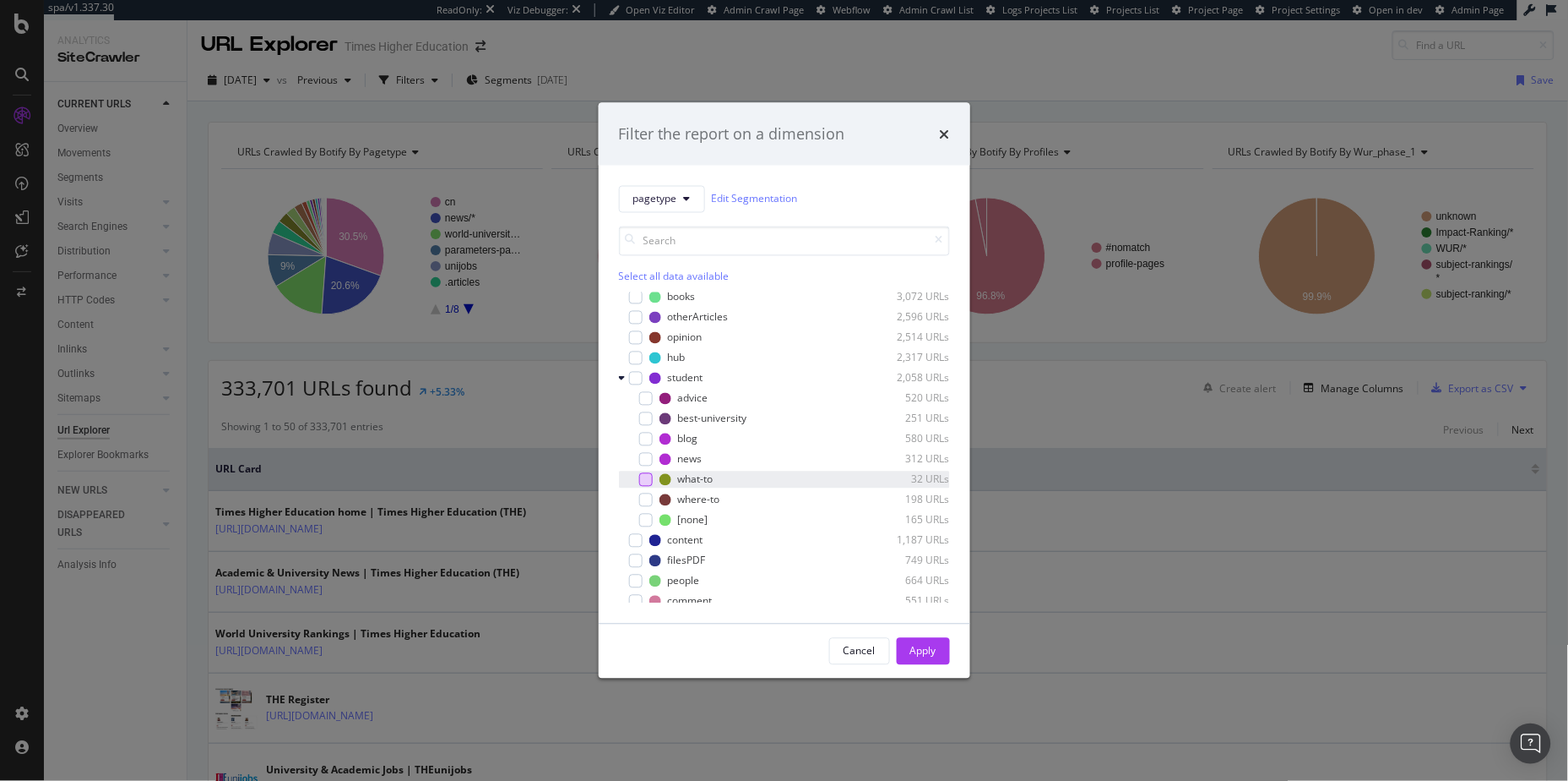
click at [647, 473] on div "modal" at bounding box center [647, 480] width 14 height 14
click at [652, 494] on div "modal" at bounding box center [647, 500] width 14 height 14
click at [923, 643] on div "Apply" at bounding box center [923, 650] width 26 height 25
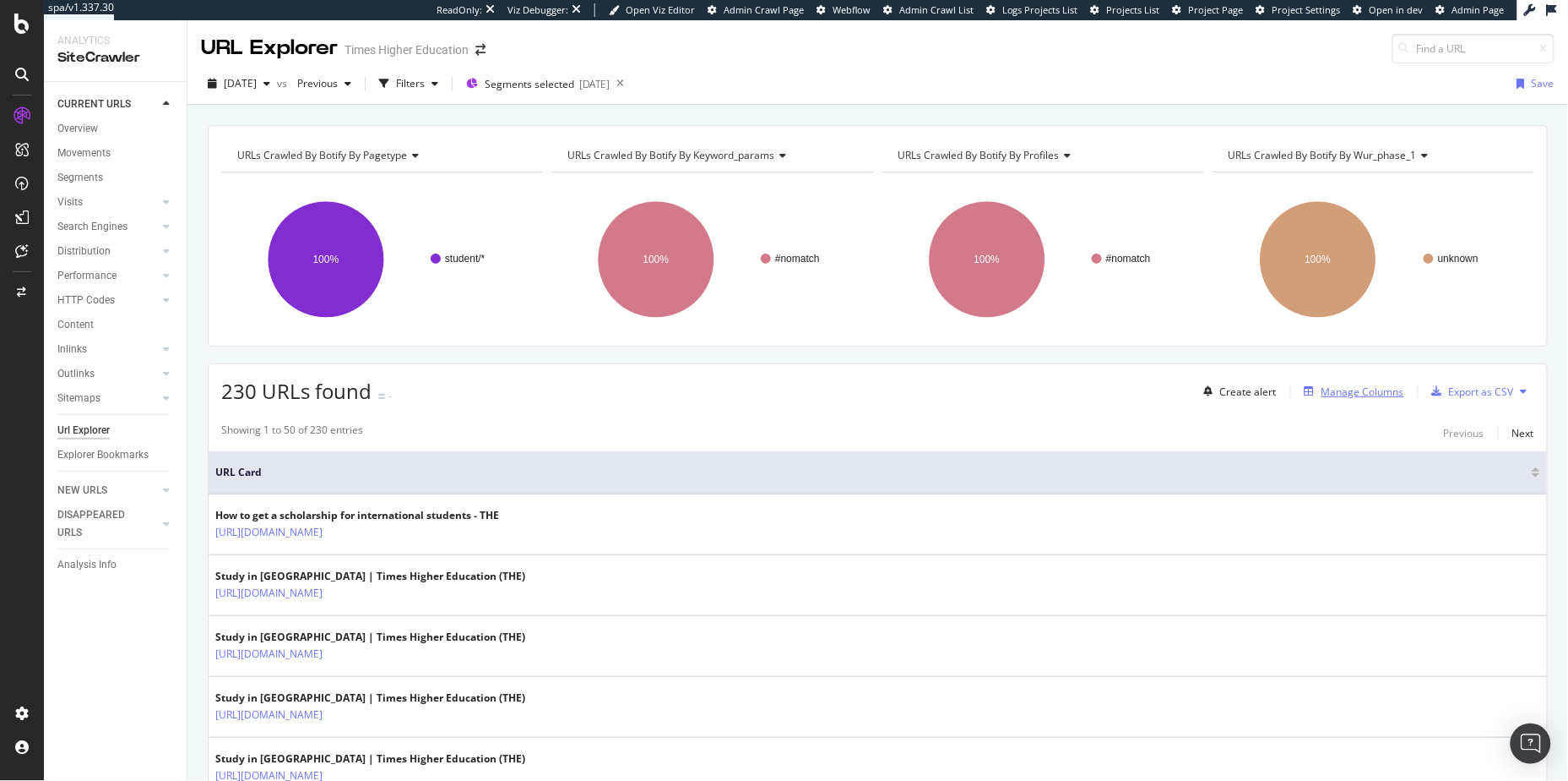
click at [1363, 388] on div "Manage Columns" at bounding box center [1363, 392] width 83 height 14
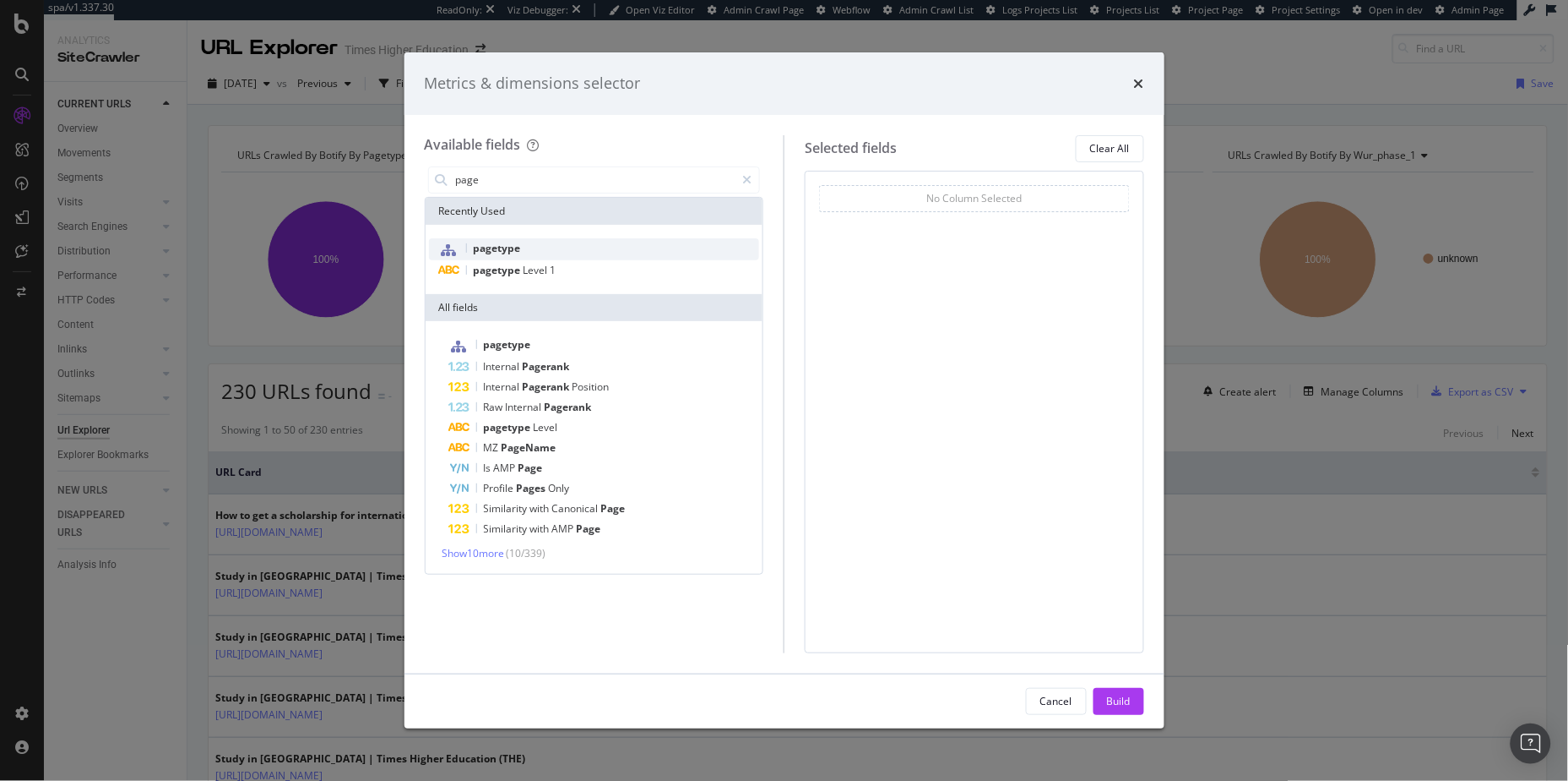
type input "page"
click at [573, 239] on div "pagetype" at bounding box center [594, 249] width 331 height 22
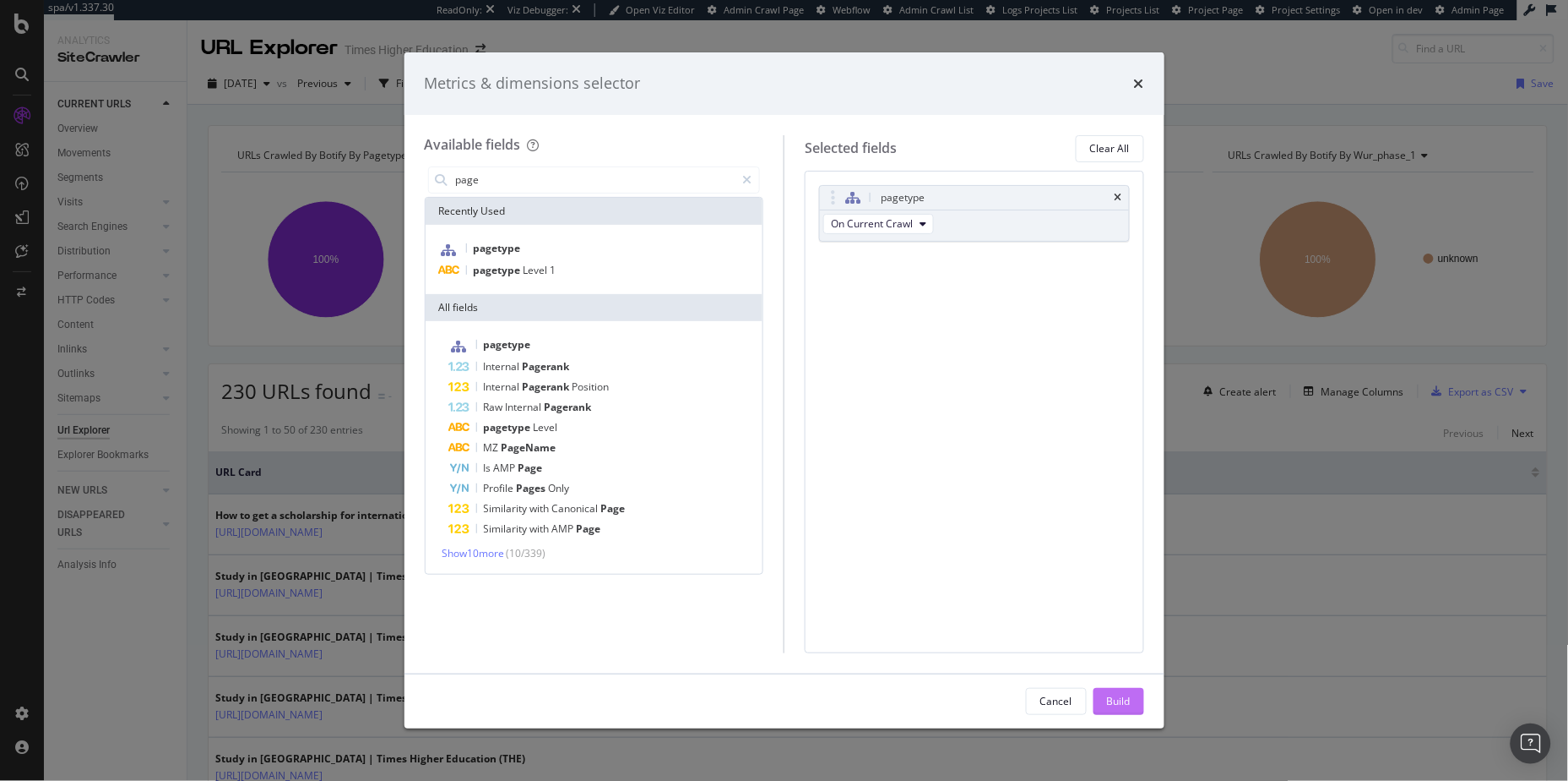
click at [1112, 696] on div "Build" at bounding box center [1118, 701] width 23 height 14
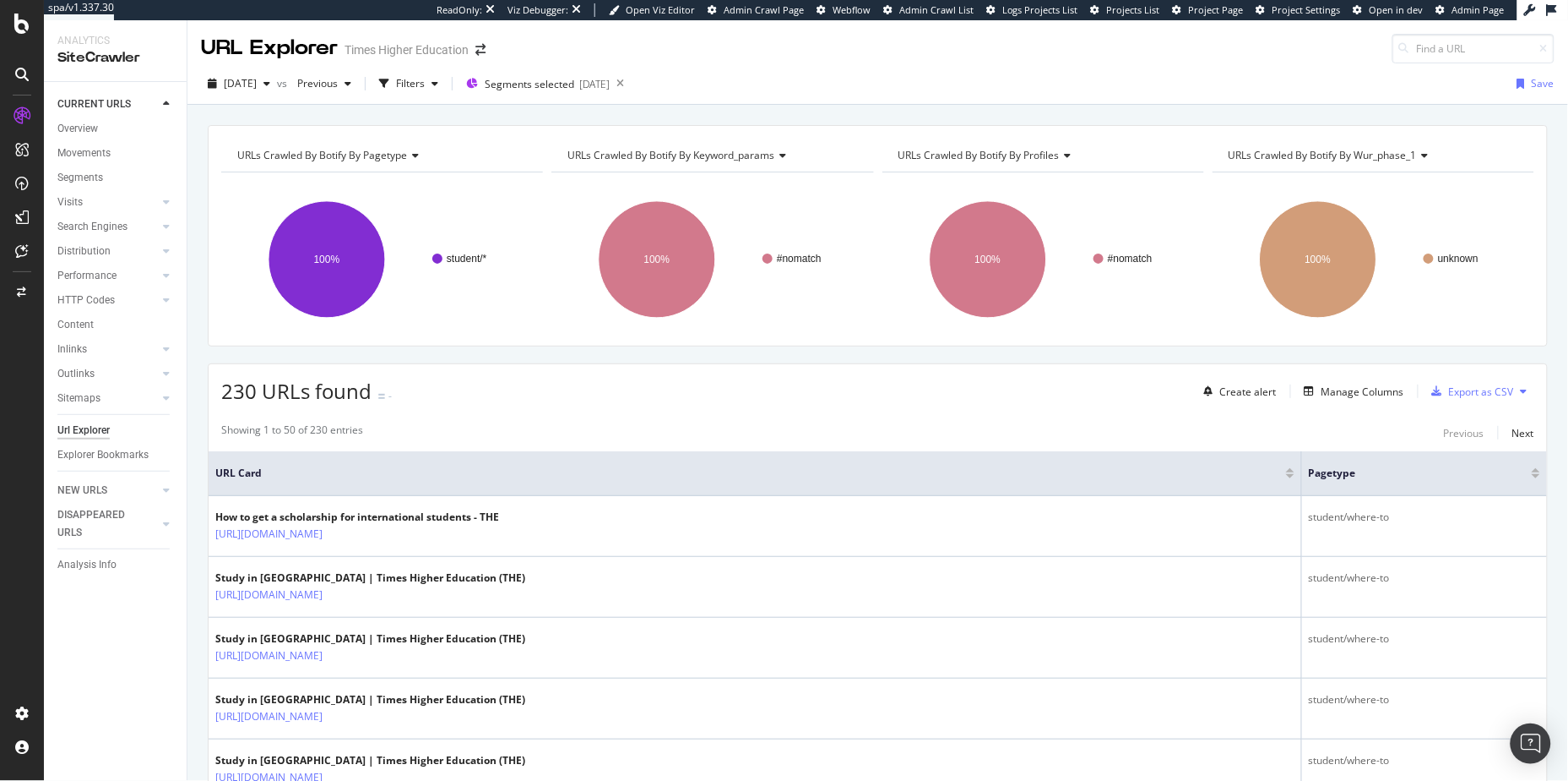
drag, startPoint x: 1283, startPoint y: 471, endPoint x: 866, endPoint y: 496, distance: 417.7
click at [866, 496] on th "URL Card" at bounding box center [755, 473] width 1094 height 44
click at [574, 88] on span "Segments selected" at bounding box center [529, 84] width 90 height 14
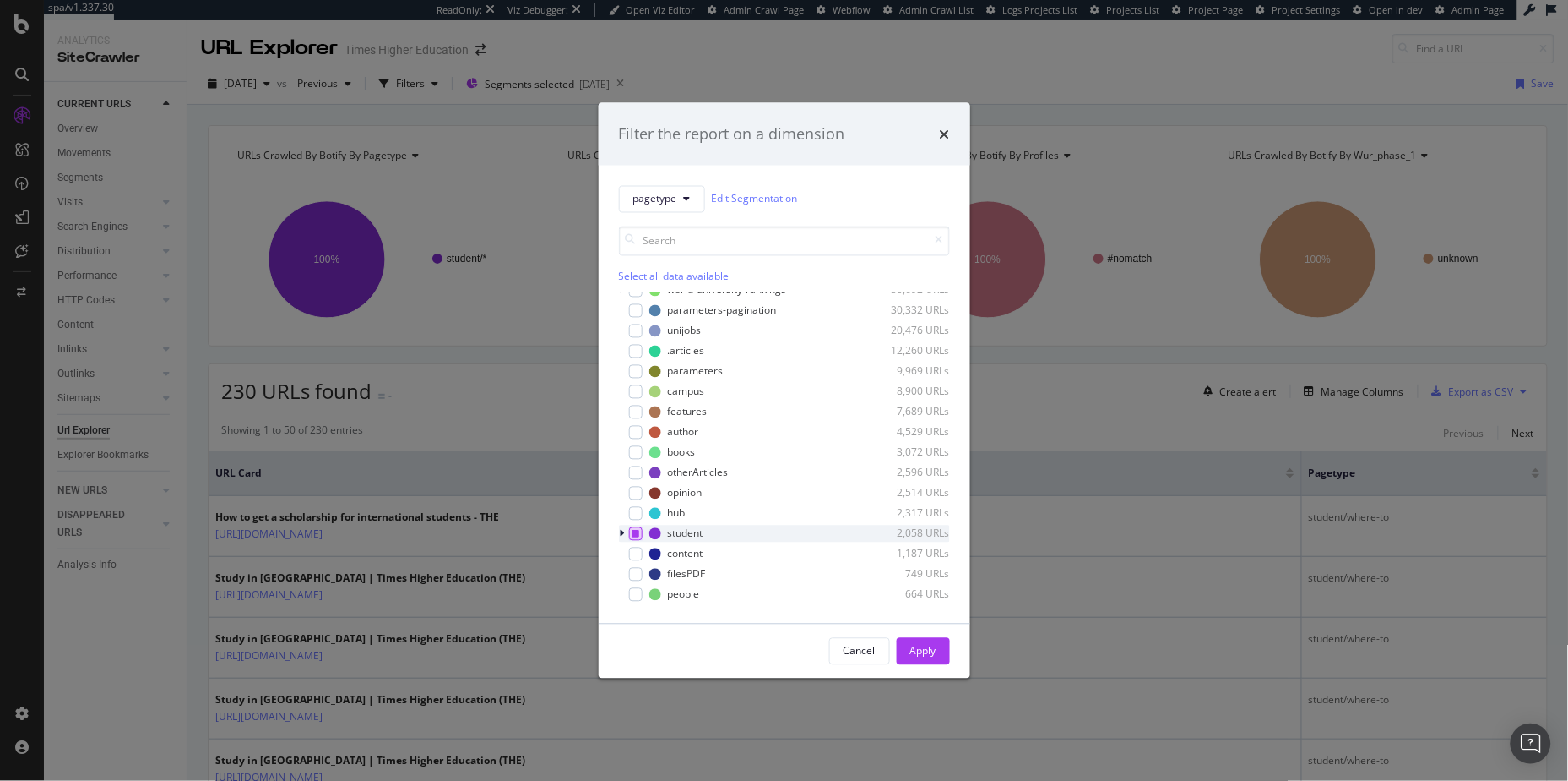
scroll to position [74, 0]
click at [622, 508] on icon "modal" at bounding box center [622, 513] width 5 height 10
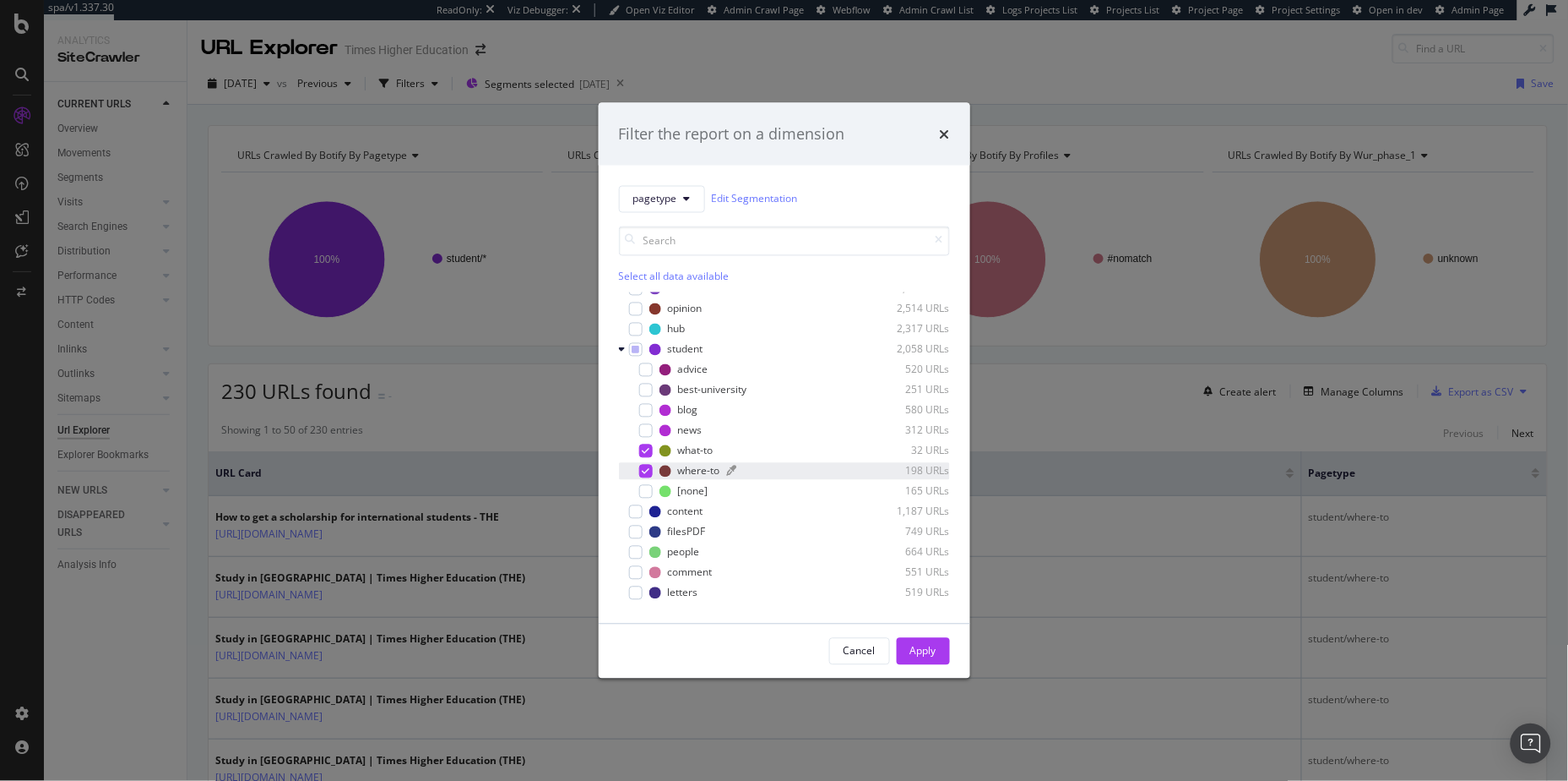
scroll to position [248, 0]
click at [649, 460] on div "modal" at bounding box center [647, 461] width 14 height 14
click at [907, 644] on button "Apply" at bounding box center [923, 650] width 53 height 27
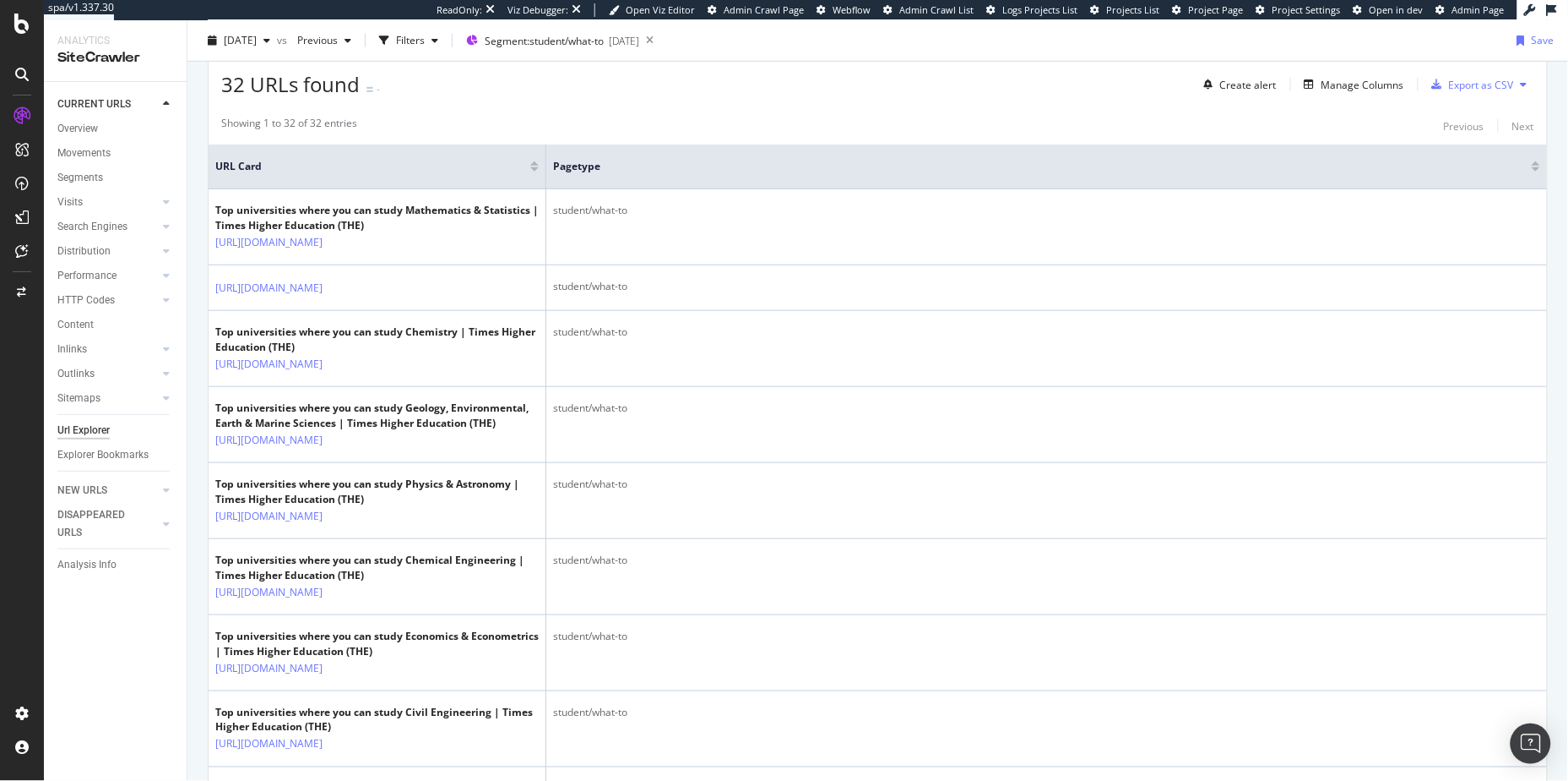
scroll to position [307, 0]
click at [91, 260] on div "CustomReports" at bounding box center [104, 257] width 83 height 17
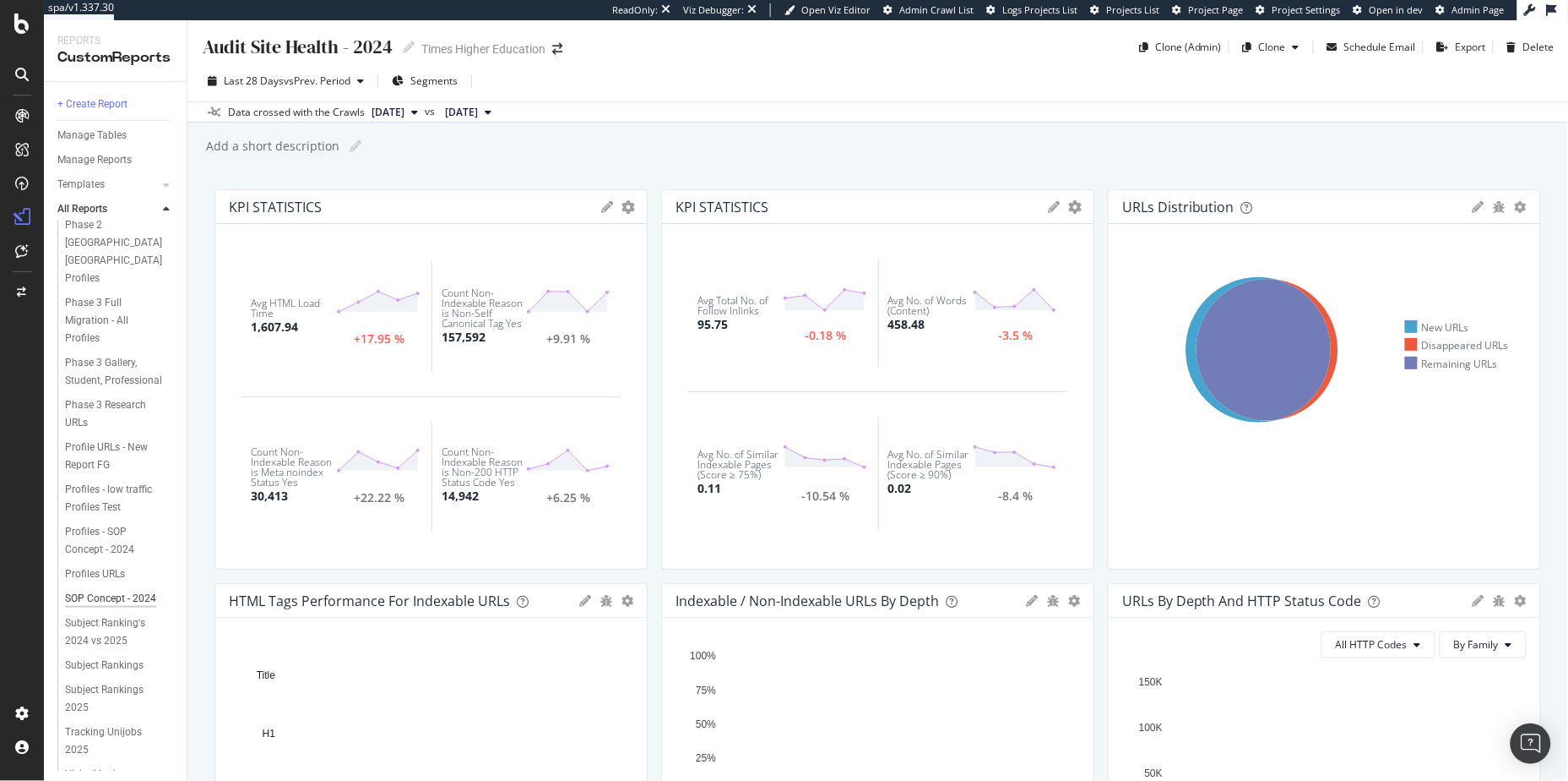
scroll to position [465, 0]
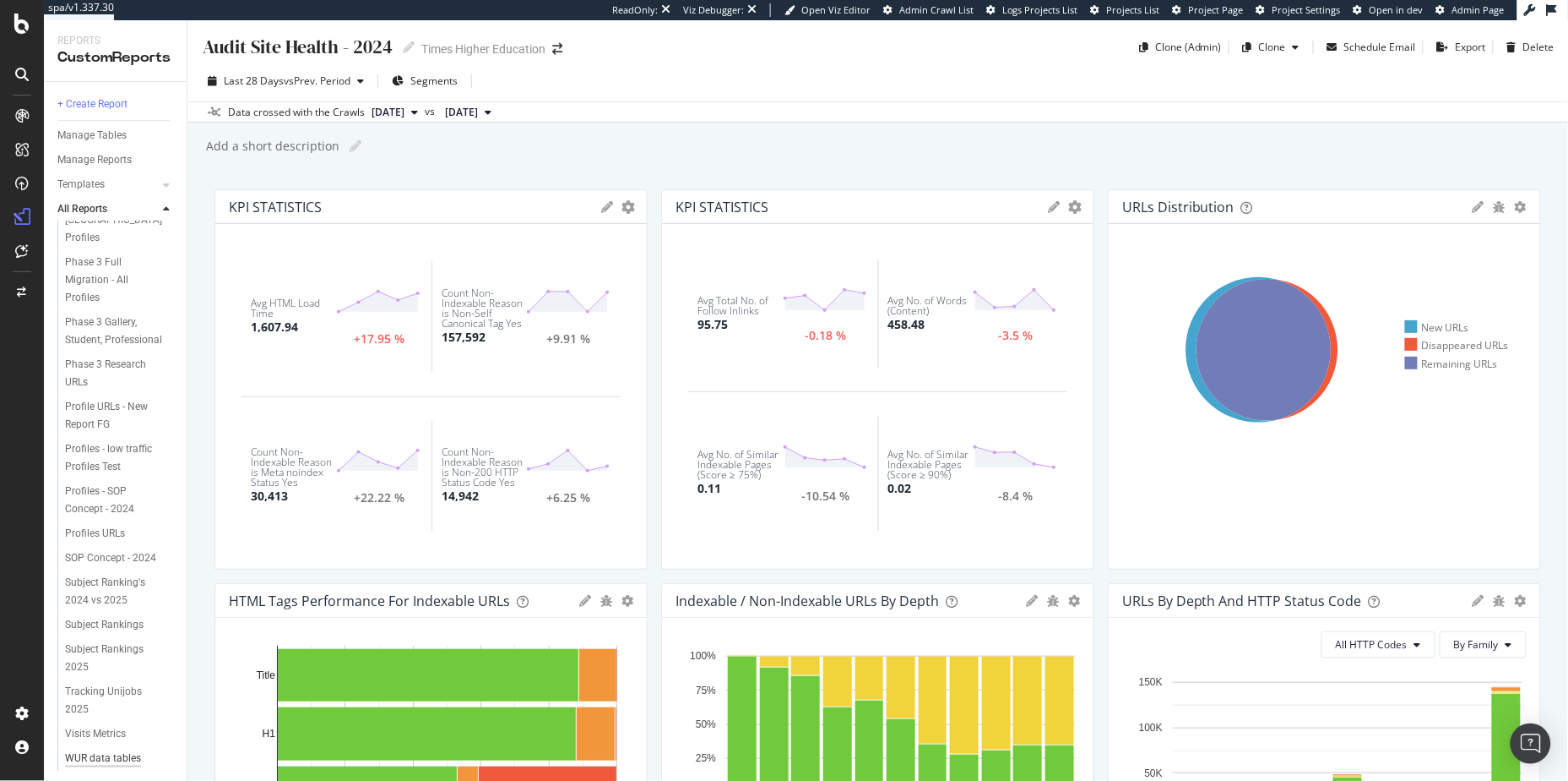
click at [104, 750] on div "WUR data tables dashboard" at bounding box center [114, 767] width 97 height 36
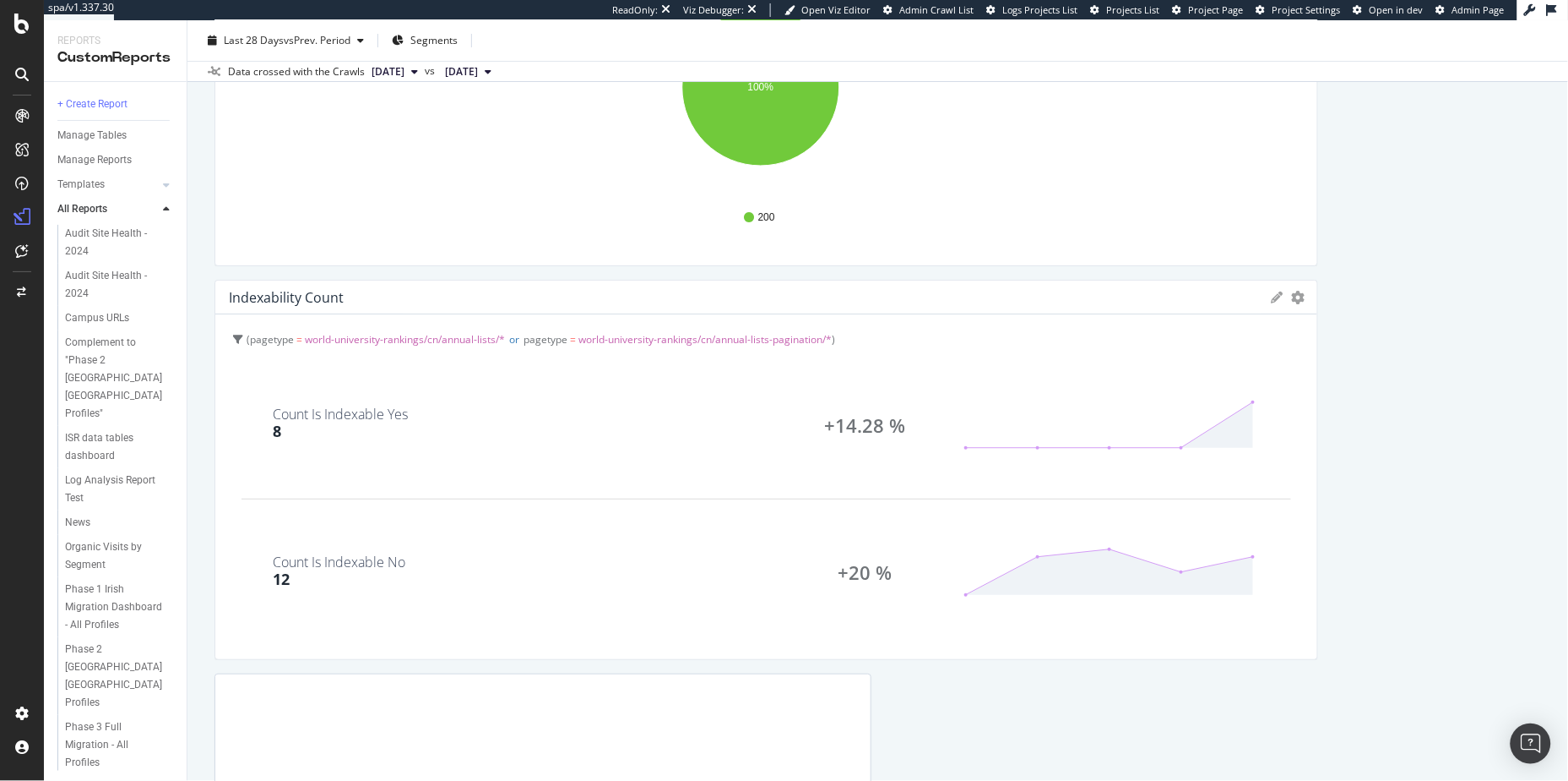
scroll to position [4285, 0]
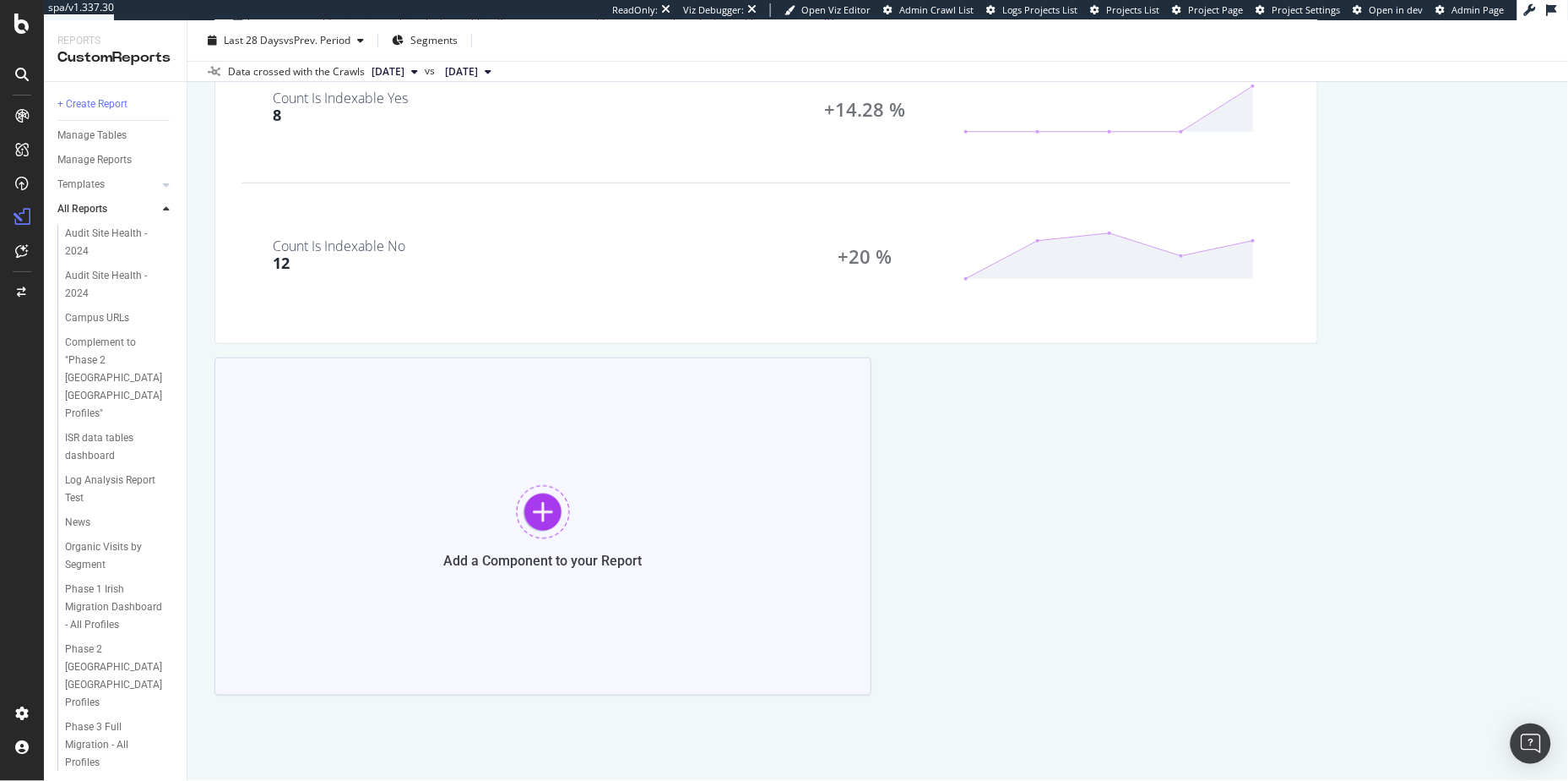
click at [527, 541] on div "Add a Component to your Report" at bounding box center [543, 527] width 657 height 338
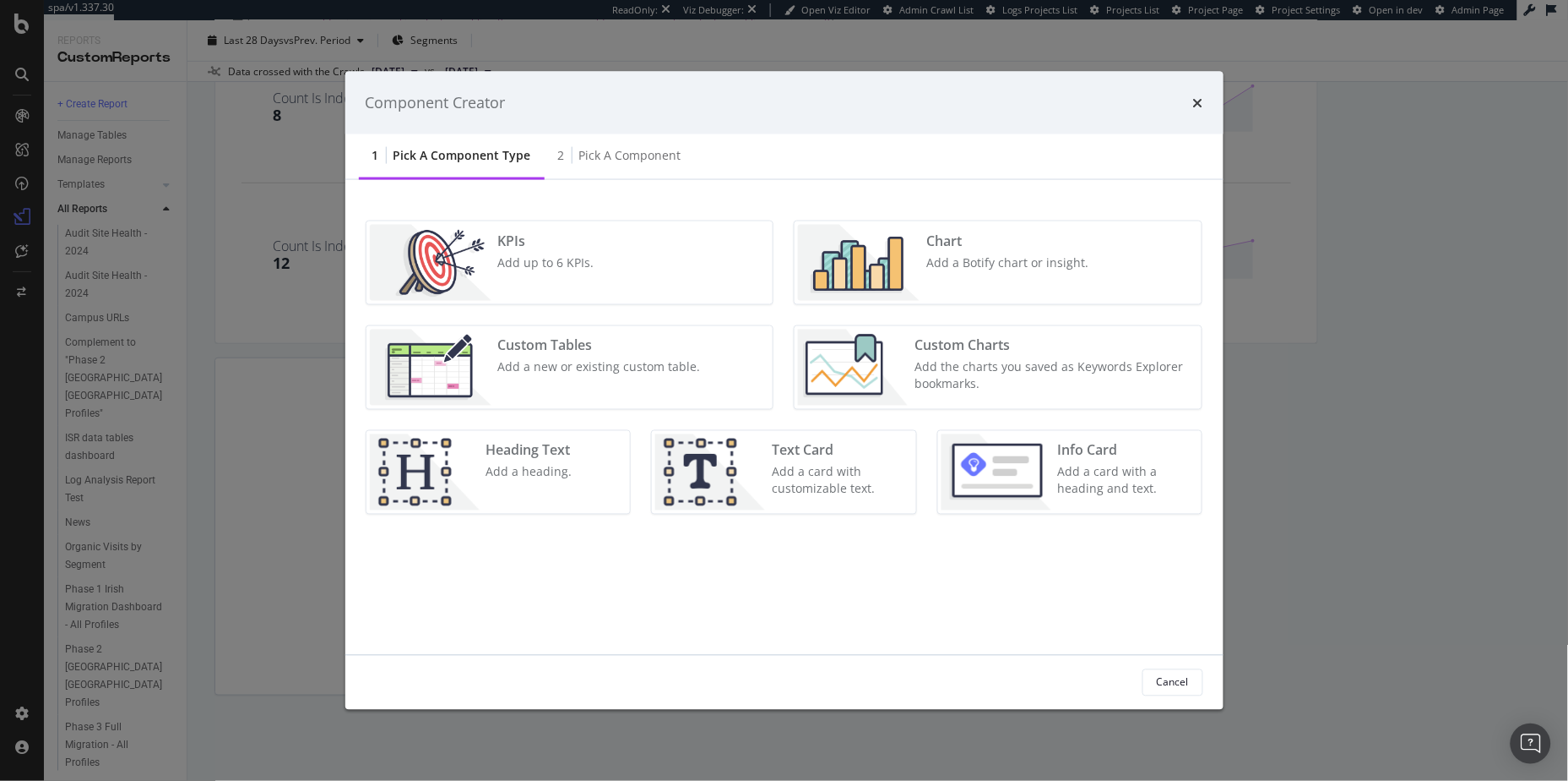
click at [1049, 253] on div "Add a Botify chart or insight." at bounding box center [1008, 261] width 162 height 17
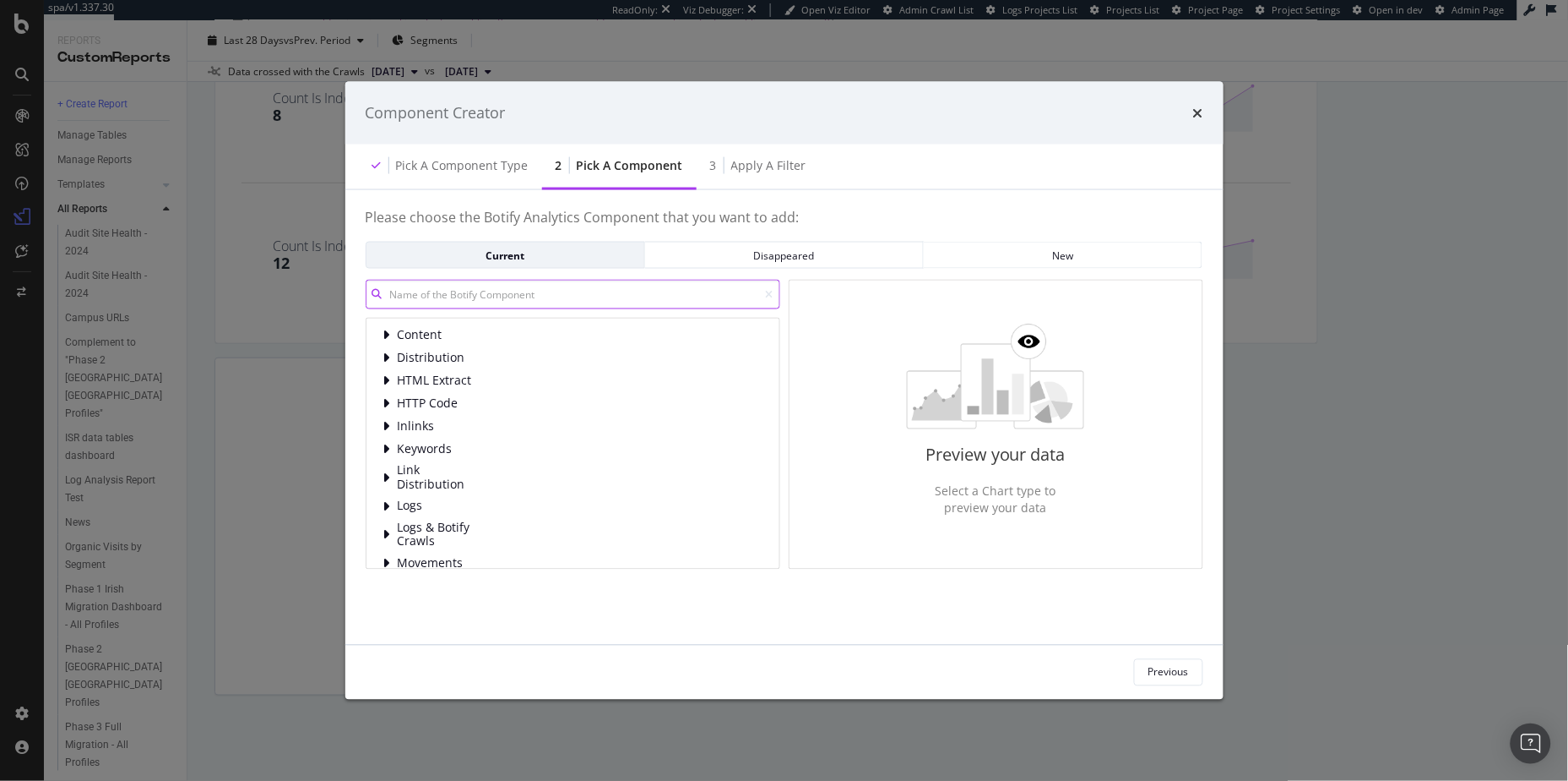
click at [432, 290] on input "modal" at bounding box center [573, 294] width 415 height 30
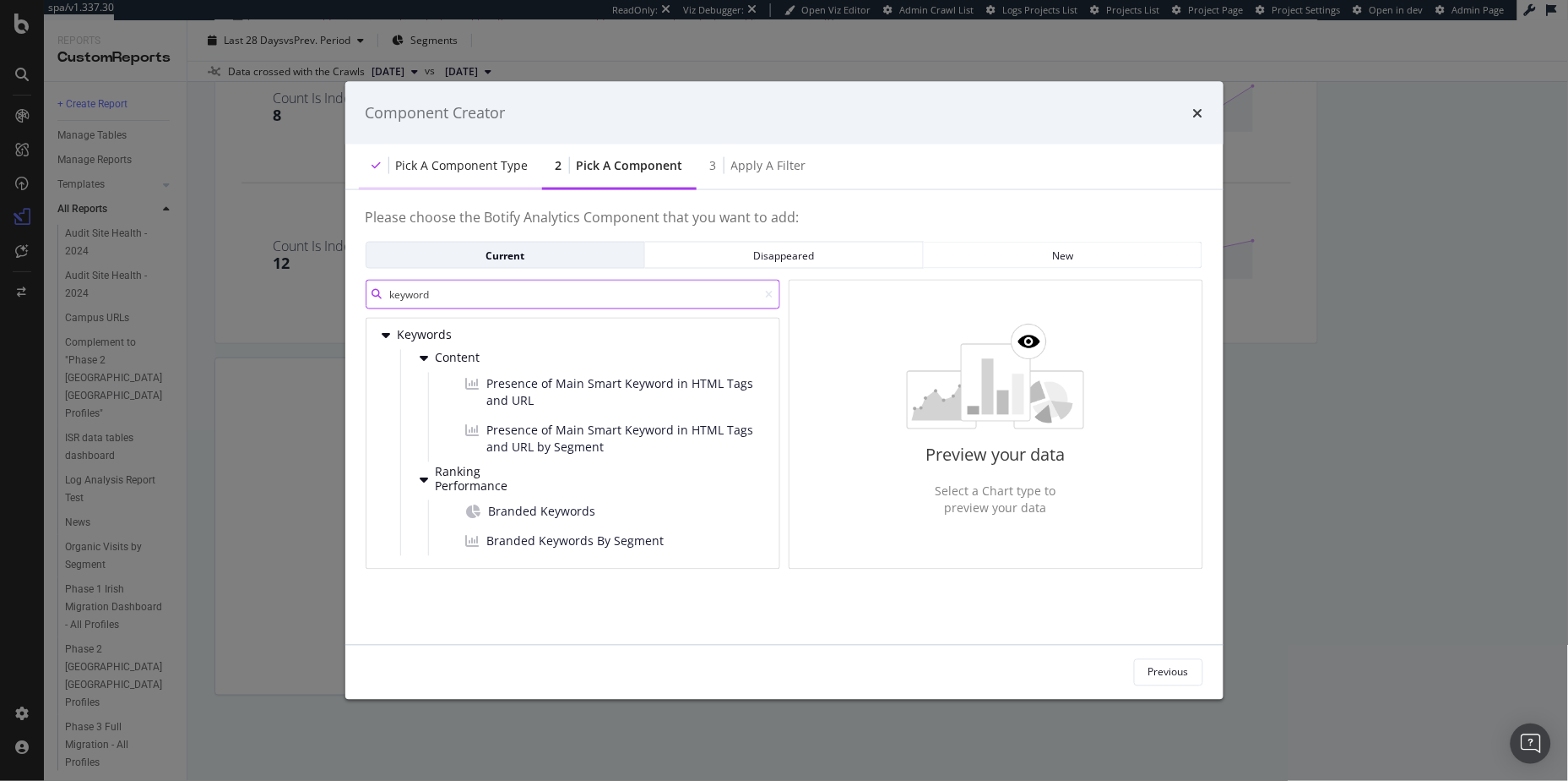
type input "keyword"
click at [447, 158] on div "Pick a Component type" at bounding box center [462, 165] width 132 height 17
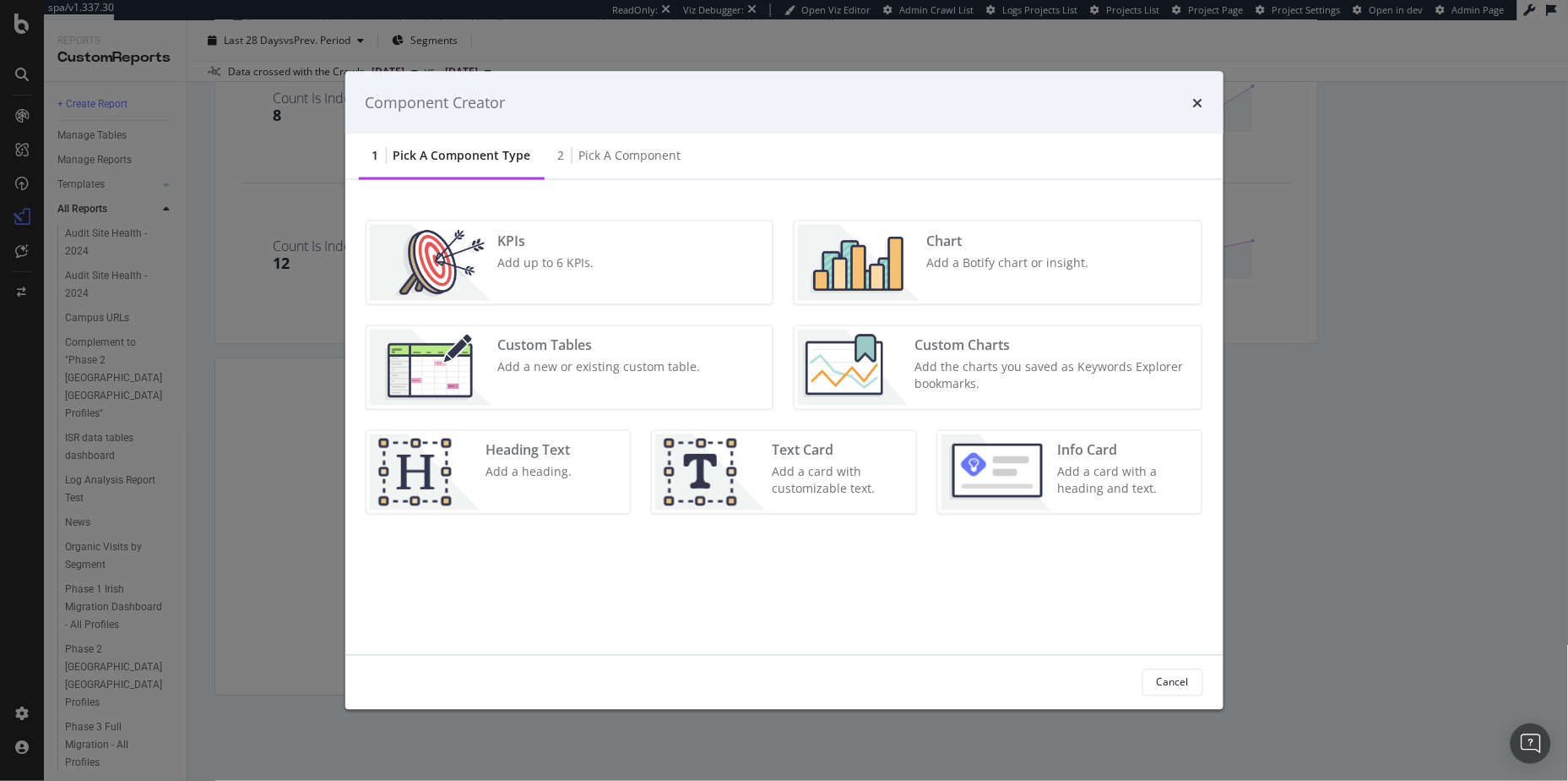
click at [581, 367] on div "Add a new or existing custom table." at bounding box center [600, 366] width 203 height 17
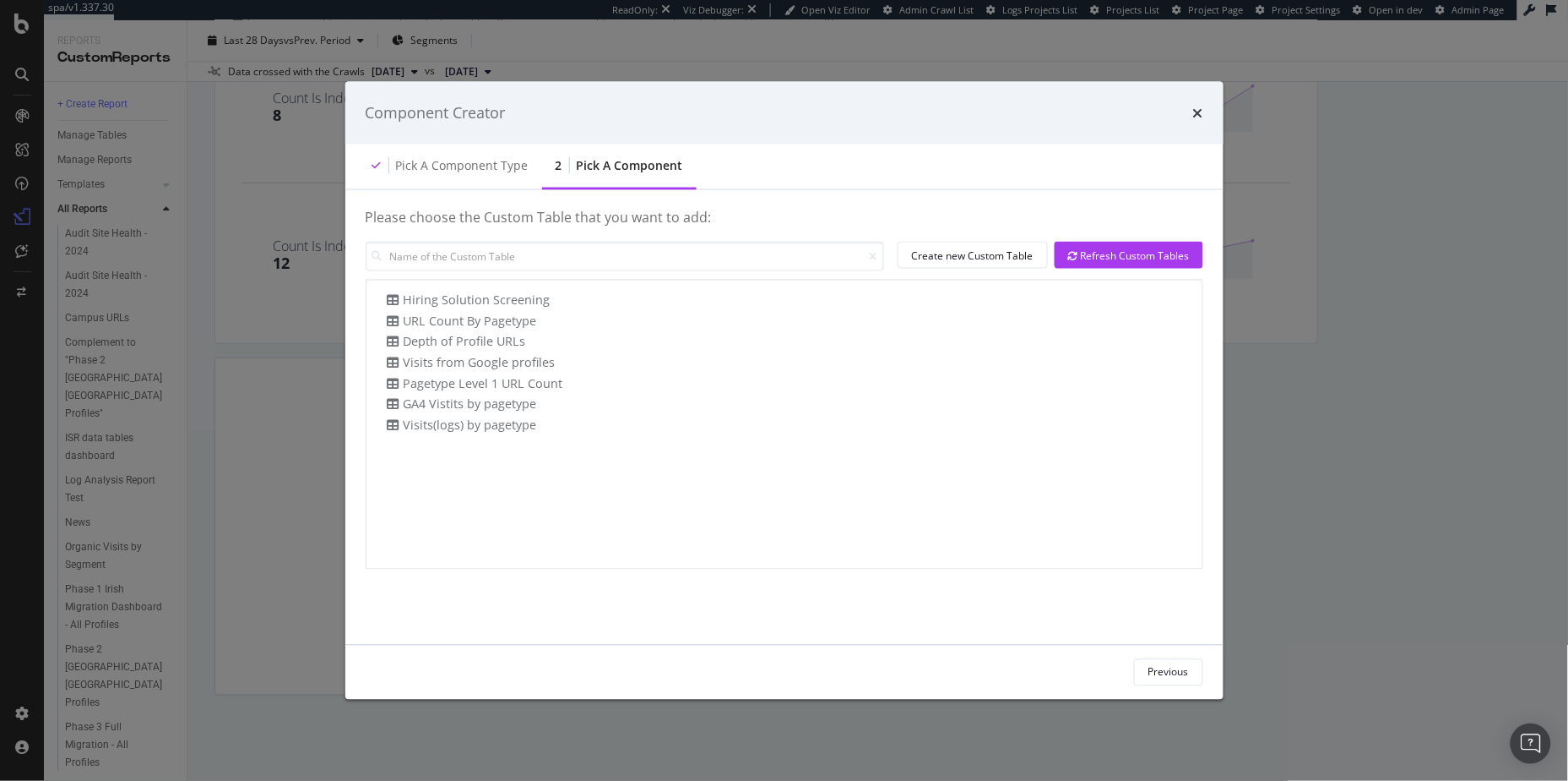
click at [554, 241] on h4 "Please choose the Custom Table that you want to add:" at bounding box center [784, 226] width 838 height 32
click at [557, 257] on input "modal" at bounding box center [625, 257] width 519 height 30
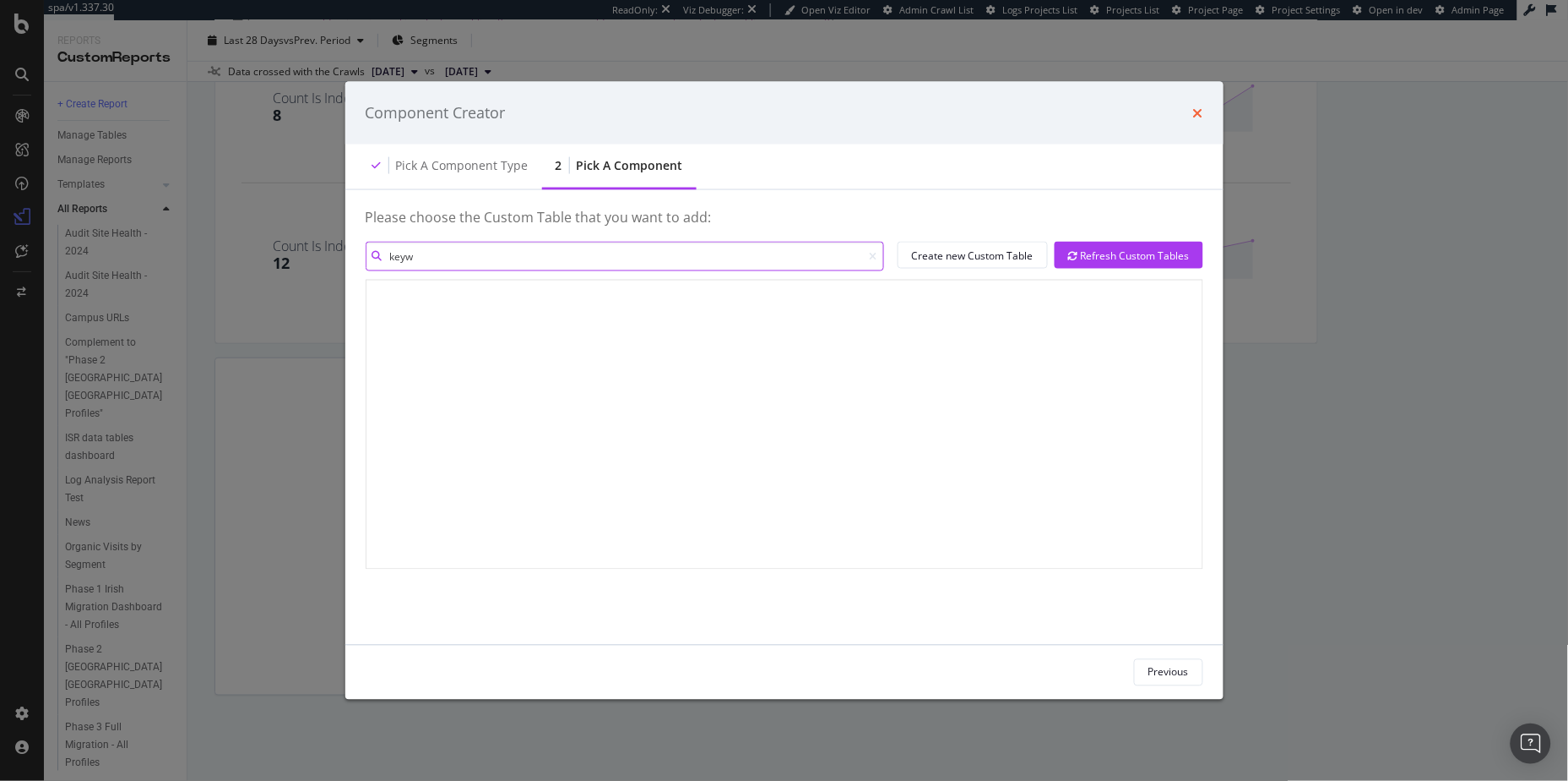
type input "keyw"
click at [1203, 106] on icon "times" at bounding box center [1198, 112] width 10 height 14
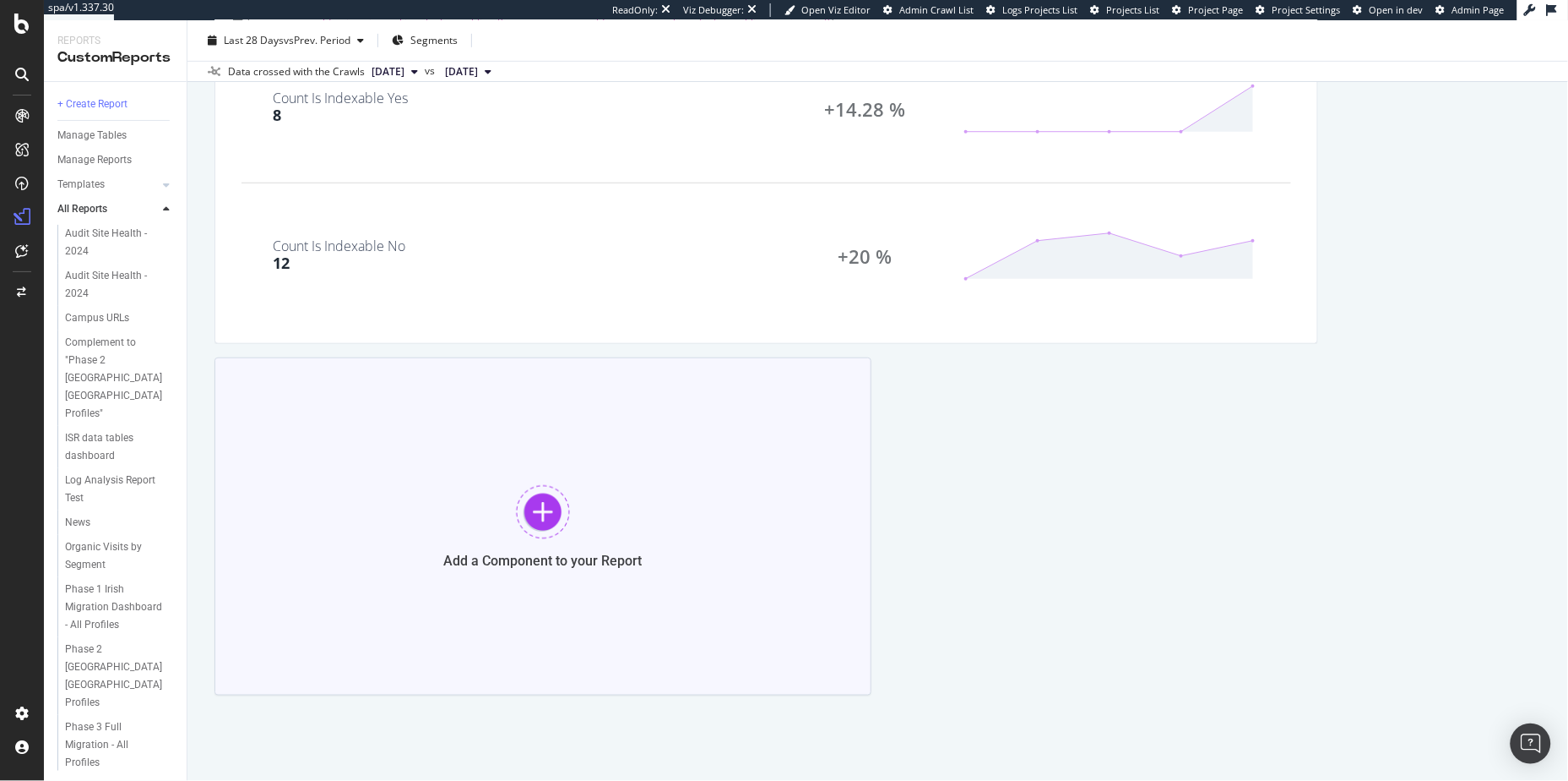
click at [660, 550] on div "Add a Component to your Report" at bounding box center [543, 527] width 657 height 338
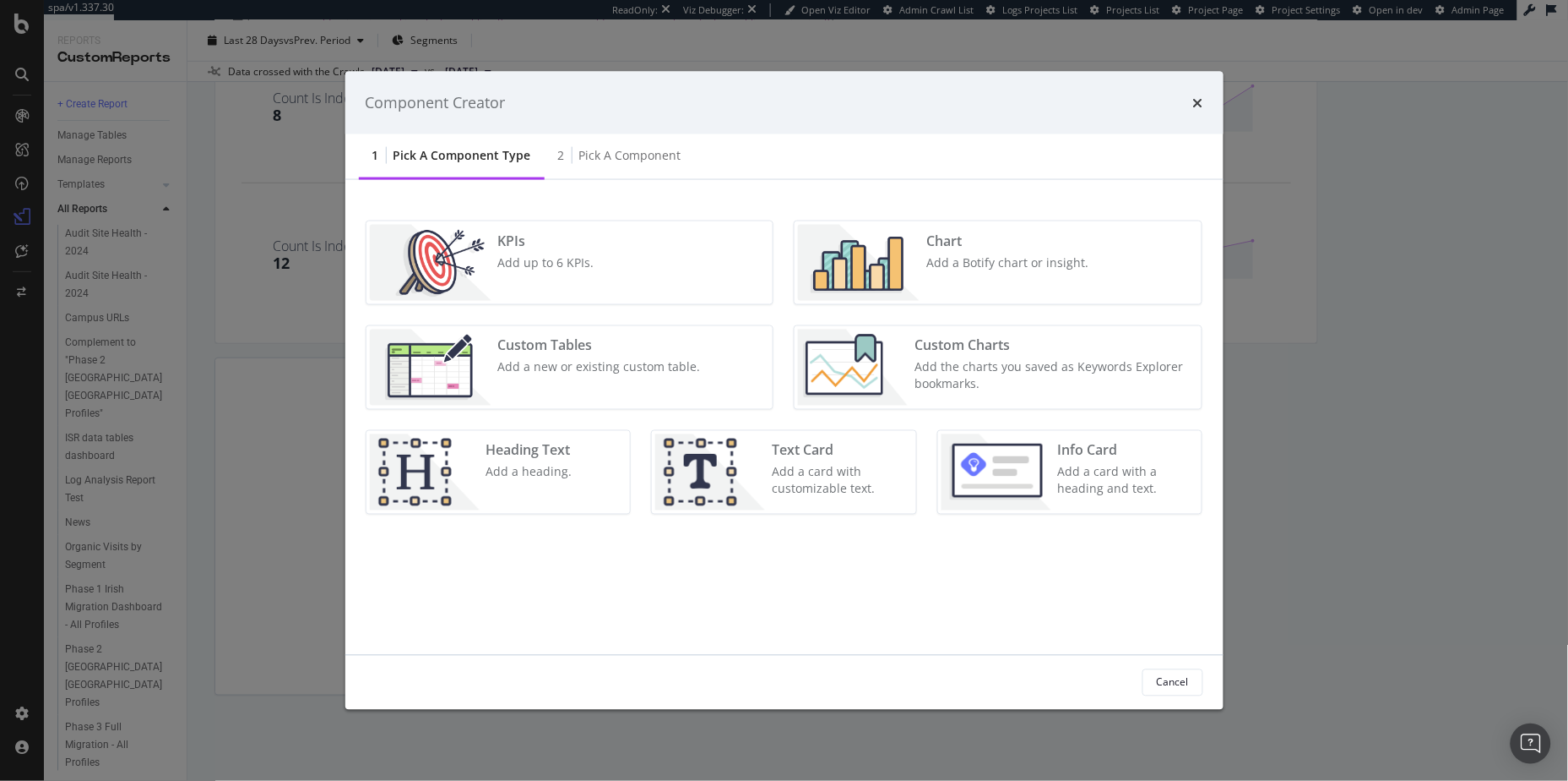
click at [616, 374] on div "Add a new or existing custom table." at bounding box center [600, 366] width 203 height 17
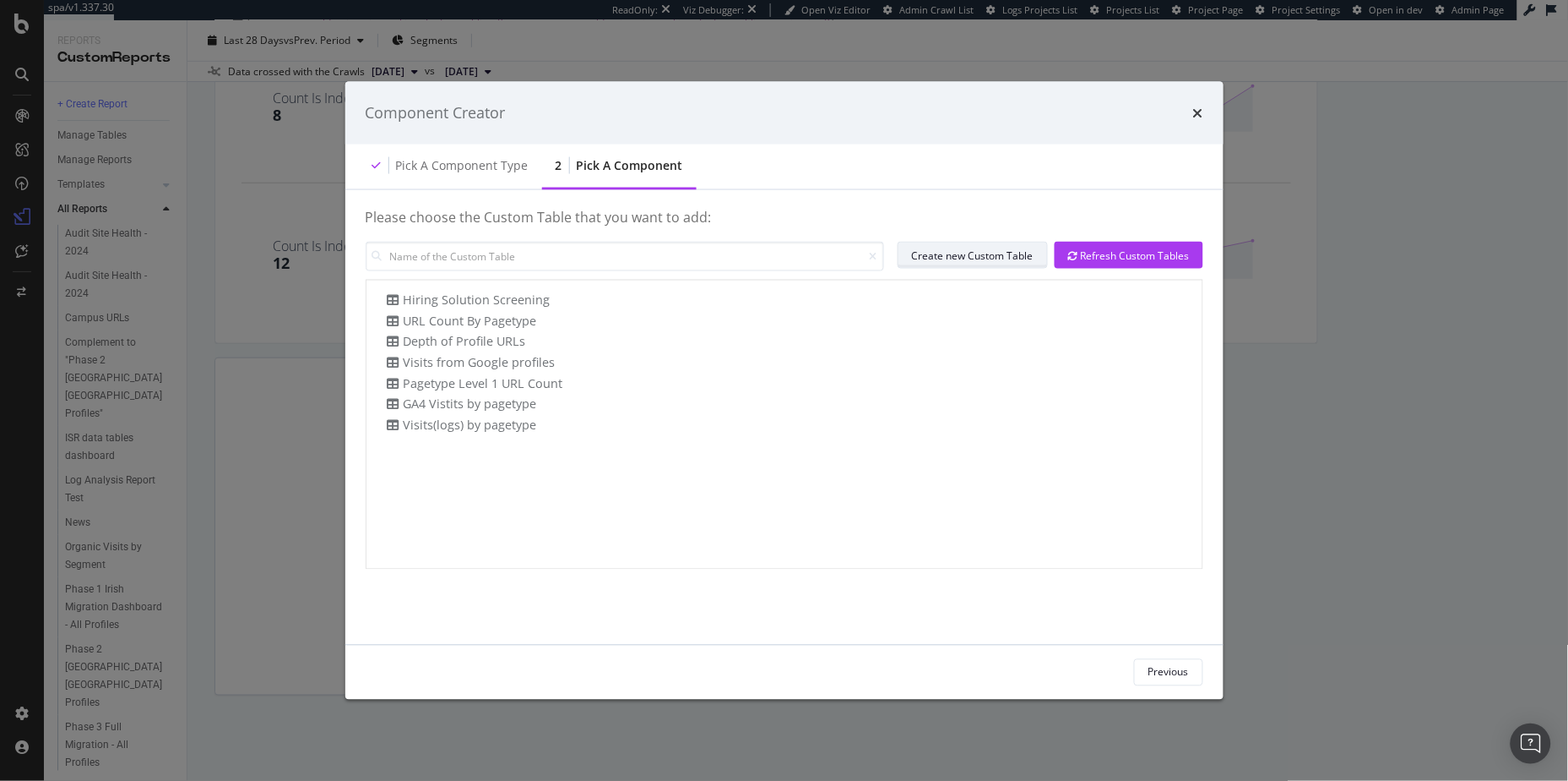
click at [1035, 257] on button "Create new Custom Table" at bounding box center [973, 255] width 151 height 27
click at [1197, 115] on icon "times" at bounding box center [1198, 112] width 10 height 14
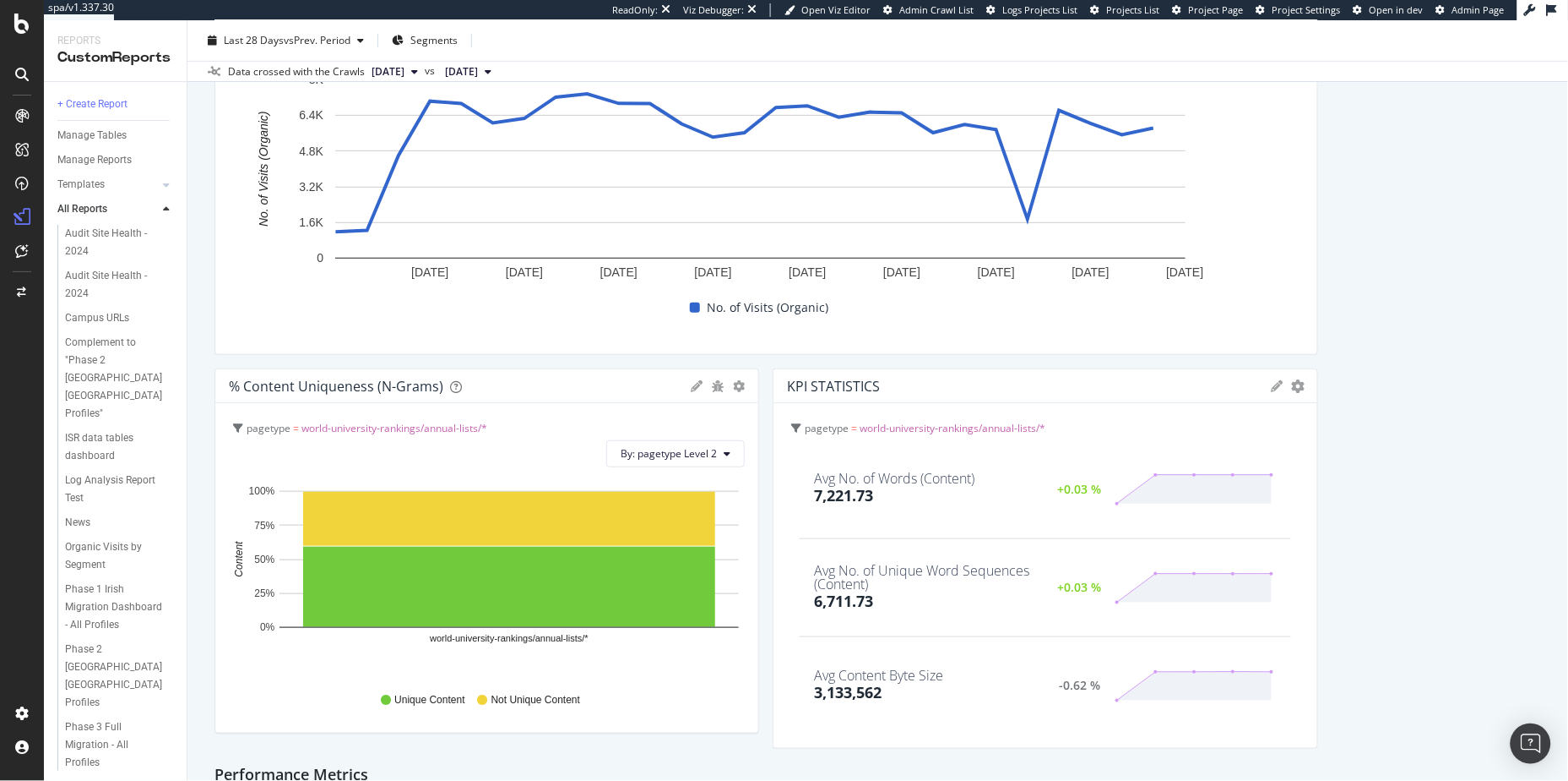
scroll to position [1792, 0]
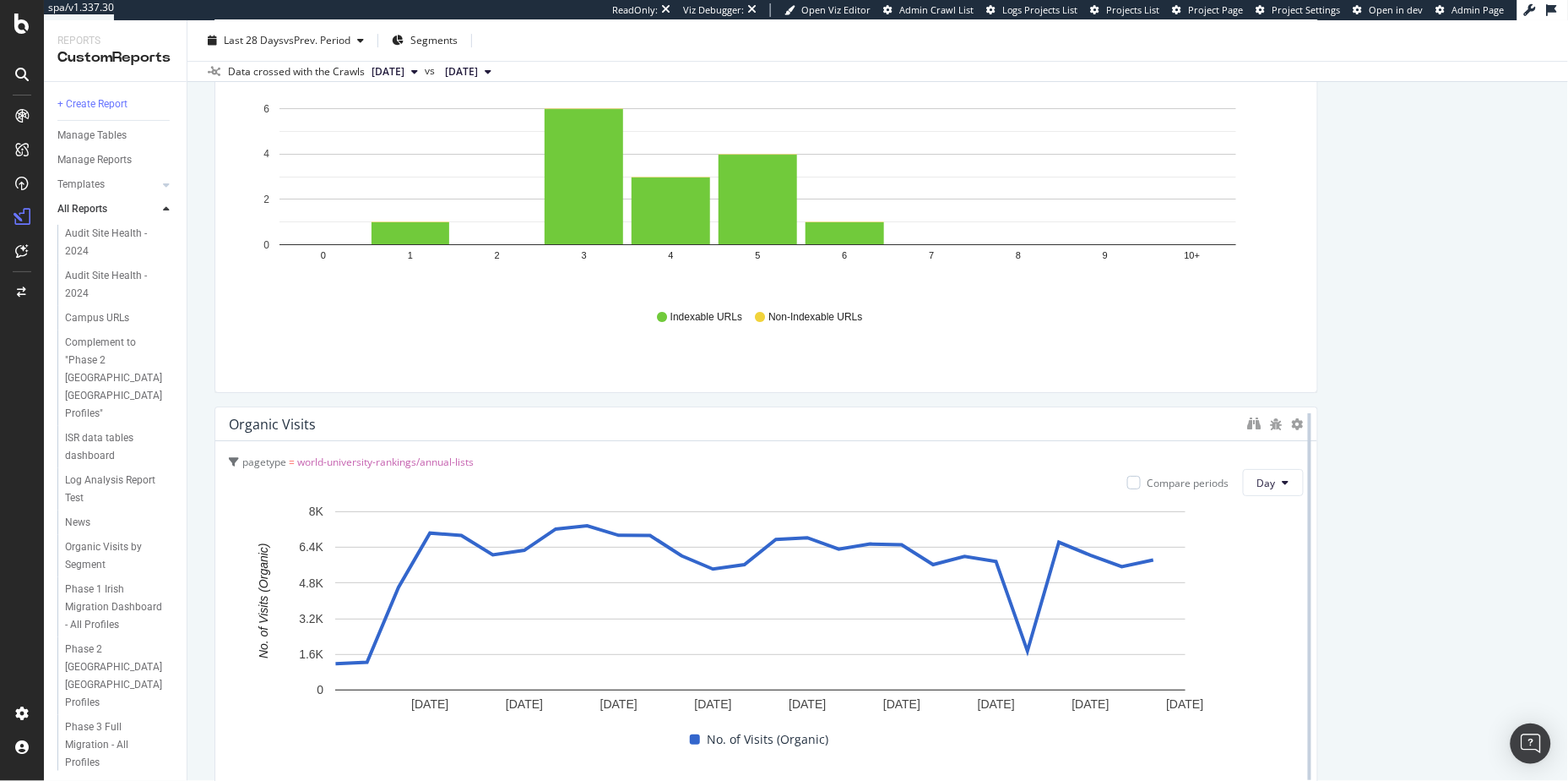
click at [1302, 419] on div at bounding box center [1310, 596] width 17 height 380
click at [1292, 421] on icon at bounding box center [1298, 424] width 12 height 12
click at [1384, 407] on div "Annual List pages Indexability Count KPIs Table Edit KPIs Edit Filter Export as…" at bounding box center [878, 792] width 1327 height 4791
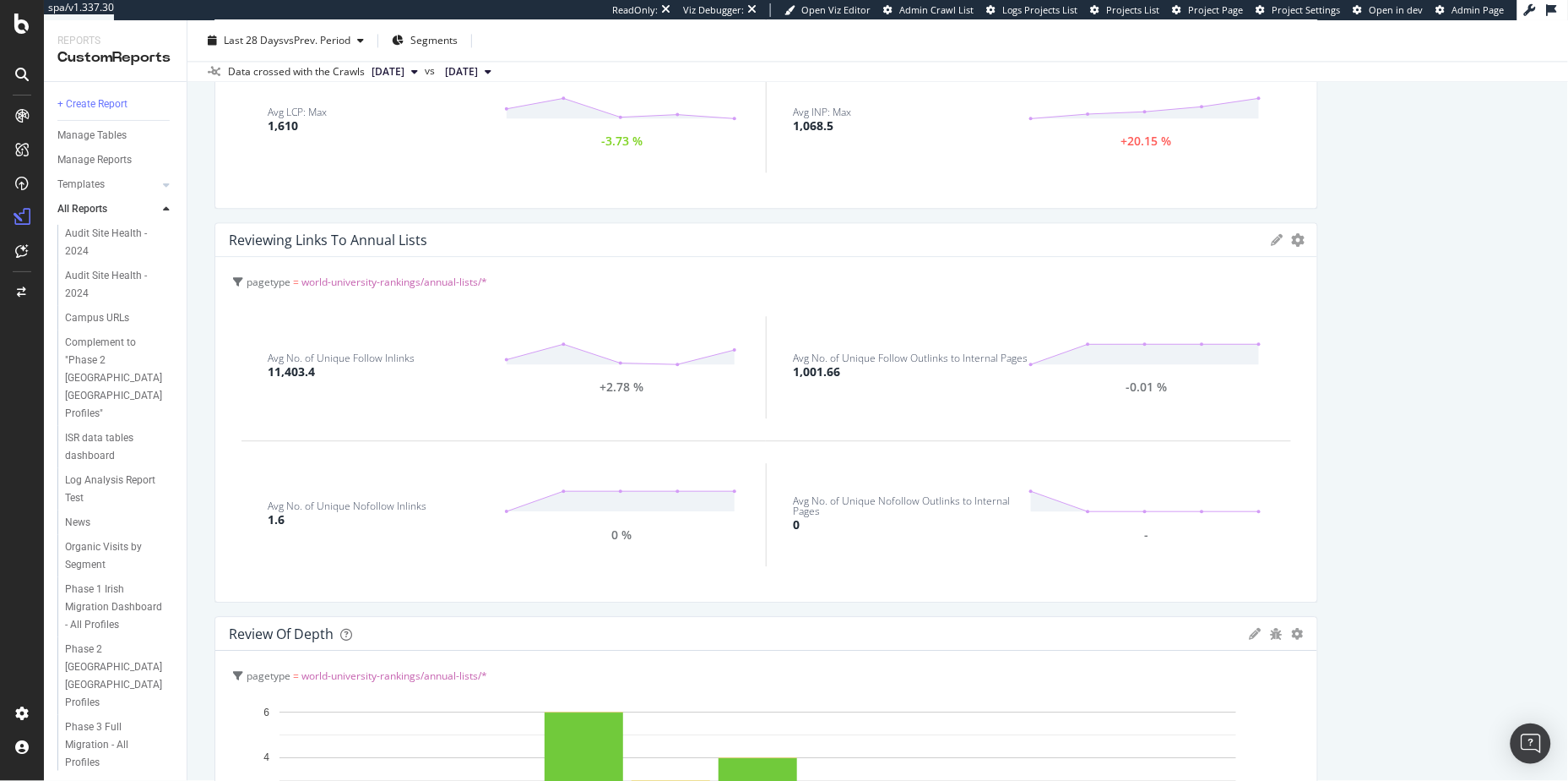
scroll to position [872, 0]
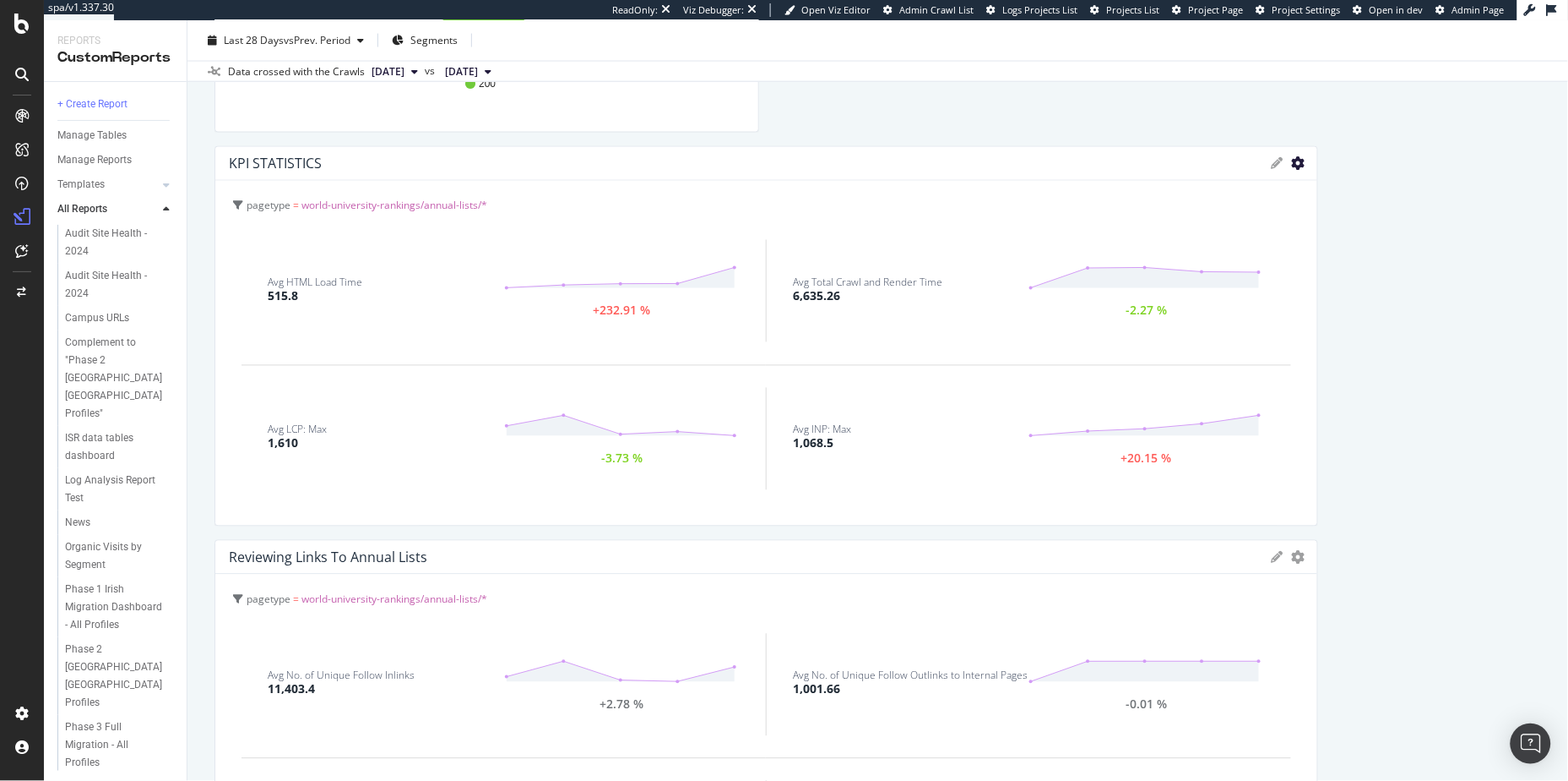
click at [1292, 167] on icon "gear" at bounding box center [1299, 165] width 14 height 14
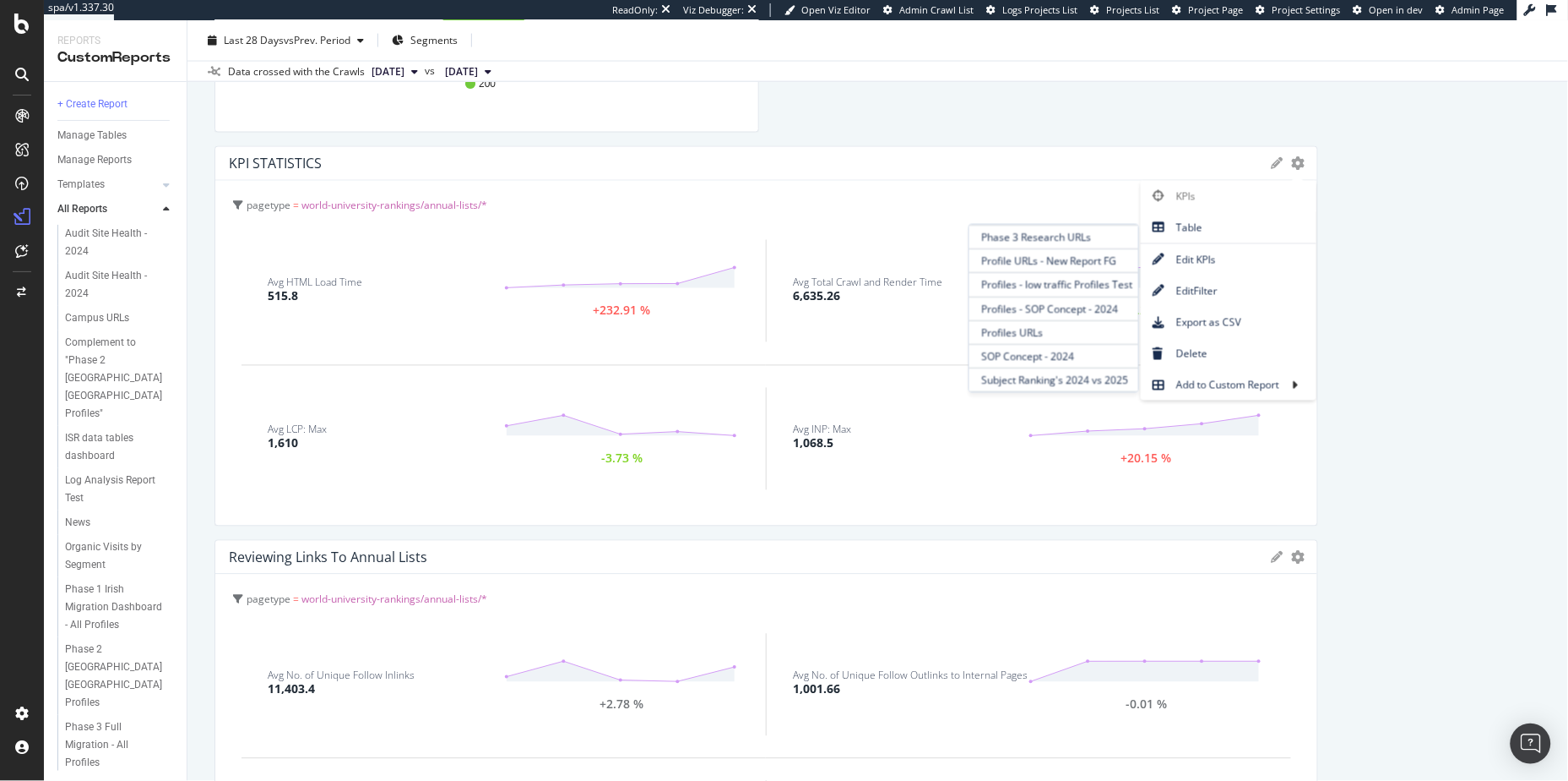
scroll to position [265, 0]
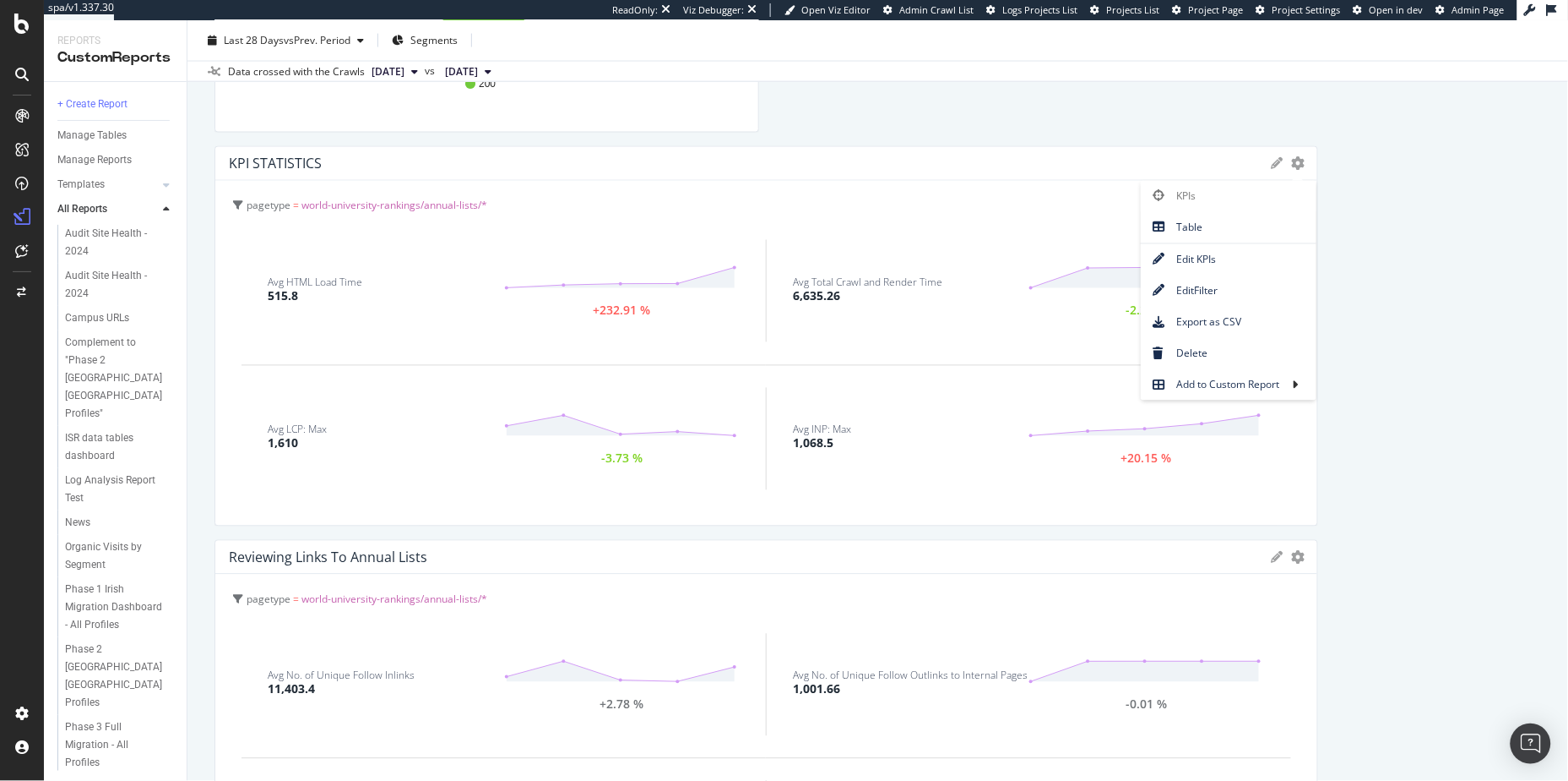
click at [1292, 162] on icon "gear" at bounding box center [1299, 165] width 14 height 14
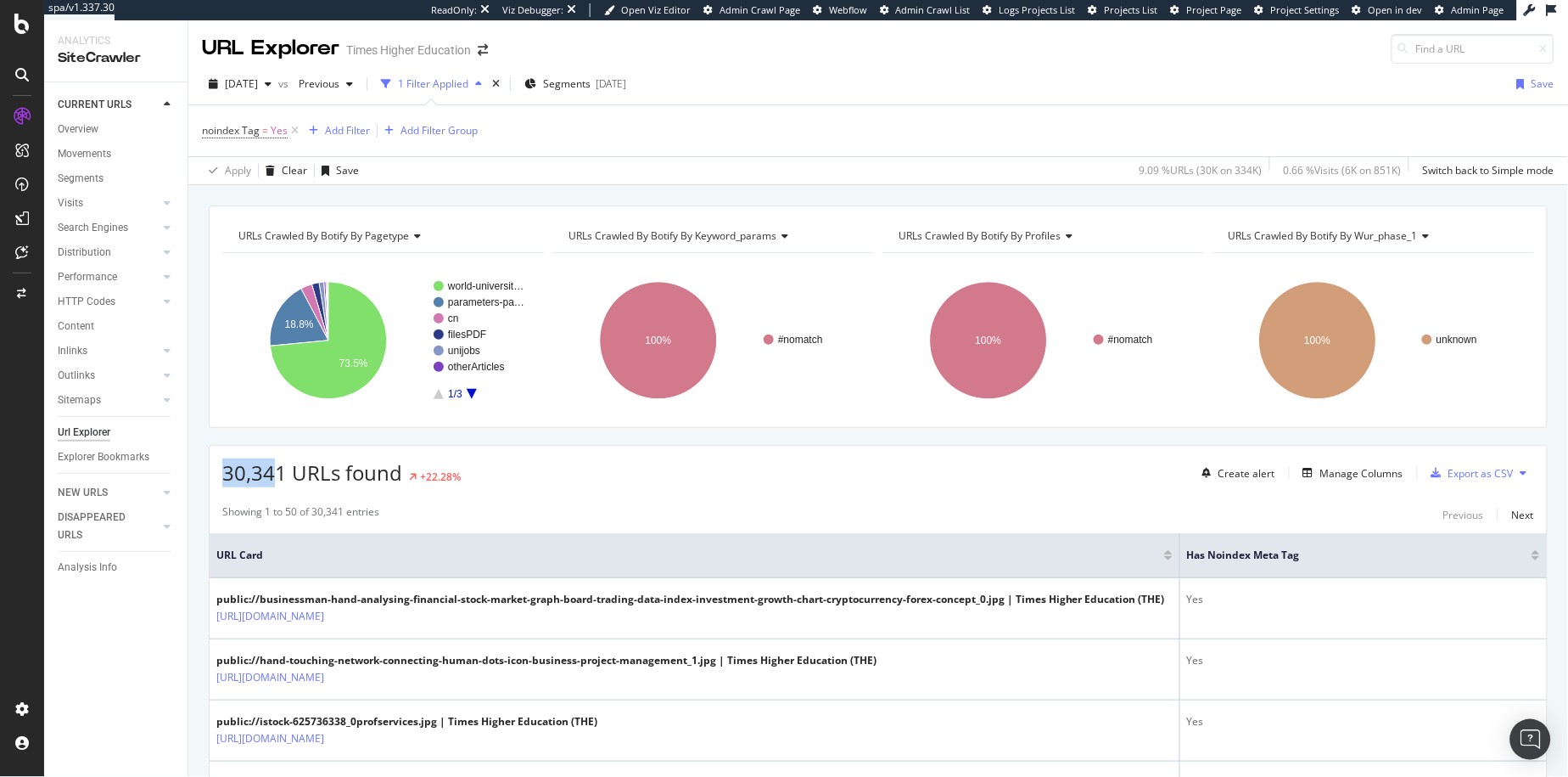
drag, startPoint x: 280, startPoint y: 480, endPoint x: 194, endPoint y: 475, distance: 86.1
click at [266, 476] on span "30,341 URLs found" at bounding box center [312, 472] width 180 height 28
click at [1355, 468] on div "Manage Columns" at bounding box center [1362, 473] width 83 height 14
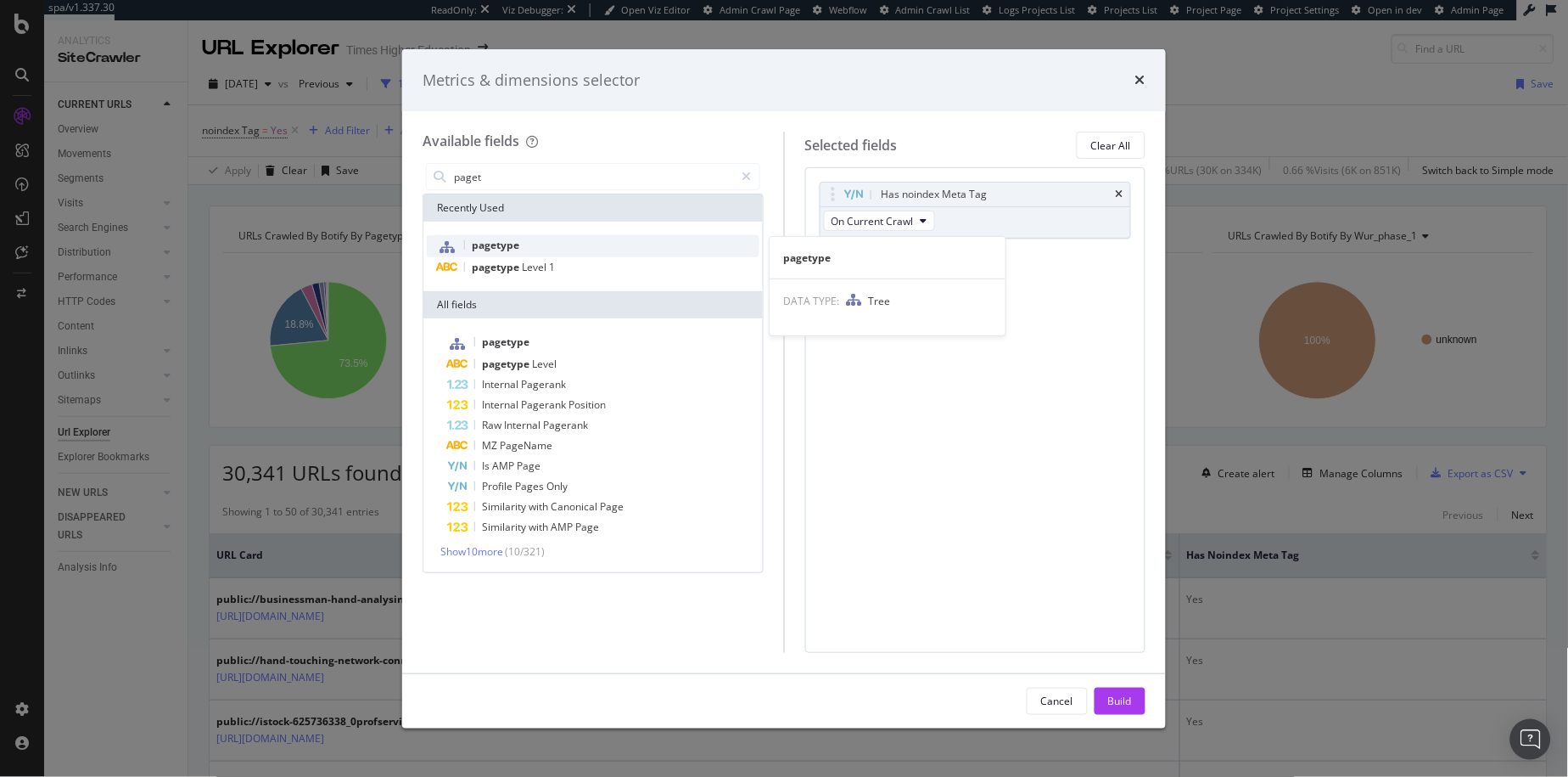
type input "paget"
click at [541, 243] on div "pagetype" at bounding box center [593, 246] width 332 height 22
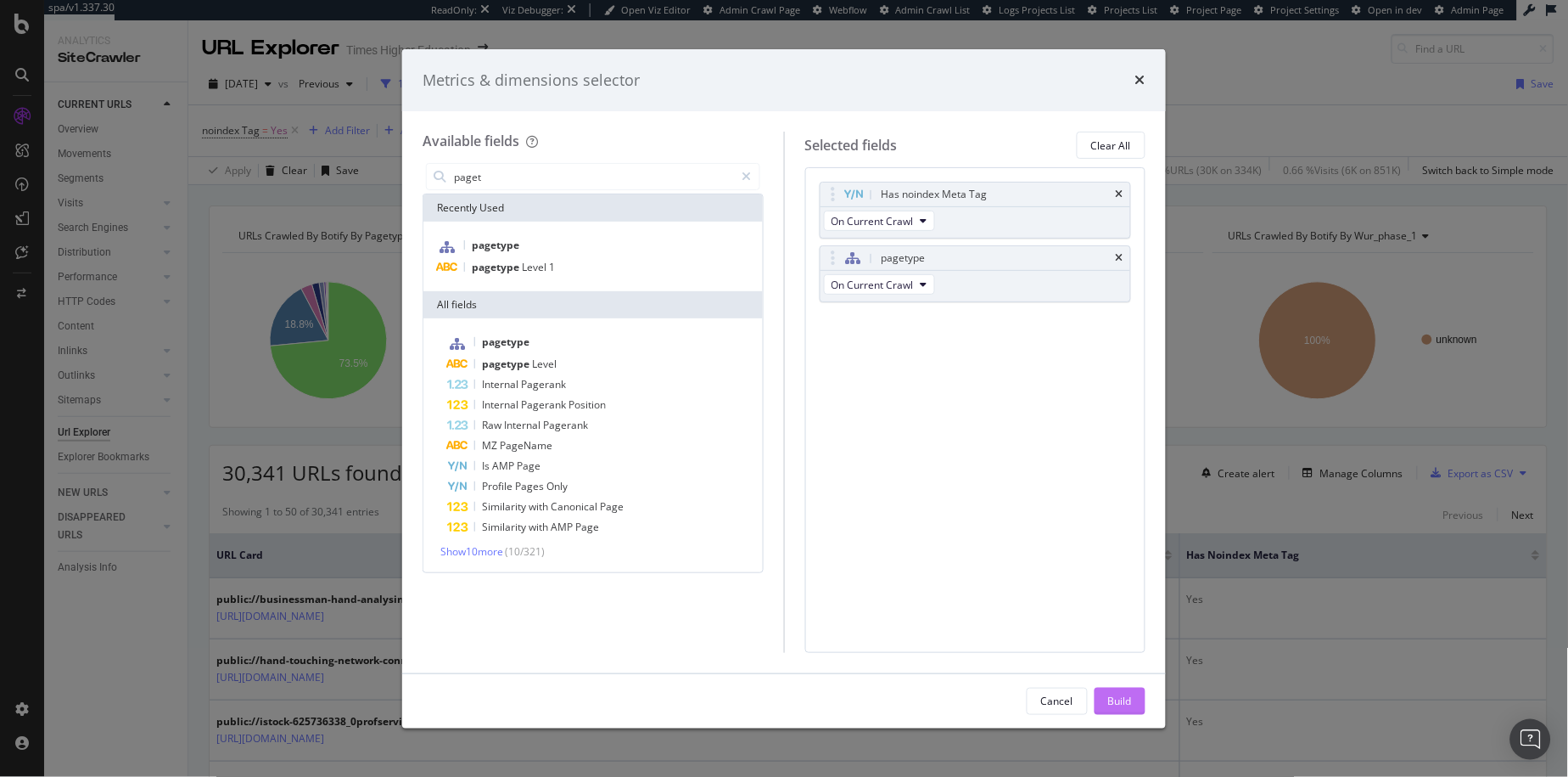
click at [1132, 705] on div "Build" at bounding box center [1119, 701] width 24 height 14
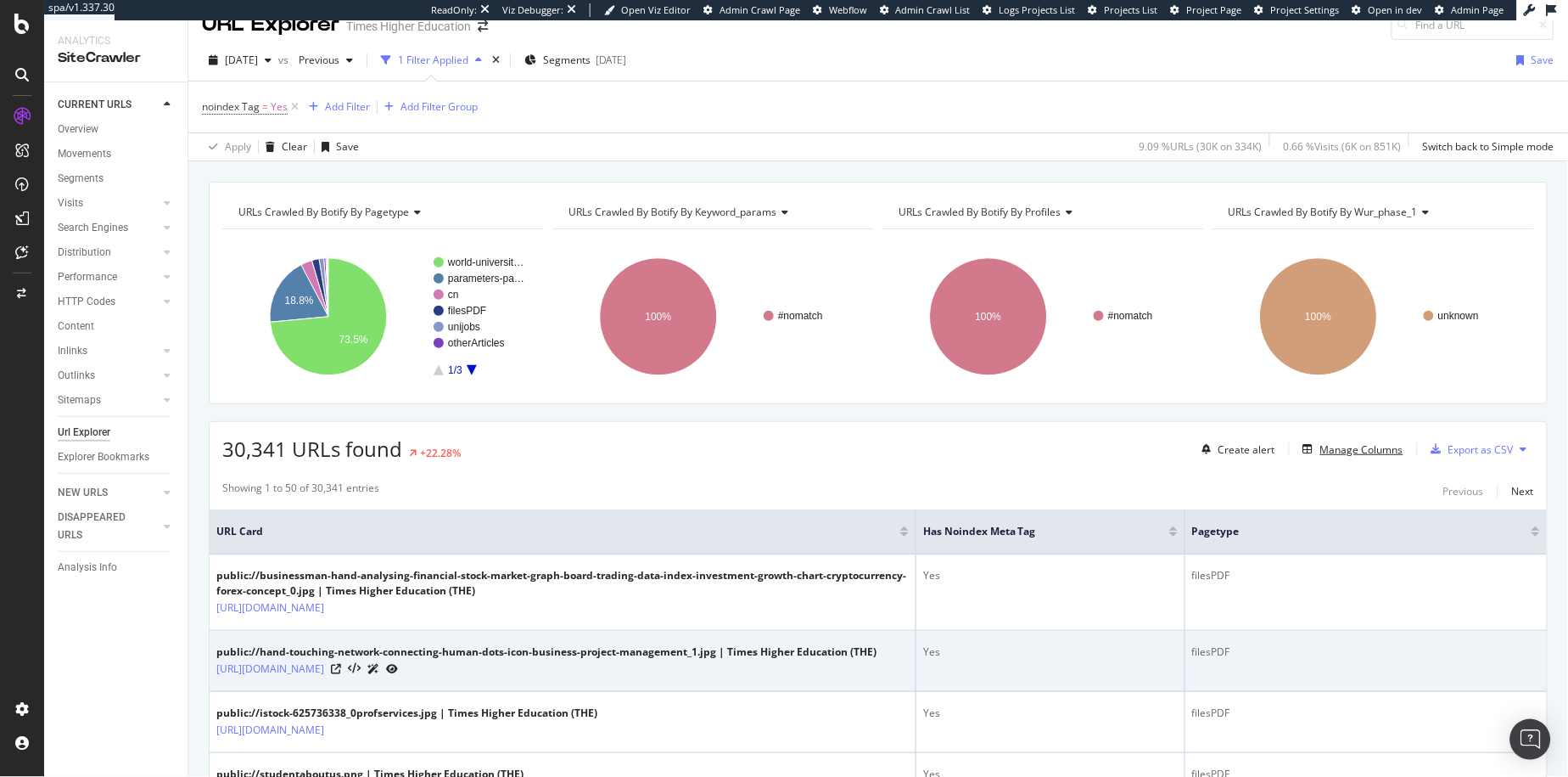
scroll to position [36, 0]
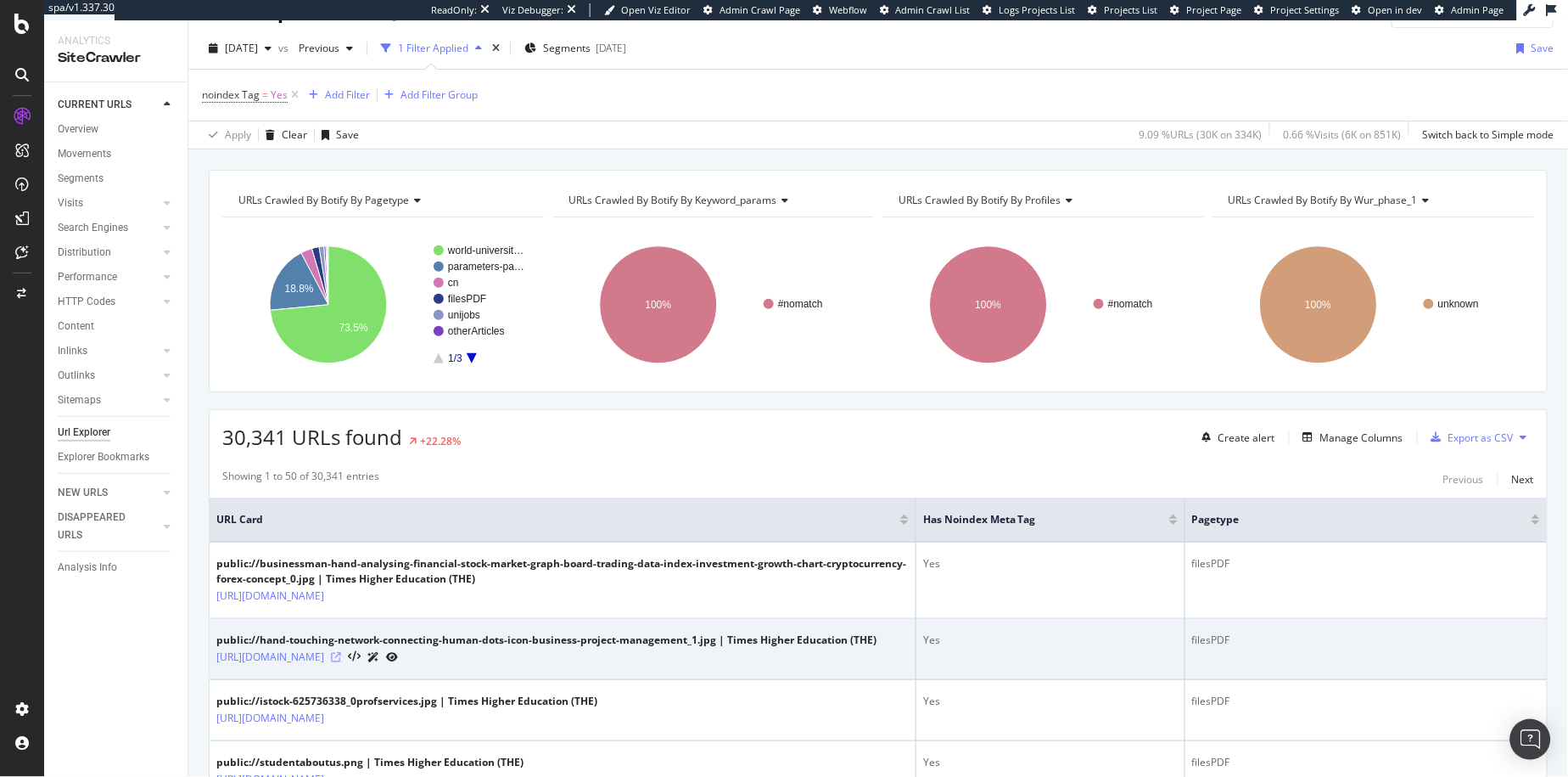
click at [341, 662] on icon at bounding box center [336, 657] width 10 height 10
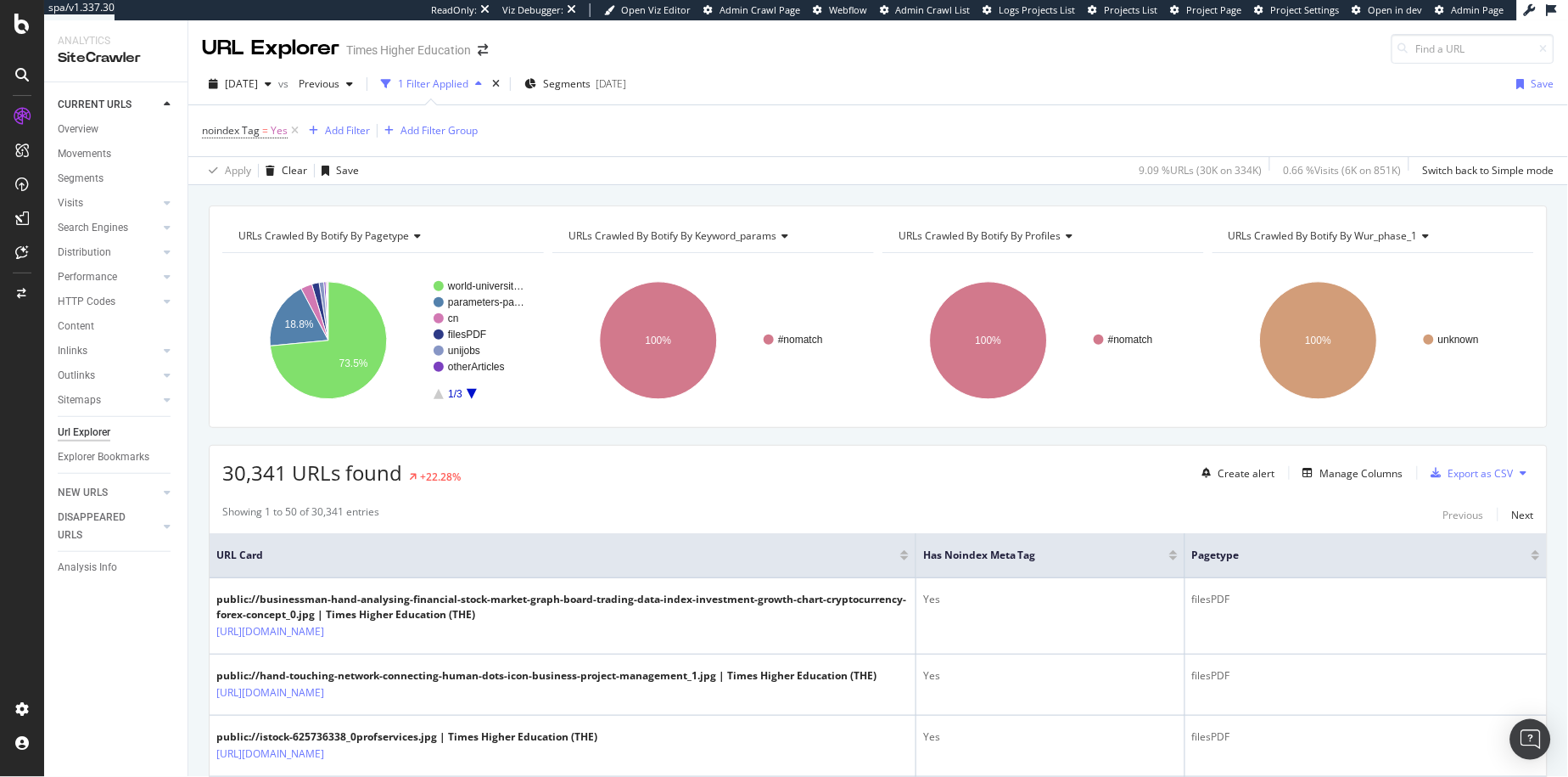
scroll to position [25, 0]
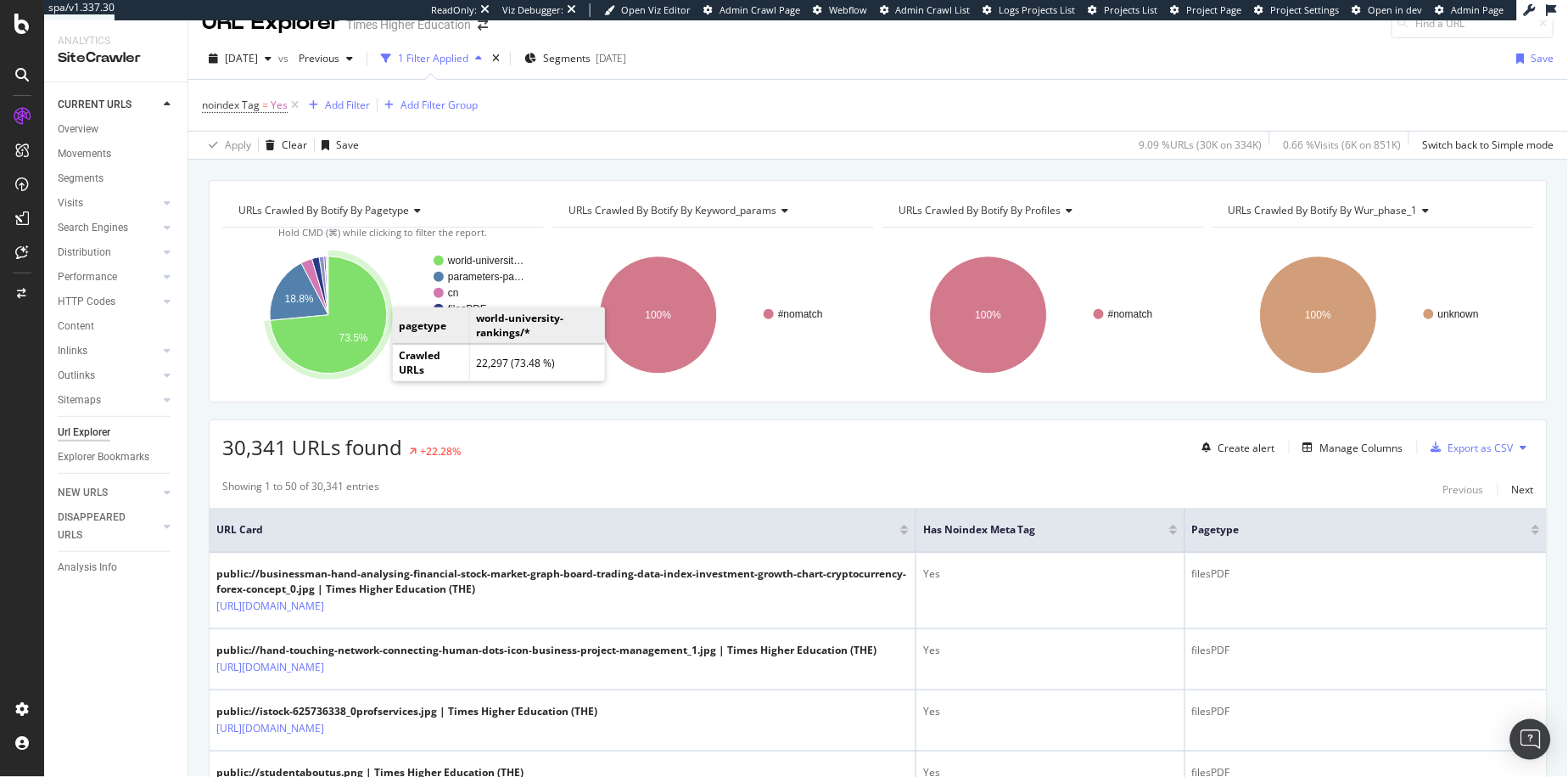
click at [319, 354] on icon "A chart." at bounding box center [329, 315] width 117 height 117
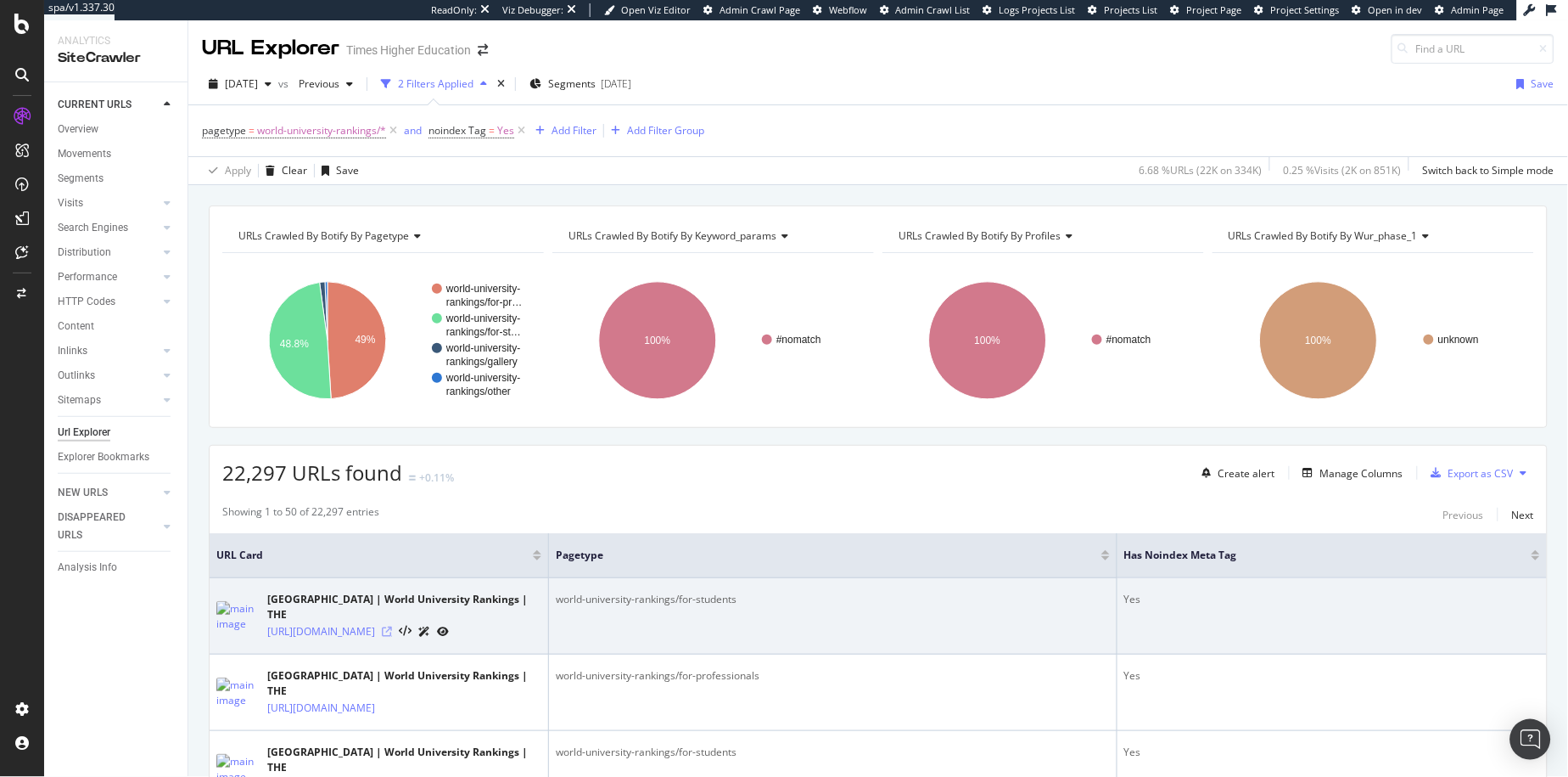
click at [392, 637] on icon at bounding box center [387, 632] width 10 height 10
click at [375, 640] on link "[URL][DOMAIN_NAME]" at bounding box center [321, 631] width 108 height 17
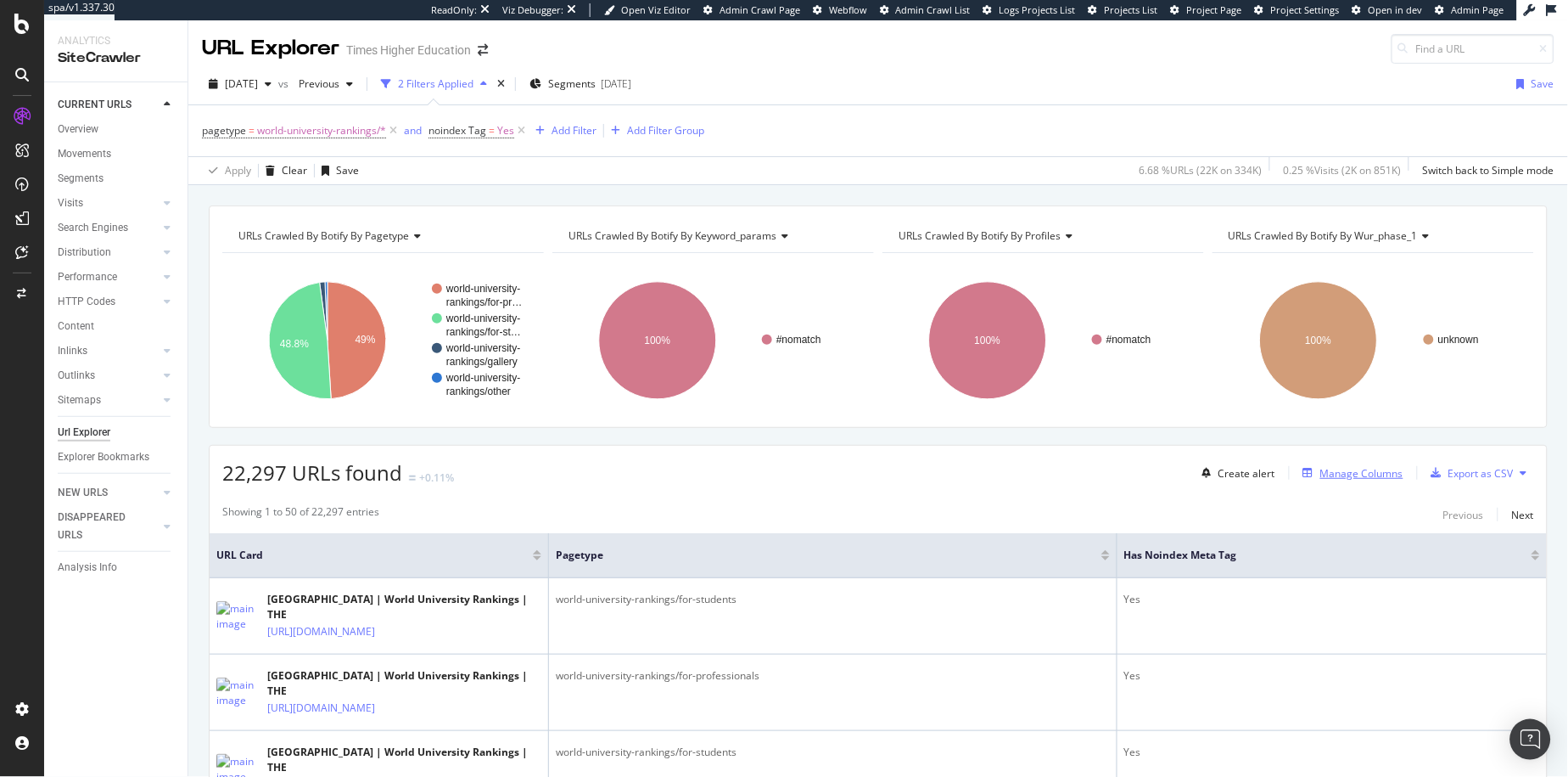
click at [1341, 476] on div "Manage Columns" at bounding box center [1362, 473] width 83 height 14
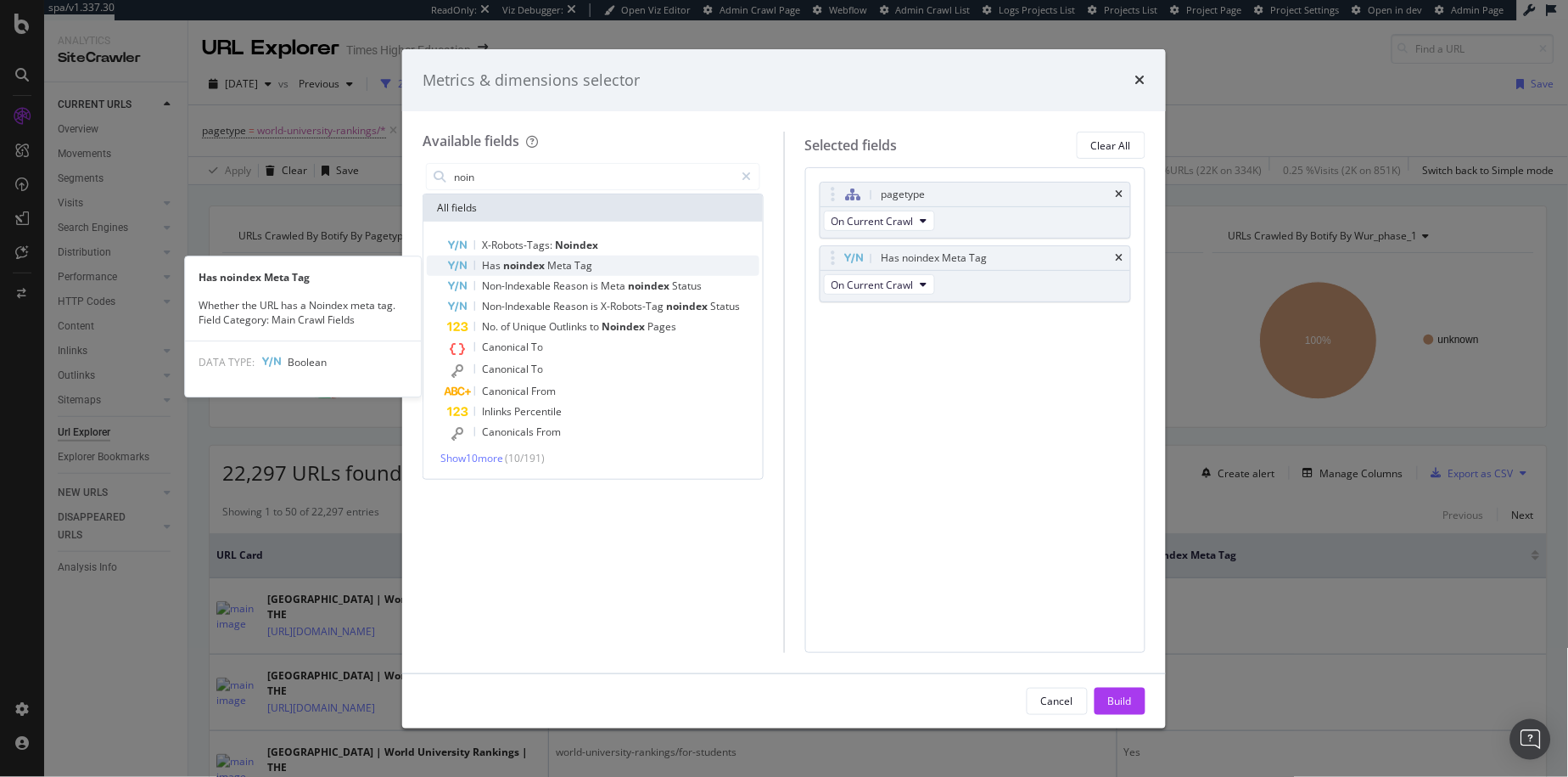
type input "noin"
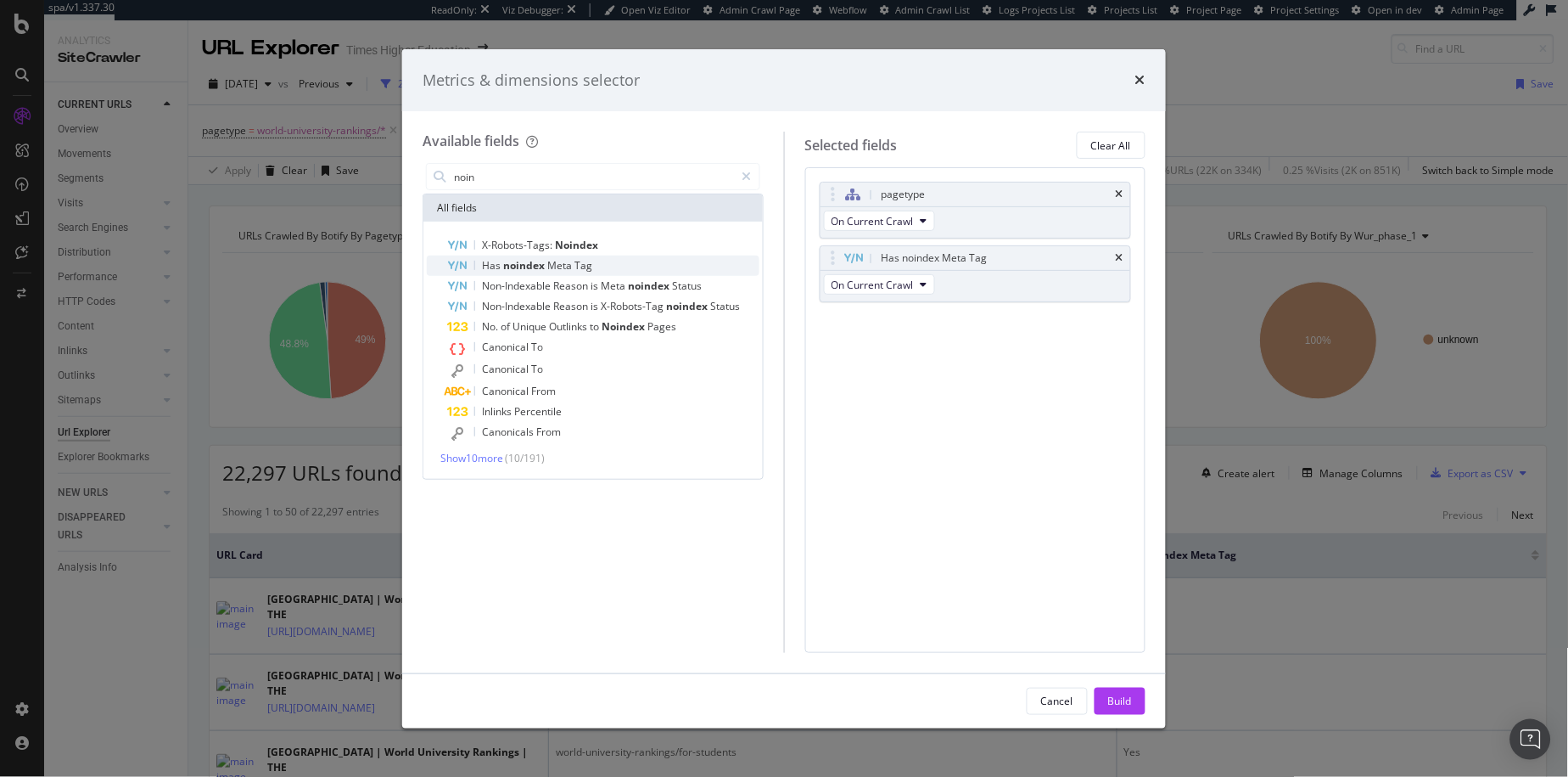
click at [619, 265] on div "Has noindex Meta Tag" at bounding box center [603, 265] width 312 height 20
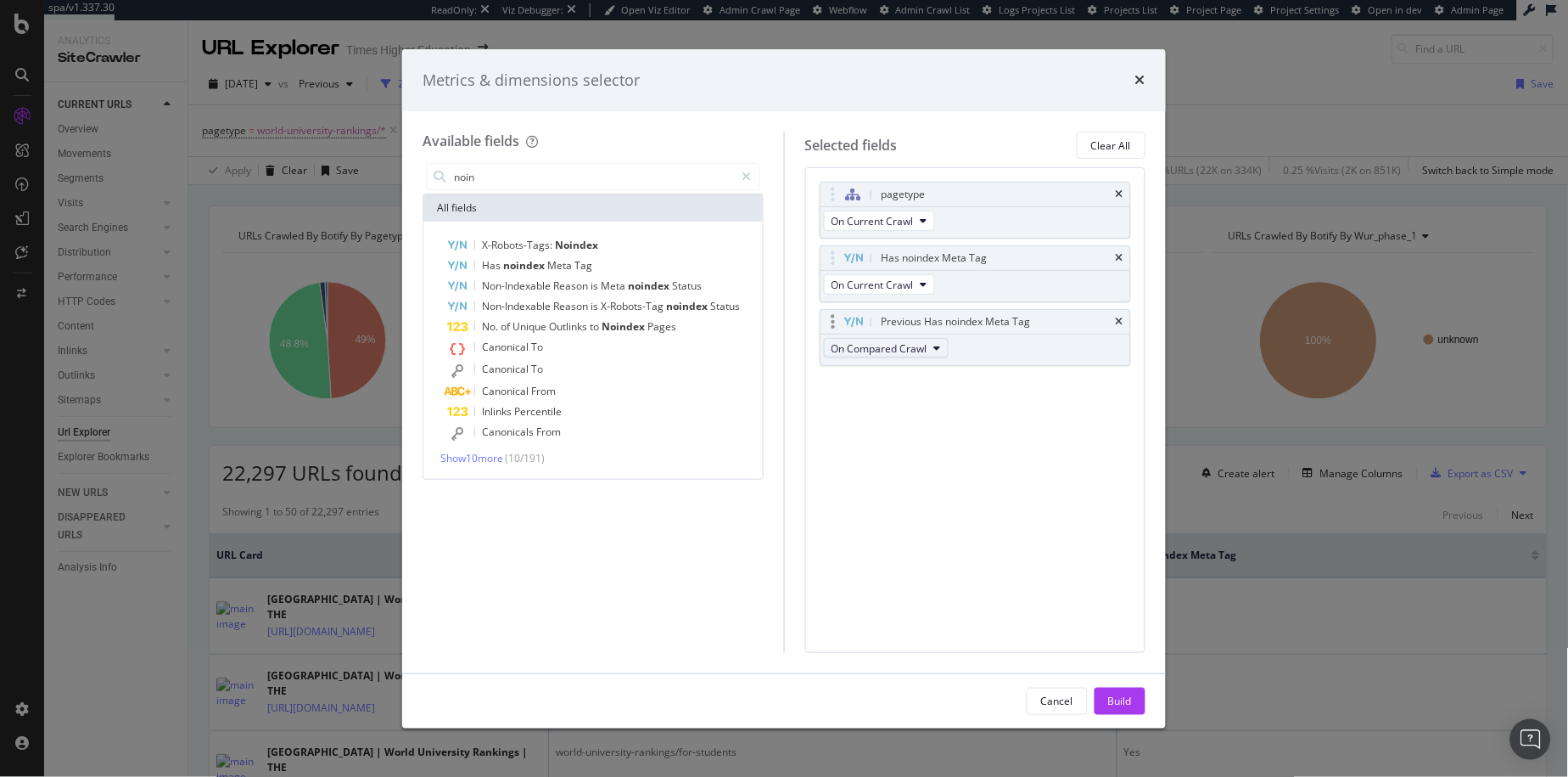
click at [847, 350] on span "On Compared Crawl" at bounding box center [880, 348] width 96 height 14
click at [1117, 703] on div "Build" at bounding box center [1119, 701] width 24 height 14
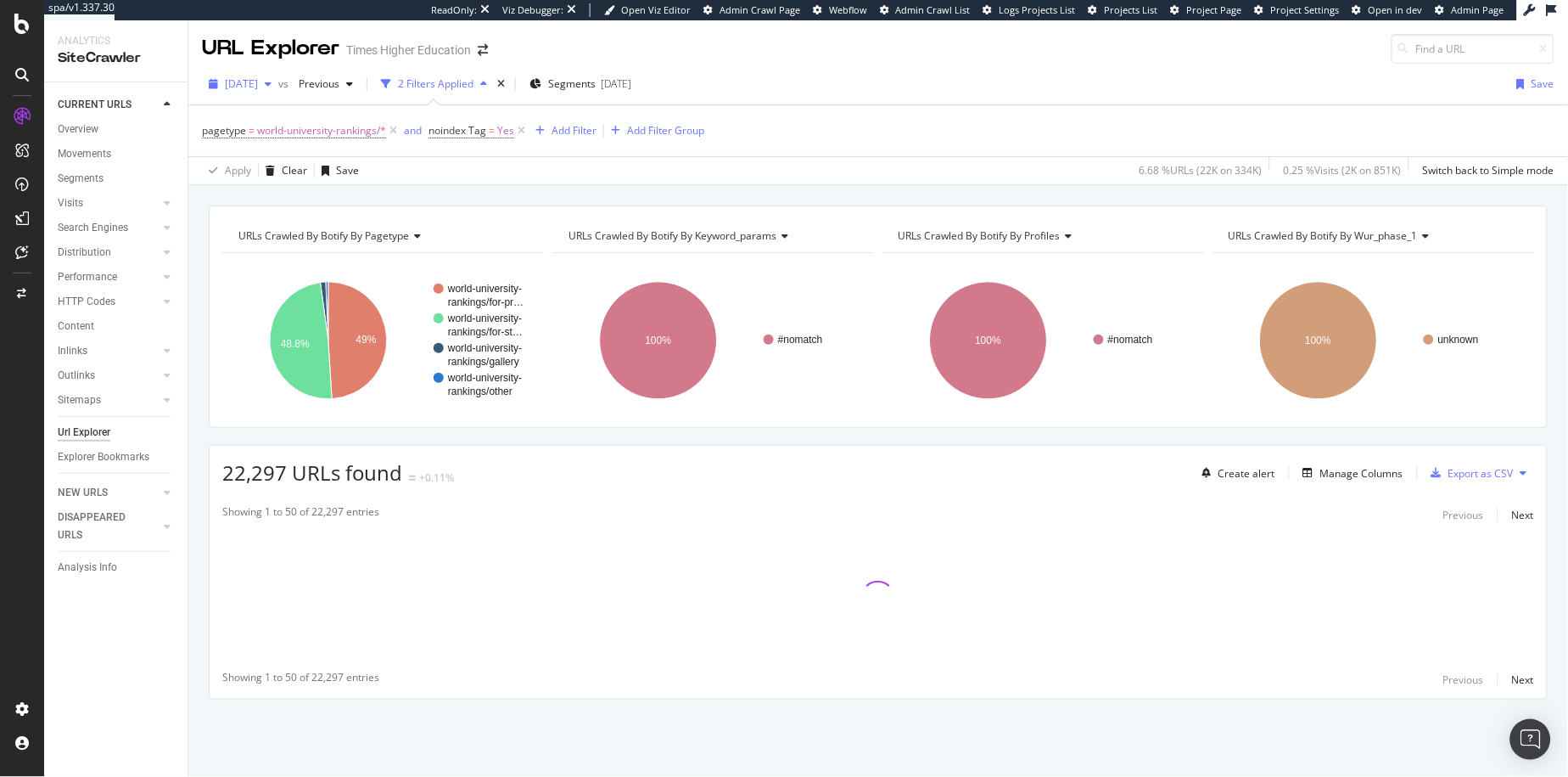
click at [278, 85] on div "button" at bounding box center [268, 84] width 20 height 10
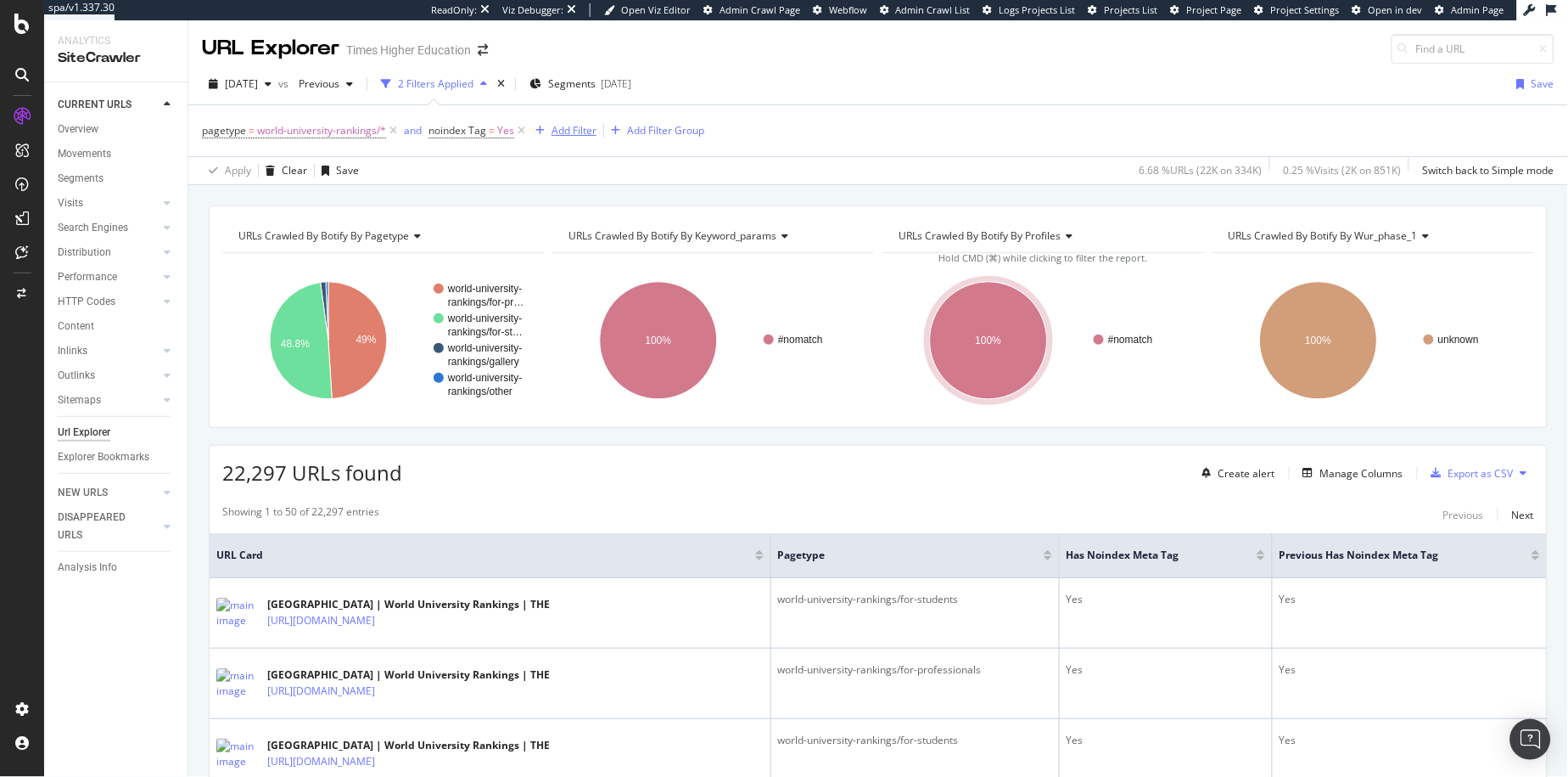
click at [576, 127] on div "Add Filter" at bounding box center [574, 130] width 45 height 14
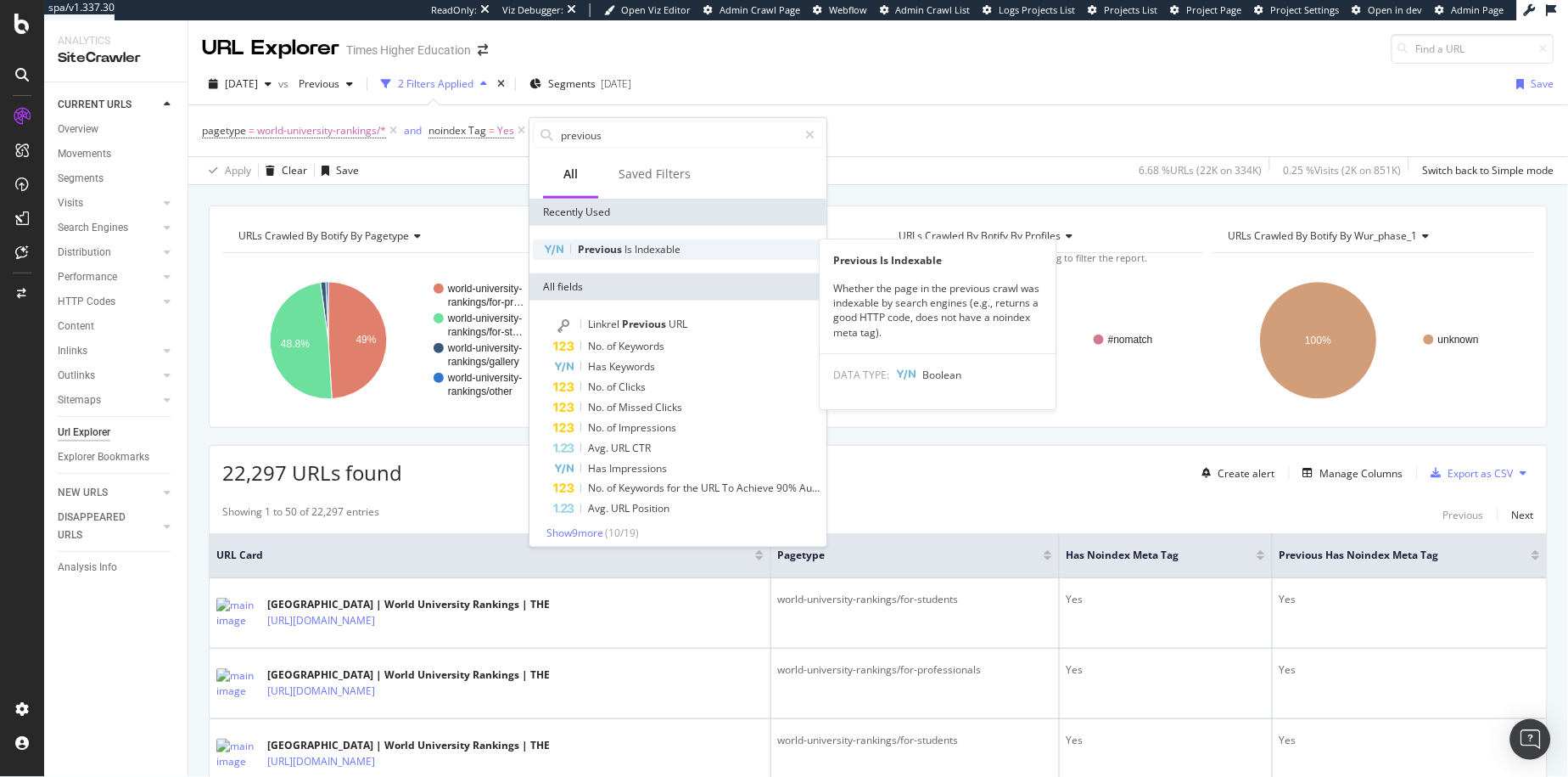
type input "previous"
click at [627, 247] on span "Is" at bounding box center [630, 249] width 10 height 14
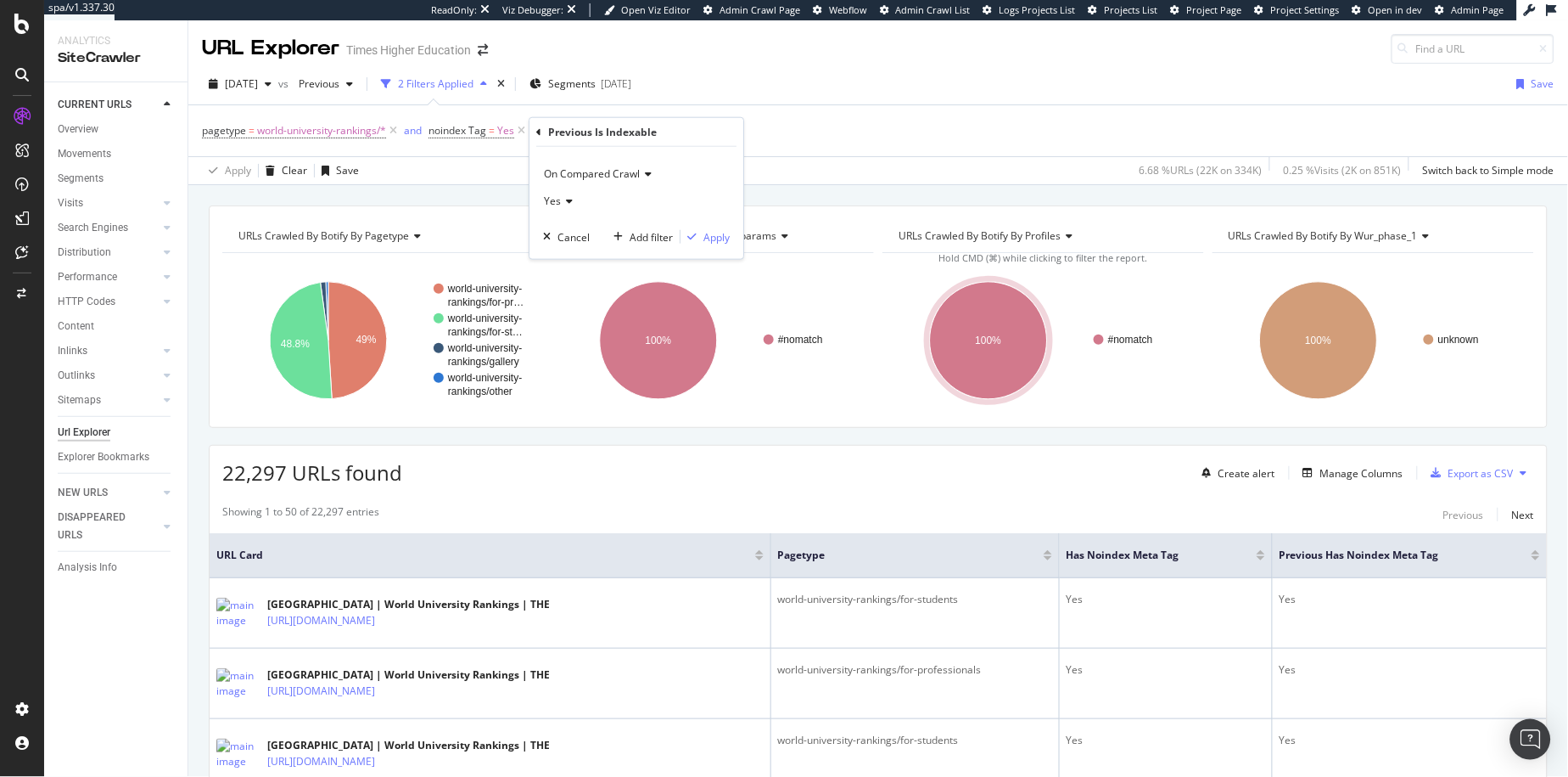
click at [562, 196] on icon at bounding box center [568, 201] width 12 height 10
click at [576, 251] on div "No" at bounding box center [638, 257] width 182 height 22
click at [558, 188] on div "No" at bounding box center [637, 200] width 187 height 27
click at [567, 232] on span "Yes" at bounding box center [560, 235] width 17 height 14
click at [721, 234] on div "Apply" at bounding box center [717, 236] width 26 height 14
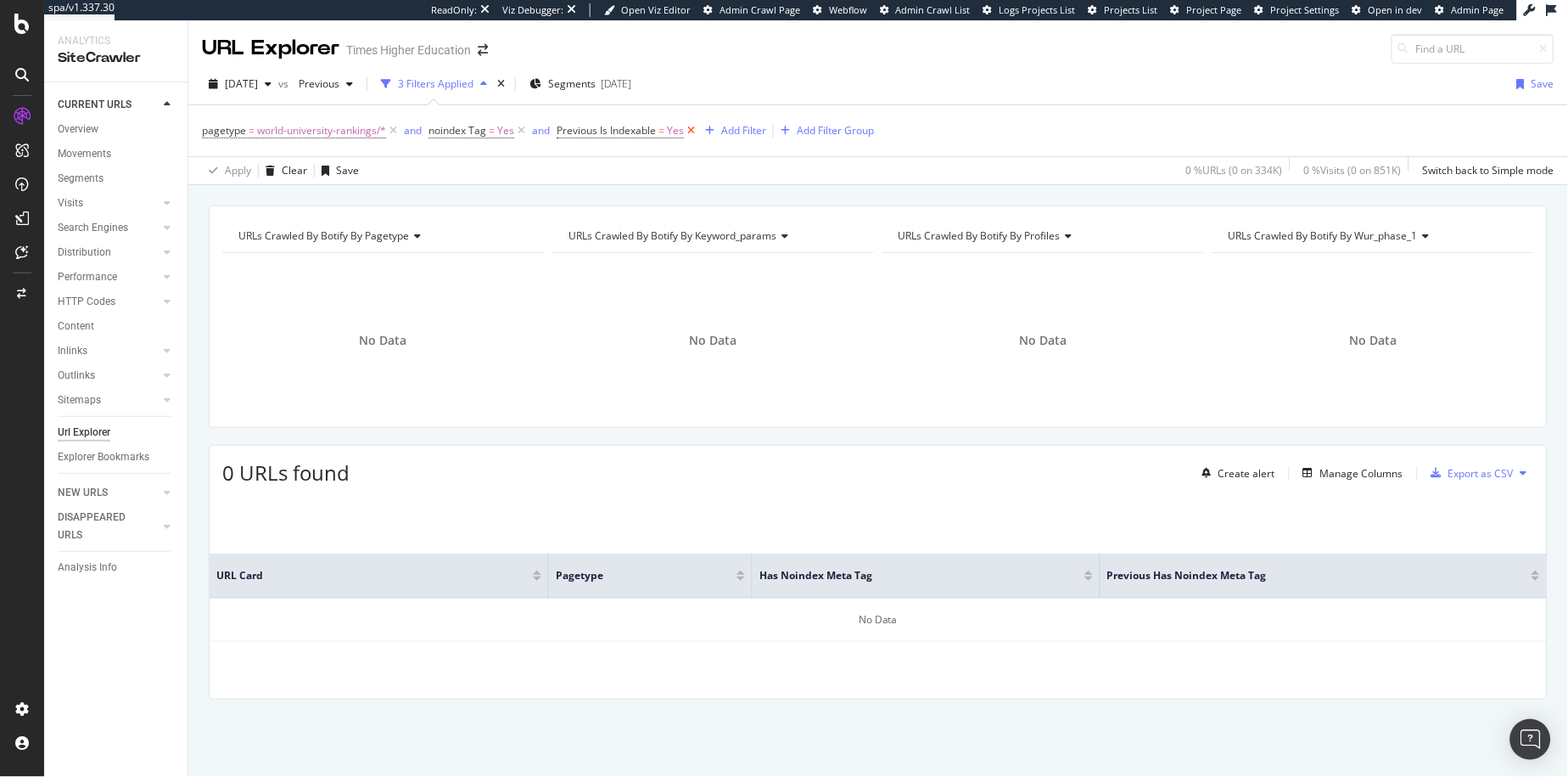
click at [695, 131] on icon at bounding box center [691, 130] width 14 height 17
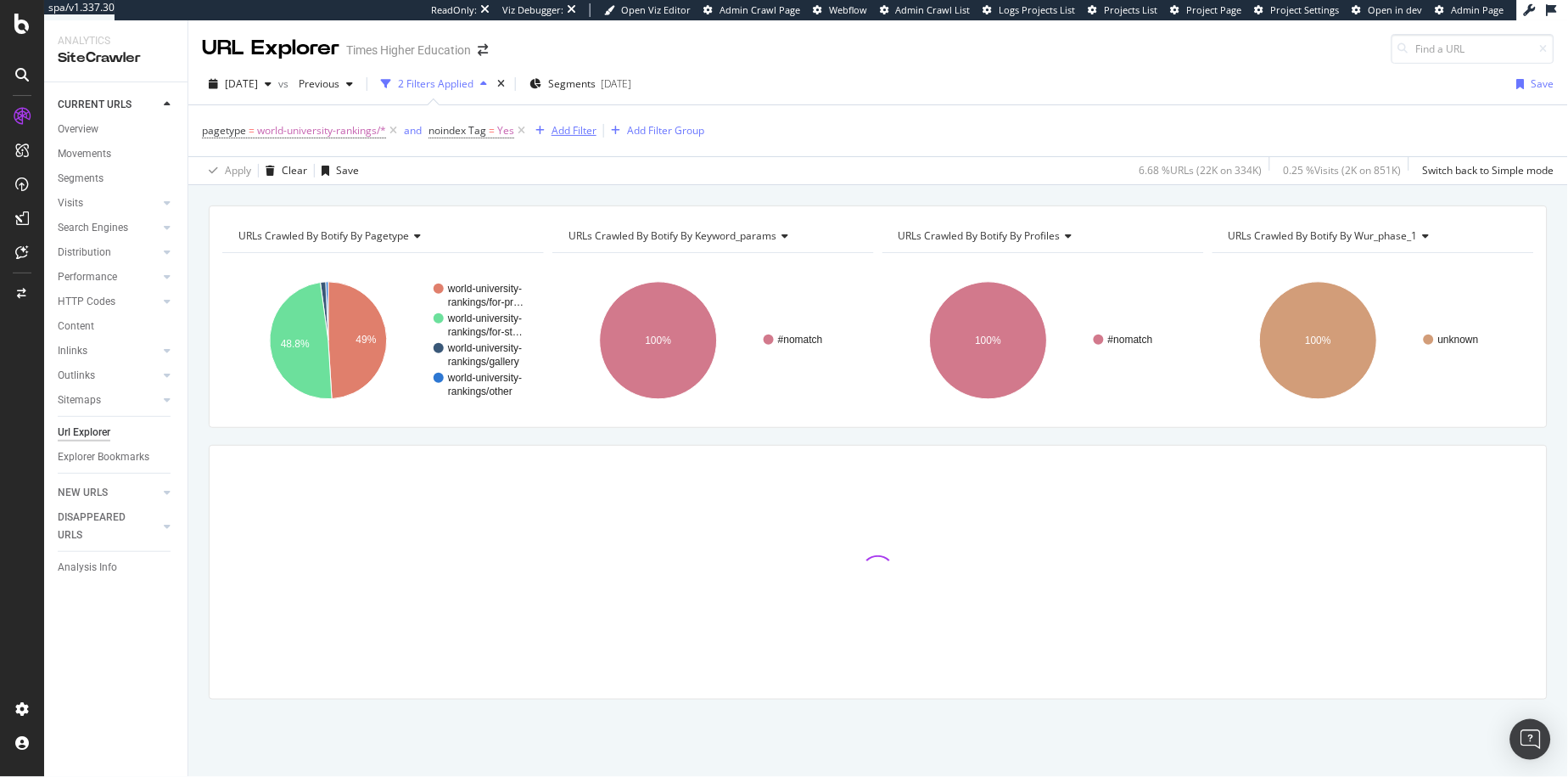
click at [565, 130] on div "Add Filter" at bounding box center [574, 130] width 45 height 14
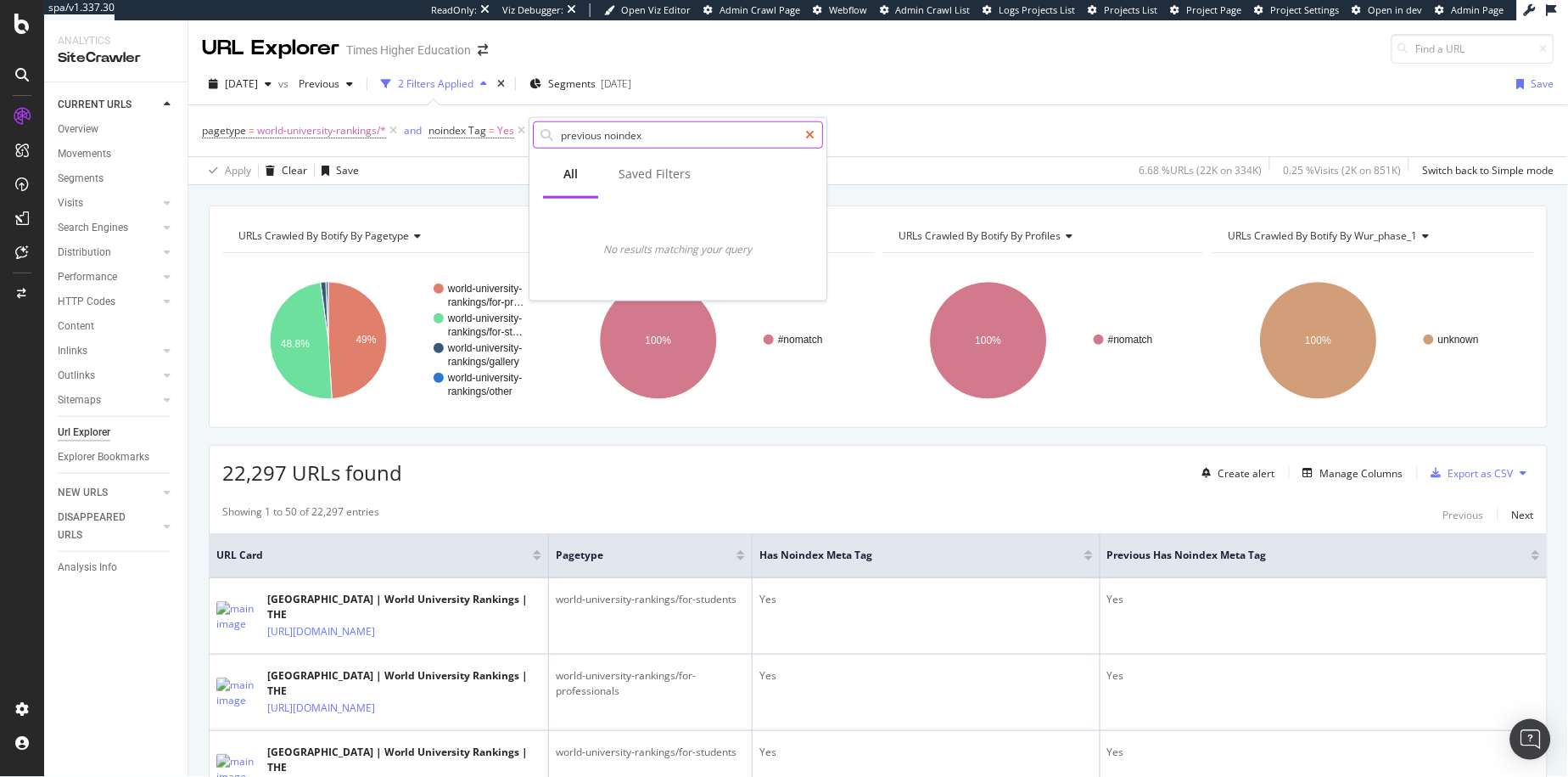
type input "previous noindex"
click at [808, 135] on icon at bounding box center [810, 136] width 10 height 12
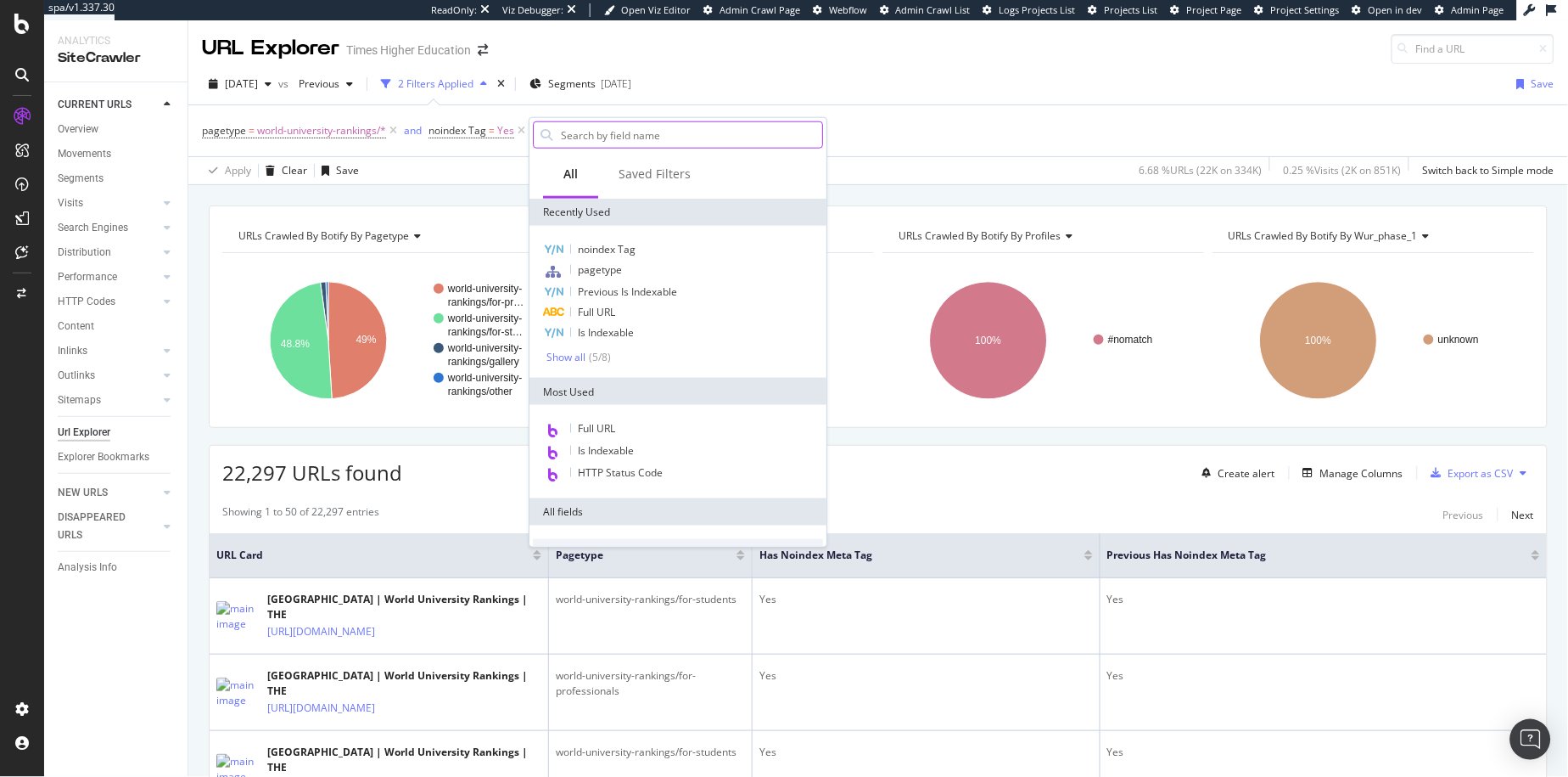
click at [1045, 112] on div "pagetype = world-university-rankings/* and noindex Tag = Yes Add Filter Add Fil…" at bounding box center [878, 130] width 1353 height 51
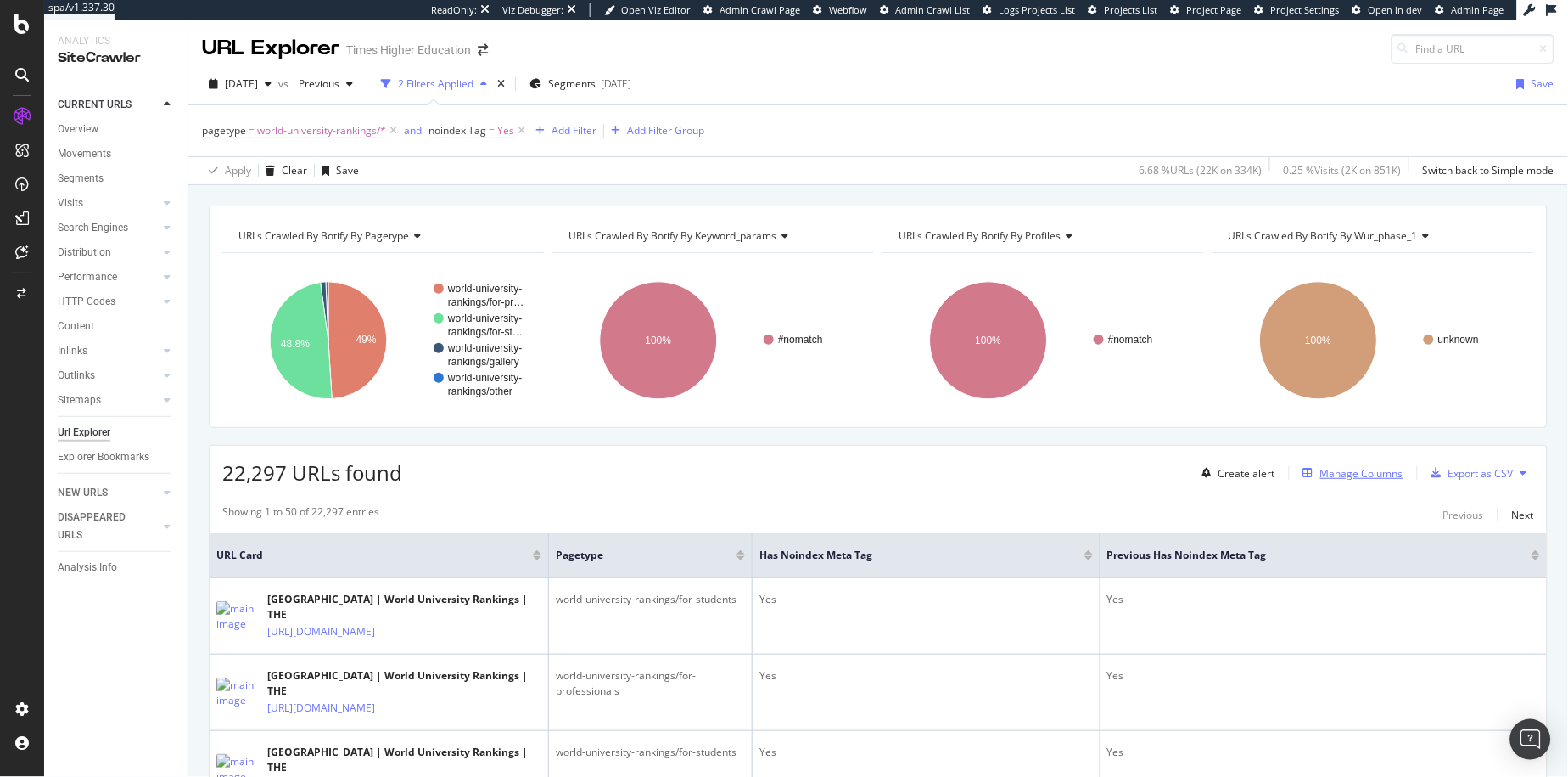
click at [1321, 475] on div "Manage Columns" at bounding box center [1362, 473] width 83 height 14
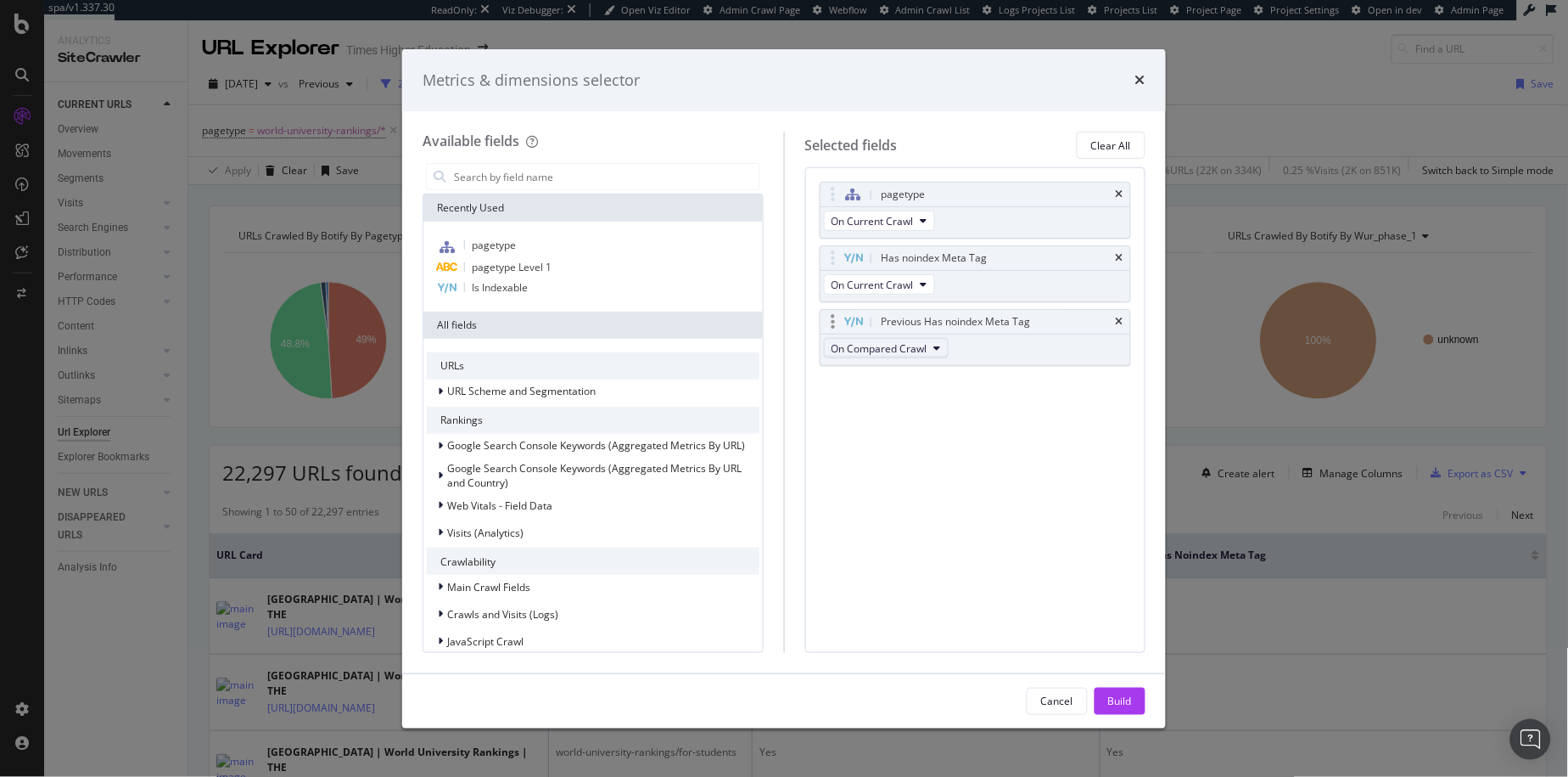
click at [902, 354] on span "On Compared Crawl" at bounding box center [880, 348] width 96 height 14
click at [928, 346] on span "On Compared Crawl" at bounding box center [880, 348] width 96 height 14
click at [1142, 75] on icon "times" at bounding box center [1141, 80] width 10 height 14
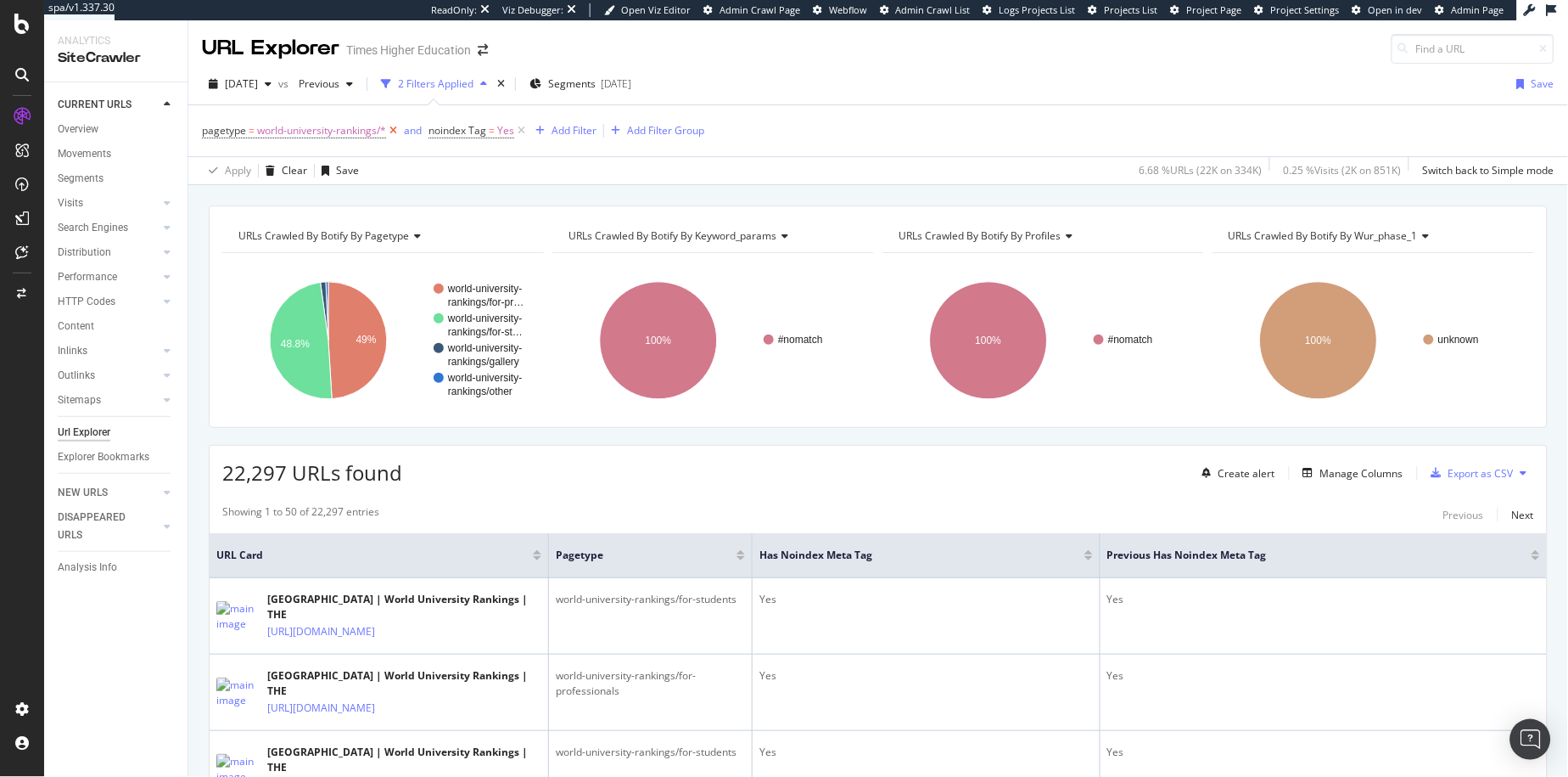
click at [390, 130] on icon at bounding box center [394, 130] width 14 height 17
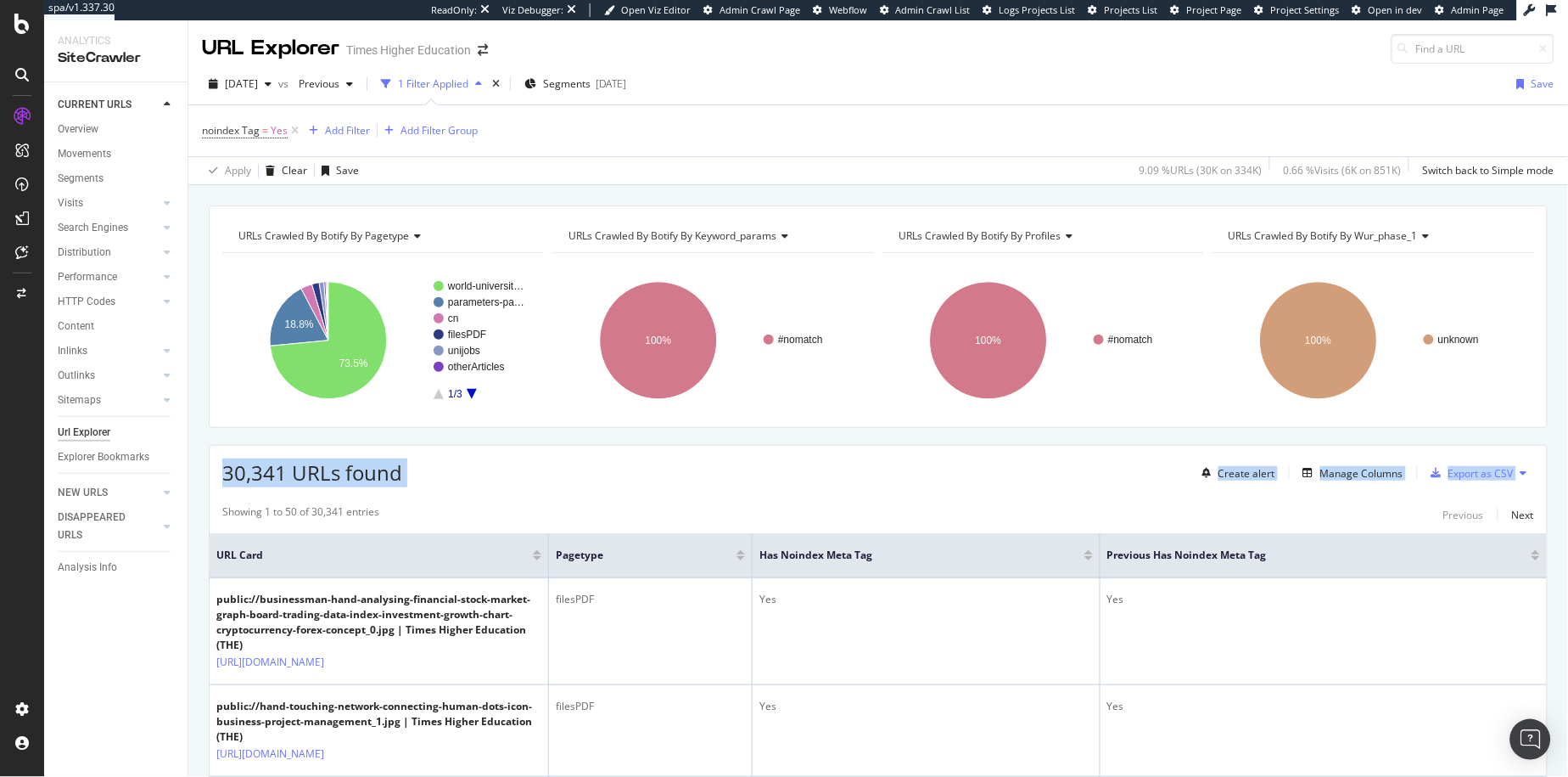
drag, startPoint x: 388, startPoint y: 485, endPoint x: 226, endPoint y: 481, distance: 162.0
click at [261, 480] on span "30,341 URLs found" at bounding box center [312, 472] width 180 height 28
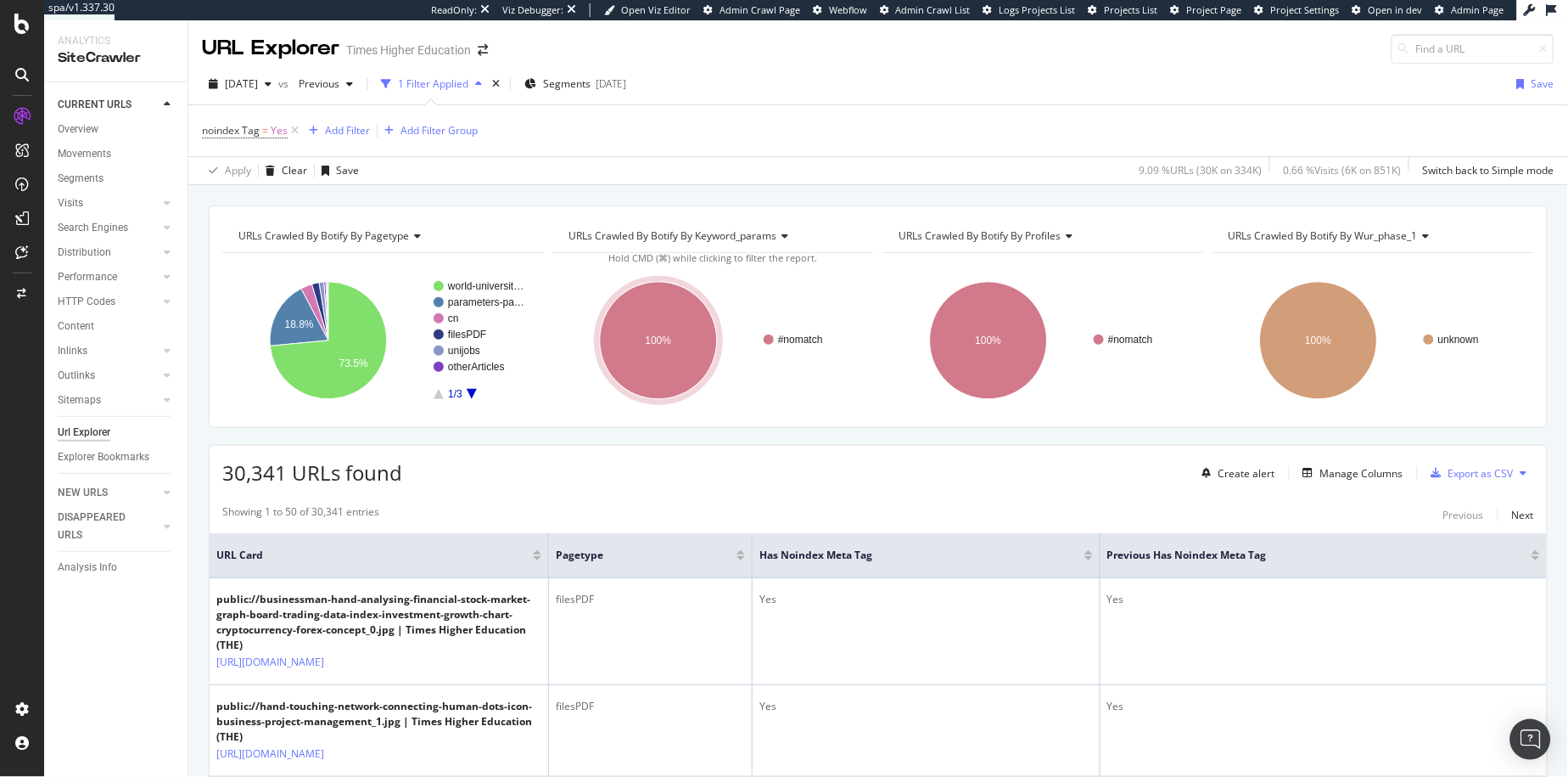
click at [1532, 559] on div at bounding box center [1537, 558] width 9 height 4
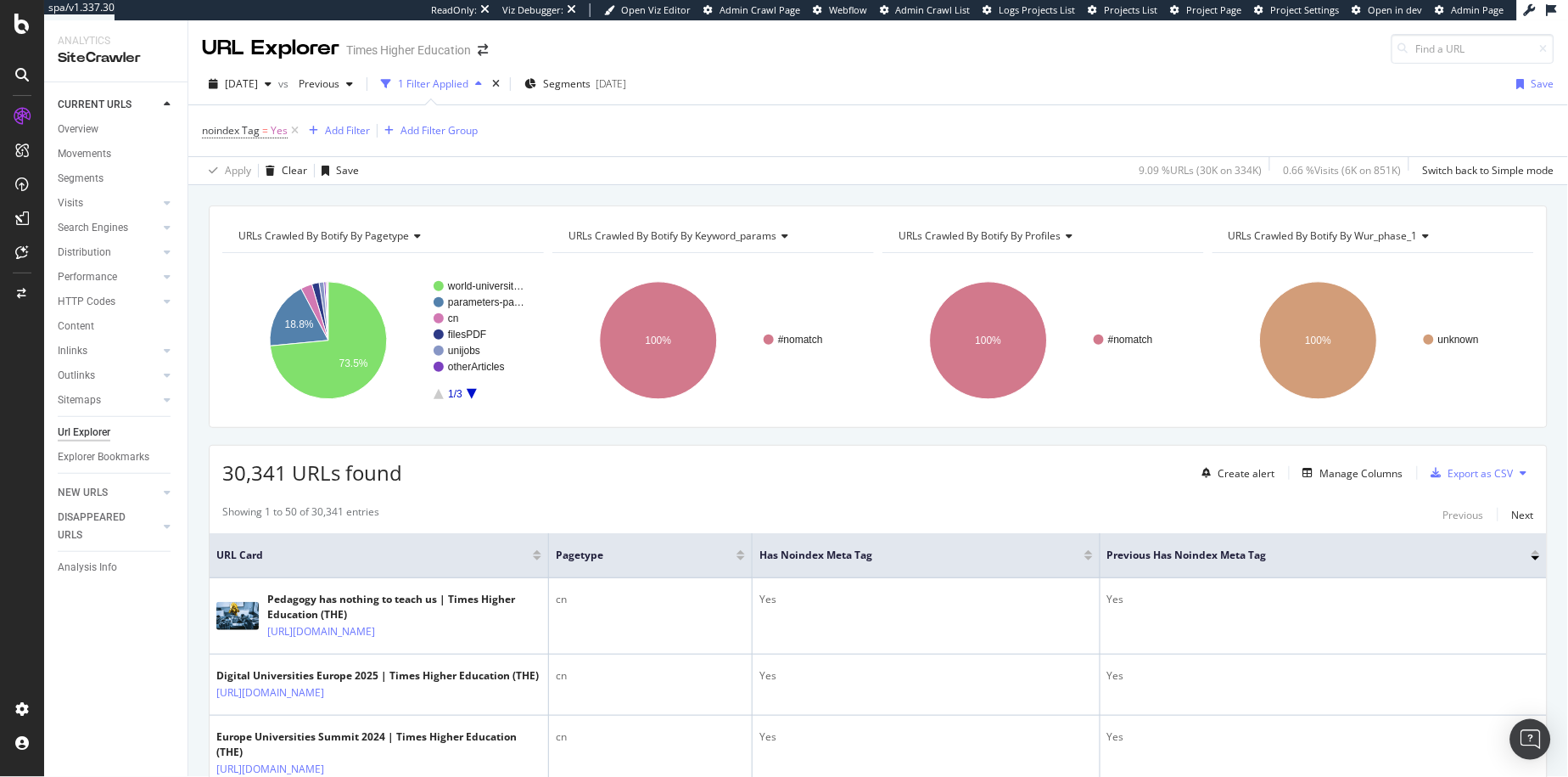
click at [1532, 555] on div at bounding box center [1537, 552] width 9 height 4
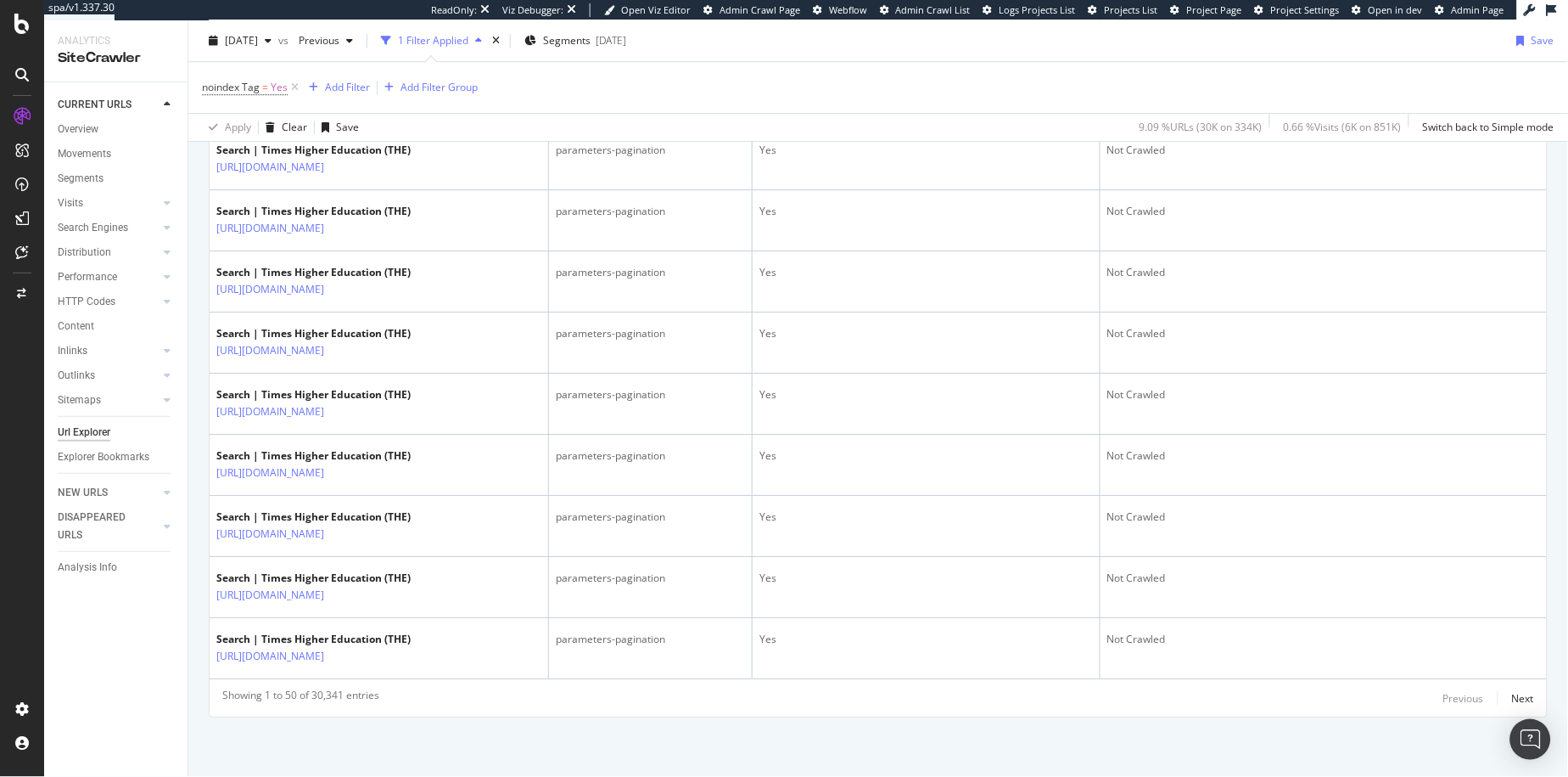
scroll to position [3972, 0]
click at [1512, 695] on div "Next" at bounding box center [1523, 698] width 22 height 14
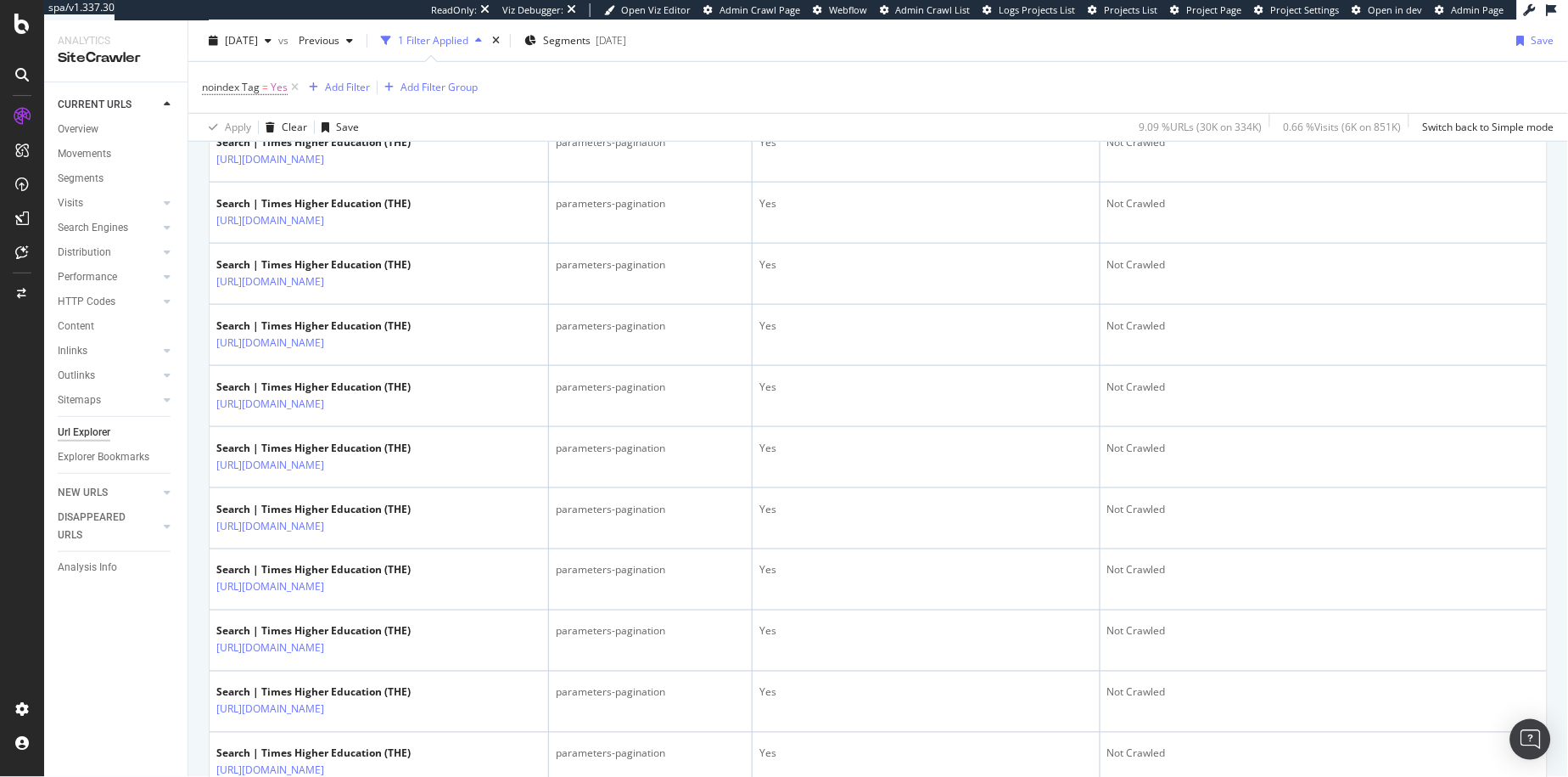
scroll to position [2110, 0]
click at [341, 41] on icon at bounding box center [336, 36] width 10 height 10
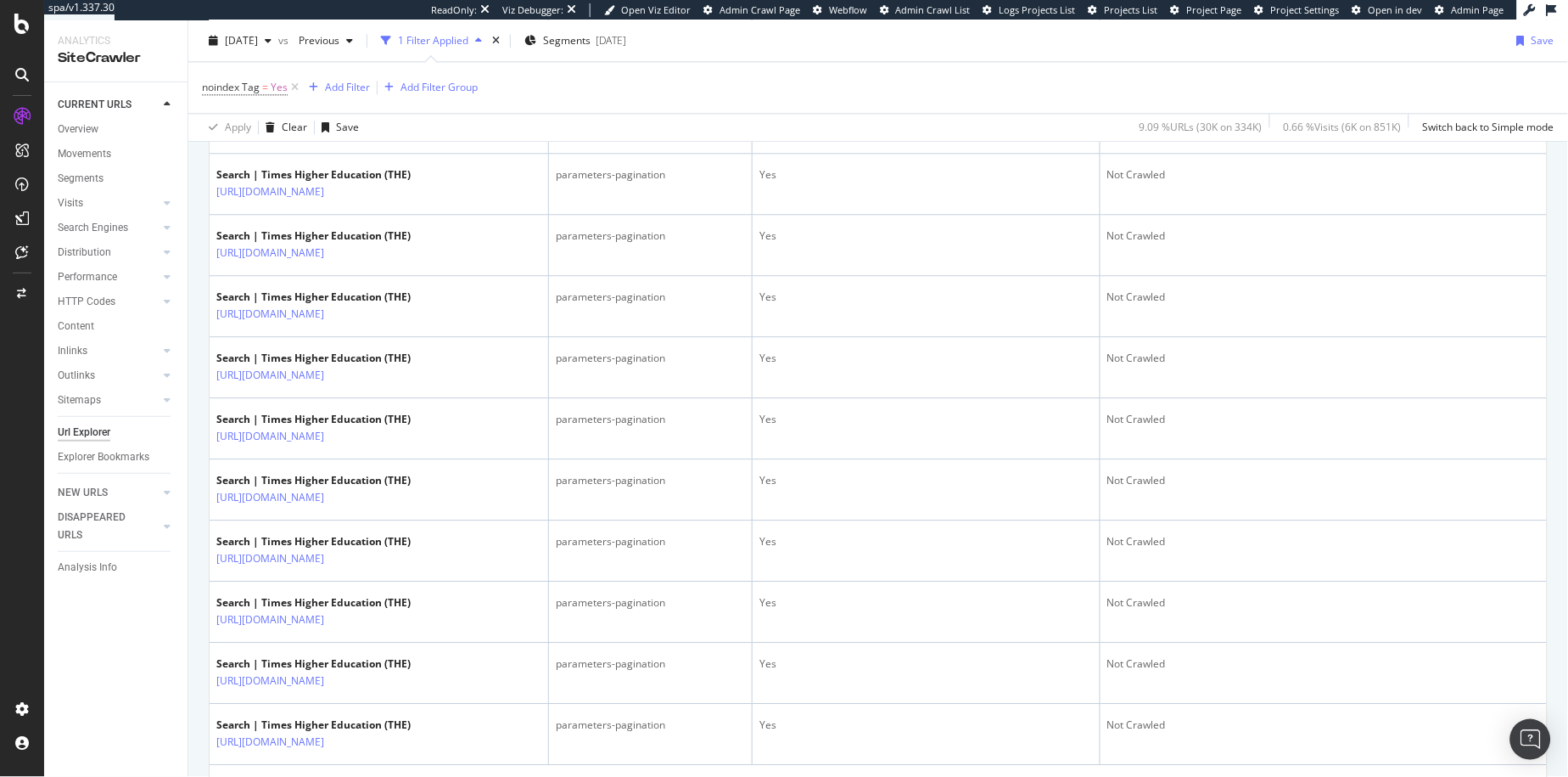
scroll to position [2947, 0]
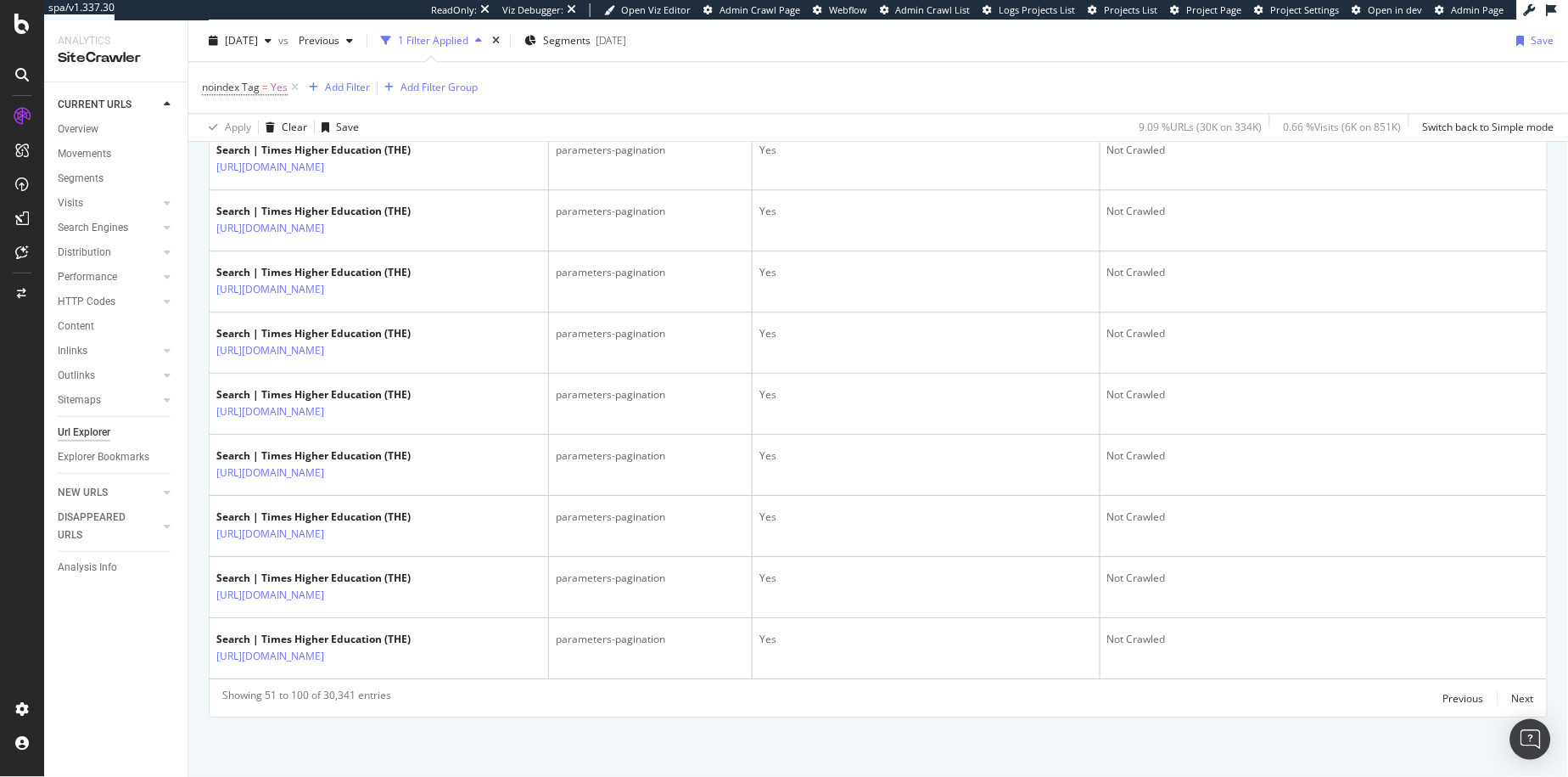
scroll to position [3767, 0]
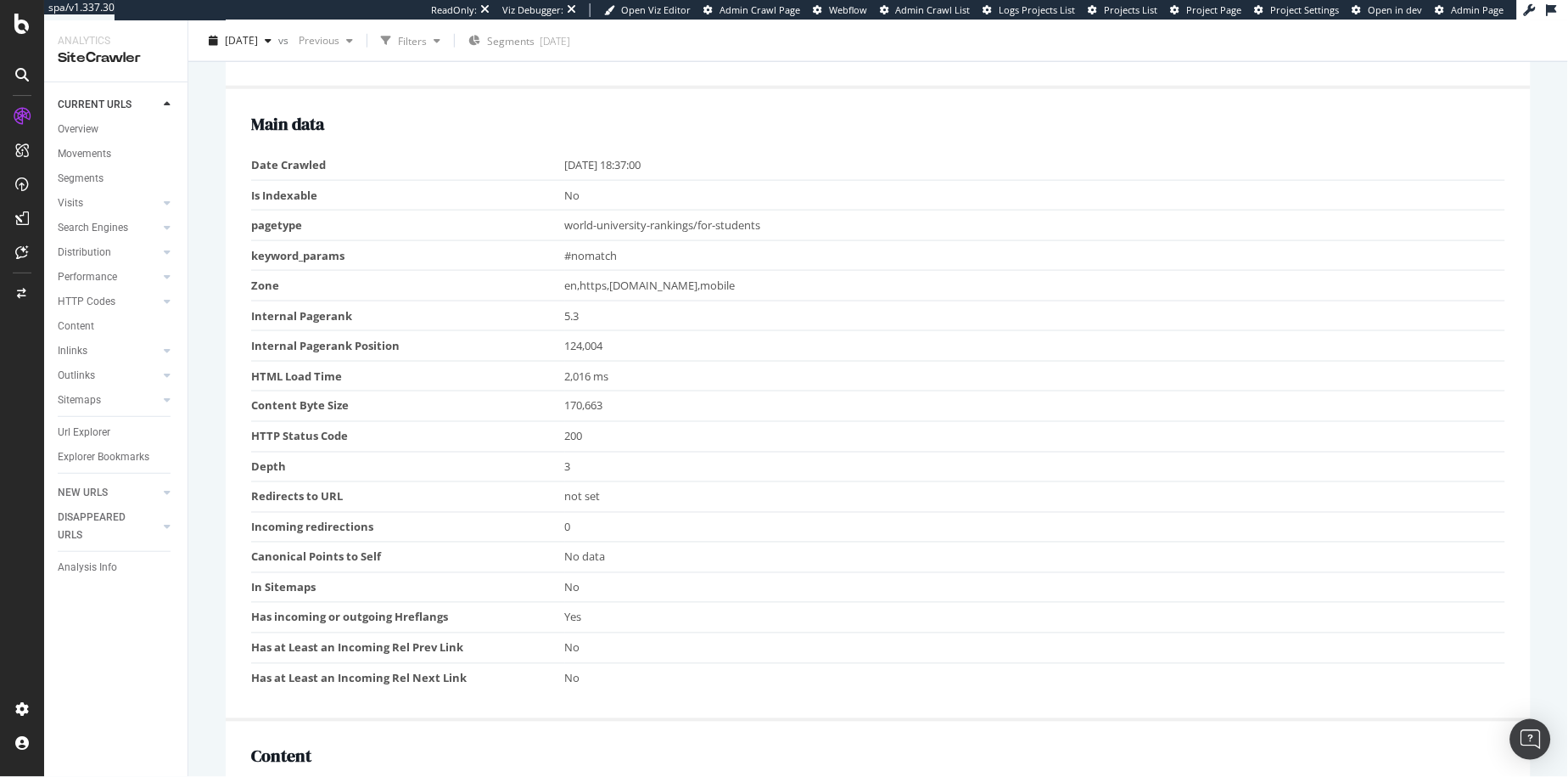
scroll to position [1173, 0]
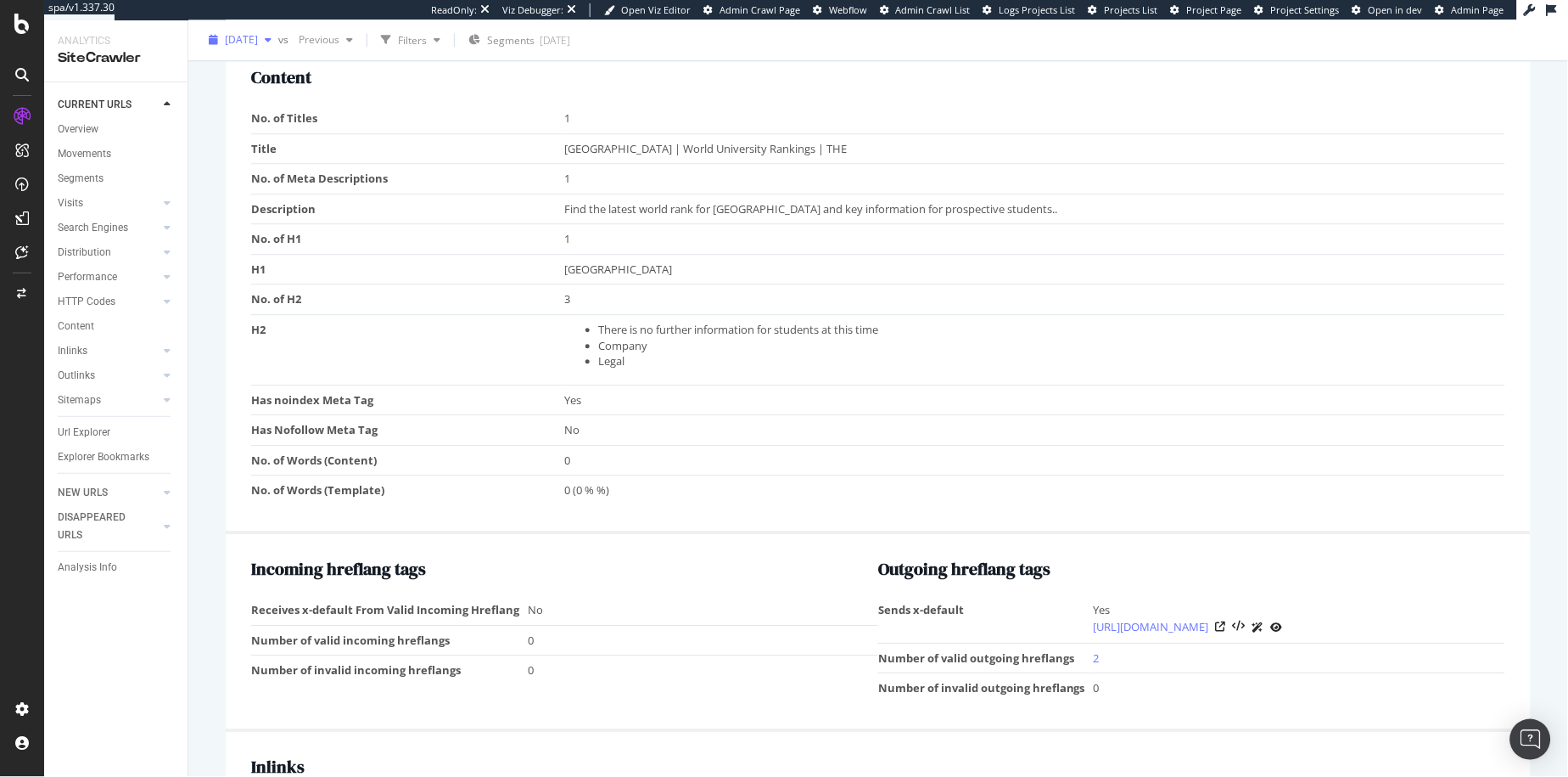
click at [258, 40] on span "[DATE]" at bounding box center [241, 40] width 33 height 14
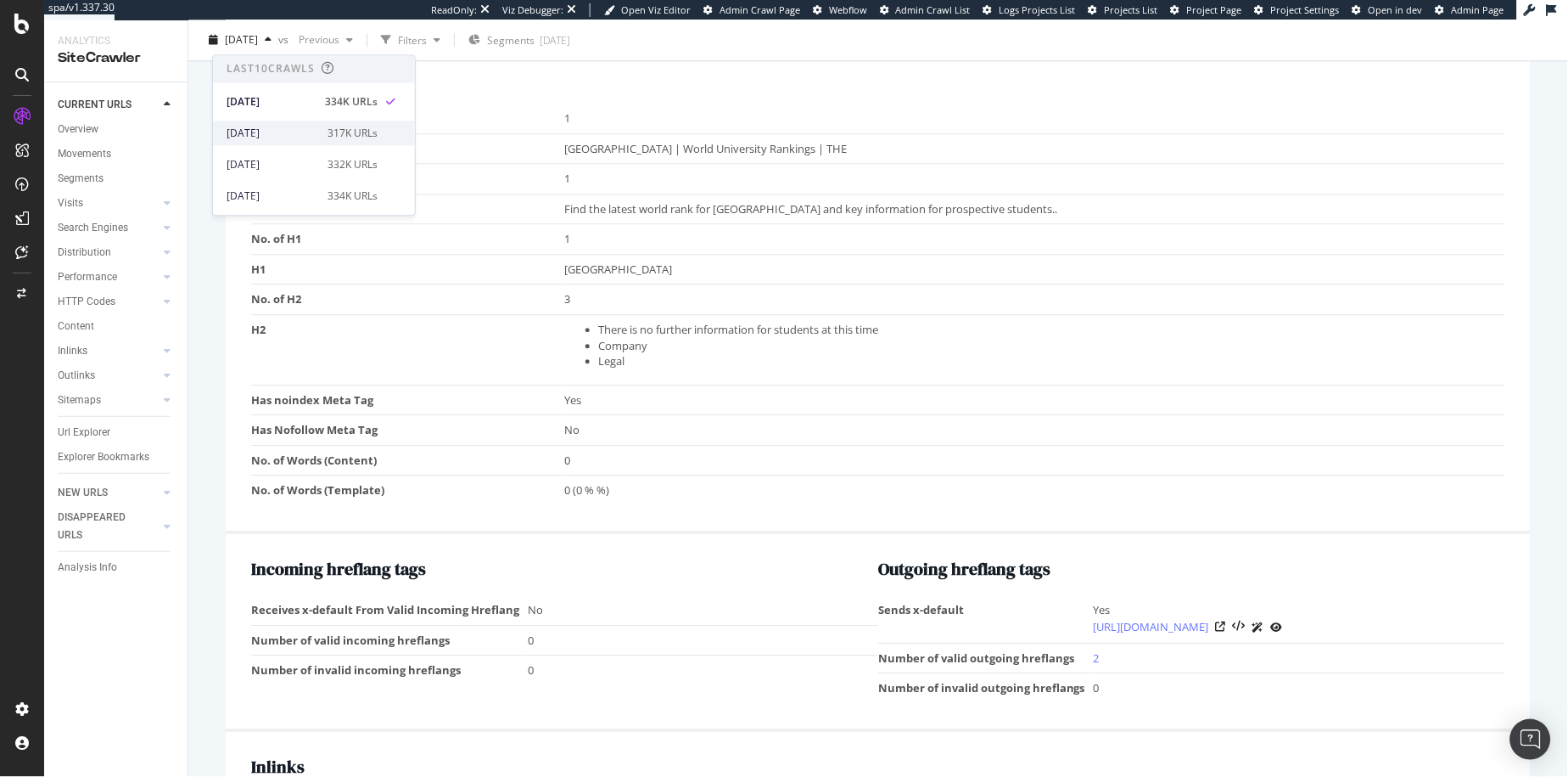
click at [301, 124] on div "2025 Sep. 8th 317K URLs" at bounding box center [314, 133] width 202 height 24
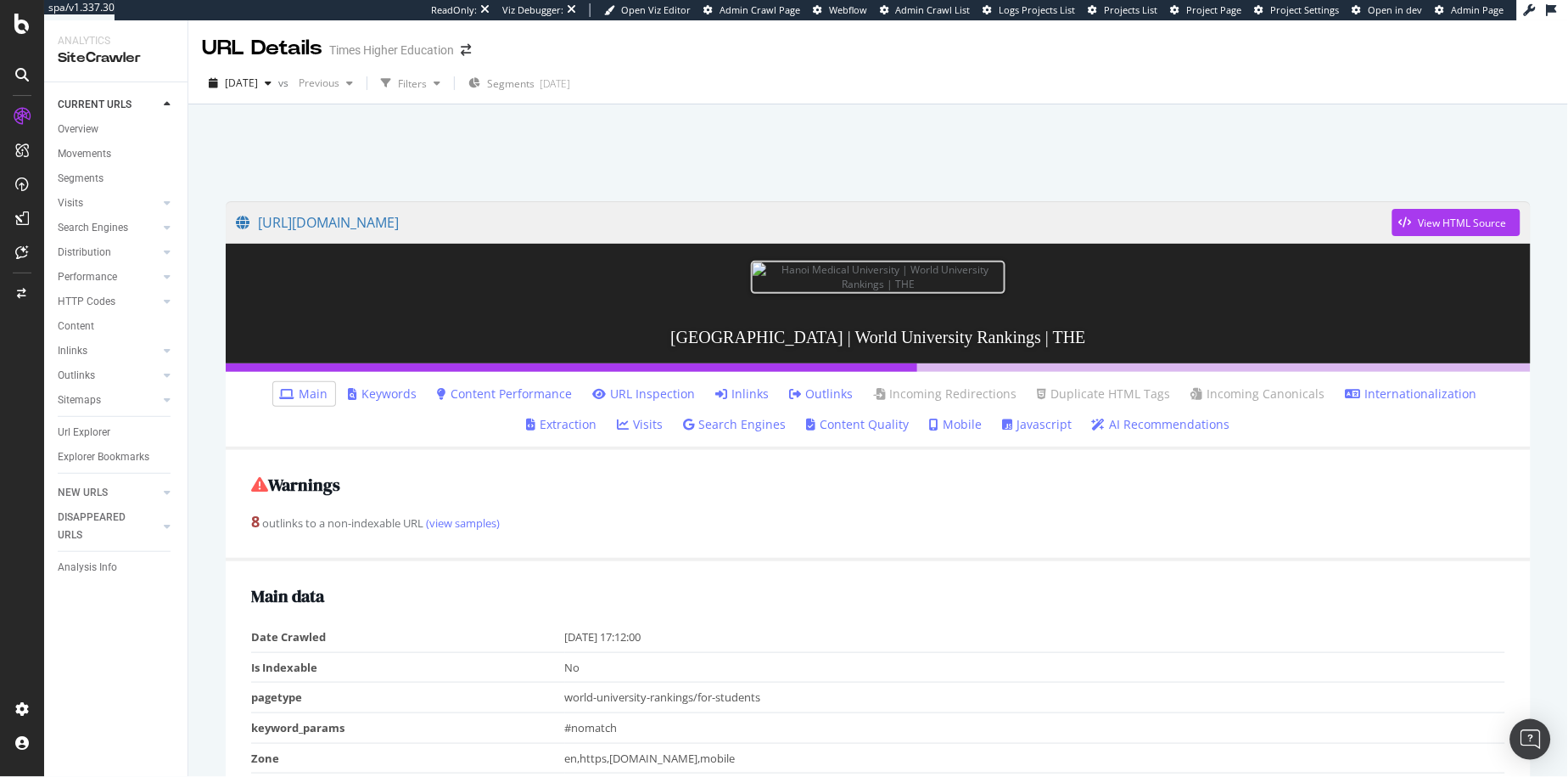
click at [254, 47] on div "URL Details" at bounding box center [262, 48] width 121 height 29
click at [245, 43] on div "URL Details" at bounding box center [262, 48] width 121 height 29
click at [707, 493] on div "Warnings 8 outlinks to a non-indexable URL (view samples)" at bounding box center [878, 506] width 1306 height 112
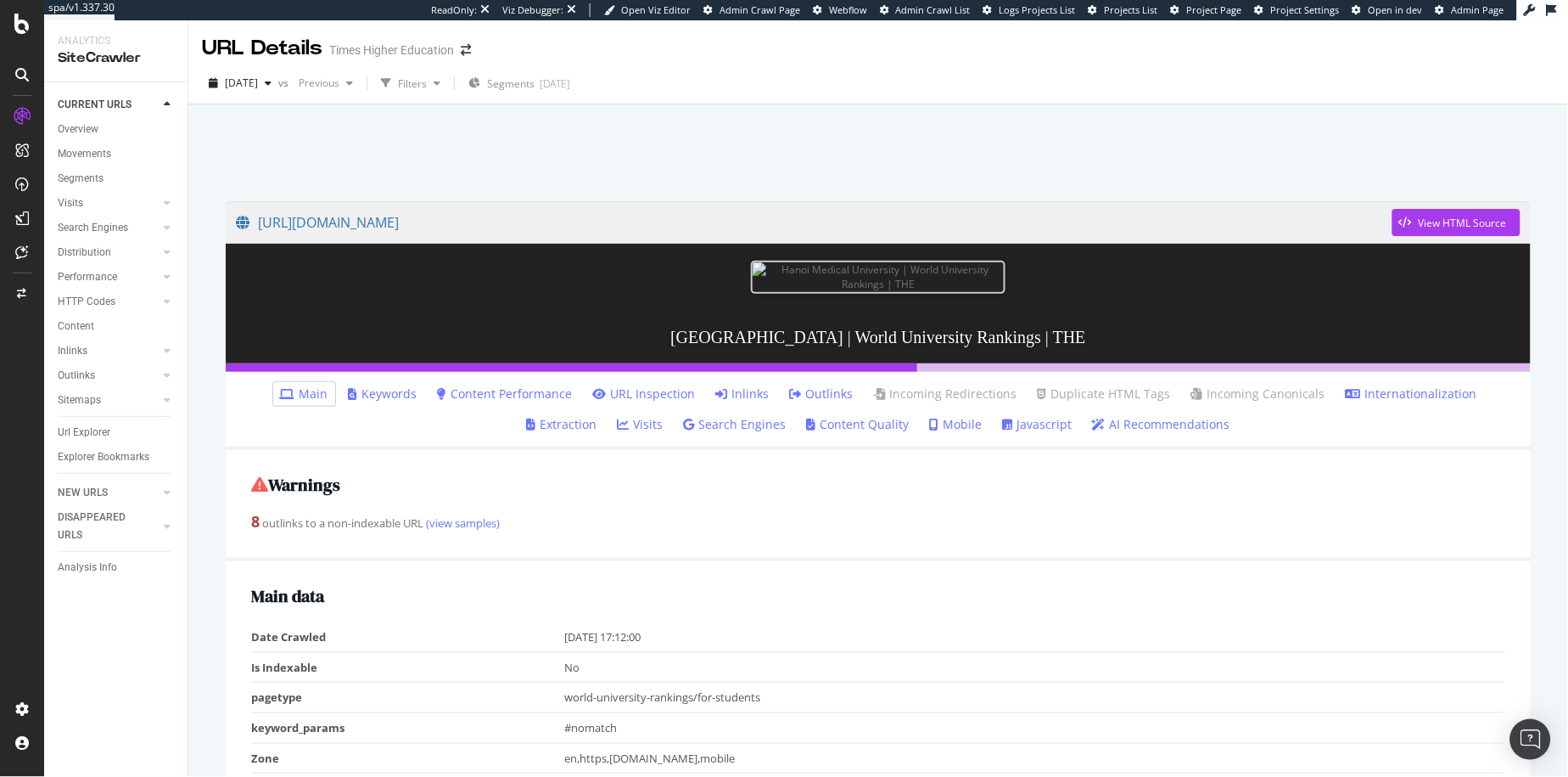
scroll to position [1152, 0]
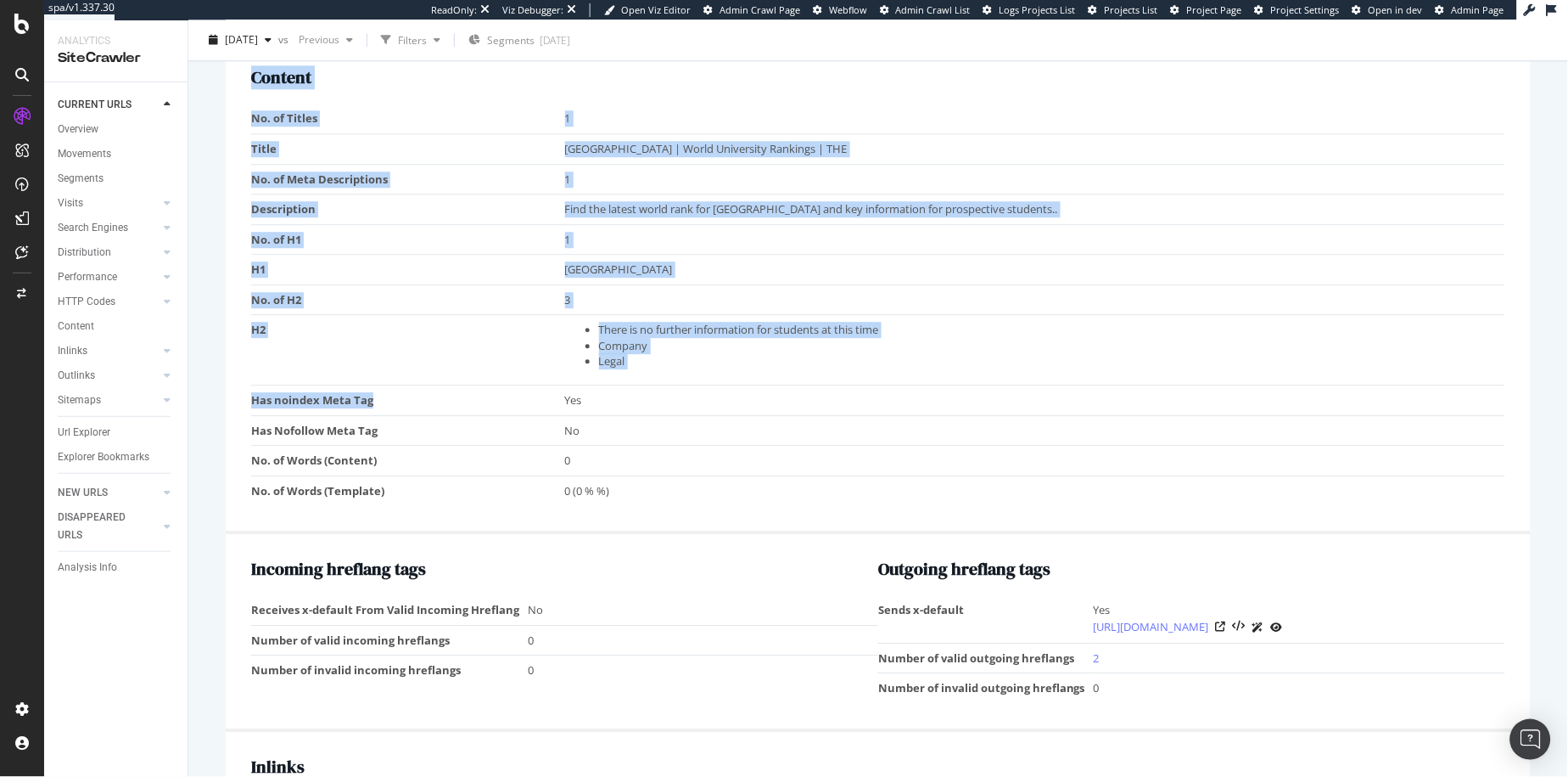
drag, startPoint x: 247, startPoint y: 398, endPoint x: 421, endPoint y: 398, distance: 174.0
click at [421, 398] on div "Content No. of Titles 1 Title Hanoi Medical University | World University Ranki…" at bounding box center [878, 289] width 1306 height 492
click at [421, 398] on td "Has noindex Meta Tag" at bounding box center [408, 401] width 314 height 31
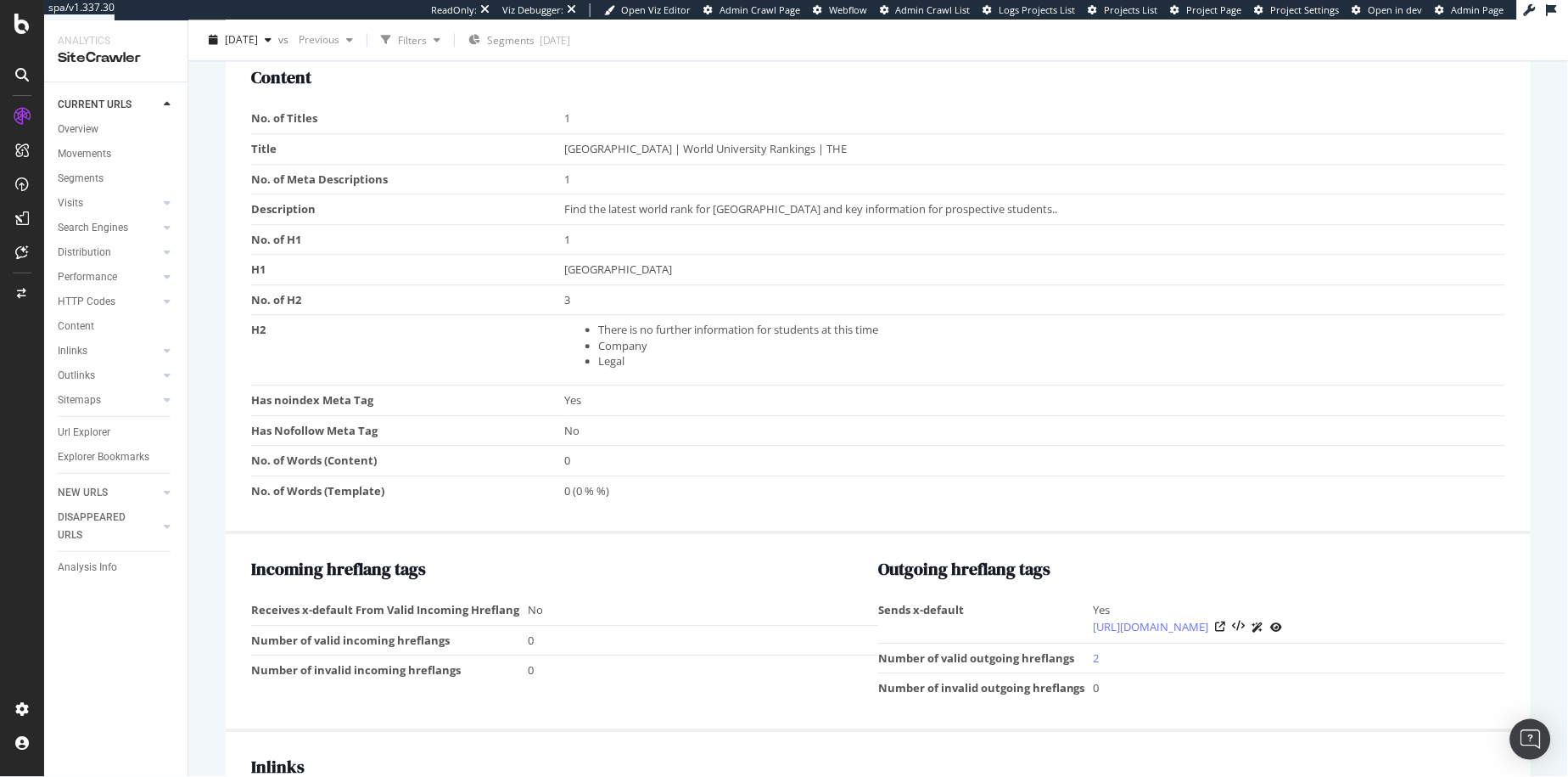
click at [600, 410] on td "Yes" at bounding box center [1035, 401] width 941 height 31
drag, startPoint x: 570, startPoint y: 405, endPoint x: 559, endPoint y: 402, distance: 11.4
click at [559, 402] on tr "Has noindex Meta Tag Yes" at bounding box center [878, 401] width 1254 height 31
click at [559, 402] on td "Has noindex Meta Tag" at bounding box center [408, 401] width 314 height 31
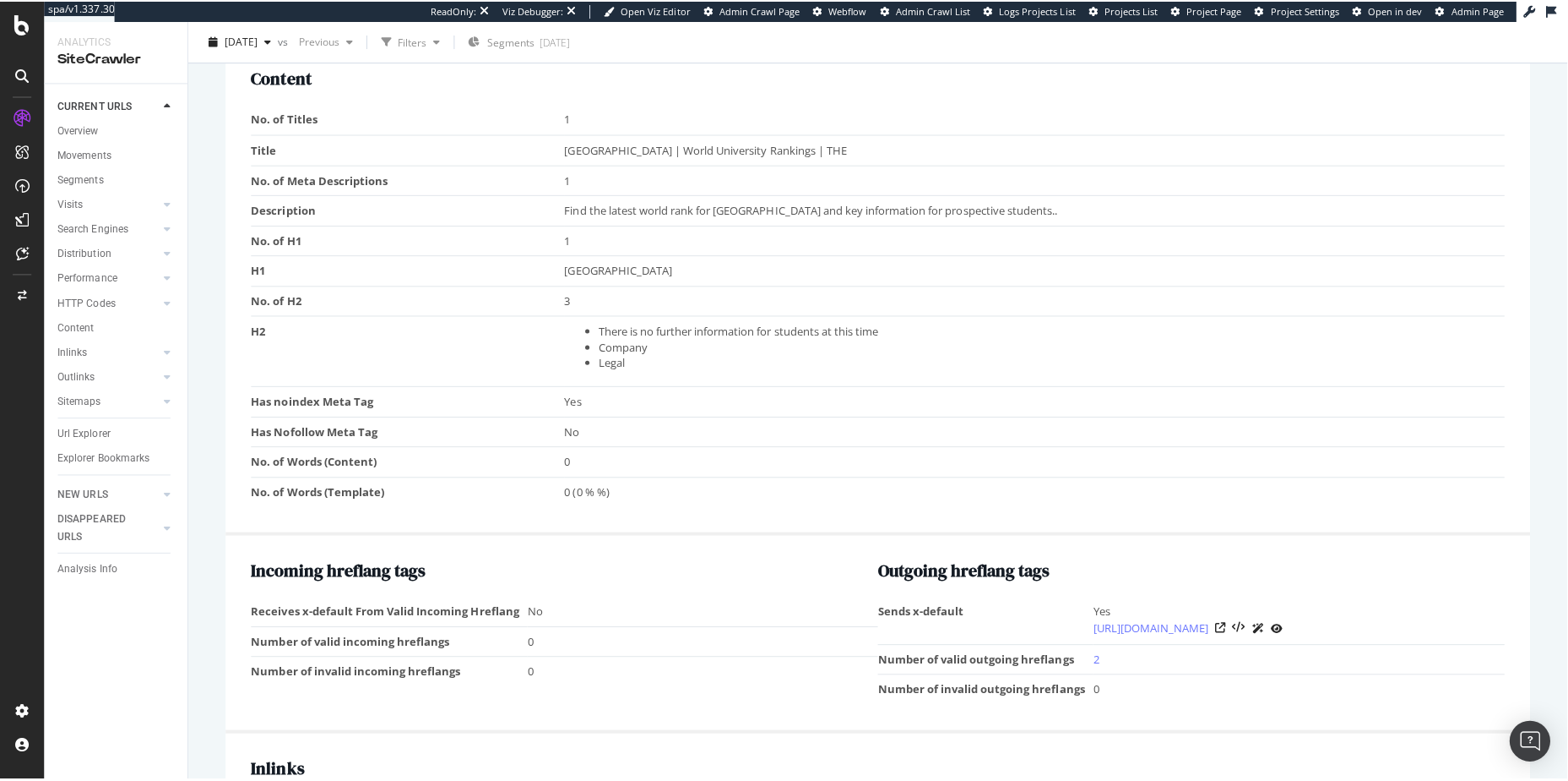
scroll to position [503, 0]
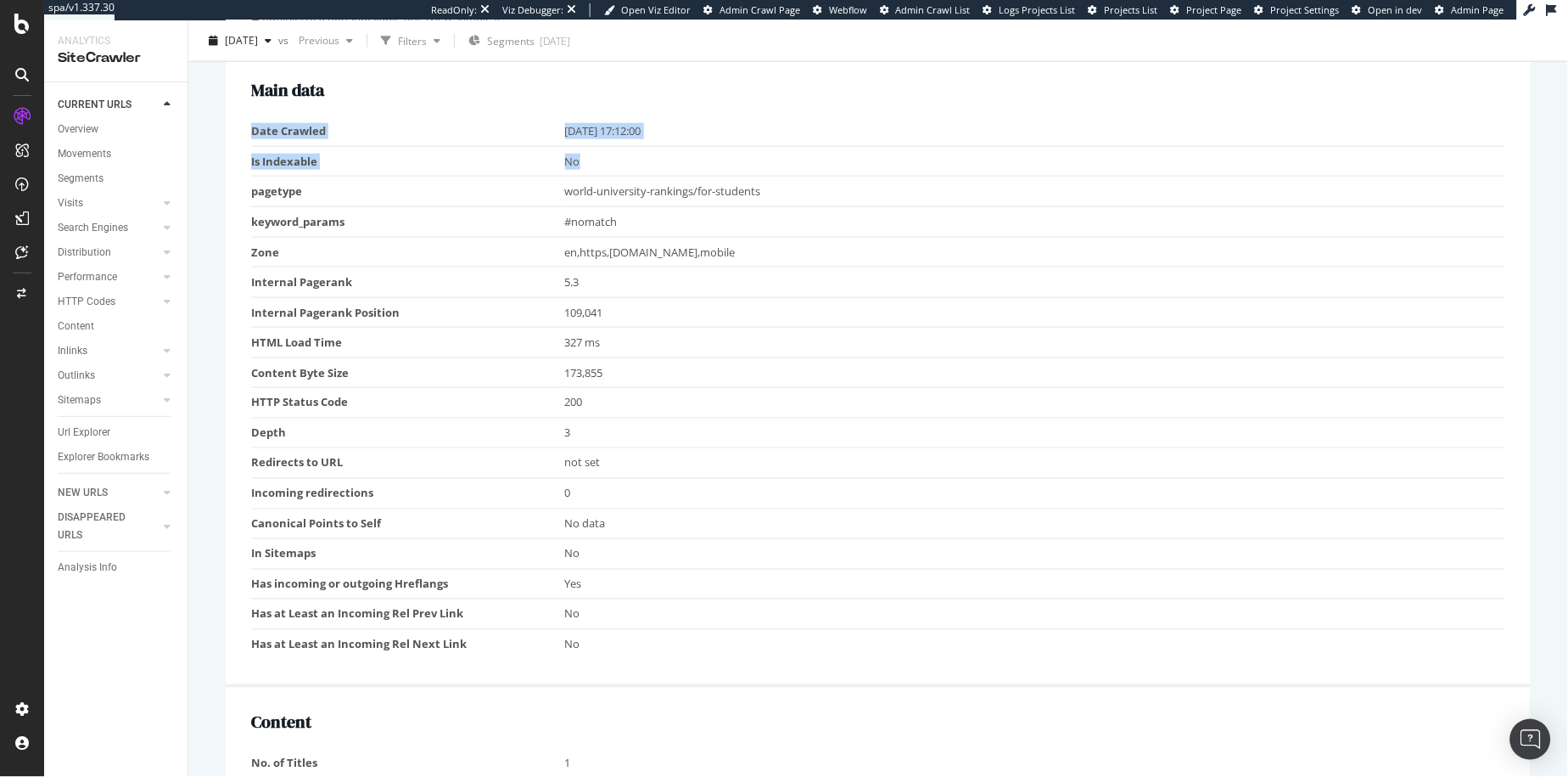
drag, startPoint x: 507, startPoint y: 117, endPoint x: 811, endPoint y: 151, distance: 305.9
click at [810, 152] on tbody "Date Crawled 2025-09-08 17:12:00 Is Indexable No pagetype world-university-rank…" at bounding box center [878, 388] width 1254 height 542
click at [848, 90] on h2 "Main data" at bounding box center [878, 89] width 1254 height 18
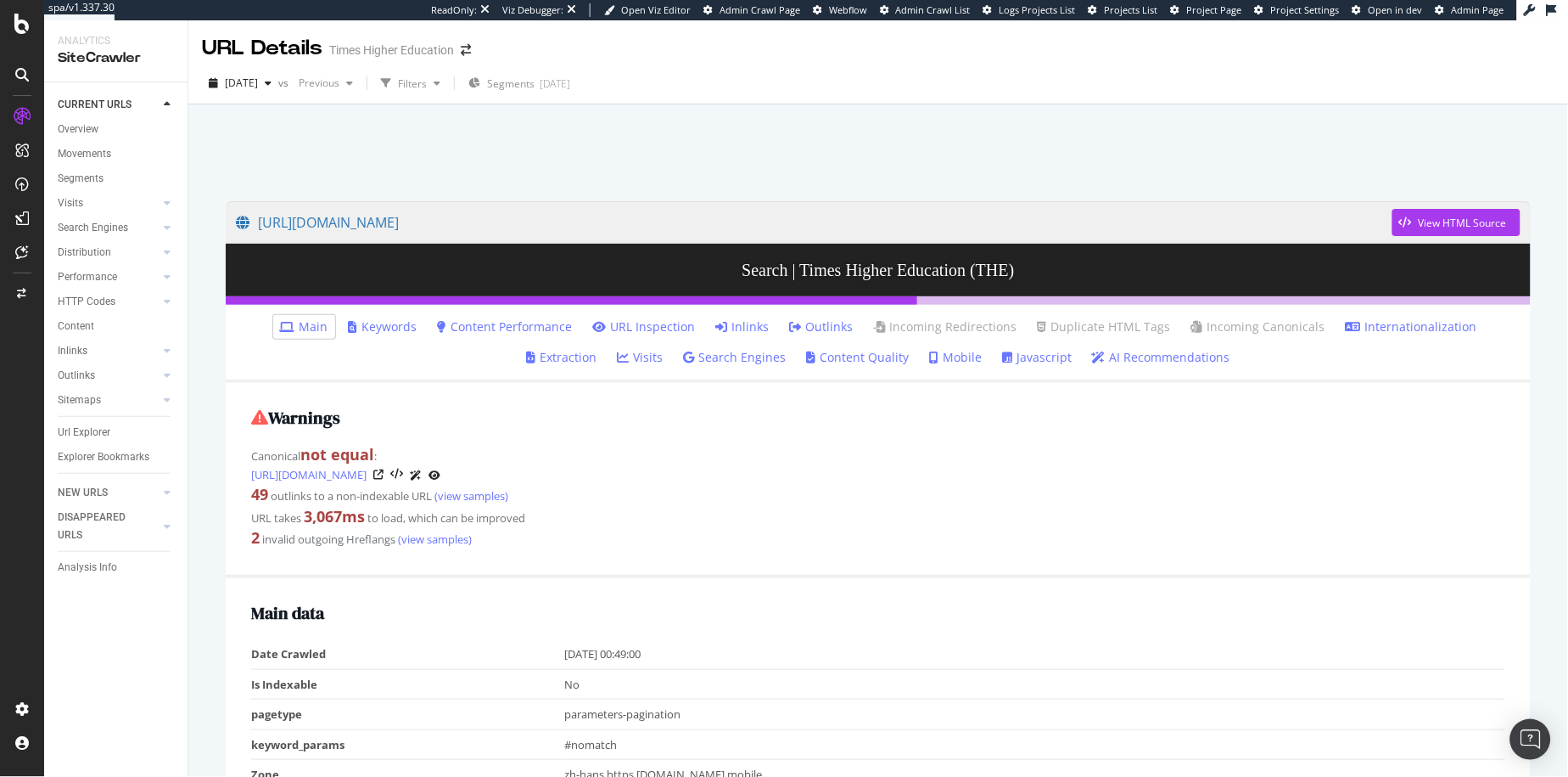
click at [716, 330] on link "Inlinks" at bounding box center [742, 326] width 53 height 17
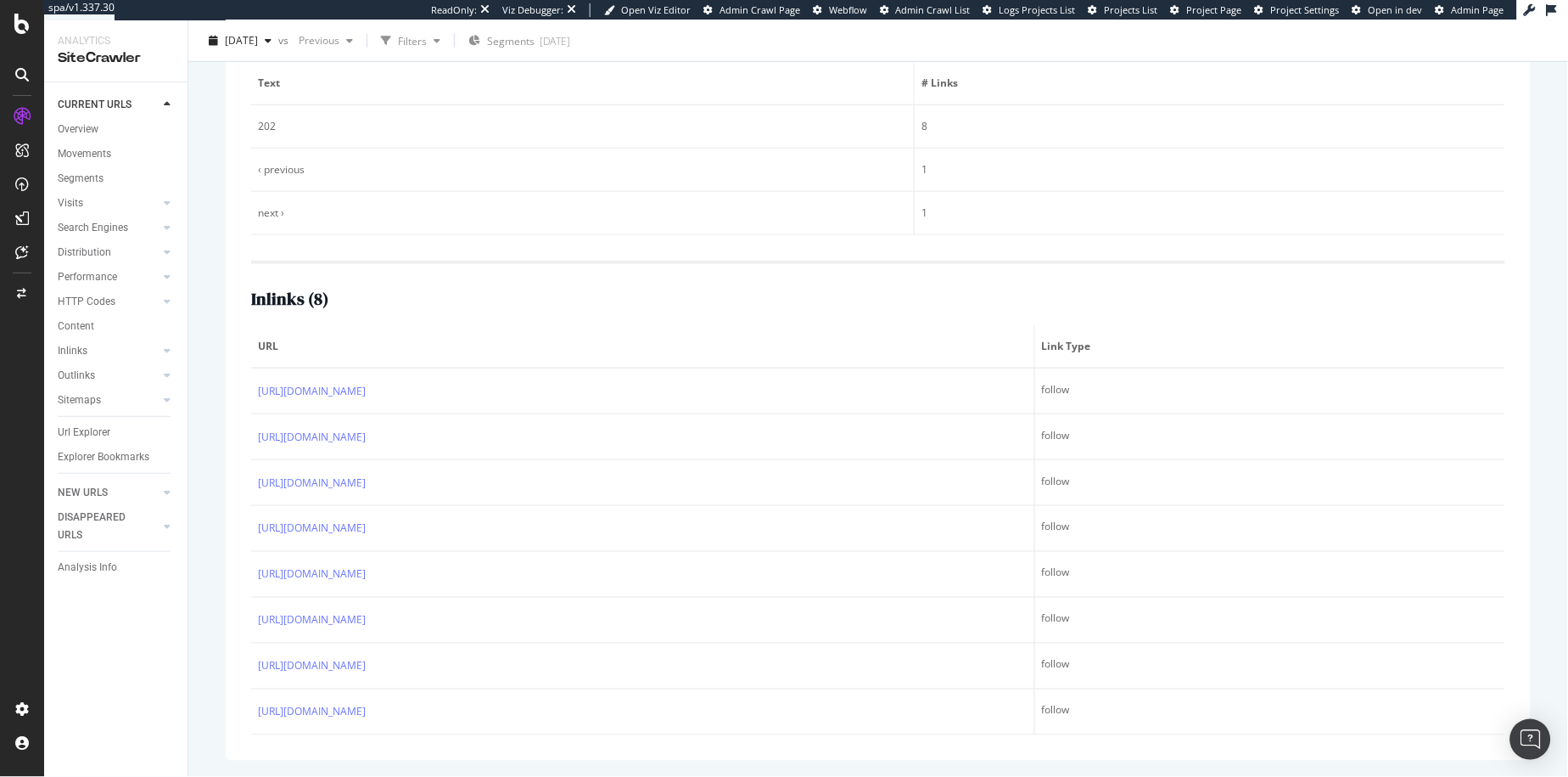
scroll to position [383, 0]
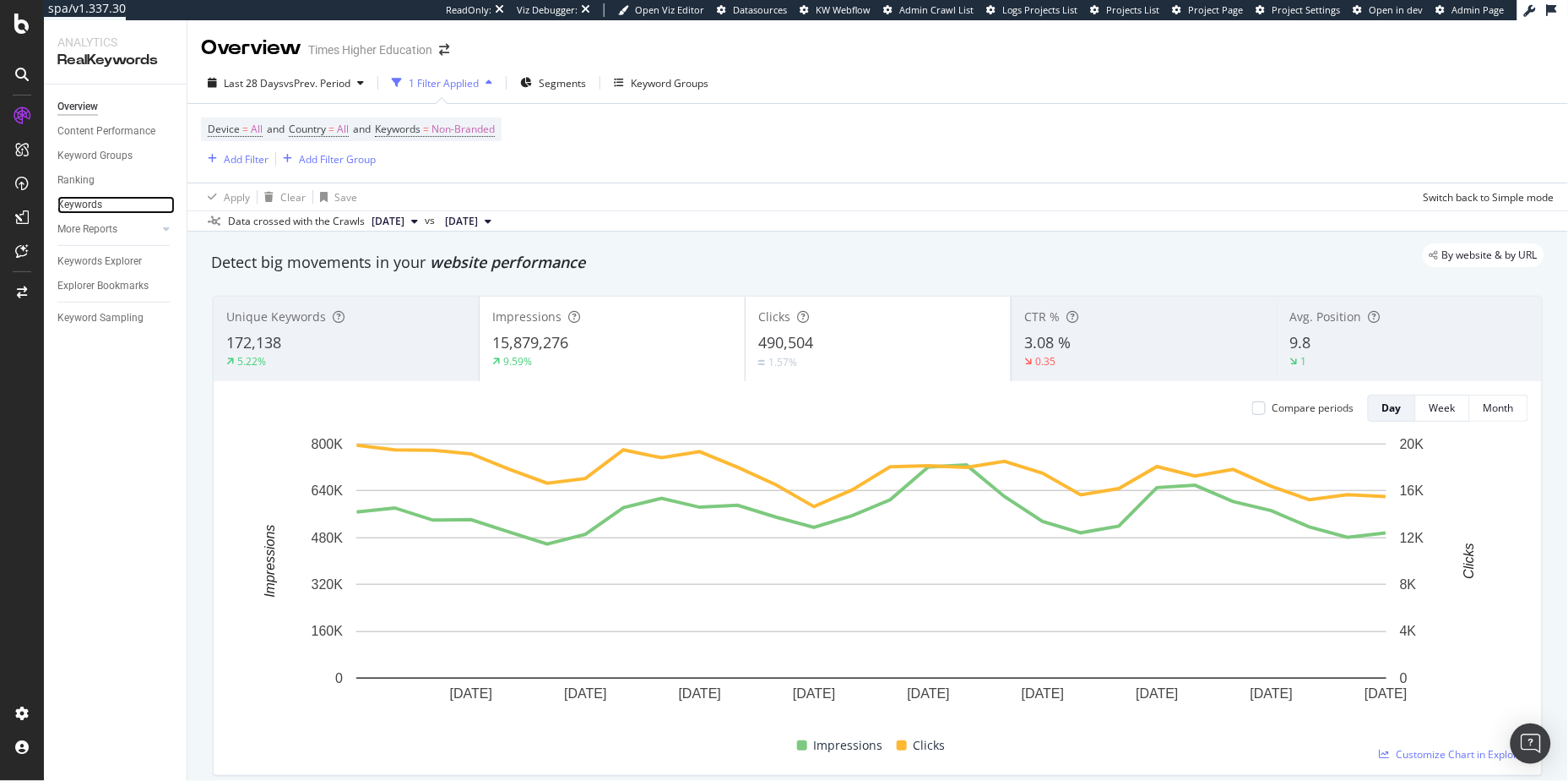
click at [102, 205] on link "Keywords" at bounding box center [116, 205] width 117 height 17
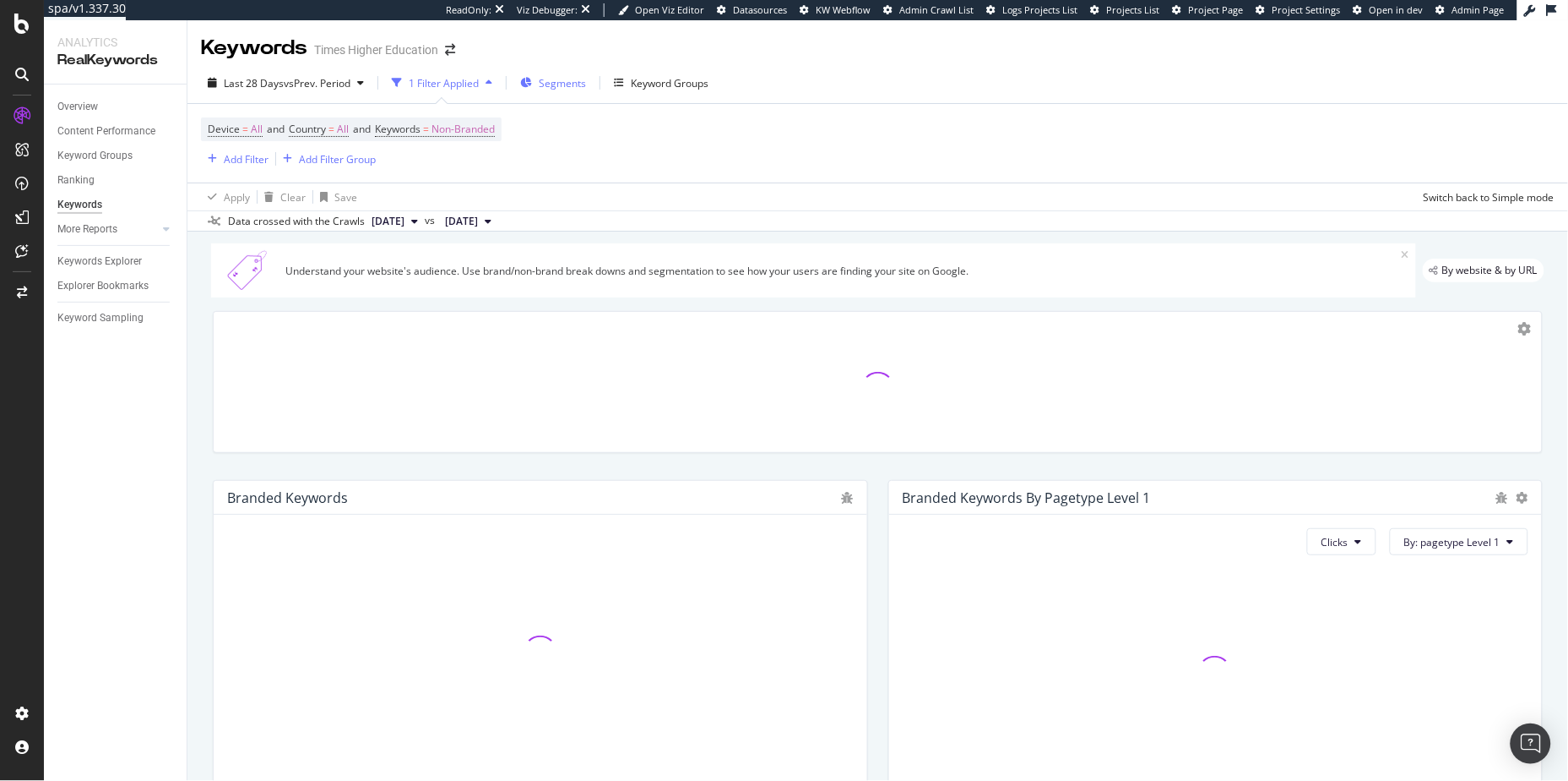
click at [550, 80] on span "Segments" at bounding box center [562, 83] width 47 height 14
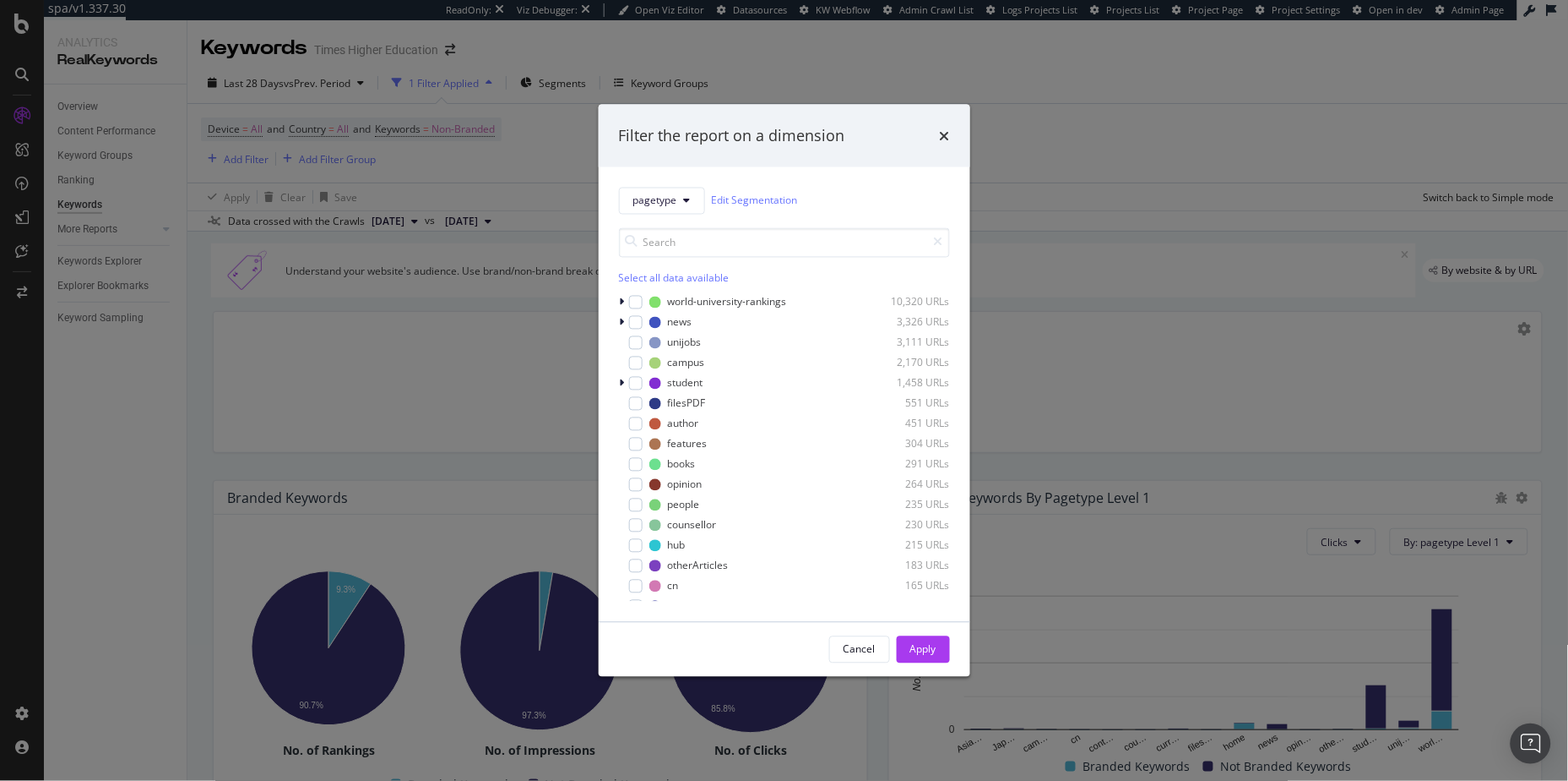
click at [1123, 150] on div "Filter the report on a dimension pagetype Edit Segmentation Select all data ava…" at bounding box center [784, 390] width 1568 height 781
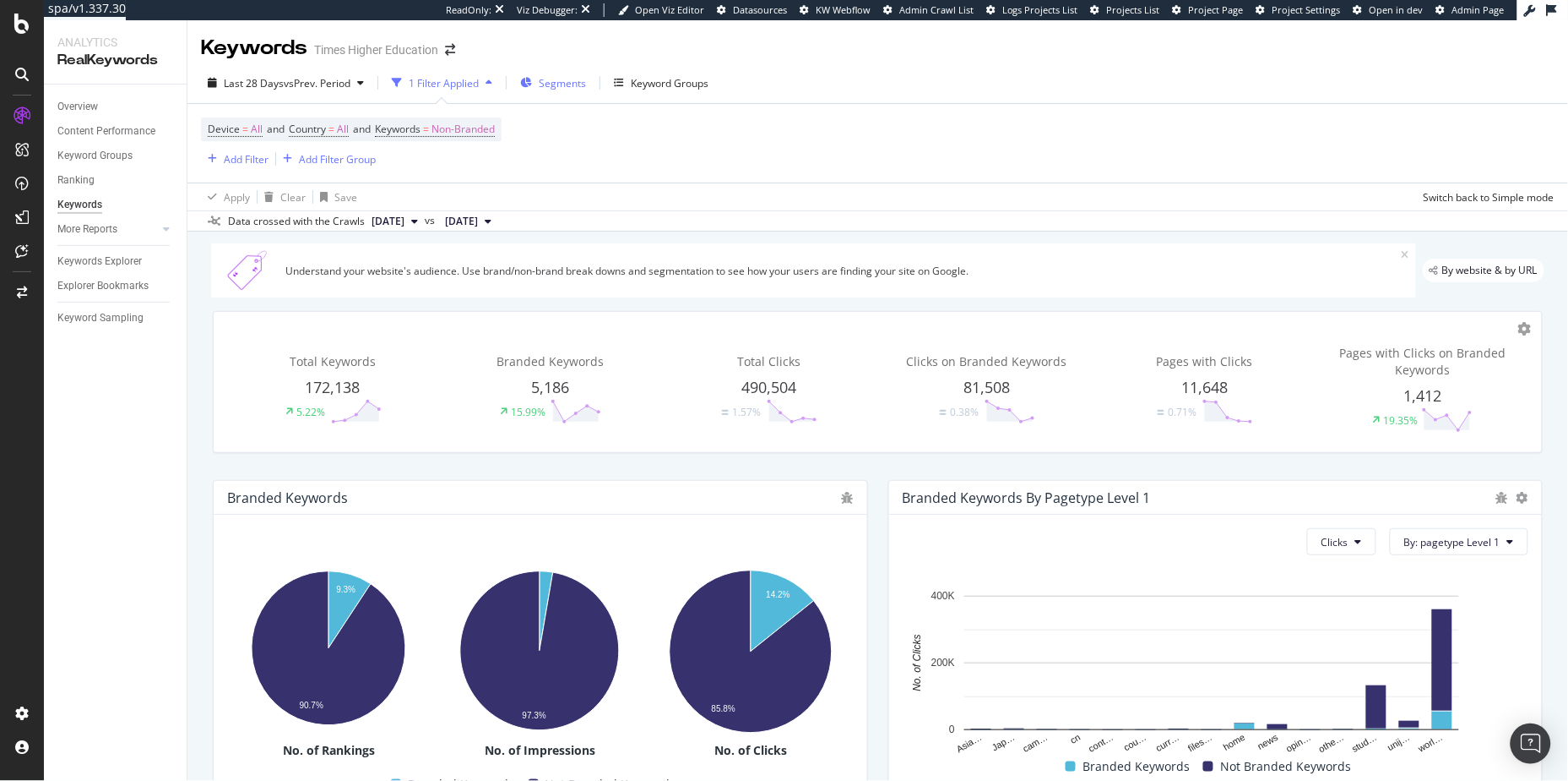
click at [562, 84] on span "Segments" at bounding box center [562, 83] width 47 height 14
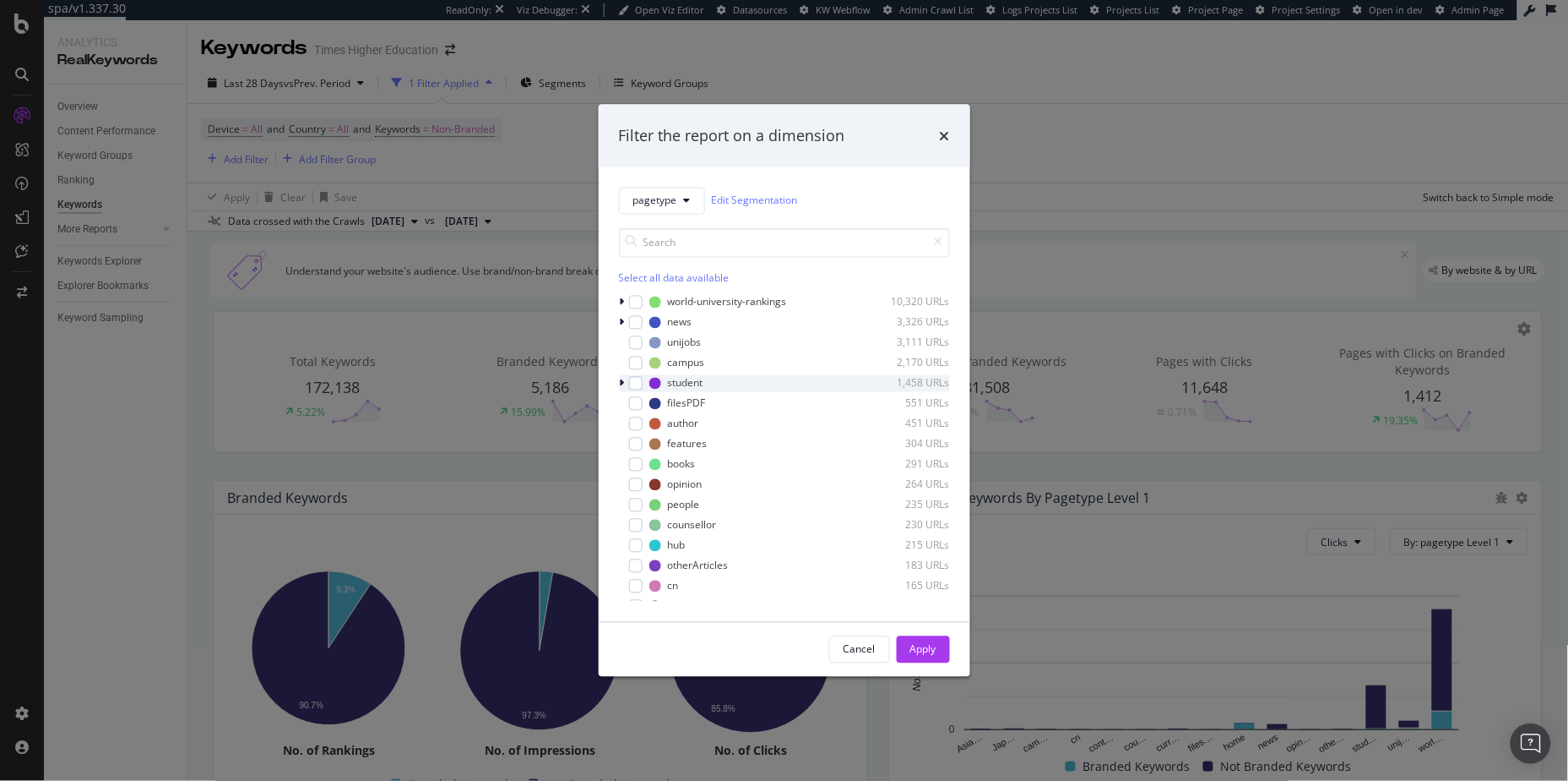
click at [624, 381] on icon "modal" at bounding box center [622, 383] width 5 height 10
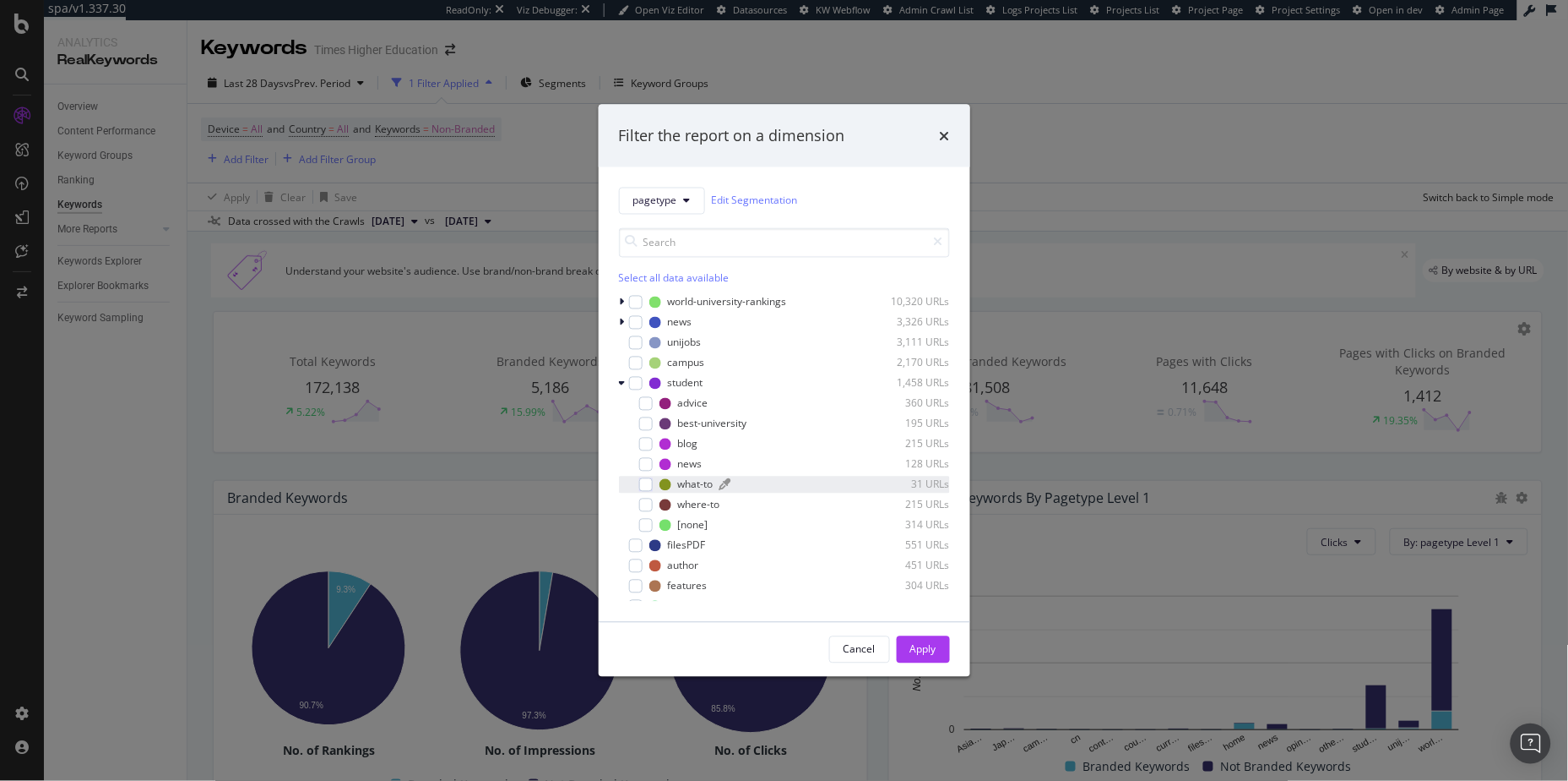
click at [684, 488] on div "what-to" at bounding box center [695, 484] width 36 height 14
click at [915, 644] on div "Apply" at bounding box center [923, 650] width 26 height 14
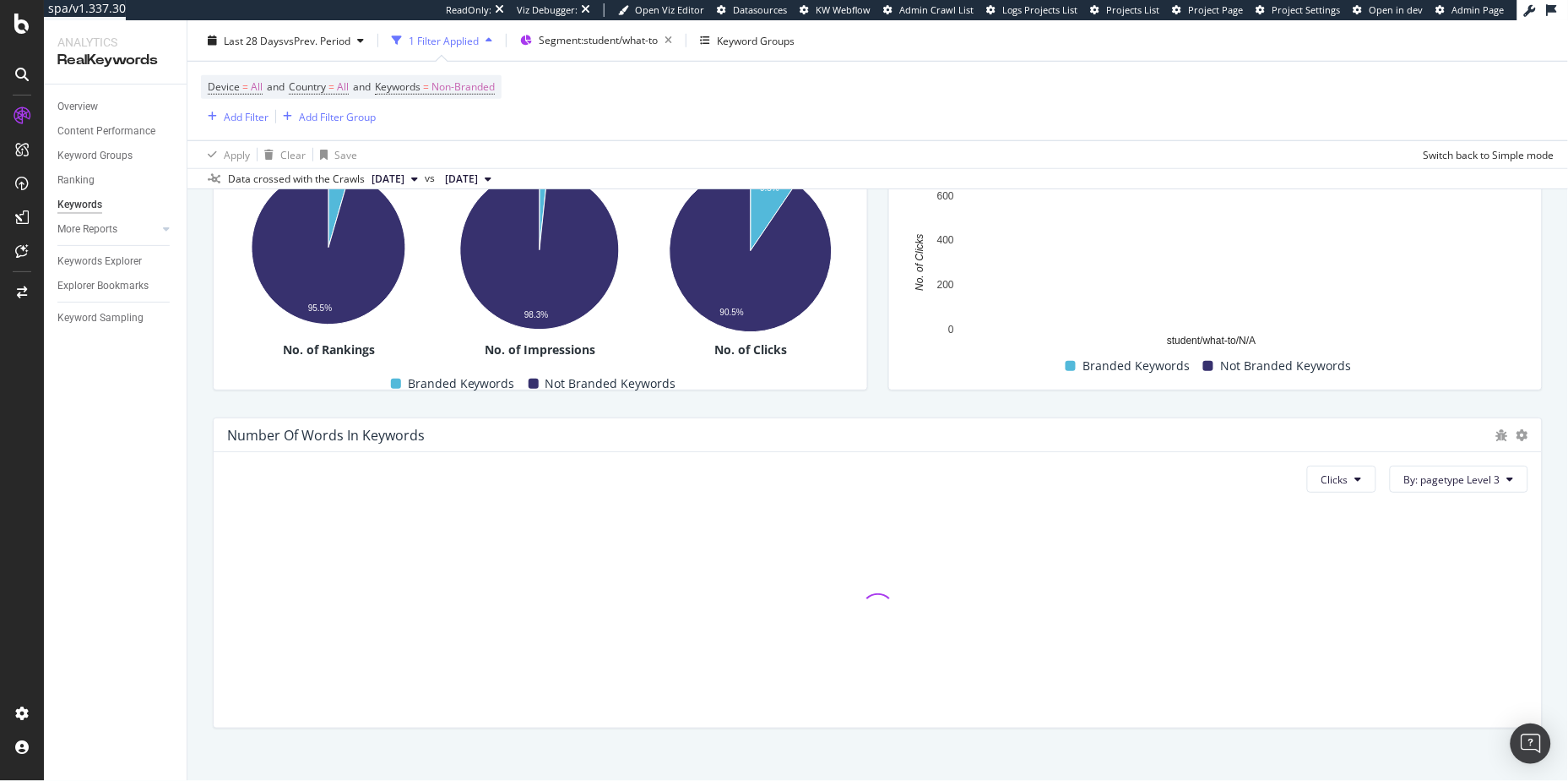
scroll to position [421, 0]
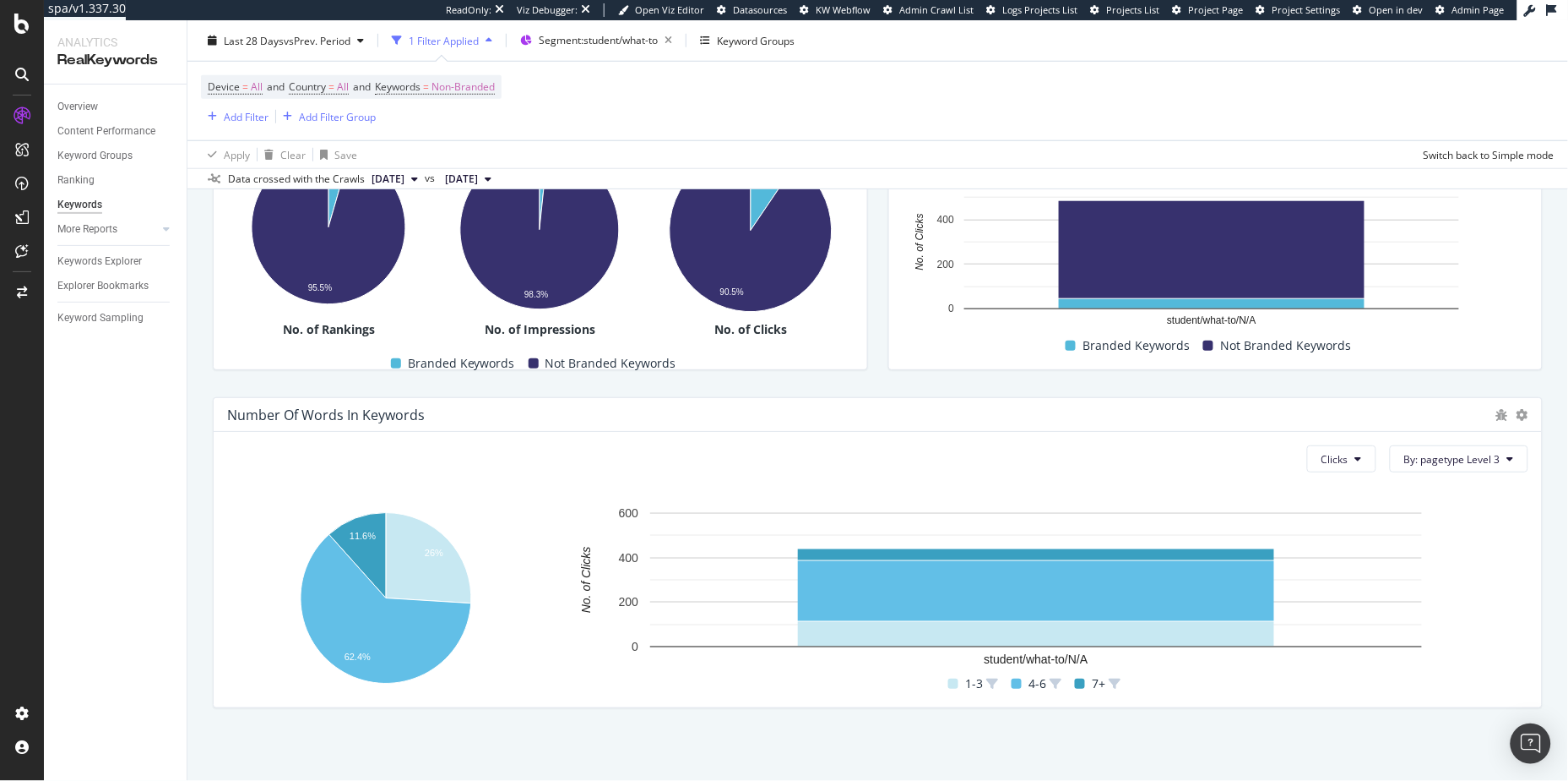
click at [1411, 421] on div at bounding box center [1523, 414] width 12 height 17
click at [1411, 418] on icon at bounding box center [1523, 415] width 12 height 12
click at [1411, 417] on icon at bounding box center [1523, 415] width 12 height 12
click at [95, 257] on div "Keywords Explorer" at bounding box center [99, 261] width 84 height 17
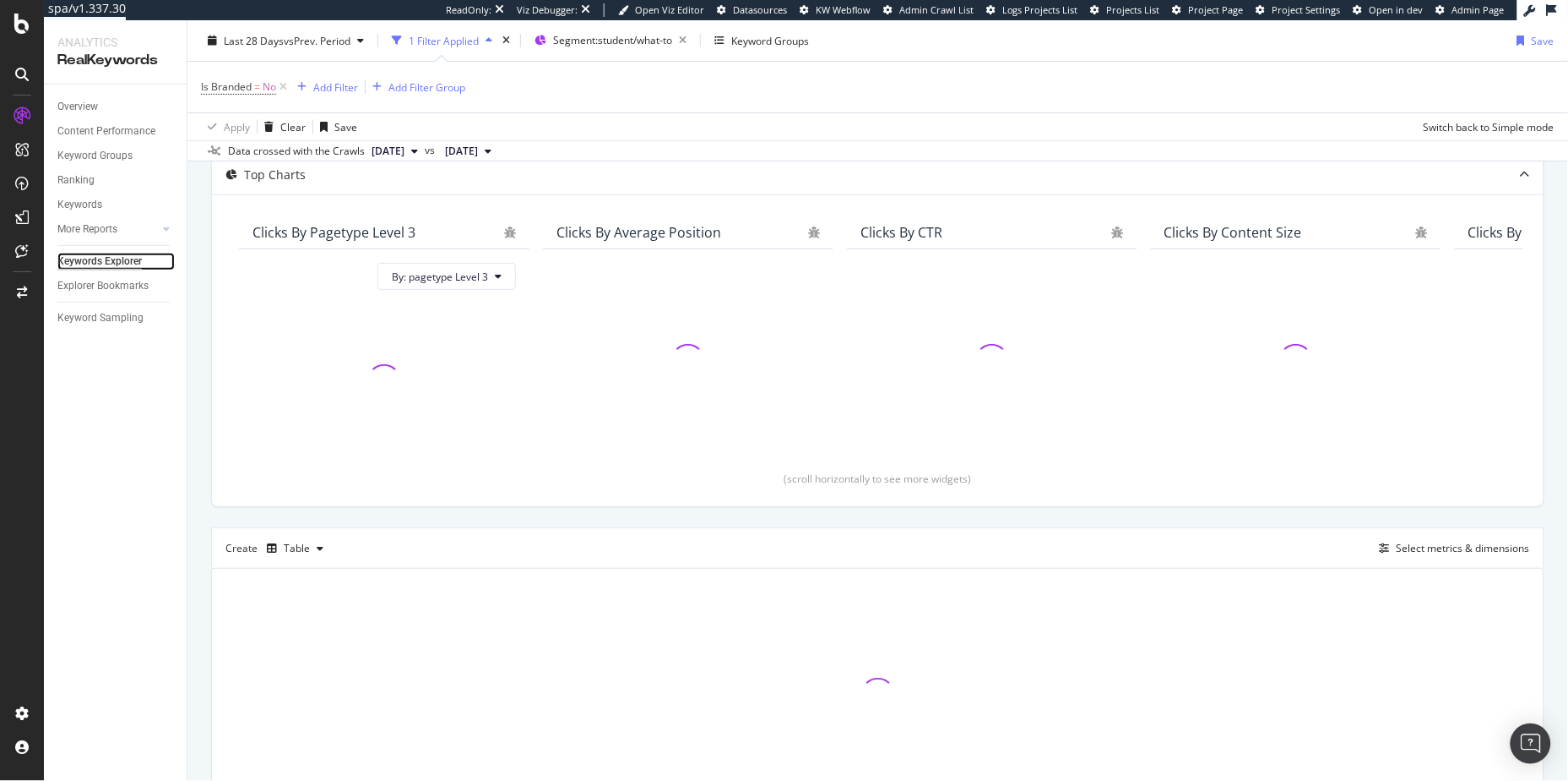
scroll to position [199, 0]
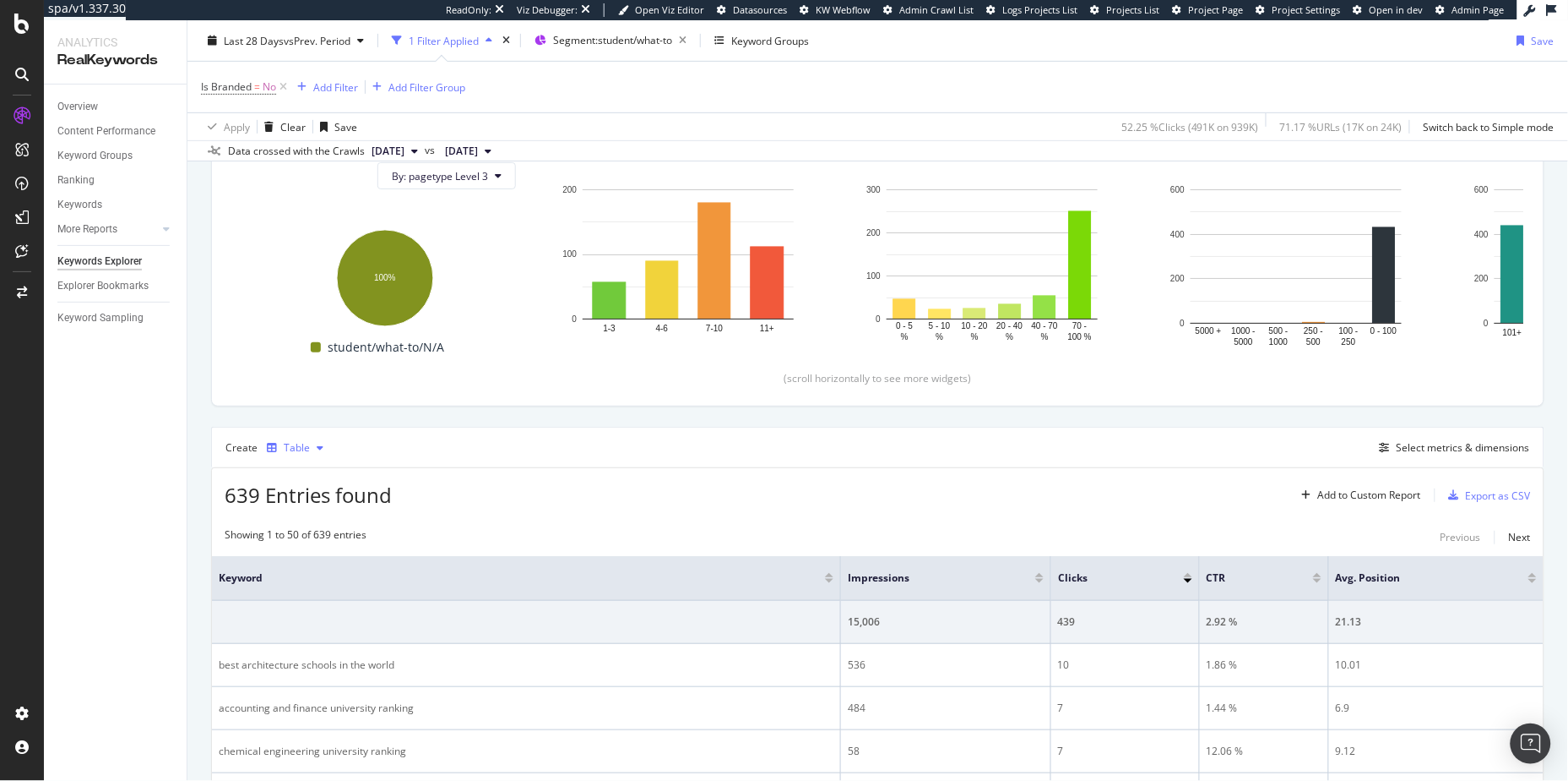
click at [297, 447] on div "Table" at bounding box center [297, 448] width 26 height 10
click at [301, 505] on div "Trend" at bounding box center [315, 505] width 28 height 14
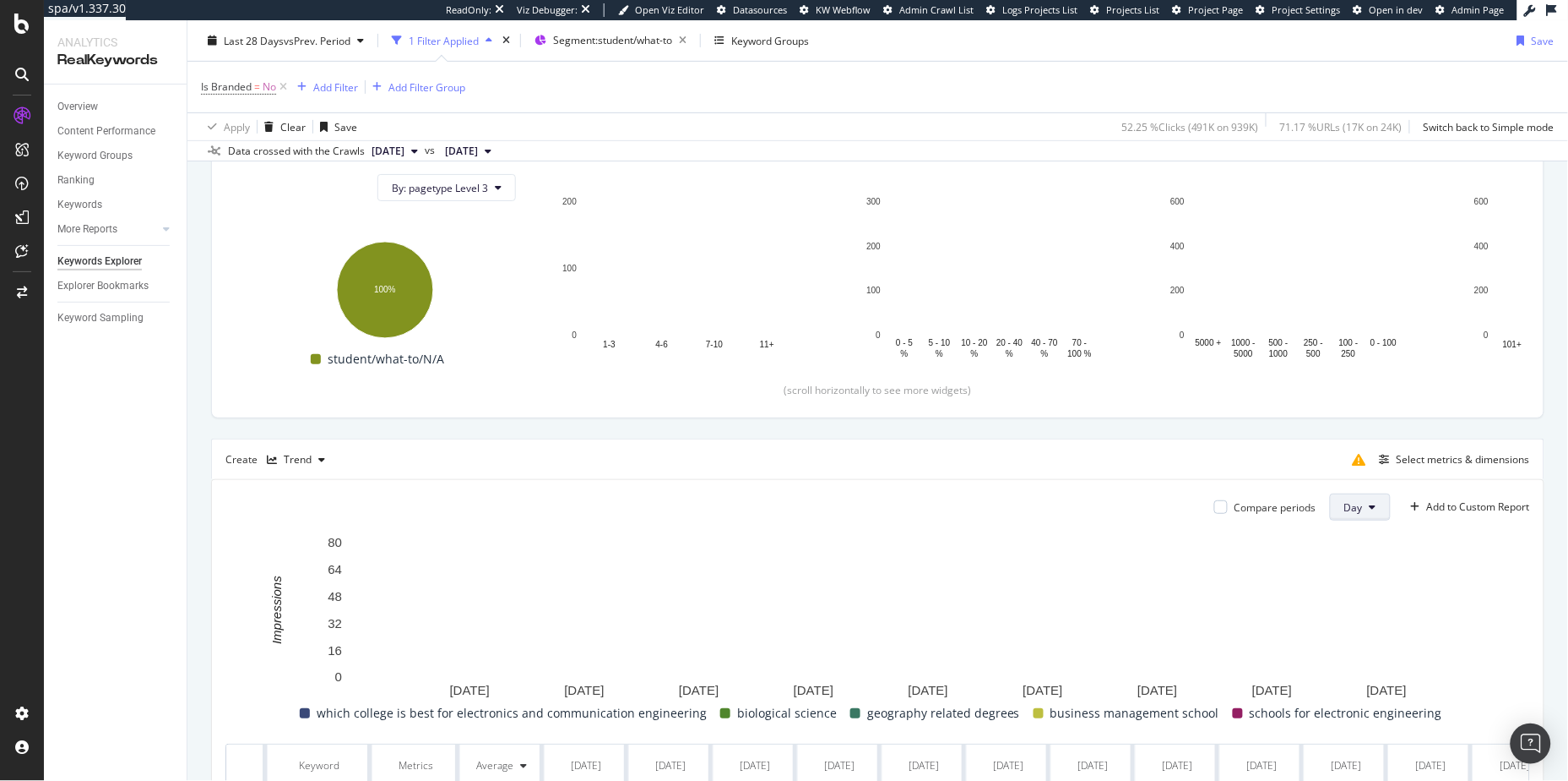
scroll to position [189, 0]
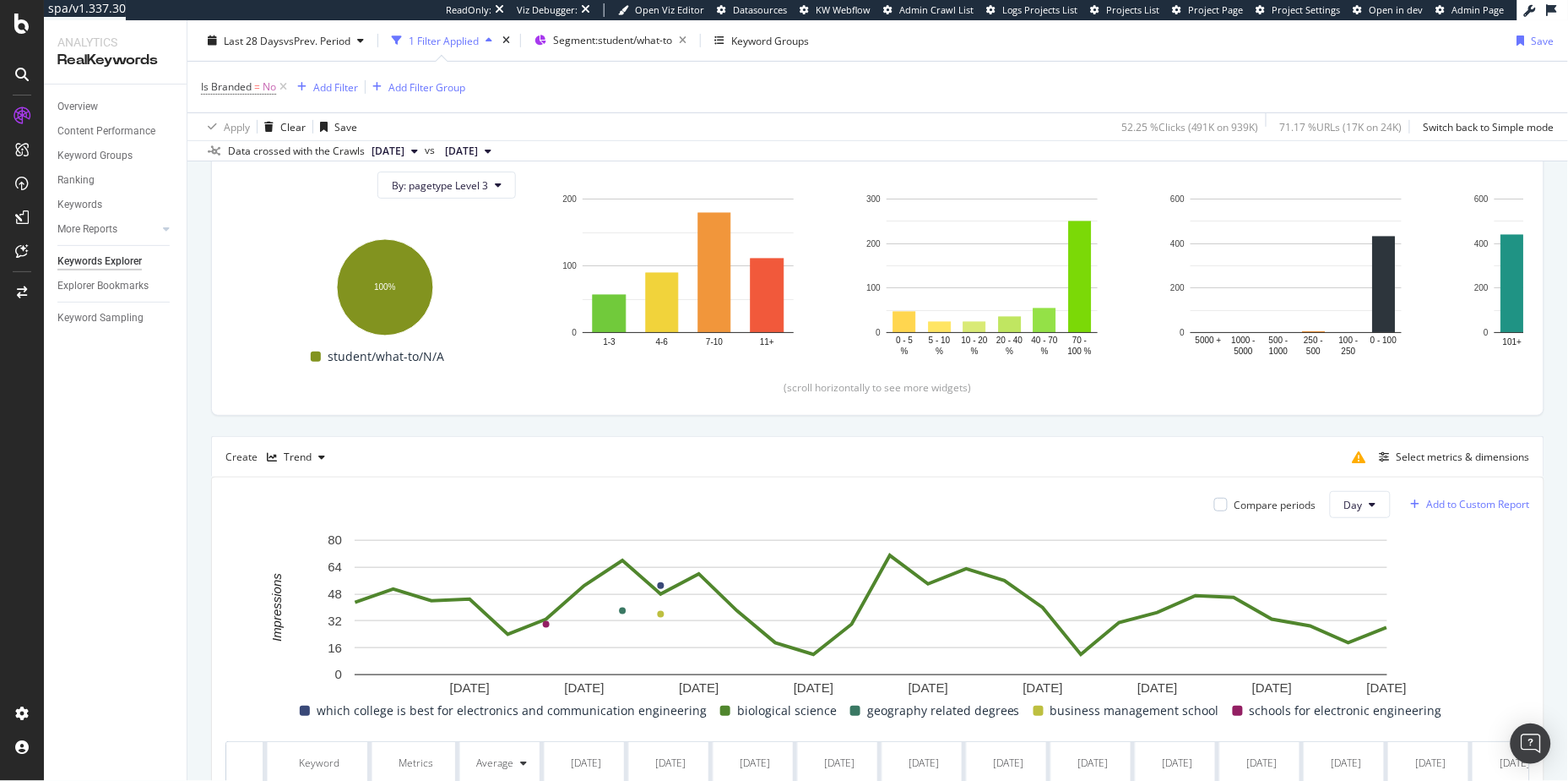
click at [1411, 500] on div "Add to Custom Report" at bounding box center [1478, 505] width 103 height 10
click at [1210, 445] on div "Create Trend Select metrics & dimensions" at bounding box center [878, 456] width 1333 height 41
click at [322, 84] on div "Add Filter" at bounding box center [335, 86] width 44 height 14
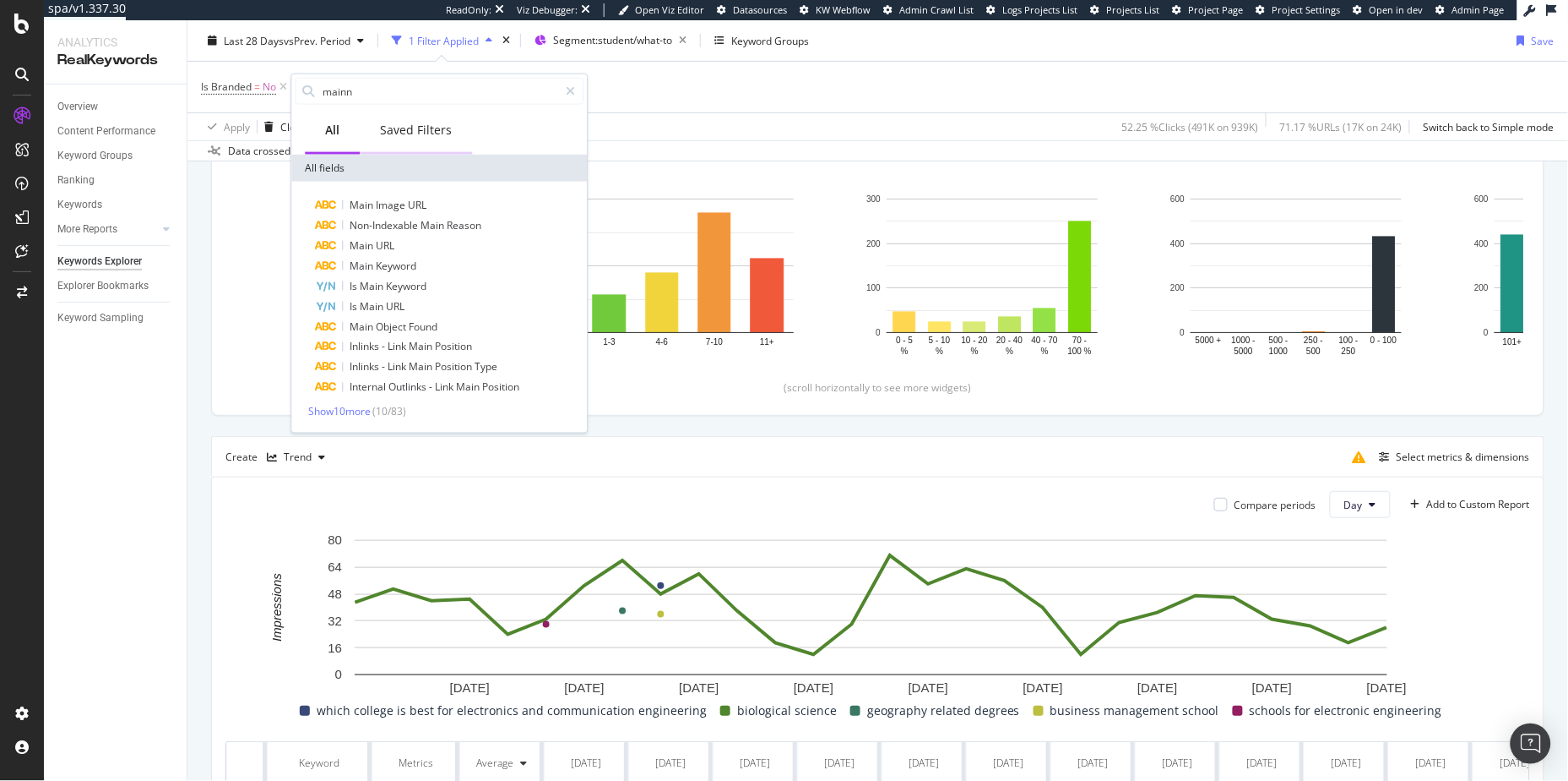
type input "main"
click at [803, 97] on div "Is Branded = No Add Filter Add Filter Group" at bounding box center [878, 87] width 1354 height 50
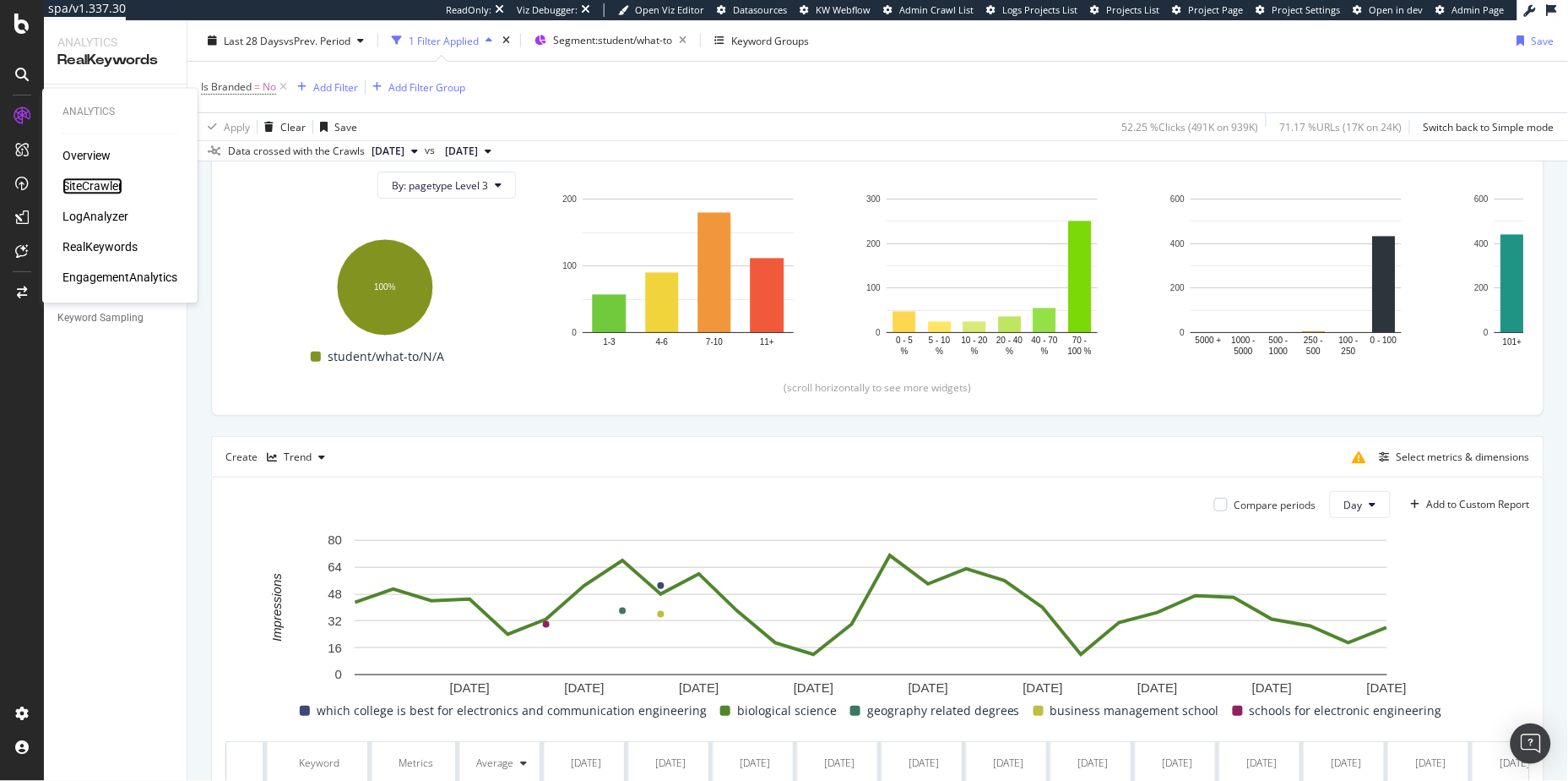
click at [84, 183] on div "SiteCrawler" at bounding box center [92, 186] width 60 height 17
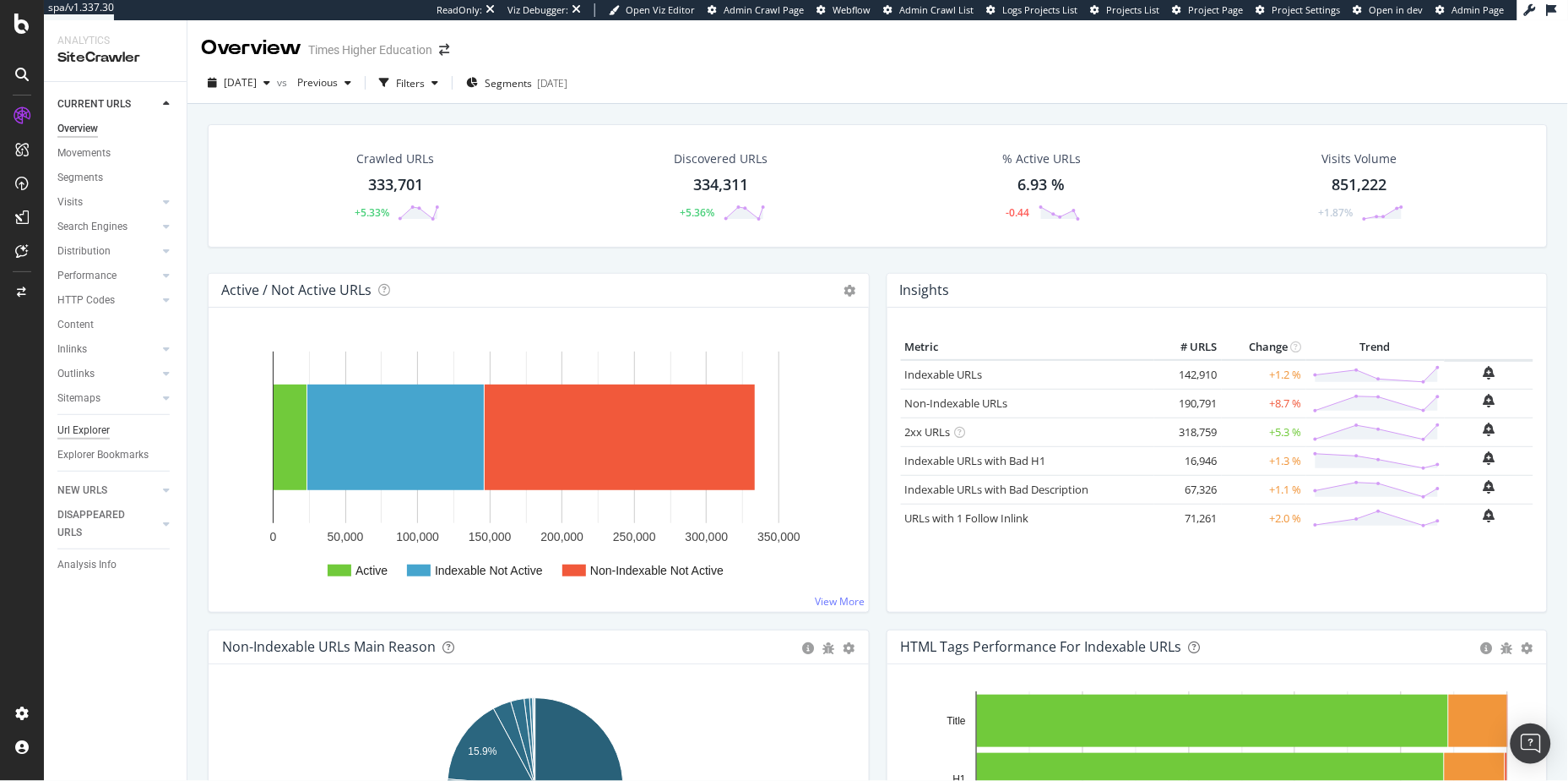
click at [100, 430] on div "Url Explorer" at bounding box center [84, 430] width 52 height 17
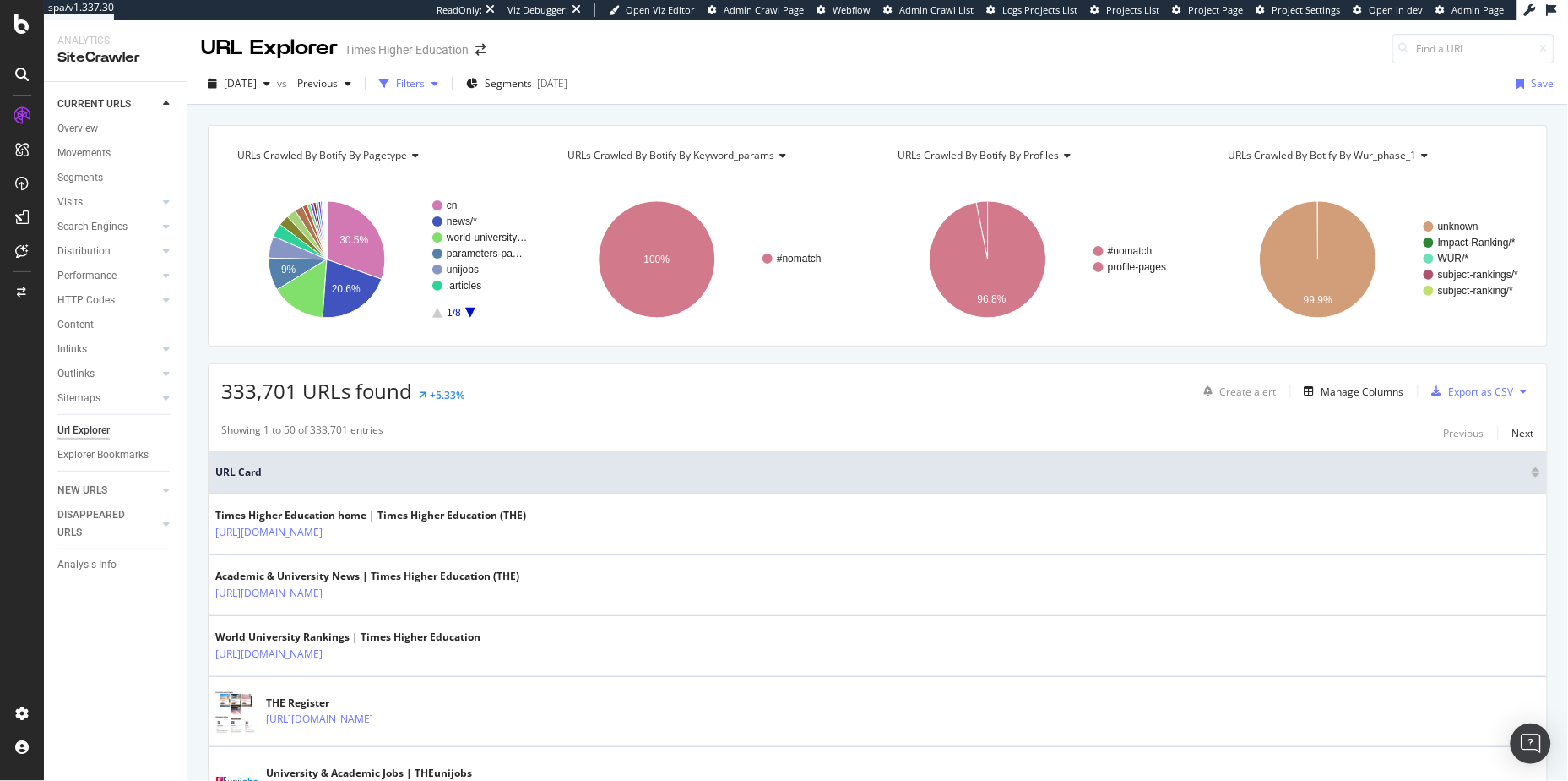
click at [425, 82] on div "Filters" at bounding box center [410, 83] width 29 height 14
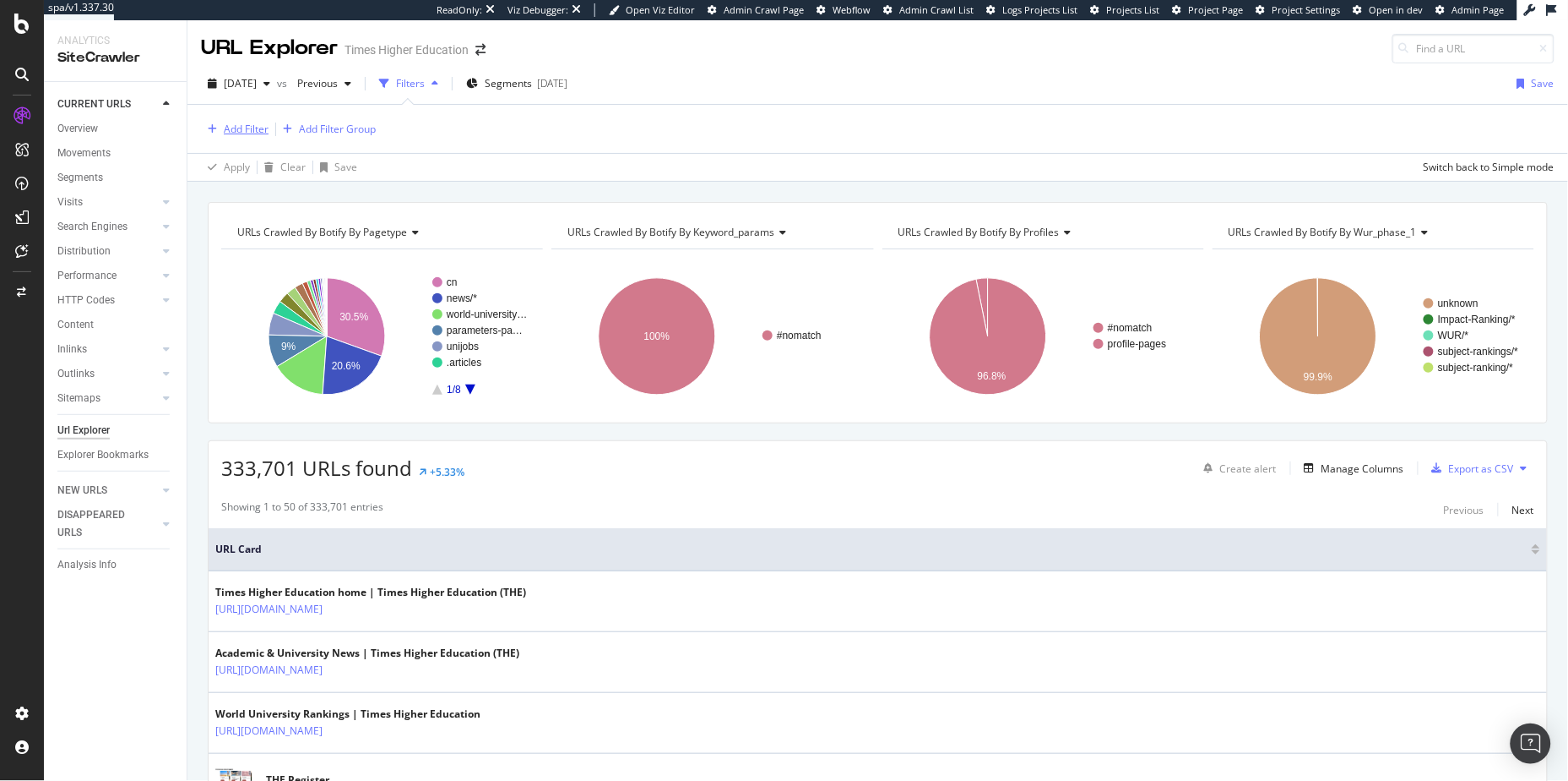
click at [251, 134] on div "Add Filter" at bounding box center [245, 129] width 44 height 14
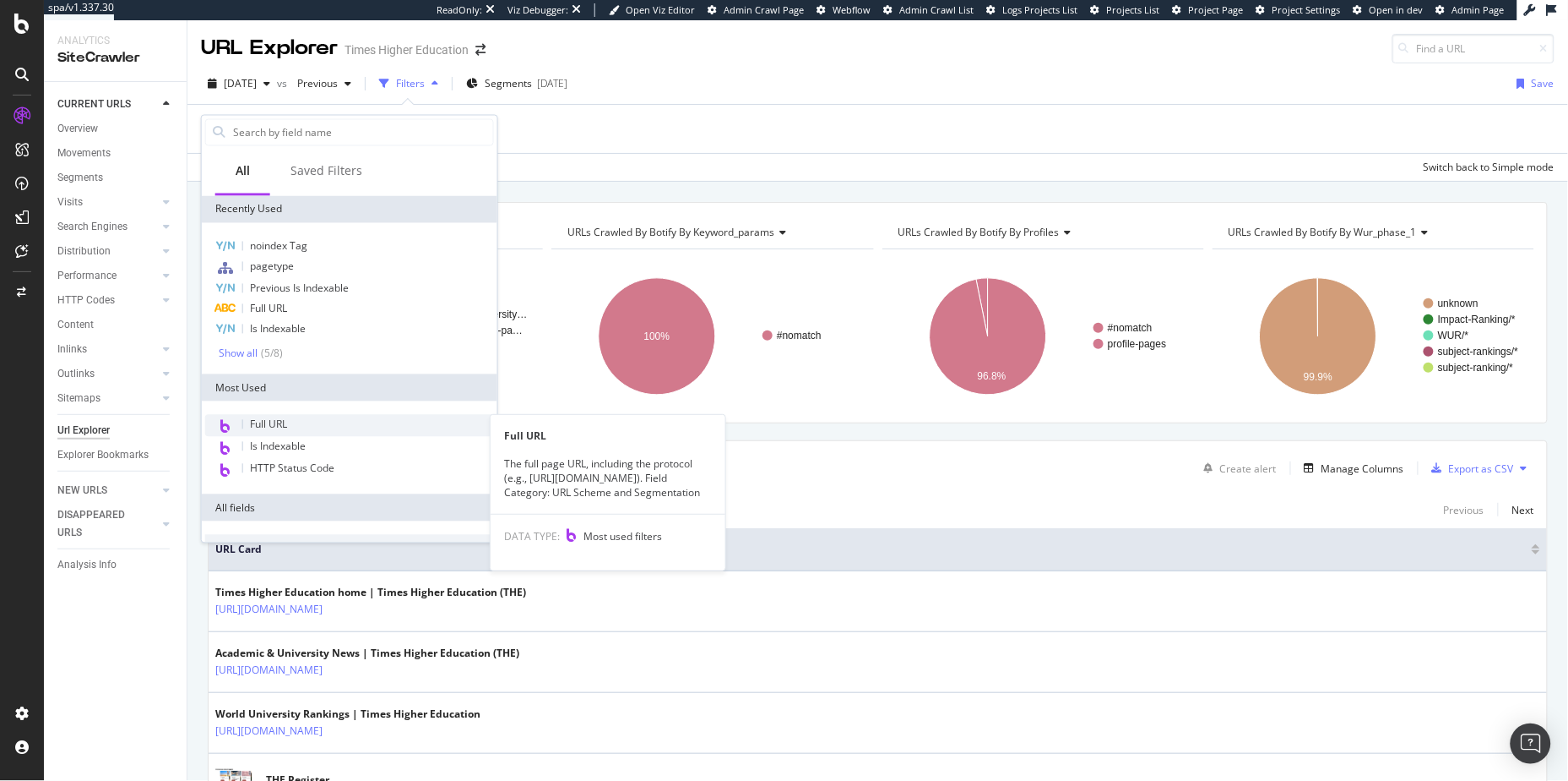
click at [265, 430] on span "Full URL" at bounding box center [268, 424] width 37 height 14
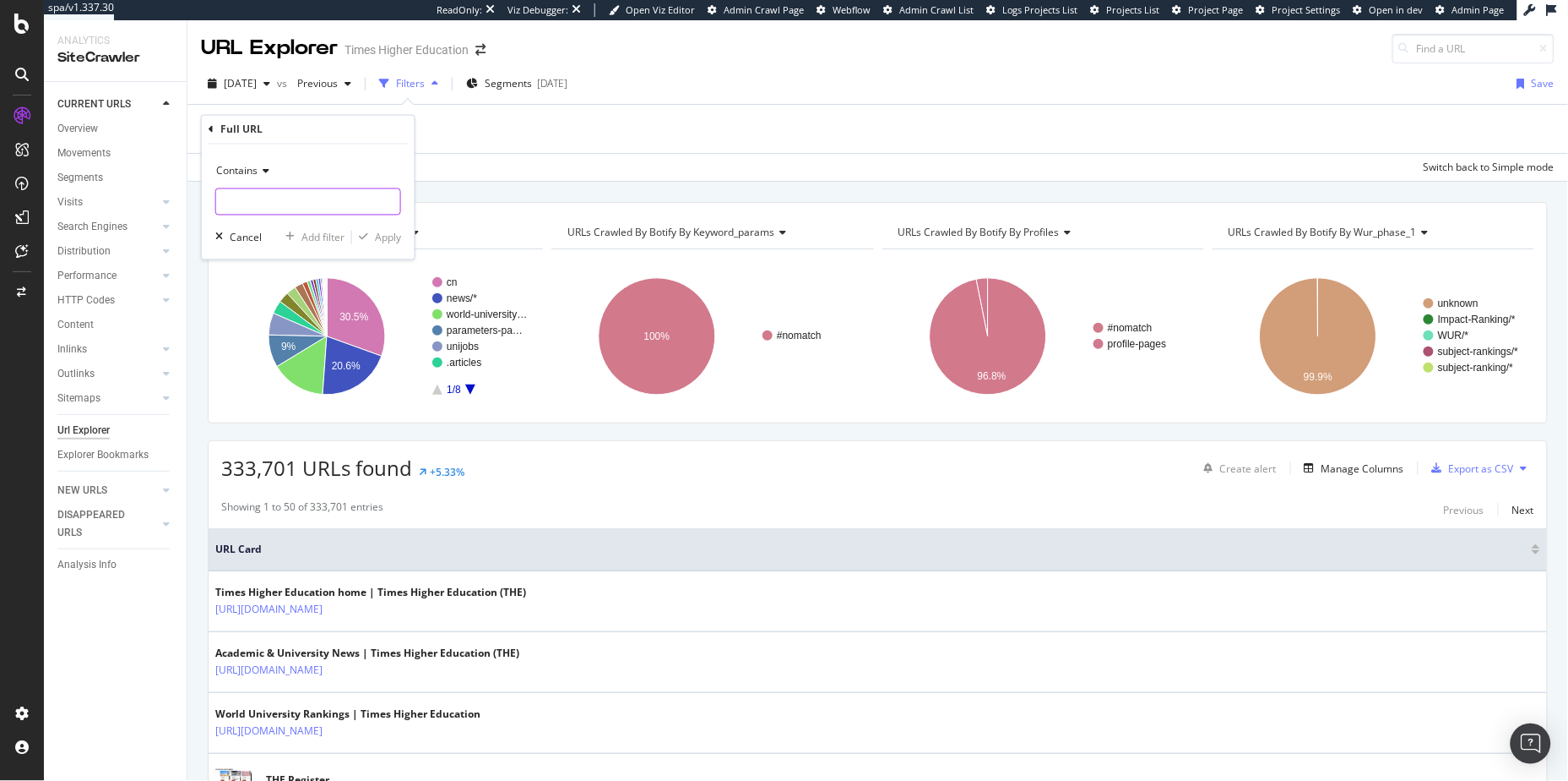
click at [295, 190] on input "text" at bounding box center [308, 201] width 184 height 27
type input "escaped"
click at [393, 236] on div "Apply" at bounding box center [388, 237] width 26 height 14
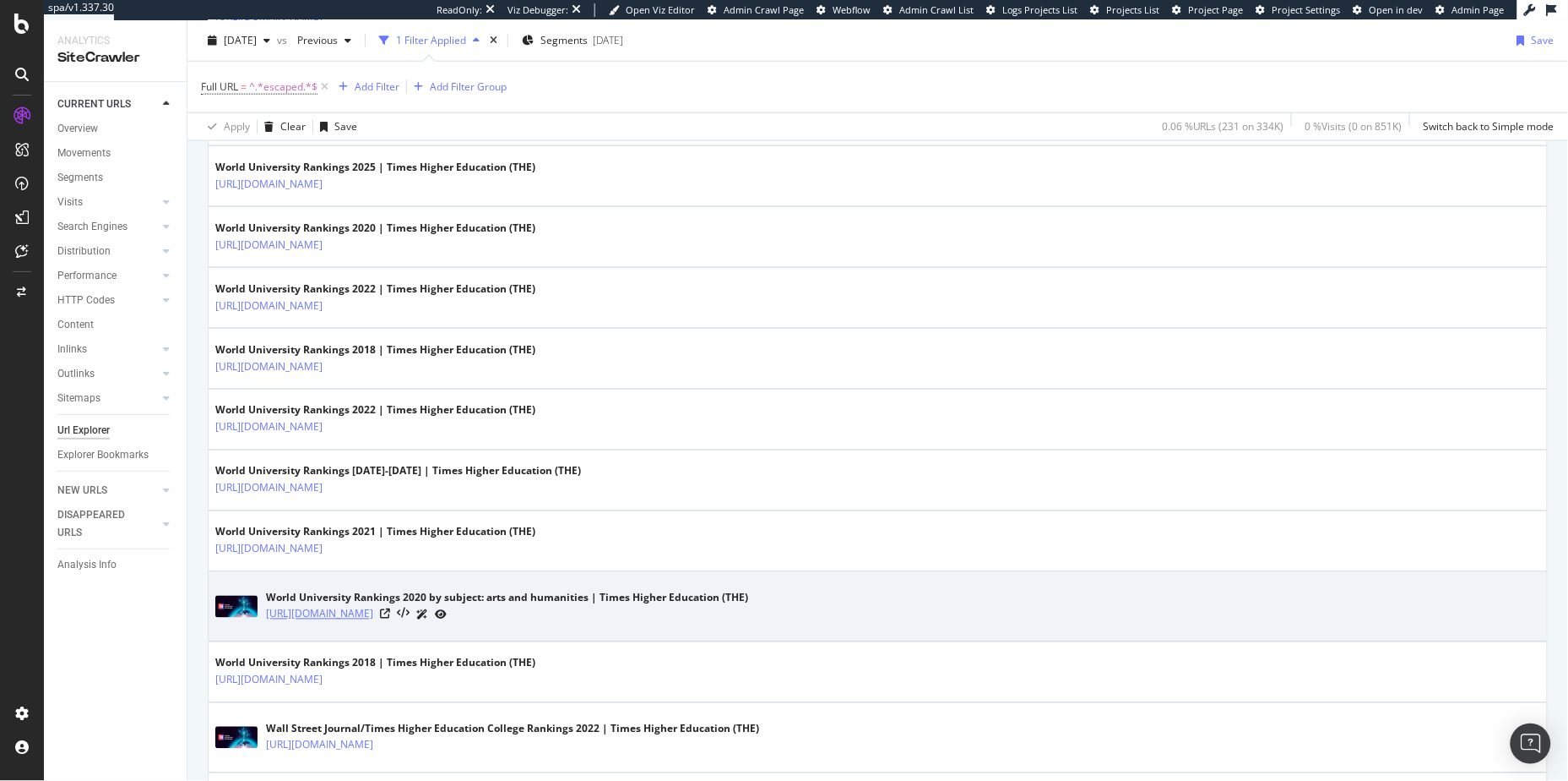
scroll to position [750, 0]
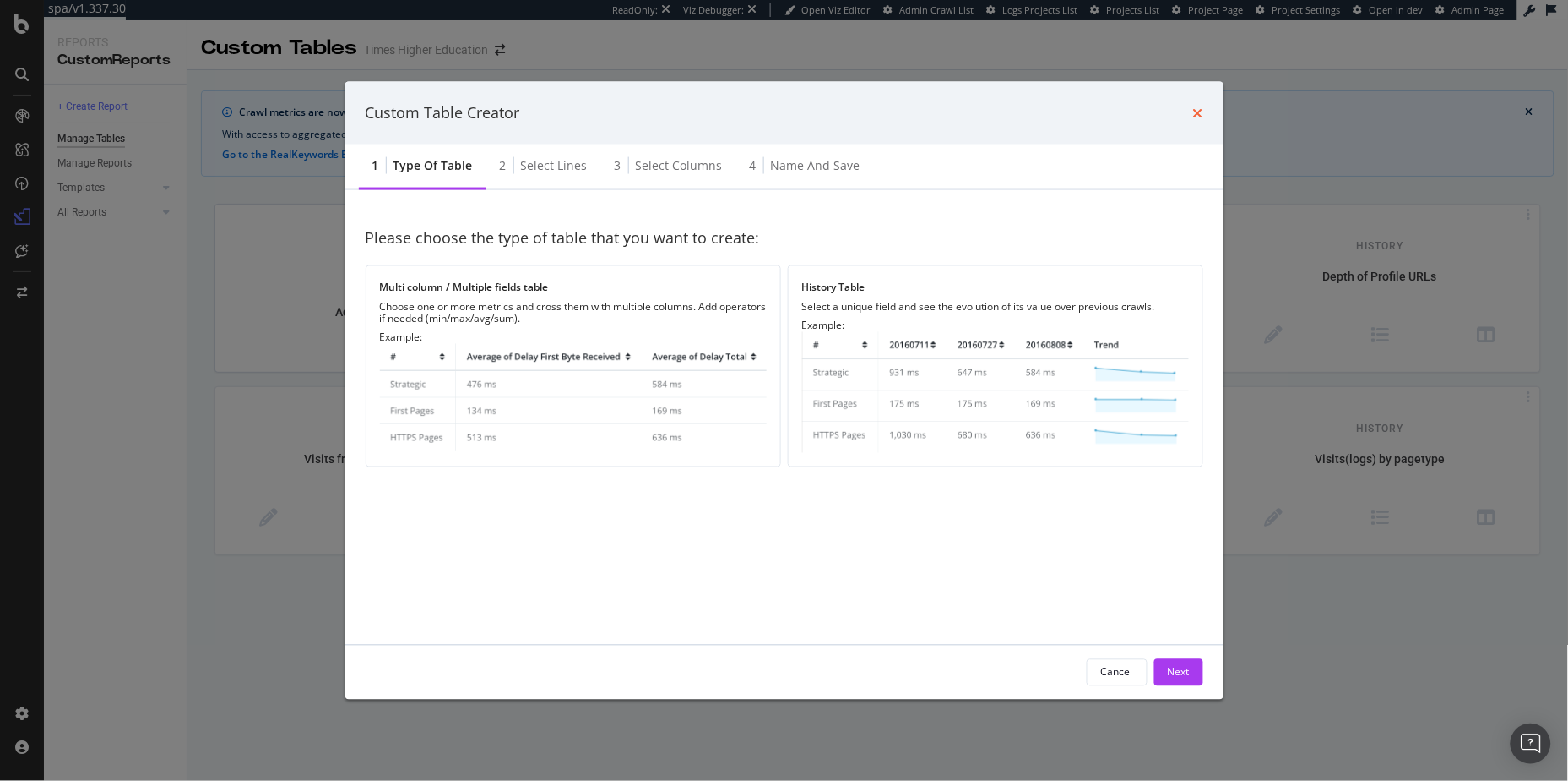
click at [1198, 111] on icon "times" at bounding box center [1198, 112] width 10 height 14
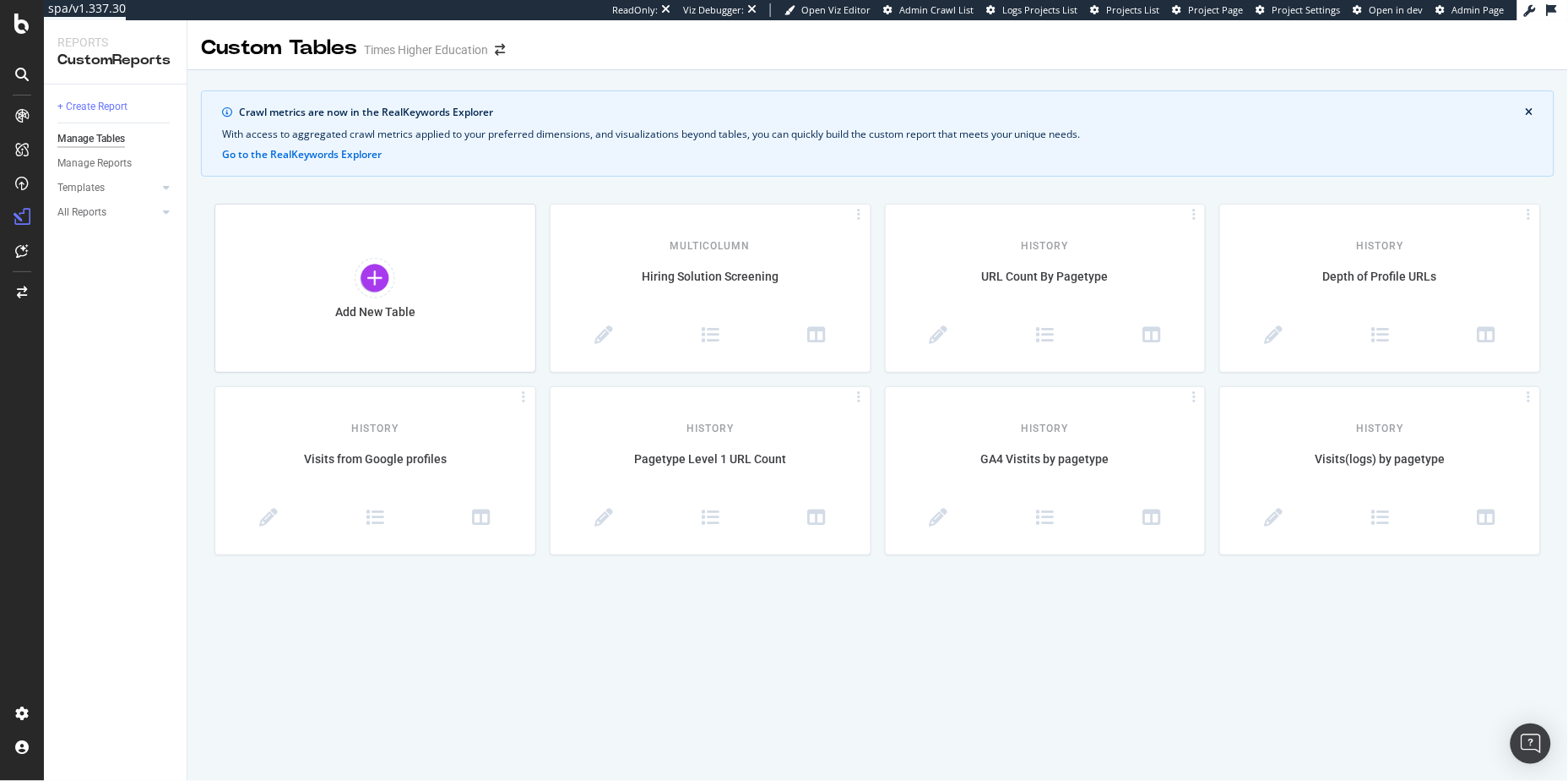
click at [1330, 141] on div "With access to aggregated crawl metrics applied to your preferred dimensions, a…" at bounding box center [877, 134] width 1311 height 15
click at [369, 187] on div "Crawl metrics are now in the RealKeywords Explorer With access to aggregated cr…" at bounding box center [877, 417] width 1381 height 654
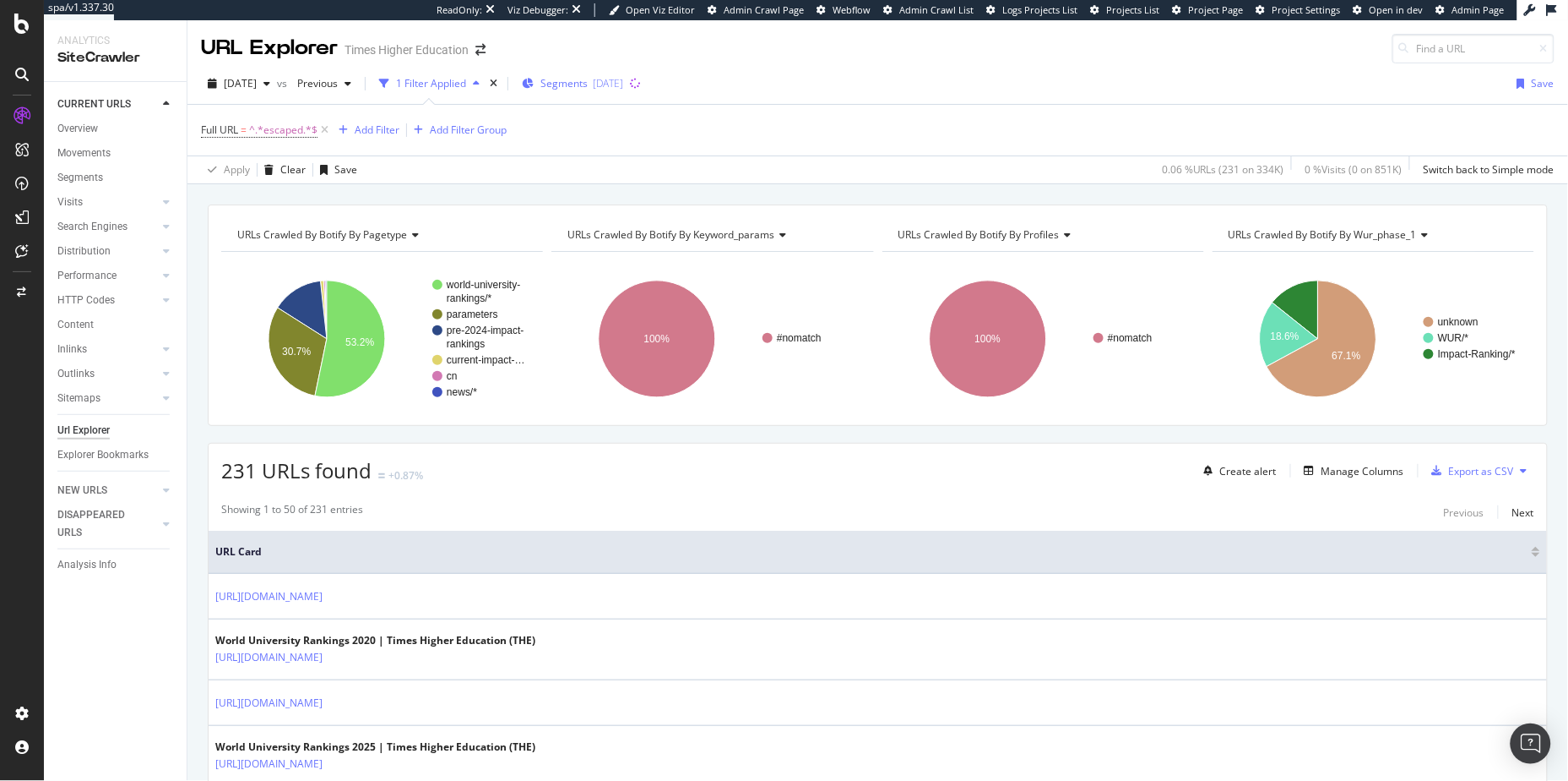
click at [623, 87] on div "[DATE]" at bounding box center [607, 83] width 30 height 14
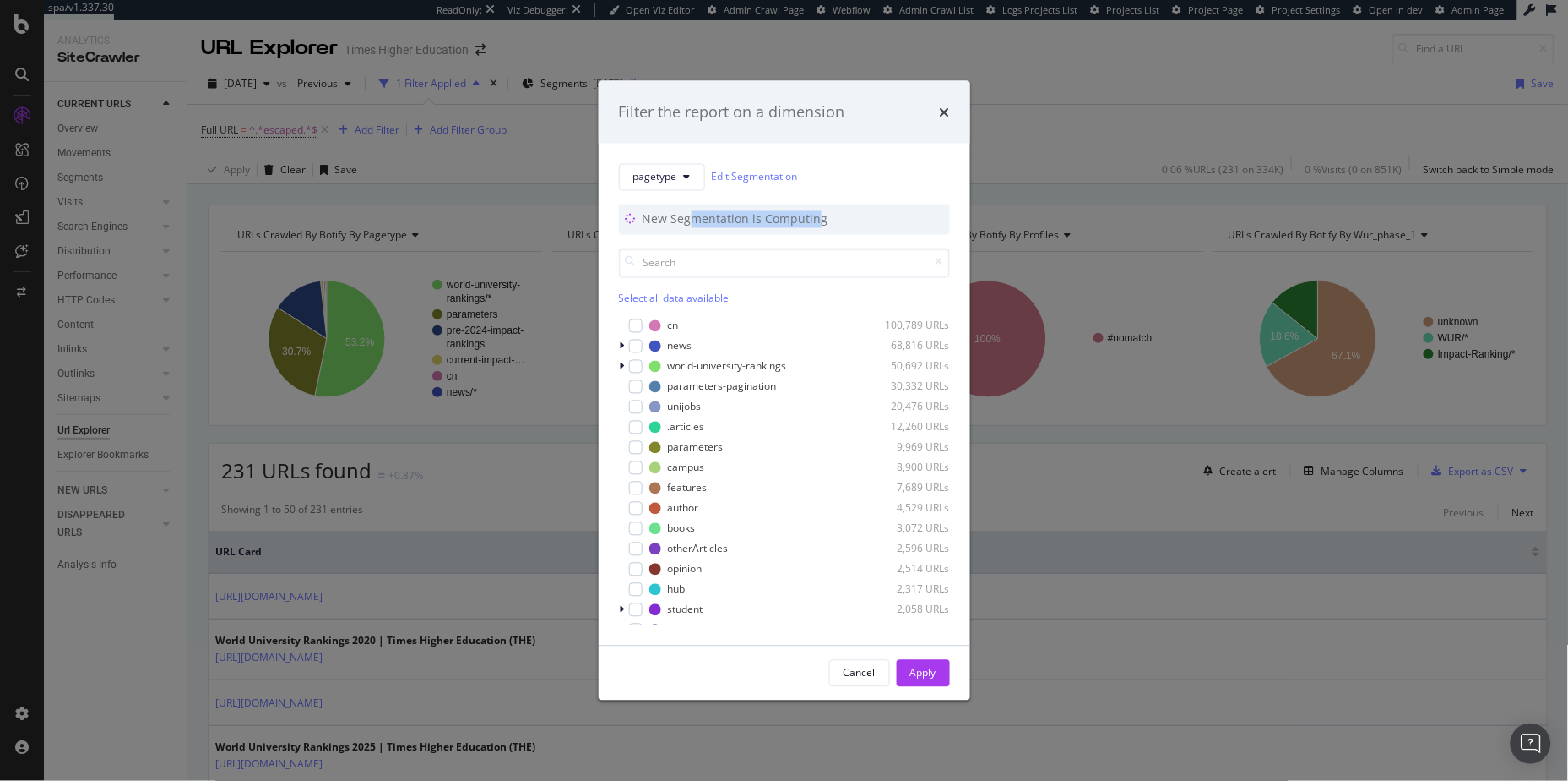
drag, startPoint x: 817, startPoint y: 220, endPoint x: 690, endPoint y: 226, distance: 127.1
click at [690, 226] on div "New Segmentation is Computing" at bounding box center [737, 219] width 189 height 17
drag, startPoint x: 690, startPoint y: 226, endPoint x: 760, endPoint y: 215, distance: 70.9
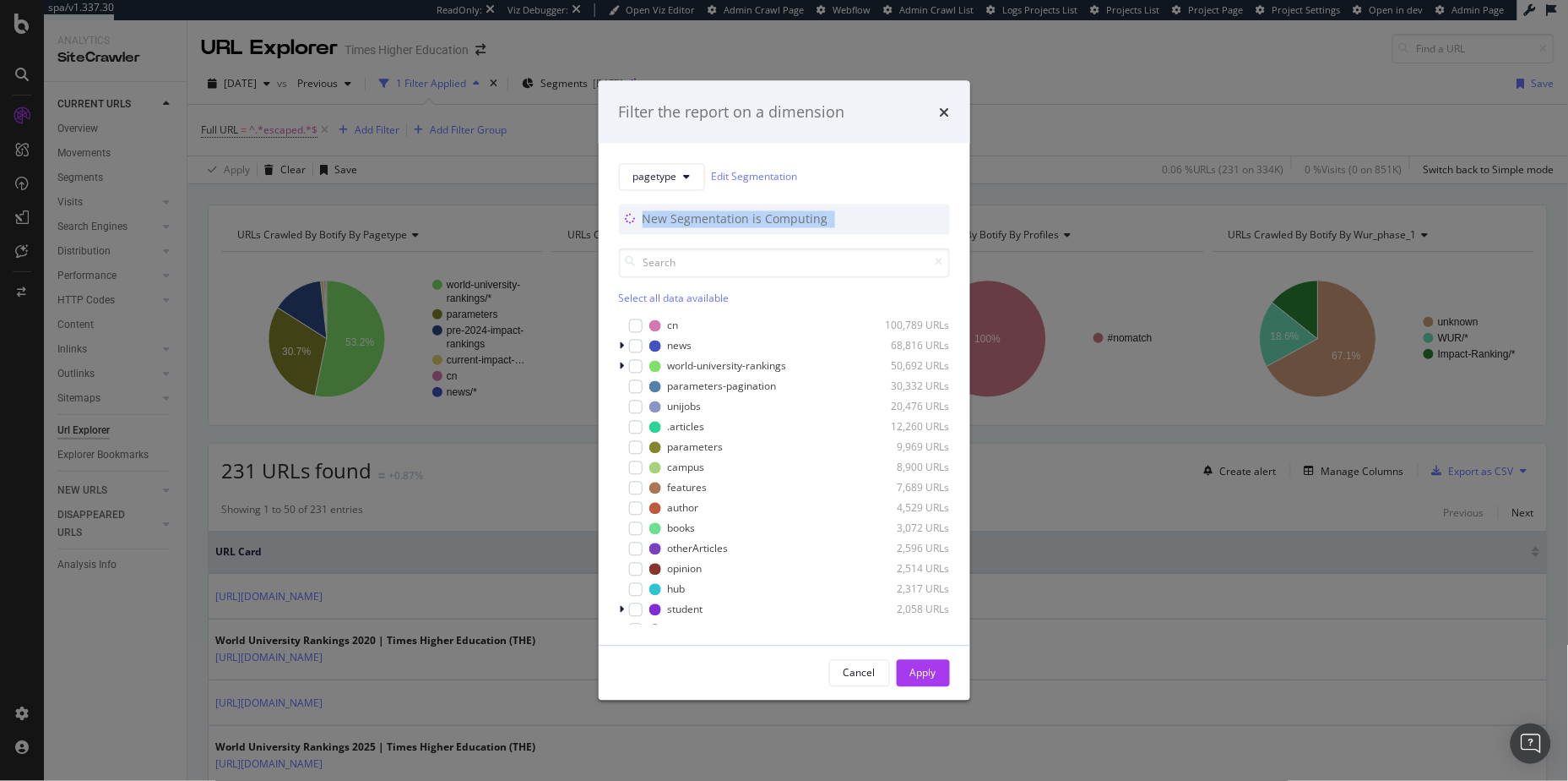
click at [690, 226] on div "New Segmentation is Computing" at bounding box center [737, 219] width 189 height 17
click at [938, 107] on div "Filter the report on a dimension" at bounding box center [784, 111] width 331 height 22
click at [948, 108] on icon "times" at bounding box center [945, 111] width 10 height 14
